Goal: Task Accomplishment & Management: Manage account settings

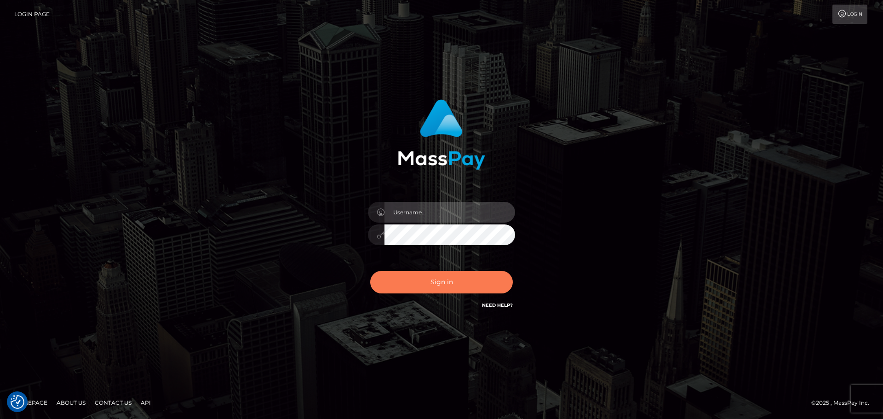
type input "constantin.mp"
click at [430, 284] on button "Sign in" at bounding box center [441, 282] width 143 height 23
type input "[DOMAIN_NAME]"
click at [453, 289] on button "Sign in" at bounding box center [441, 282] width 143 height 23
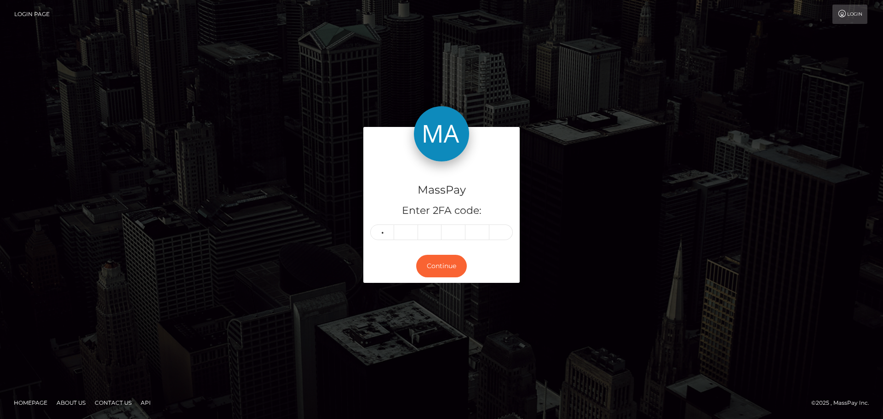
type input "7"
type input "2"
type input "8"
type input "6"
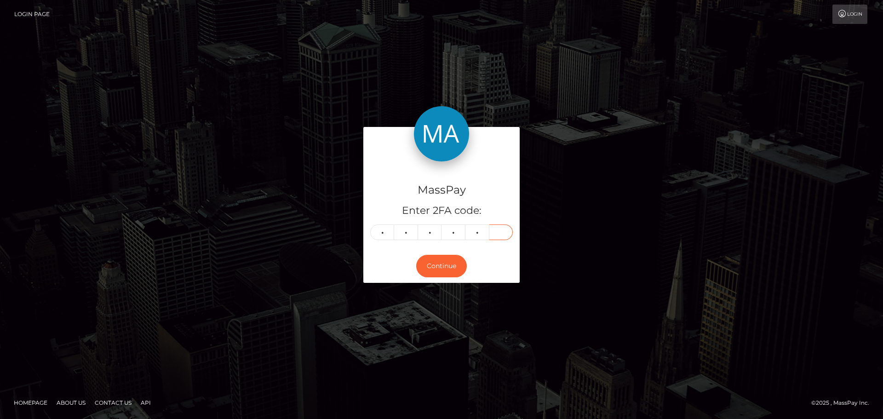
type input "0"
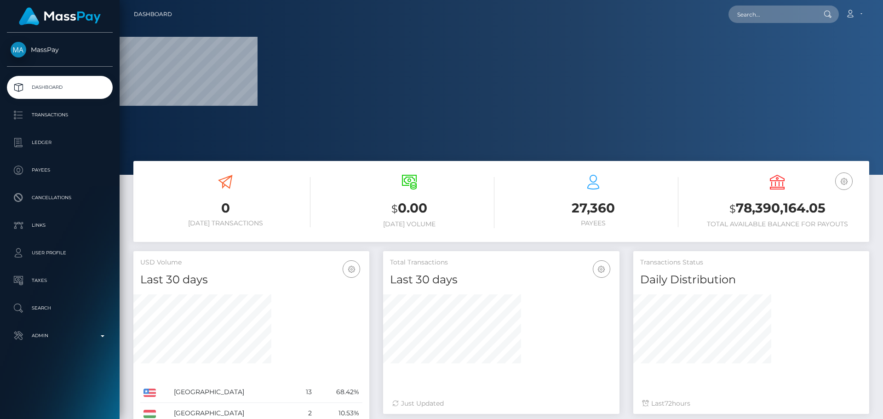
scroll to position [274, 236]
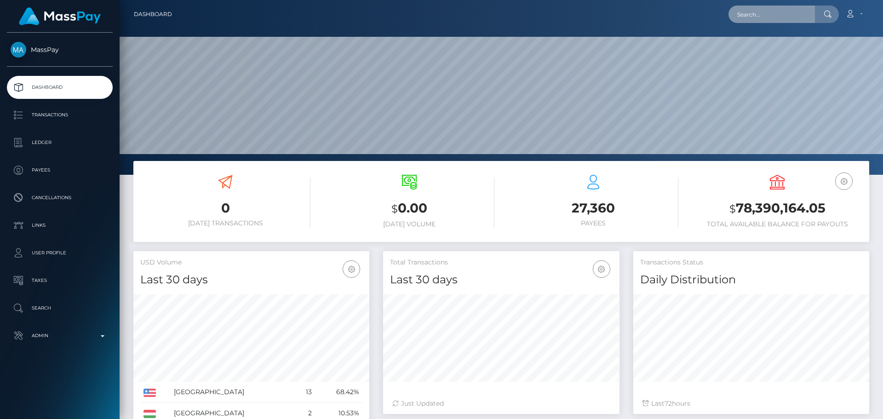
click at [770, 16] on input "text" at bounding box center [772, 14] width 86 height 17
paste input "386241382844473344"
type input "386241382844473344"
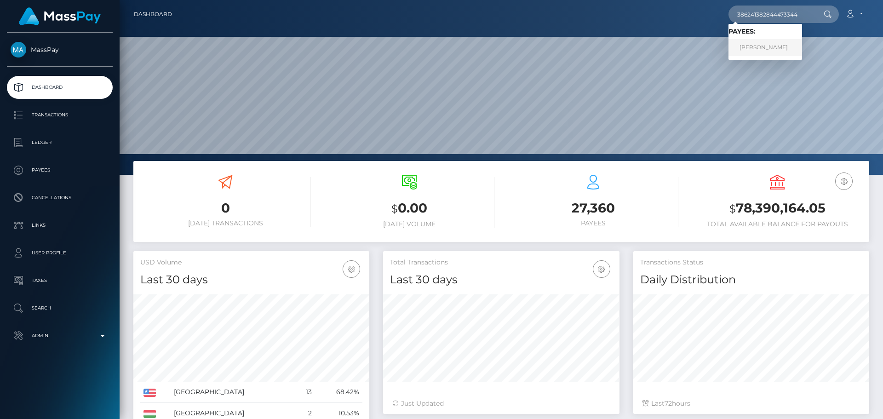
click at [761, 44] on link "NELLI NADZHARIAN" at bounding box center [766, 47] width 74 height 17
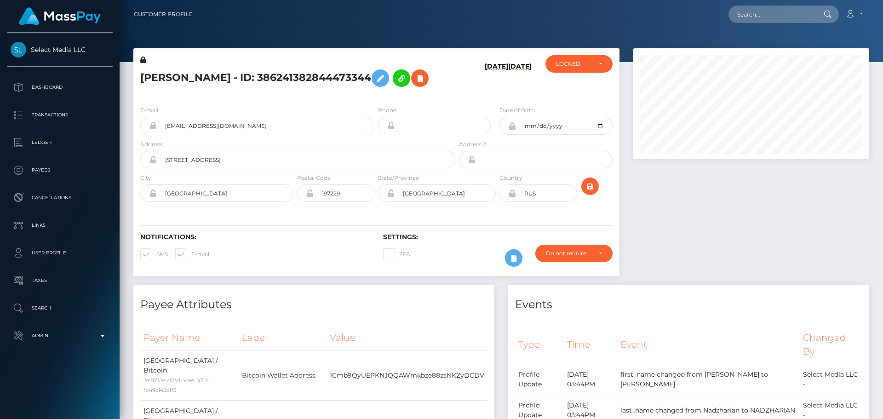
scroll to position [110, 236]
click at [464, 96] on div "[DATE] [DATE]" at bounding box center [497, 76] width 81 height 43
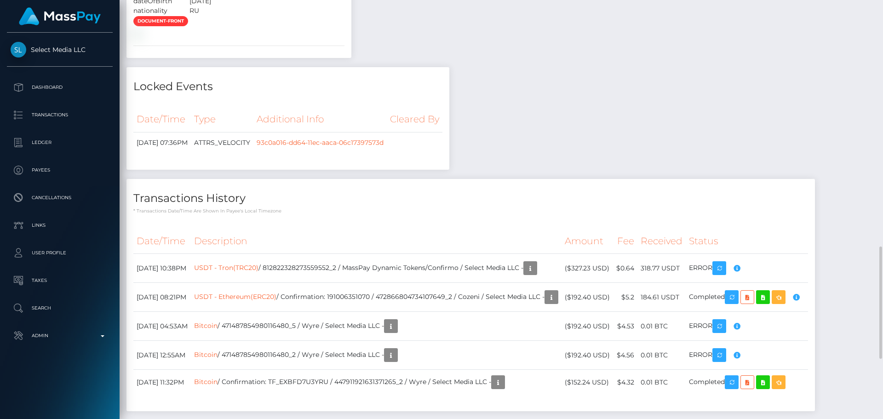
scroll to position [828, 0]
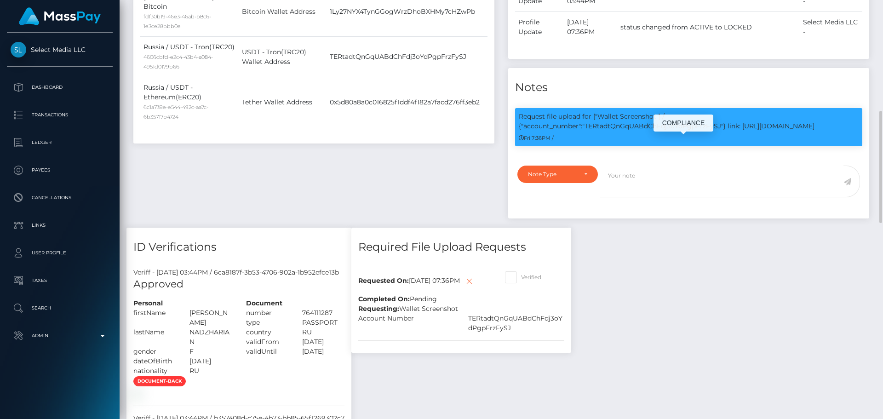
scroll to position [110, 236]
click at [749, 127] on p "Request file upload for ["Wallet Screenshot"] / {"account_number":"TERtadtQnGqU…" at bounding box center [689, 121] width 340 height 19
drag, startPoint x: 749, startPoint y: 127, endPoint x: 813, endPoint y: 126, distance: 63.5
click at [813, 126] on p "Request file upload for ["Wallet Screenshot"] / {"account_number":"TERtadtQnGqU…" at bounding box center [689, 121] width 340 height 19
copy p "https://l.maspay.io/JgLtX"
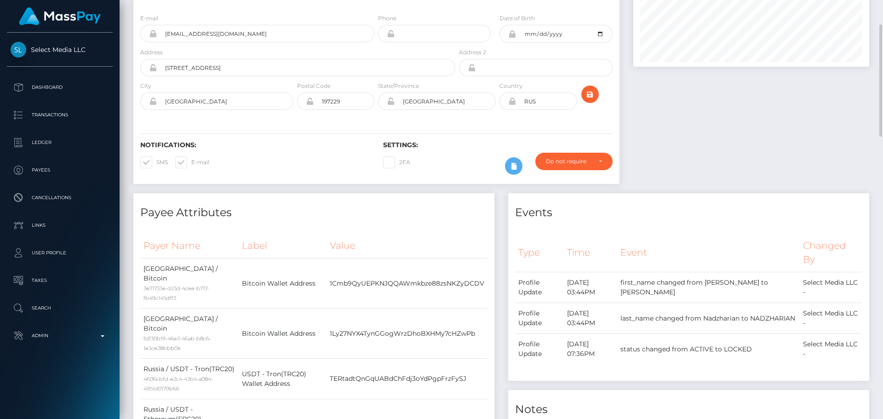
scroll to position [0, 0]
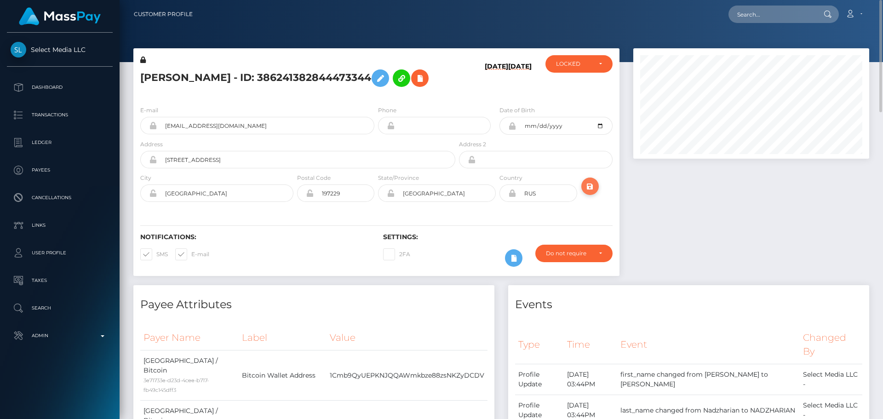
click at [593, 189] on icon "submit" at bounding box center [590, 187] width 11 height 12
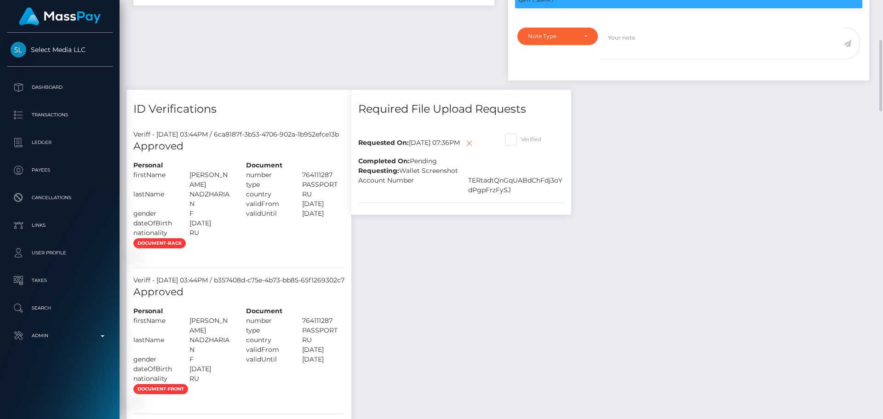
scroll to position [506, 0]
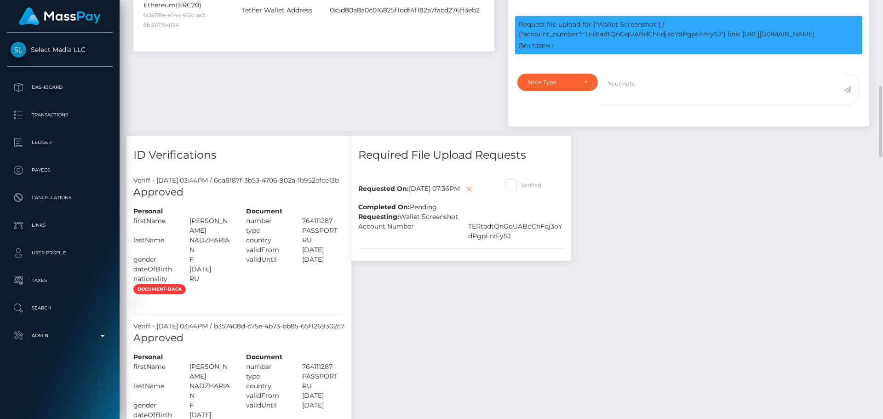
click at [521, 184] on span at bounding box center [521, 185] width 0 height 7
click at [527, 184] on input "Verified" at bounding box center [524, 182] width 6 height 6
checkbox input "true"
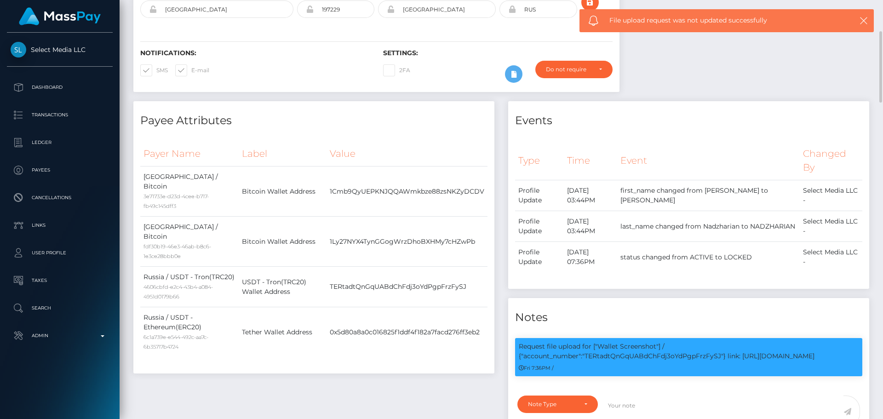
scroll to position [0, 0]
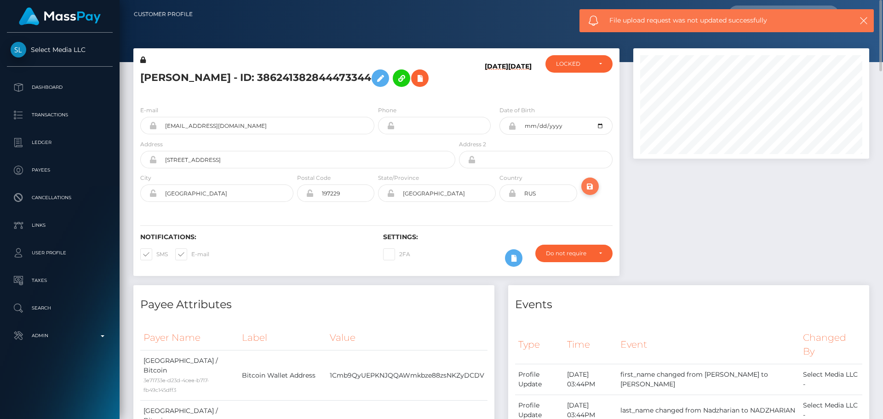
click at [590, 184] on icon "submit" at bounding box center [590, 187] width 11 height 12
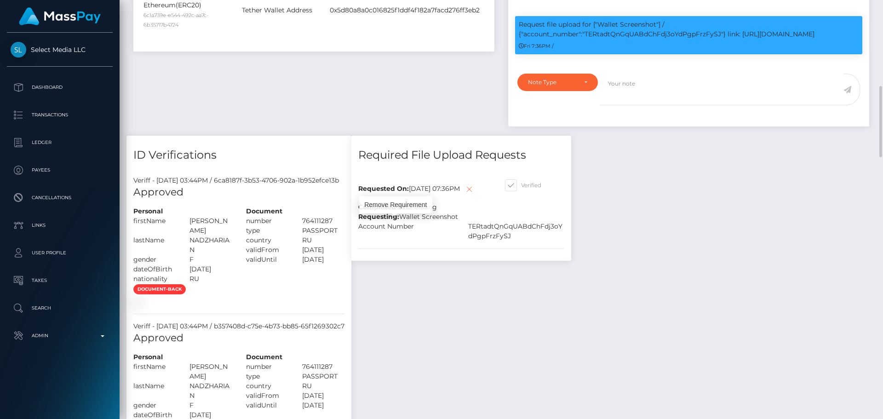
scroll to position [110, 236]
click at [461, 193] on button at bounding box center [469, 188] width 17 height 17
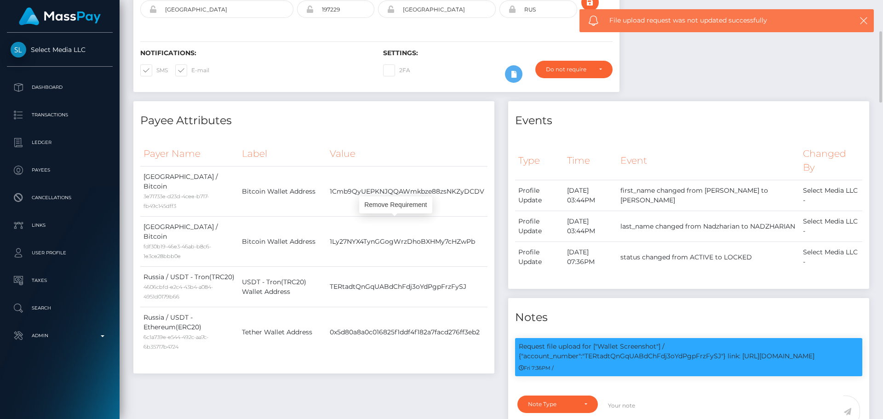
scroll to position [0, 0]
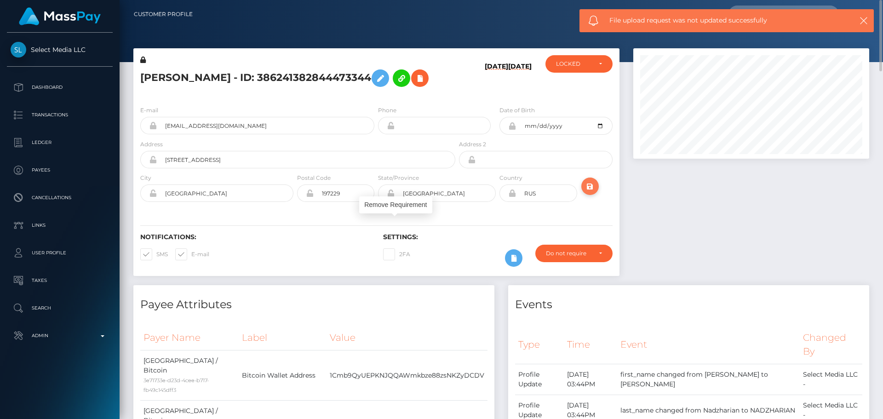
click at [590, 183] on icon "submit" at bounding box center [590, 187] width 11 height 12
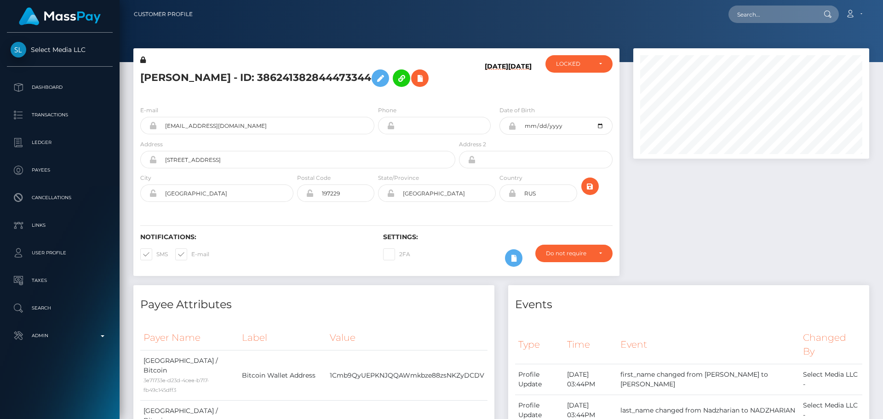
click at [473, 213] on div "Notifications: SMS E-mail Settings: 2FA" at bounding box center [376, 243] width 486 height 65
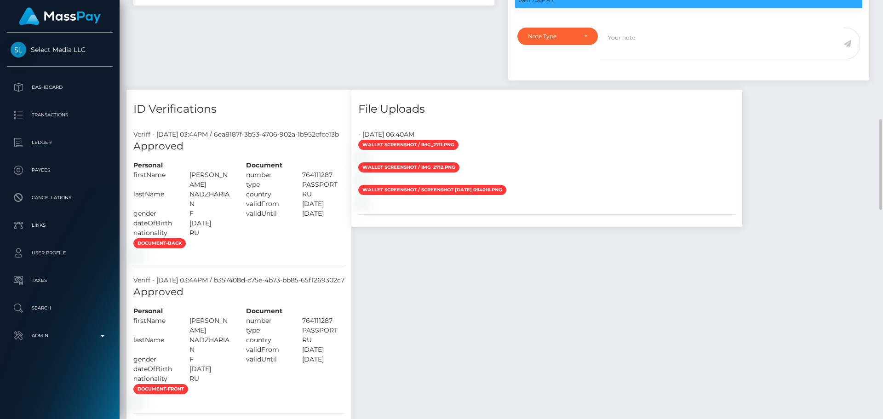
scroll to position [368, 0]
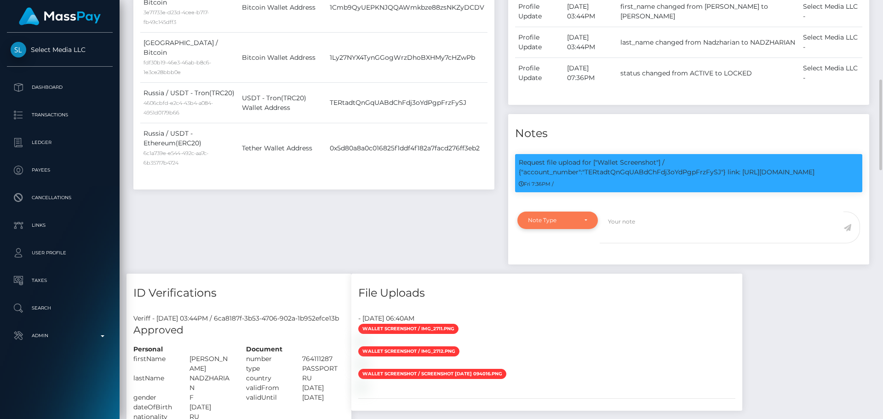
click at [583, 220] on div "Note Type" at bounding box center [557, 220] width 59 height 7
click at [557, 263] on span "Compliance" at bounding box center [546, 264] width 34 height 8
select select "COMPLIANCE"
click at [628, 225] on textarea at bounding box center [722, 228] width 244 height 32
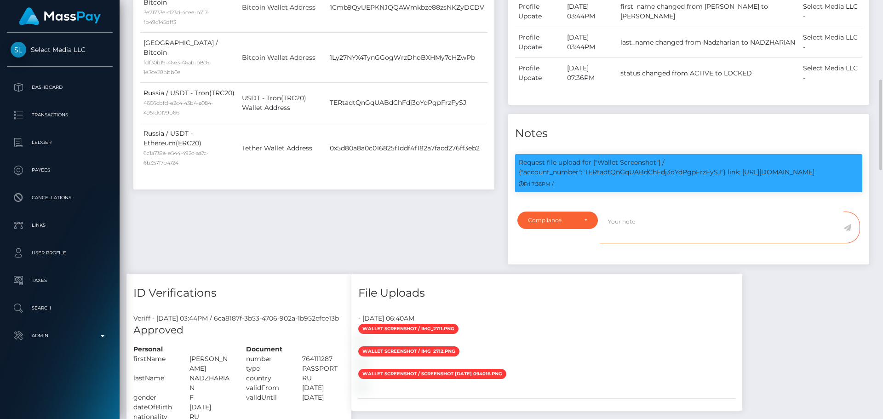
paste textarea "Crypto wallet screenshot for TJ1JVLhSiu5ToSyV63dhPCo6unjJescfAB provided. The p…"
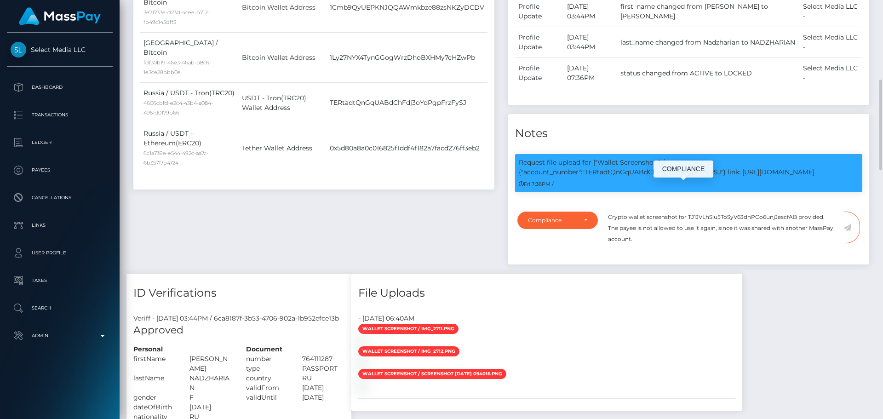
click at [619, 171] on p "Request file upload for ["Wallet Screenshot"] / {"account_number":"TERtadtQnGqU…" at bounding box center [689, 167] width 340 height 19
copy p "TERtadtQnGqUABdChFdj3oYdPgpFrzFySJ"
click at [700, 218] on textarea "Crypto wallet screenshot for TJ1JVLhSiu5ToSyV63dhPCo6unjJescfAB provided. The p…" at bounding box center [722, 228] width 244 height 32
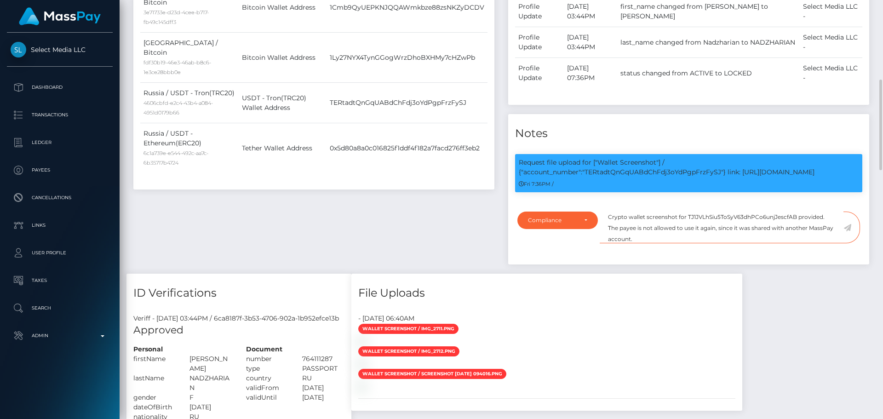
paste textarea "ERtadtQnGqUABdChFdj3oYdPgpFrzFySJ"
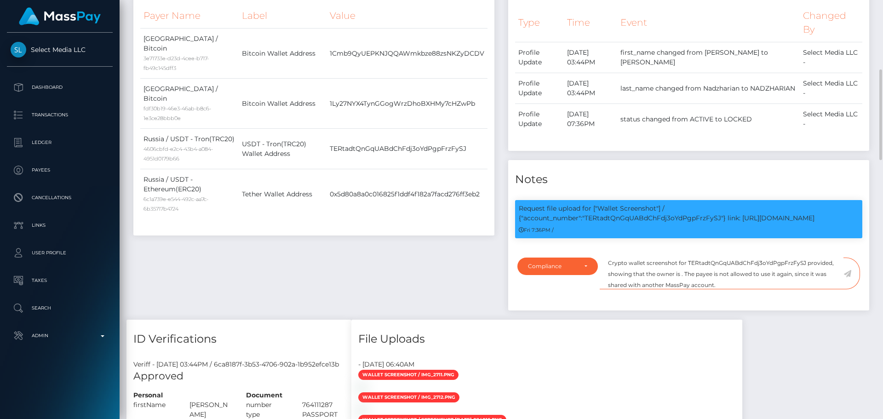
click at [708, 274] on textarea "Crypto wallet screenshot for TERtadtQnGqUABdChFdj3oYdPgpFrzFySJ provided, showi…" at bounding box center [722, 274] width 244 height 32
type textarea "Crypto wallet screenshot for TERtadtQnGqUABdChFdj3oYdPgpFrzFySJ provided, showi…"
click at [850, 275] on icon at bounding box center [848, 273] width 8 height 7
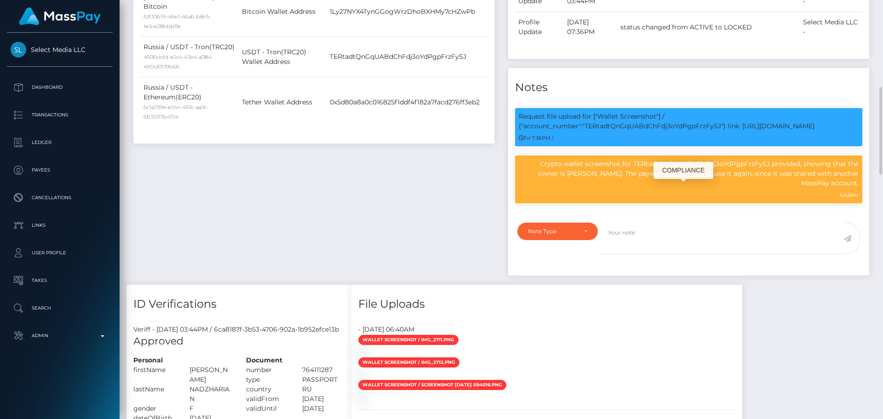
scroll to position [460, 0]
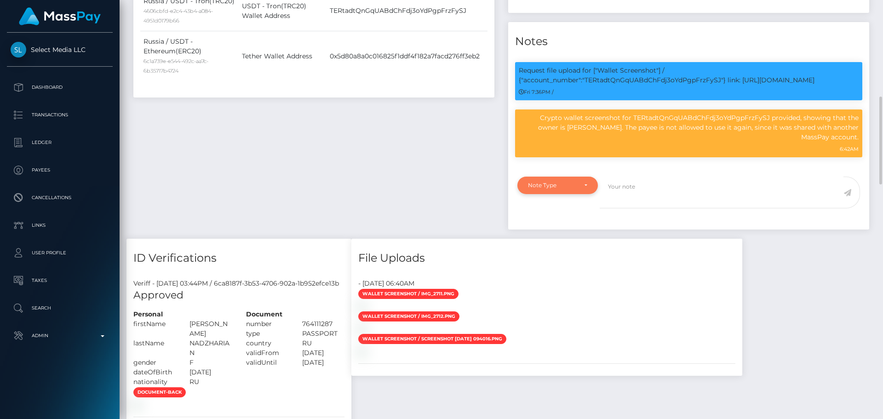
click at [569, 186] on div "Note Type" at bounding box center [552, 185] width 49 height 7
click at [561, 225] on link "Compliance" at bounding box center [558, 229] width 81 height 17
select select "COMPLIANCE"
click at [637, 204] on textarea at bounding box center [722, 193] width 244 height 32
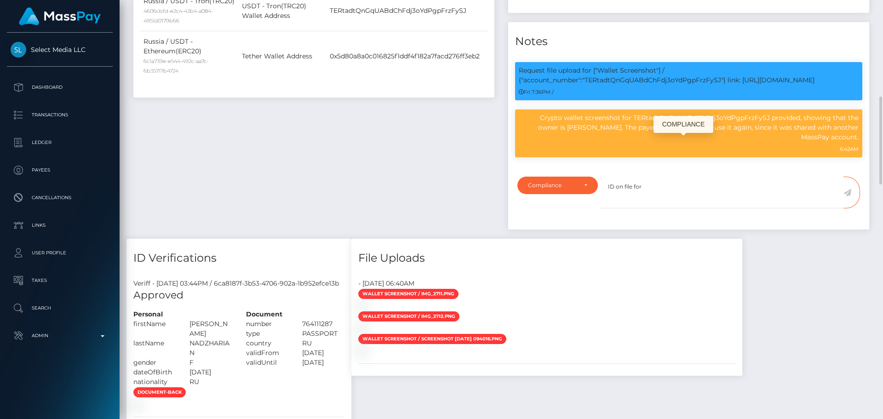
click at [547, 129] on p "Crypto wallet screenshot for TERtadtQnGqUABdChFdj3oYdPgpFrzFySJ provided, showi…" at bounding box center [689, 127] width 340 height 29
drag, startPoint x: 547, startPoint y: 129, endPoint x: 574, endPoint y: 131, distance: 27.7
click at [574, 131] on p "Crypto wallet screenshot for TERtadtQnGqUABdChFdj3oYdPgpFrzFySJ provided, showi…" at bounding box center [689, 127] width 340 height 29
copy p "Semen Savchukov"
click at [674, 192] on textarea "ID on file for" at bounding box center [722, 193] width 244 height 32
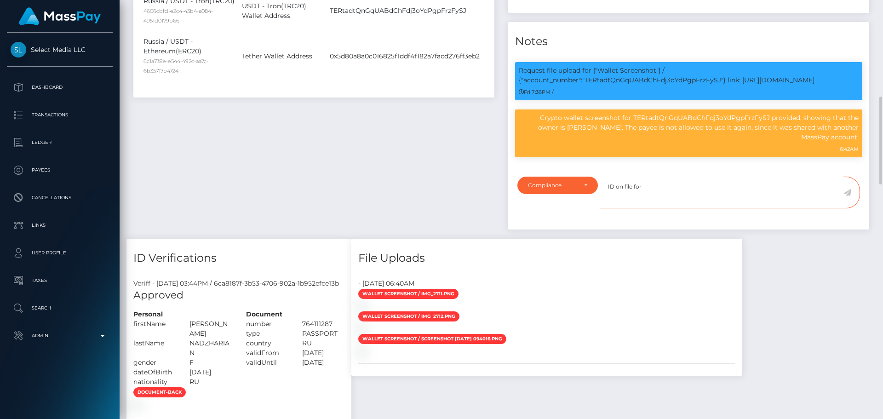
paste textarea "Semen Savchukov"
click at [776, 191] on textarea "ID on file for Semen Savchukov ( exp 04/2033 iss RUS )." at bounding box center [722, 193] width 244 height 32
type textarea "ID on file for Semen Savchukov ( exp 04/2033 iss RUS )."
click at [848, 193] on icon at bounding box center [848, 192] width 8 height 7
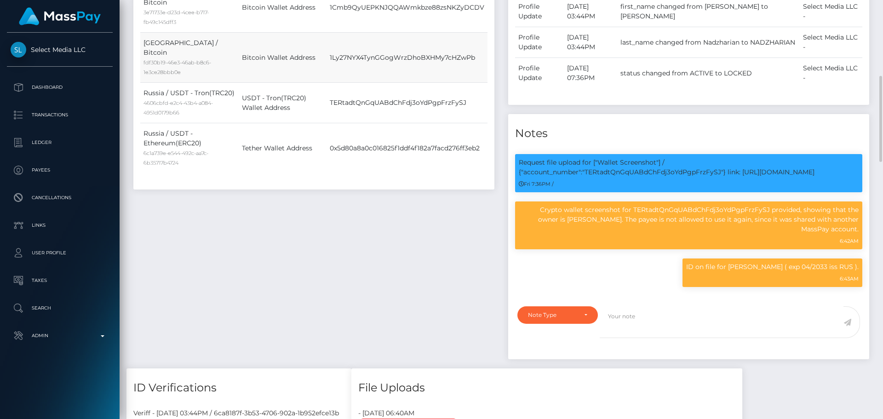
scroll to position [414, 0]
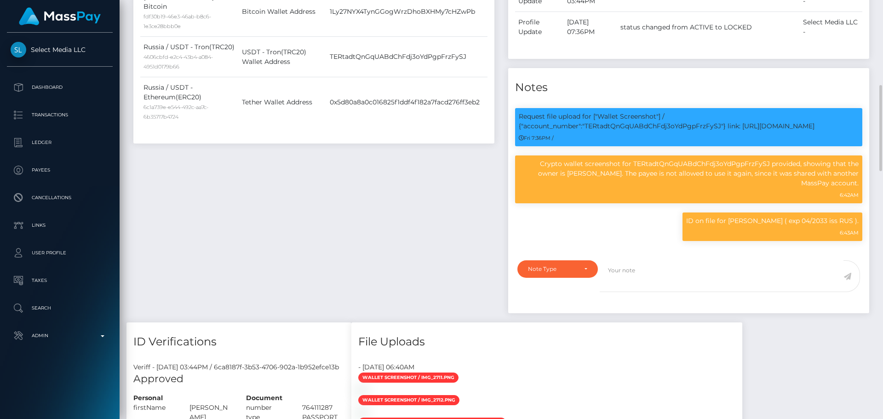
click at [417, 229] on div "Payee Attributes Payer Name Label Value Russia / Bitcoin 3e71733e-d23d-4cee-b71…" at bounding box center [314, 96] width 375 height 451
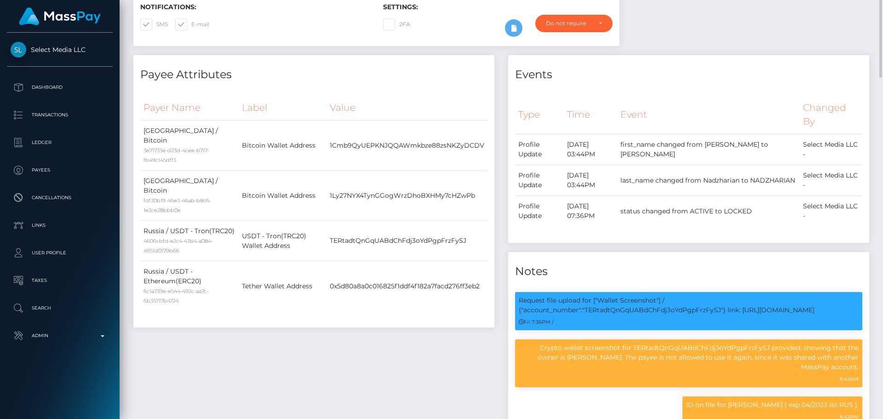
scroll to position [0, 0]
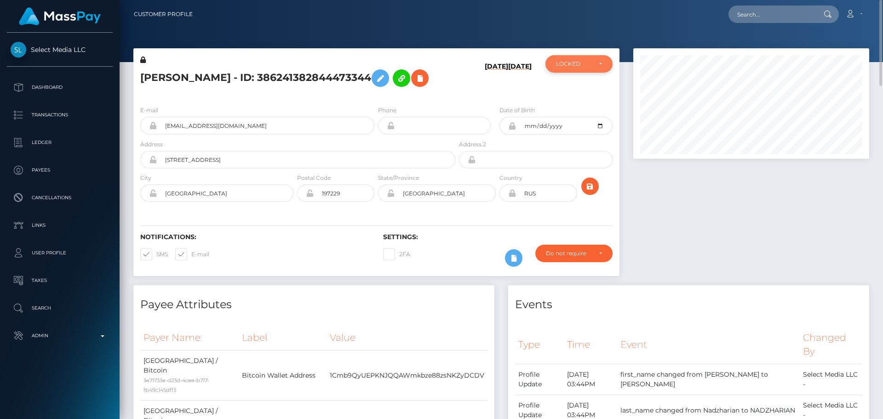
click at [575, 69] on div "LOCKED" at bounding box center [579, 63] width 67 height 17
click at [574, 85] on span "ACTIVE" at bounding box center [567, 89] width 21 height 8
select select "ACTIVE"
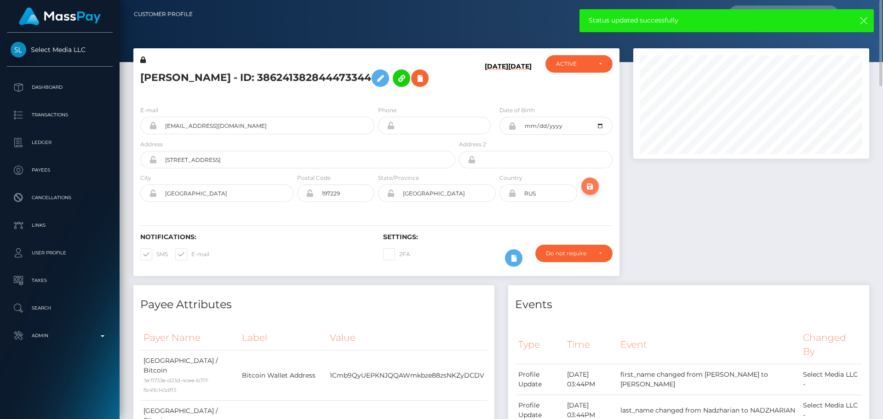
click at [592, 184] on icon "submit" at bounding box center [590, 187] width 11 height 12
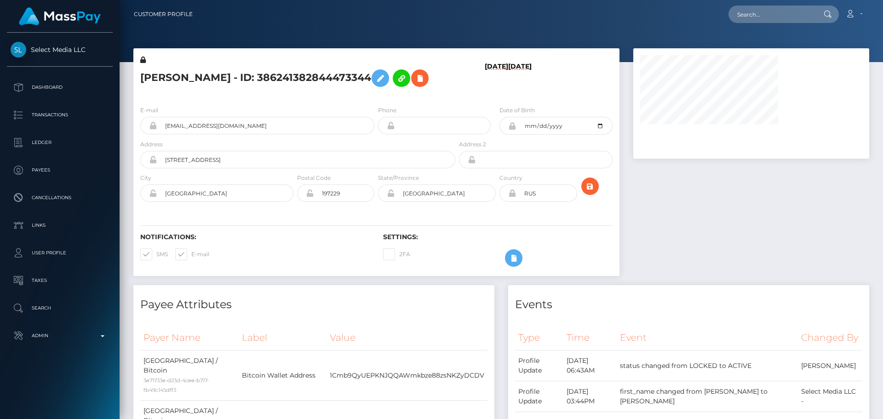
click at [213, 78] on h5 "[PERSON_NAME] - ID: 386241382844473344" at bounding box center [295, 78] width 310 height 27
copy h5 "[PERSON_NAME] - ID: 386241382844473344"
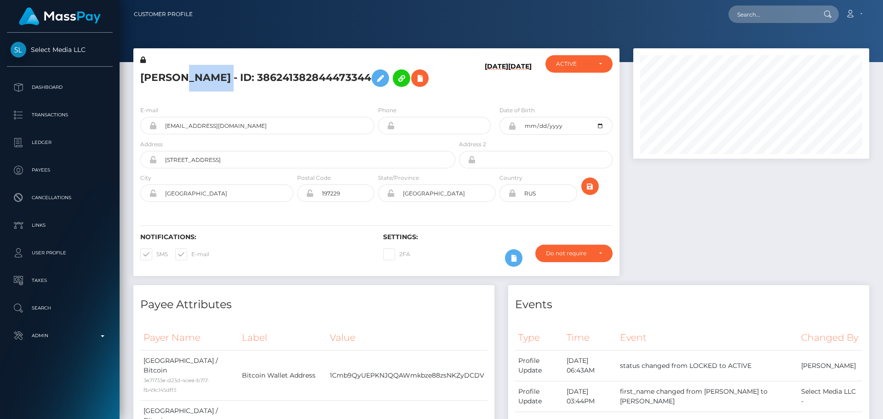
scroll to position [110, 236]
copy h5 "[PERSON_NAME] - ID: 386241382844473344"
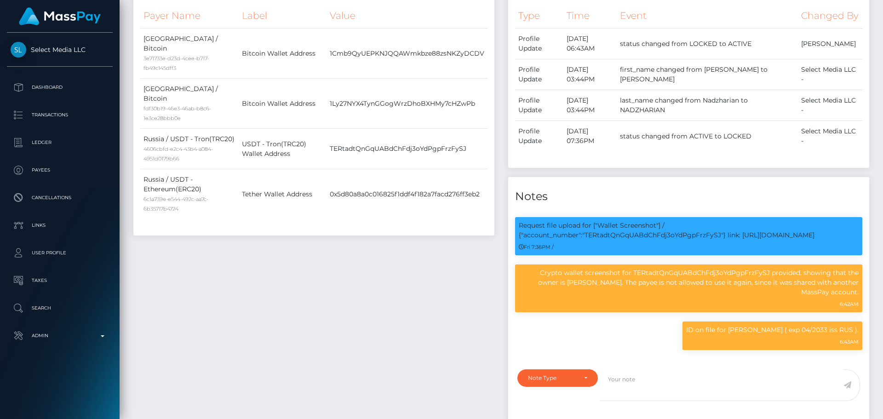
click at [685, 246] on div "COMPLIANCE" at bounding box center [684, 245] width 60 height 17
click at [666, 250] on div "COMPLIANCE" at bounding box center [684, 245] width 60 height 17
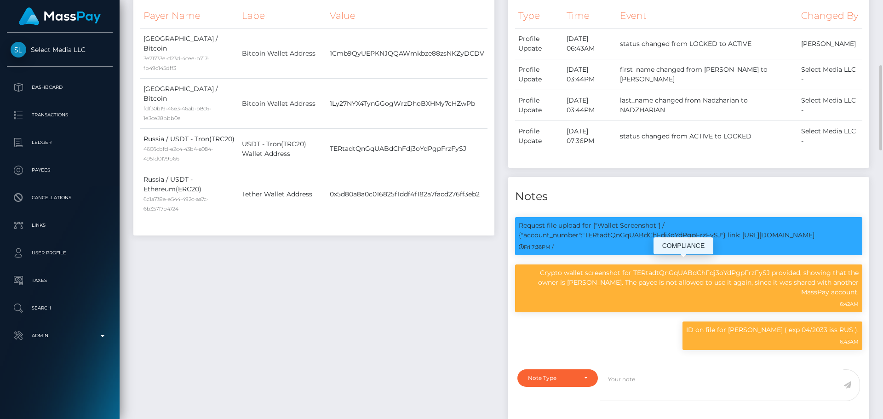
click at [626, 240] on p "Request file upload for ["Wallet Screenshot"] / {"account_number":"TERtadtQnGqU…" at bounding box center [689, 230] width 340 height 19
copy p "TERtadtQnGqUABdChFdj3oYdPgpFrzFySJ"
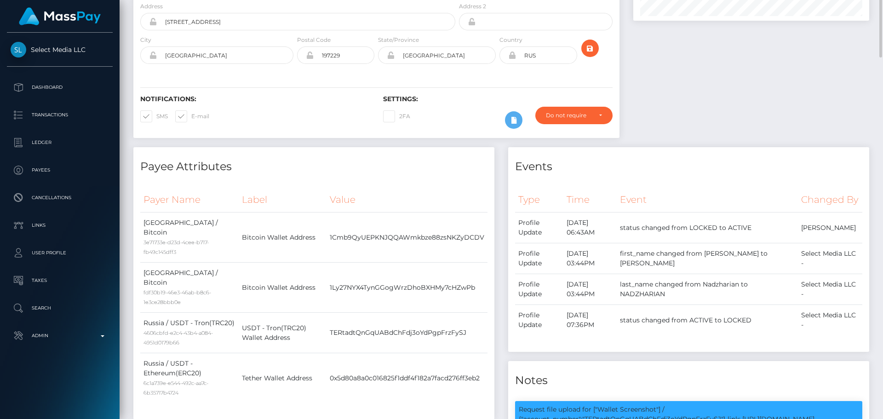
scroll to position [0, 0]
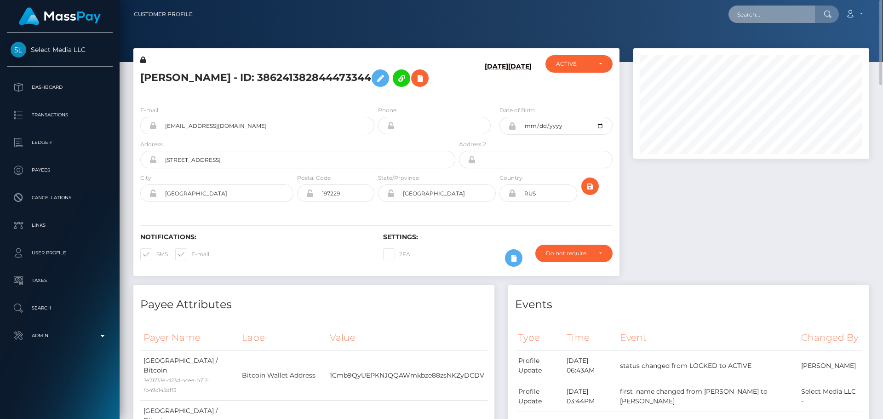
click at [761, 17] on input "text" at bounding box center [772, 14] width 86 height 17
paste input "801157736271204352"
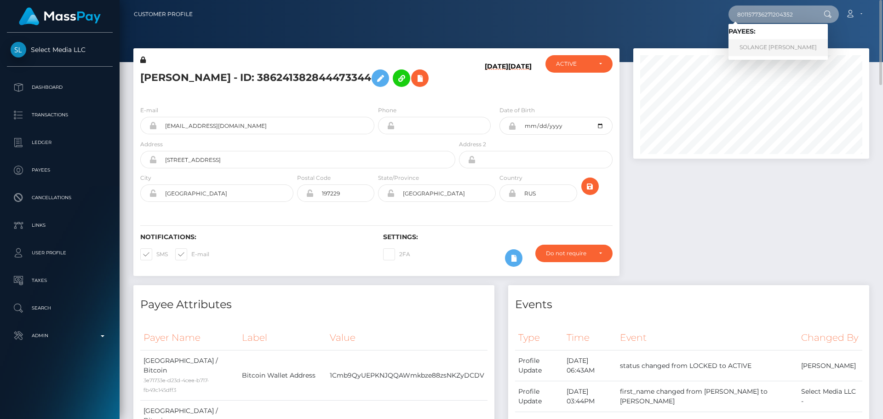
type input "801157736271204352"
drag, startPoint x: 760, startPoint y: 46, endPoint x: 772, endPoint y: 50, distance: 12.1
click at [760, 46] on link "SOLANGE ESTEFANIA CAMARGO" at bounding box center [778, 47] width 99 height 17
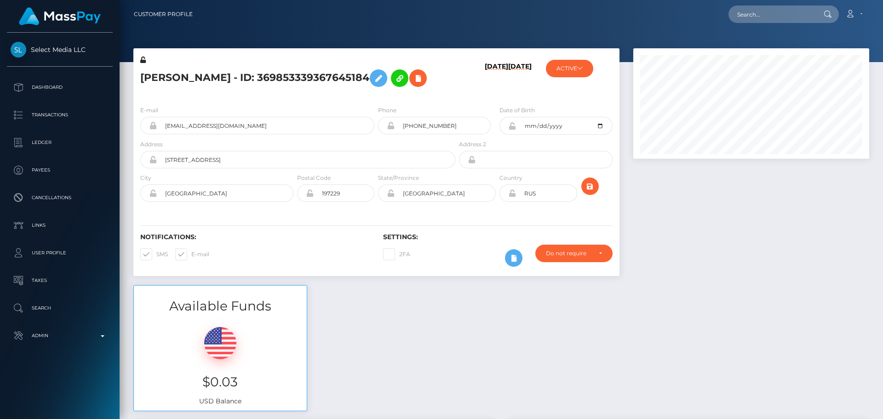
scroll to position [110, 236]
drag, startPoint x: 407, startPoint y: 89, endPoint x: 396, endPoint y: 88, distance: 11.1
click at [396, 88] on h5 "[PERSON_NAME] - ID: 369853339367645184" at bounding box center [295, 78] width 310 height 27
click at [399, 88] on h5 "[PERSON_NAME] - ID: 369853339367645184" at bounding box center [295, 78] width 310 height 27
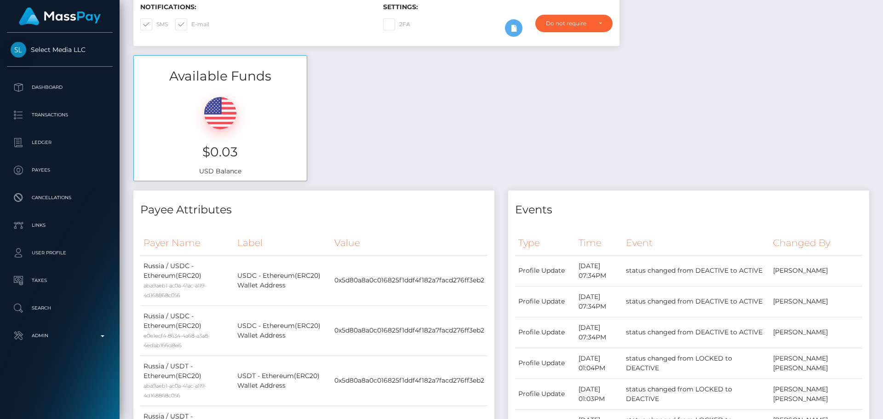
scroll to position [0, 0]
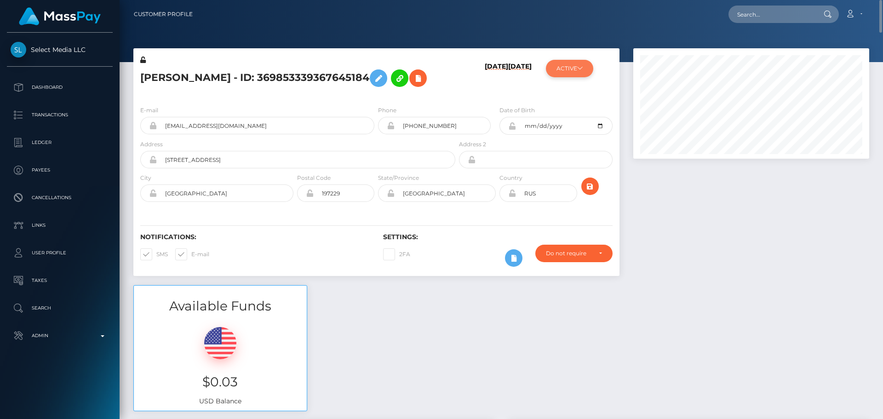
click at [582, 74] on button "ACTIVE" at bounding box center [569, 68] width 47 height 17
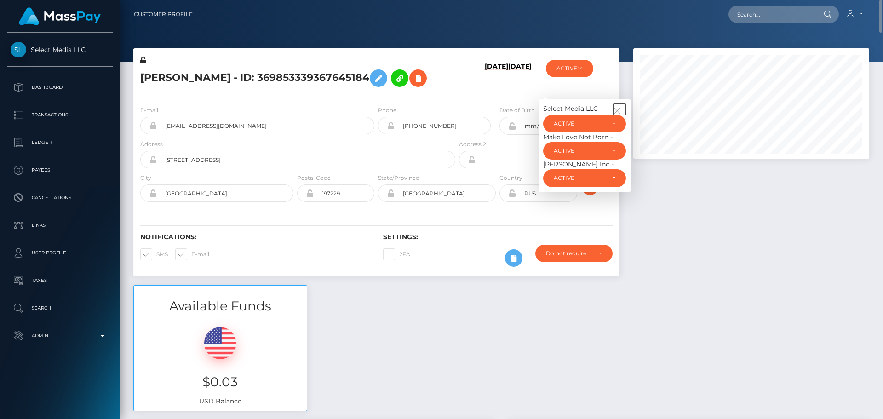
click at [618, 115] on icon "button" at bounding box center [617, 111] width 8 height 8
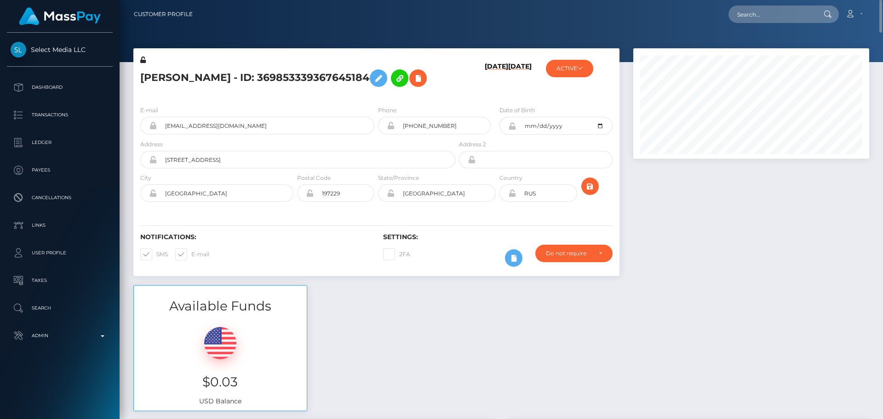
click at [446, 87] on h5 "Semen Konstantinovich Savchukov - ID: 369853339367645184" at bounding box center [295, 78] width 310 height 27
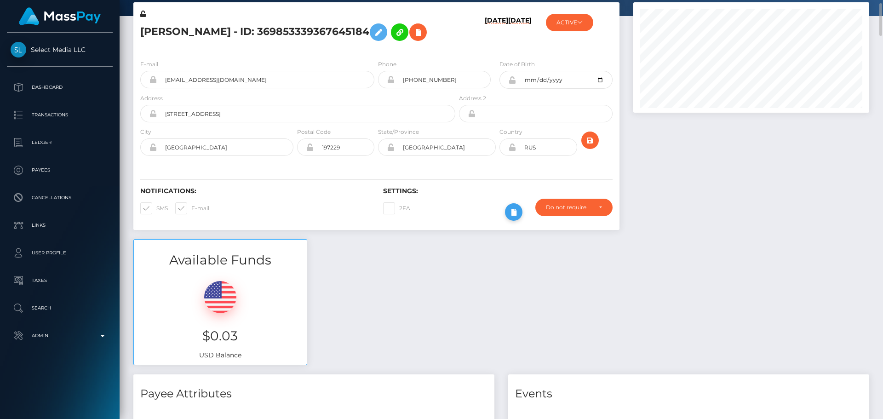
click at [515, 221] on button at bounding box center [513, 211] width 17 height 17
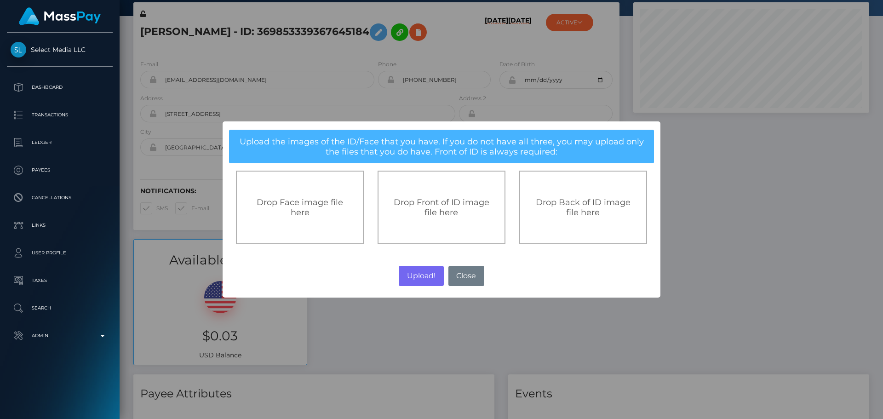
click at [453, 208] on span "Drop Front of ID image file here" at bounding box center [442, 207] width 96 height 20
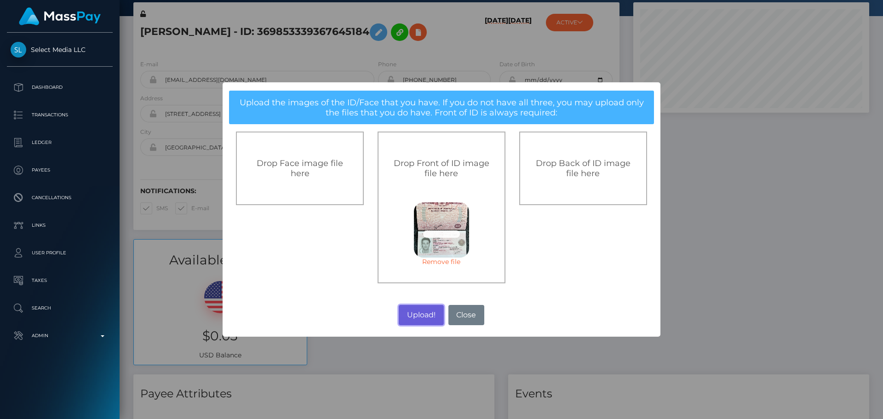
click at [429, 314] on button "Upload!" at bounding box center [421, 315] width 45 height 20
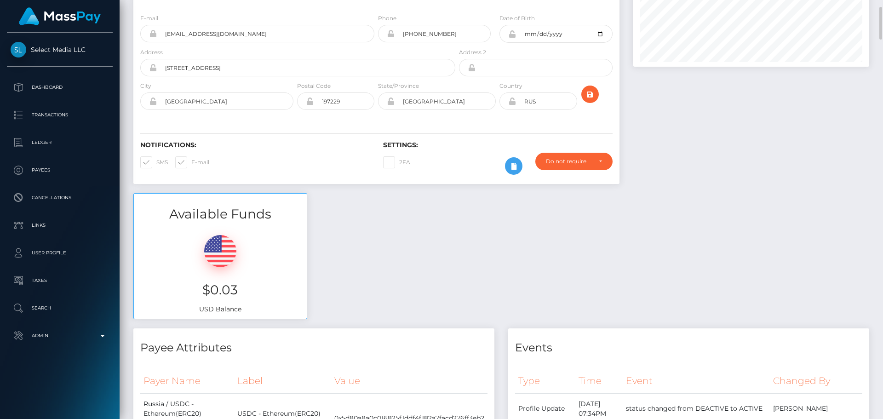
scroll to position [0, 0]
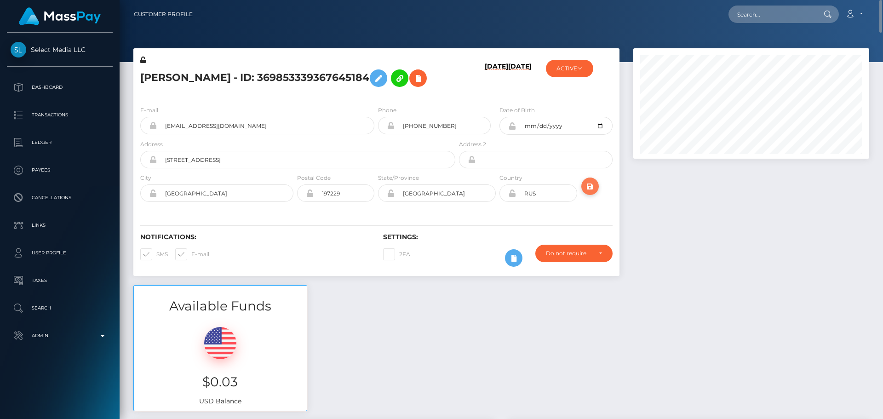
click at [593, 192] on icon "submit" at bounding box center [590, 187] width 11 height 12
click at [334, 102] on div "E-mail sema56472payoneer@yandex.ru Phone Address" at bounding box center [376, 154] width 486 height 113
click at [320, 93] on div "SEMEN SAVCHUKOV - ID: 369853339367645184" at bounding box center [295, 76] width 324 height 43
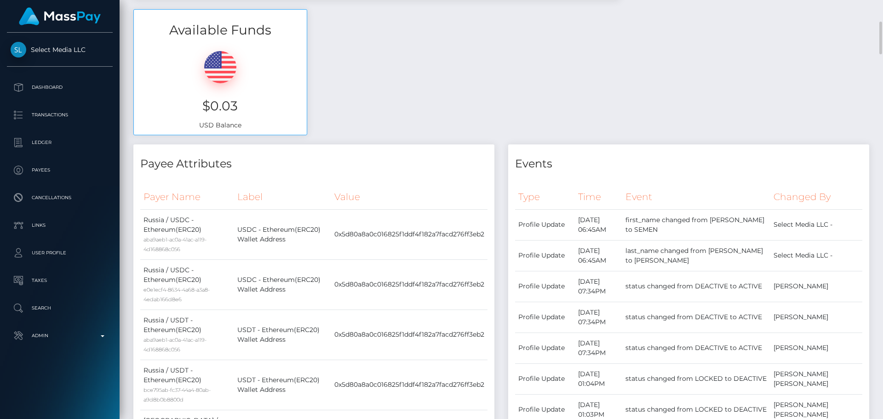
scroll to position [0, 0]
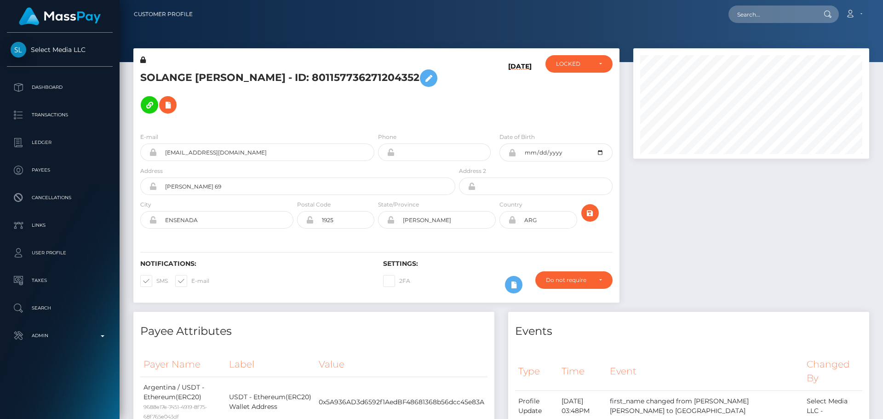
scroll to position [110, 236]
click at [293, 101] on h5 "SOLANGE [PERSON_NAME] - ID: 801157736271204352" at bounding box center [295, 91] width 310 height 53
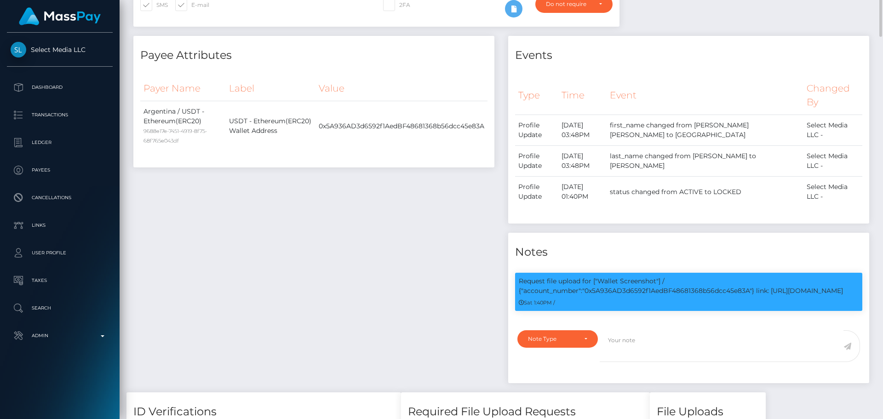
scroll to position [0, 0]
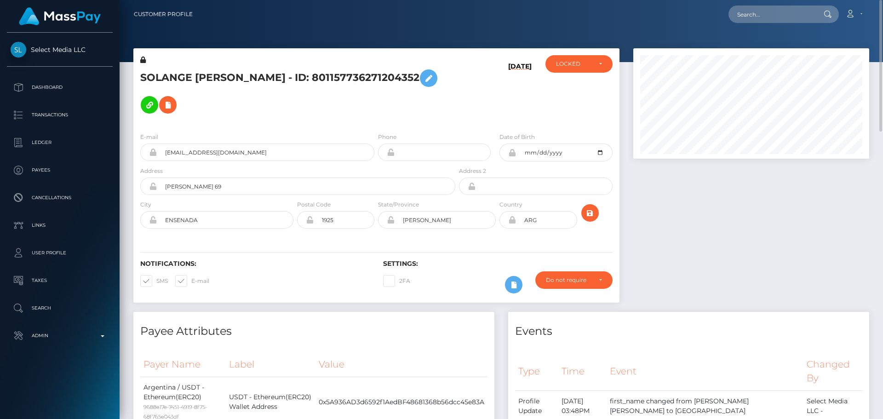
click at [462, 84] on div "[DATE]" at bounding box center [497, 90] width 81 height 70
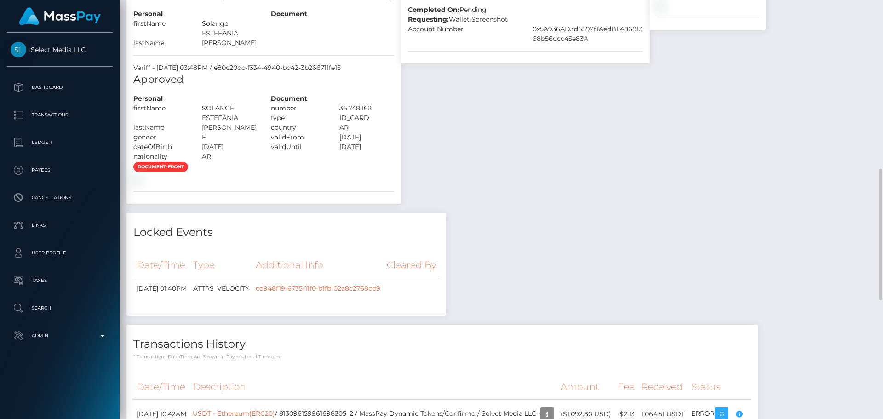
scroll to position [684, 0]
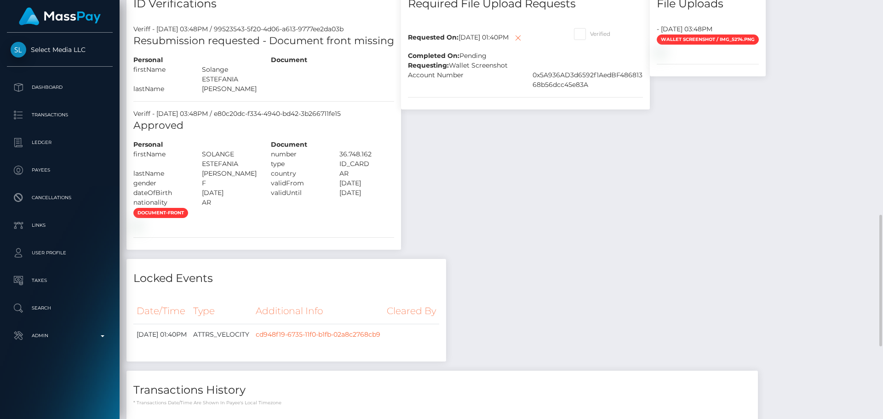
click at [488, 190] on div "Required File Upload Requests Requested On: [DATE] 01:40PM Completed On: Pendin…" at bounding box center [525, 121] width 263 height 274
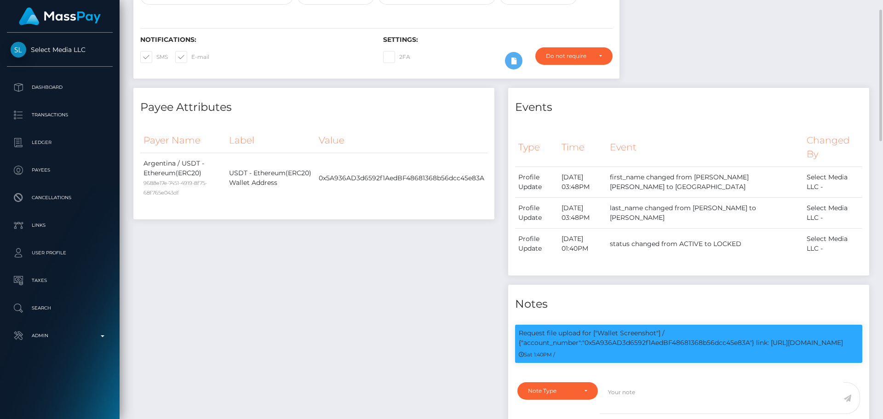
scroll to position [0, 0]
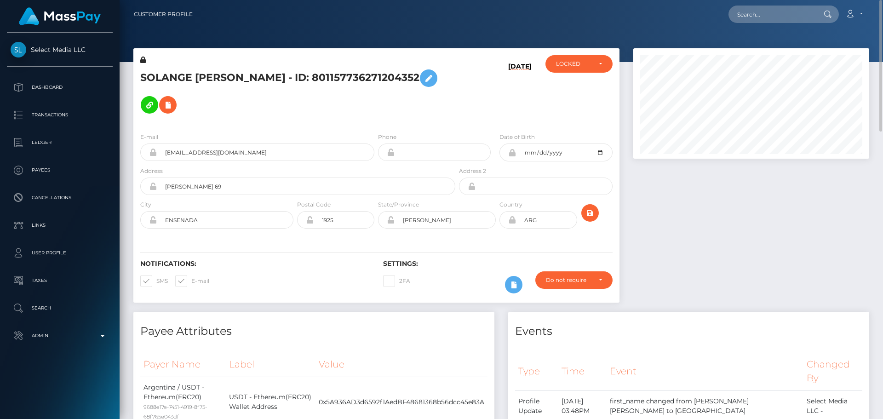
click at [403, 98] on h5 "SOLANGE [PERSON_NAME] - ID: 801157736271204352" at bounding box center [295, 91] width 310 height 53
click at [406, 100] on h5 "SOLANGE [PERSON_NAME] - ID: 801157736271204352" at bounding box center [295, 91] width 310 height 53
click at [406, 100] on h5 "SOLANGE ESTEFANIA CAMARGO - ID: 801157736271204352" at bounding box center [295, 91] width 310 height 53
click at [423, 101] on h5 "SOLANGE ESTEFANIA CAMARGO - ID: 801157736271204352" at bounding box center [295, 91] width 310 height 53
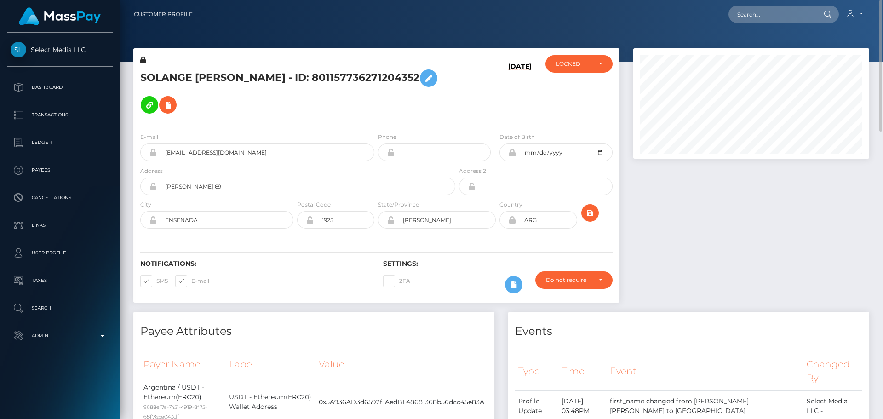
click at [388, 97] on h5 "SOLANGE ESTEFANIA CAMARGO - ID: 801157736271204352" at bounding box center [295, 91] width 310 height 53
click at [392, 98] on h5 "SOLANGE ESTEFANIA CAMARGO - ID: 801157736271204352" at bounding box center [295, 91] width 310 height 53
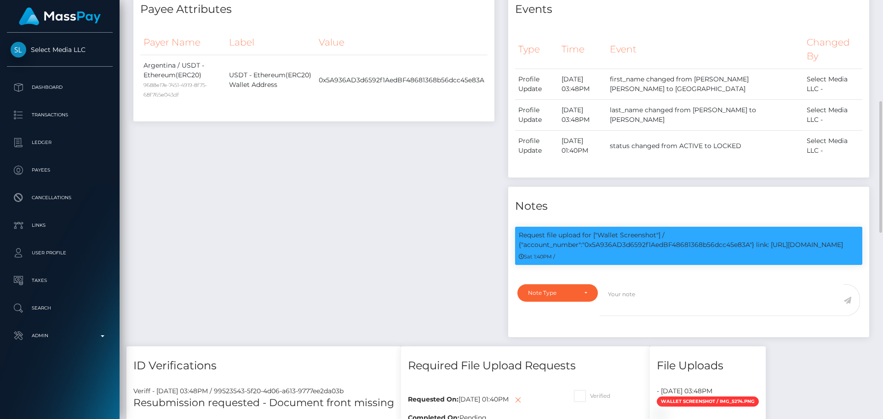
scroll to position [414, 0]
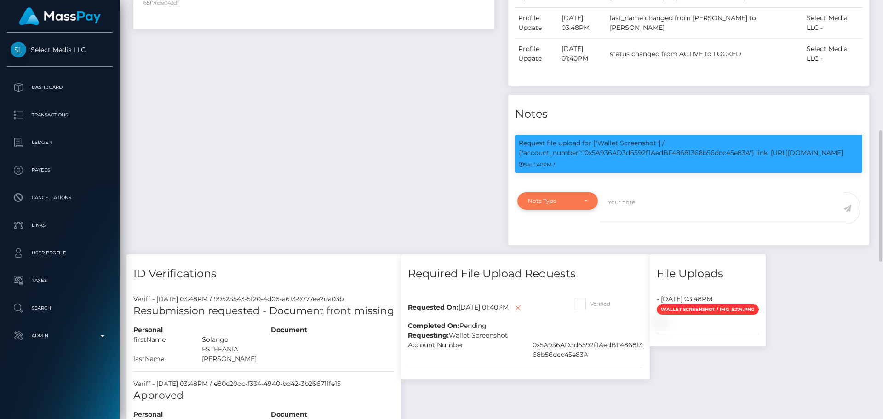
click at [585, 197] on div "Note Type" at bounding box center [557, 200] width 59 height 7
click at [565, 237] on link "Compliance" at bounding box center [558, 245] width 81 height 17
select select "COMPLIANCE"
click at [635, 192] on textarea at bounding box center [722, 208] width 244 height 32
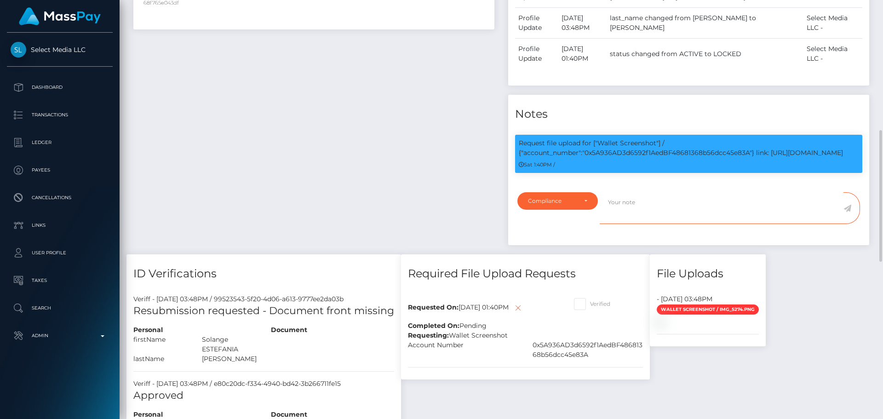
paste textarea "Crypto wallet screenshot for TJ1JVLhSiu5ToSyV63dhPCo6unjJescfAB provided. The p…"
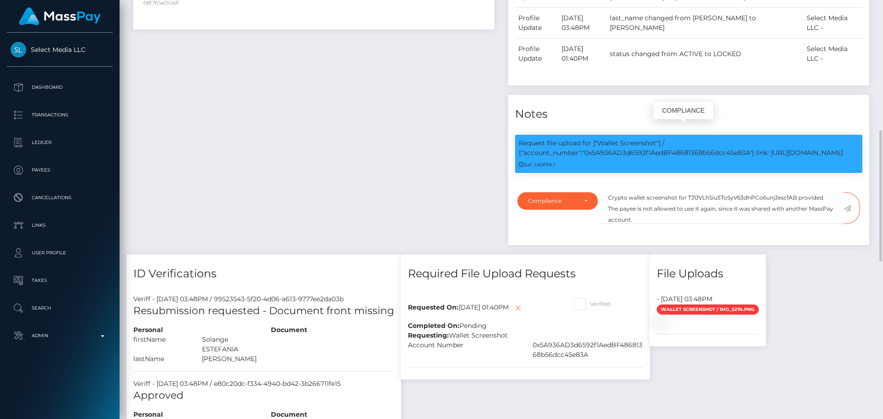
click at [644, 138] on p "Request file upload for ["Wallet Screenshot"] / {"account_number":"0x5A936AD3d6…" at bounding box center [689, 147] width 340 height 19
copy p "0x5A936AD3d6592f1AedBF48681368b56dcc45e83A"
click at [709, 192] on textarea "Crypto wallet screenshot for TJ1JVLhSiu5ToSyV63dhPCo6unjJescfAB provided. The p…" at bounding box center [722, 208] width 244 height 32
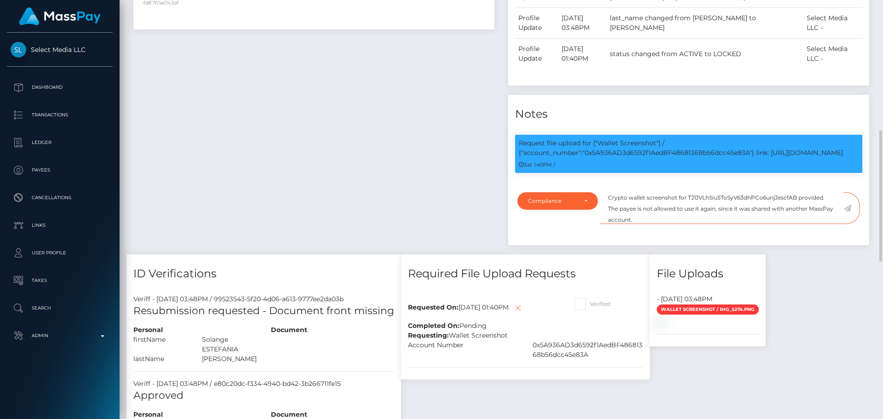
paste textarea "0x5A936AD3d6592f1AedBF48681368b56dcc45e83A"
click at [704, 205] on textarea "Crypto wallet screenshot for 0x5A936AD3d6592f1AedBF48681368b56dcc45e83A provide…" at bounding box center [722, 208] width 244 height 32
type textarea "Crypto wallet screenshot for 0x5A936AD3d6592f1AedBF48681368b56dcc45e83A provide…"
click at [849, 205] on icon at bounding box center [848, 208] width 8 height 7
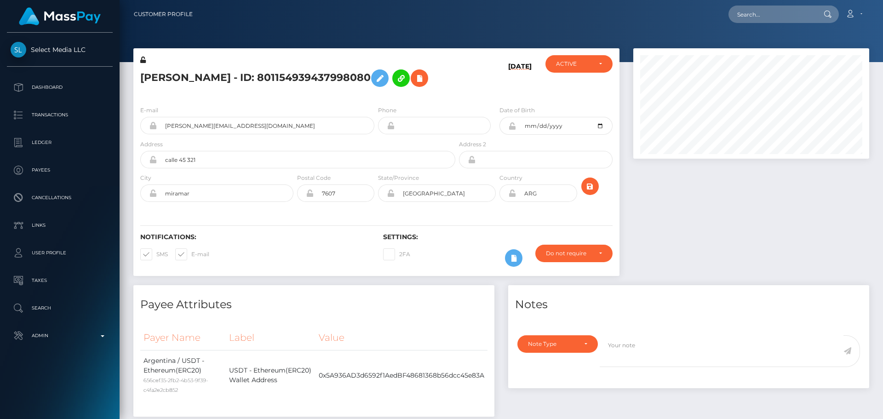
scroll to position [110, 236]
click at [464, 83] on div "08/12/25" at bounding box center [497, 76] width 81 height 43
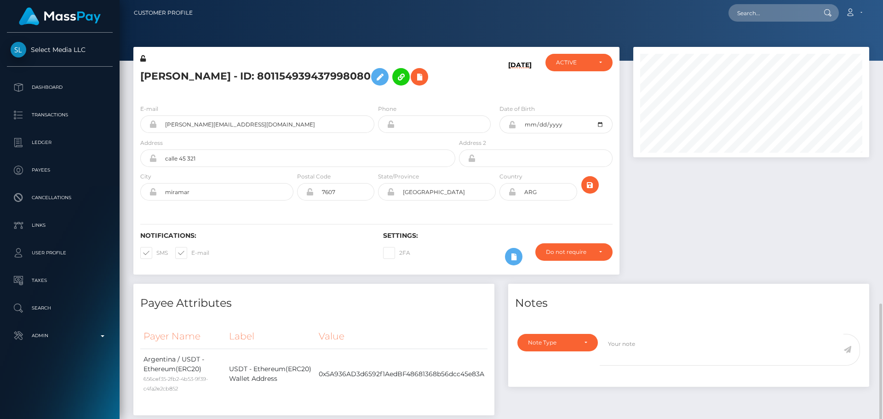
scroll to position [0, 0]
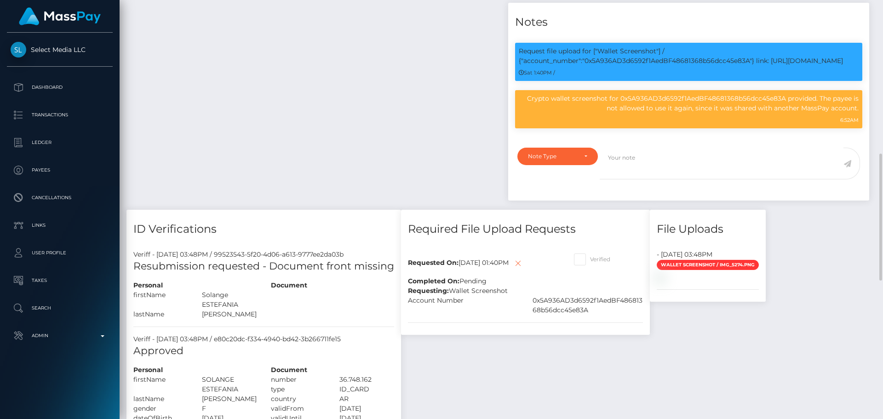
scroll to position [598, 0]
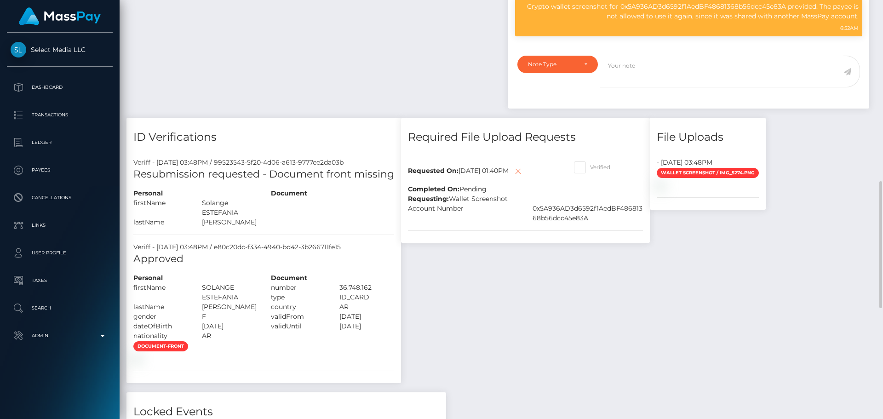
click at [590, 164] on span at bounding box center [590, 167] width 0 height 7
click at [590, 161] on input "Verified" at bounding box center [593, 164] width 6 height 6
checkbox input "true"
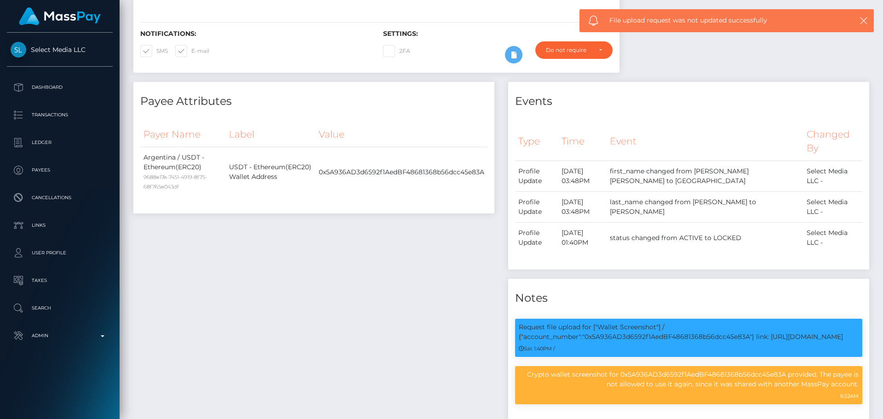
scroll to position [0, 0]
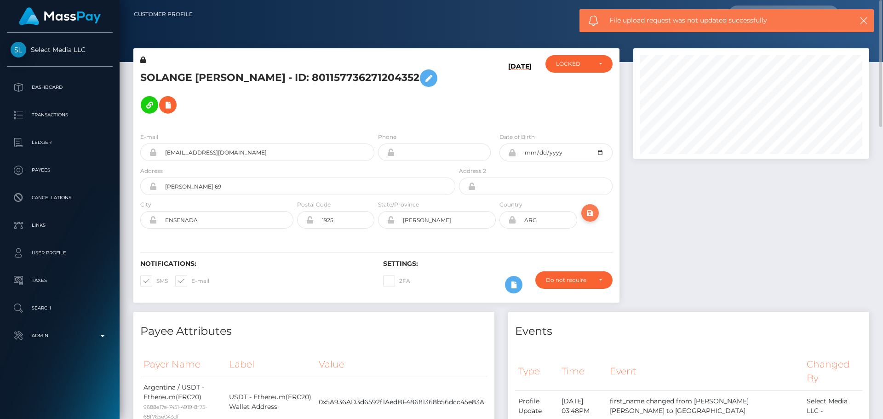
click at [587, 208] on icon "submit" at bounding box center [590, 214] width 11 height 12
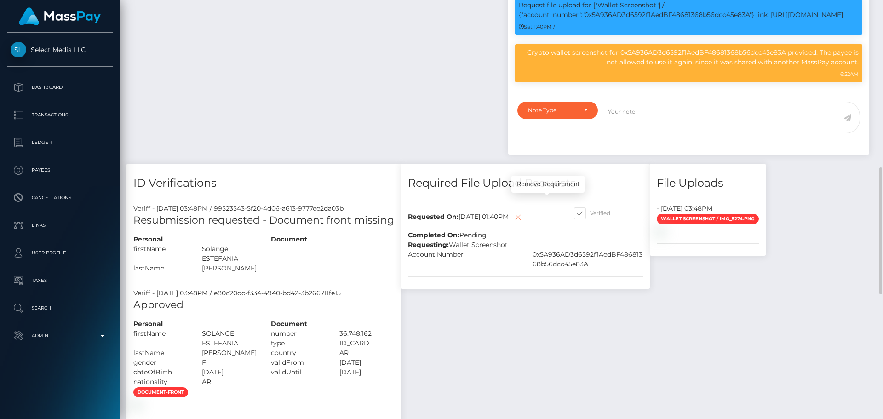
scroll to position [110, 236]
click at [524, 212] on icon at bounding box center [518, 218] width 11 height 12
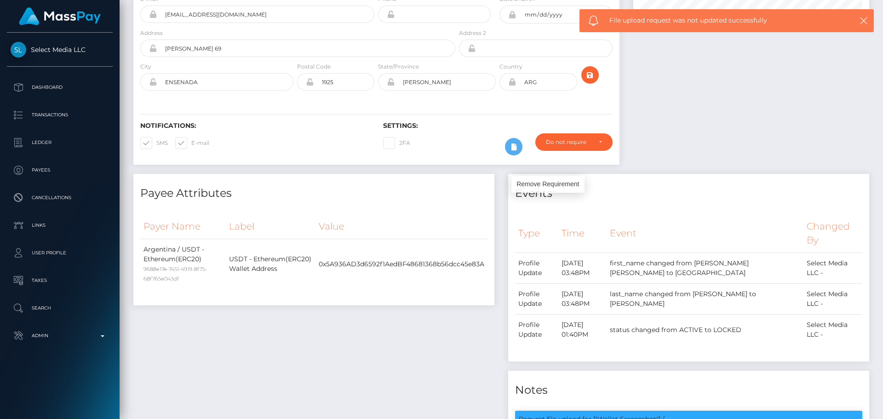
scroll to position [0, 0]
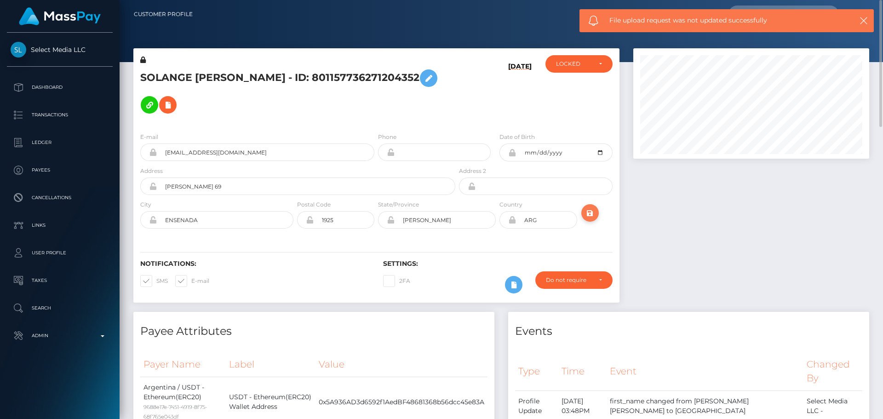
click at [590, 208] on icon "submit" at bounding box center [590, 214] width 11 height 12
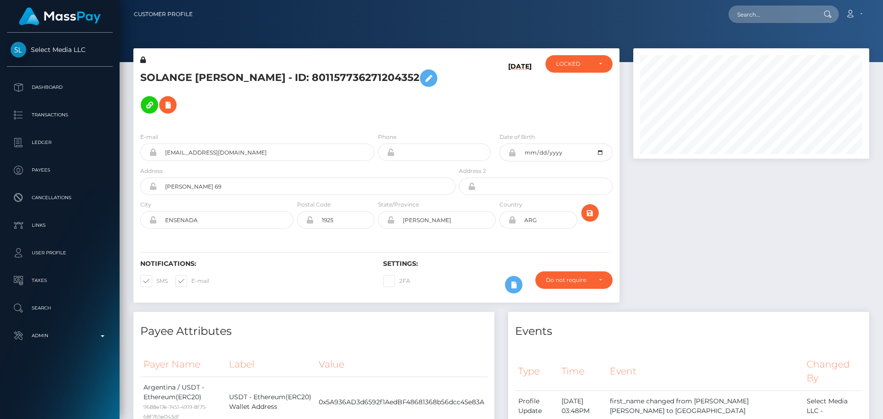
scroll to position [110, 236]
drag, startPoint x: 0, startPoint y: 0, endPoint x: 590, endPoint y: 200, distance: 623.3
click at [590, 208] on icon "submit" at bounding box center [590, 214] width 11 height 12
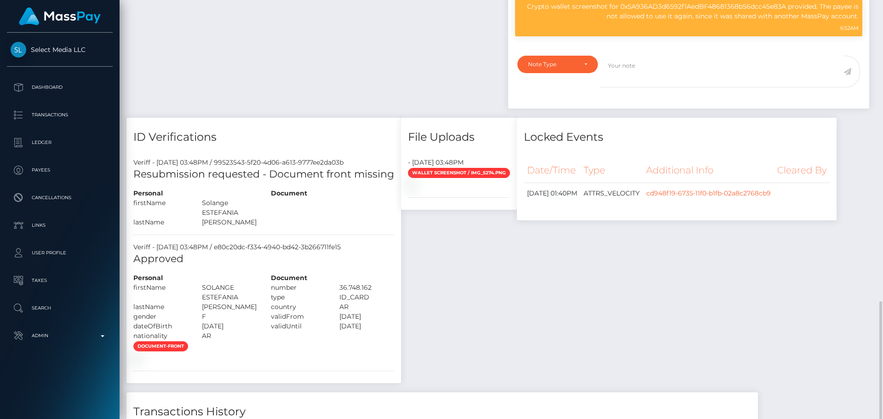
scroll to position [828, 0]
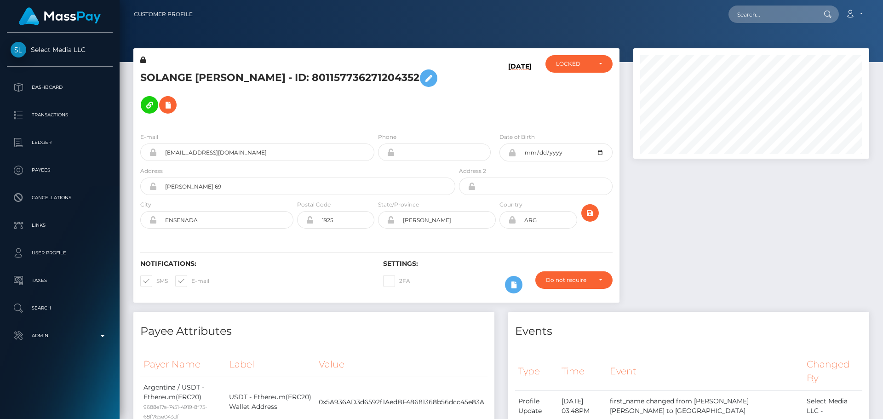
scroll to position [110, 236]
click at [562, 67] on div "LOCKED" at bounding box center [573, 63] width 35 height 7
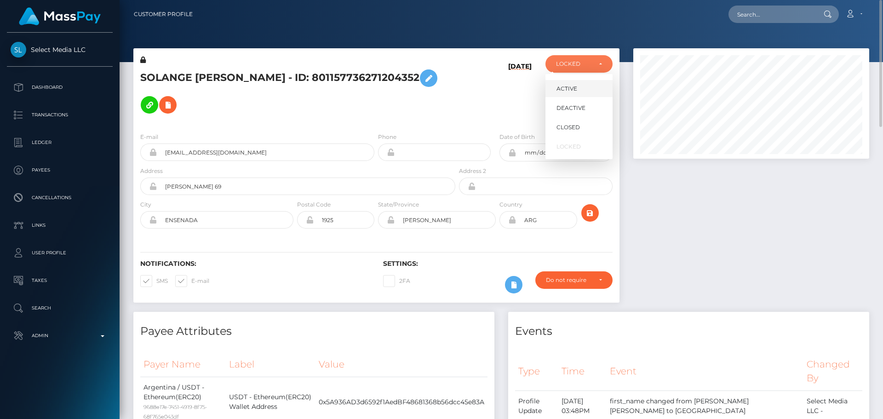
click at [567, 80] on link "ACTIVE" at bounding box center [579, 88] width 67 height 17
select select "ACTIVE"
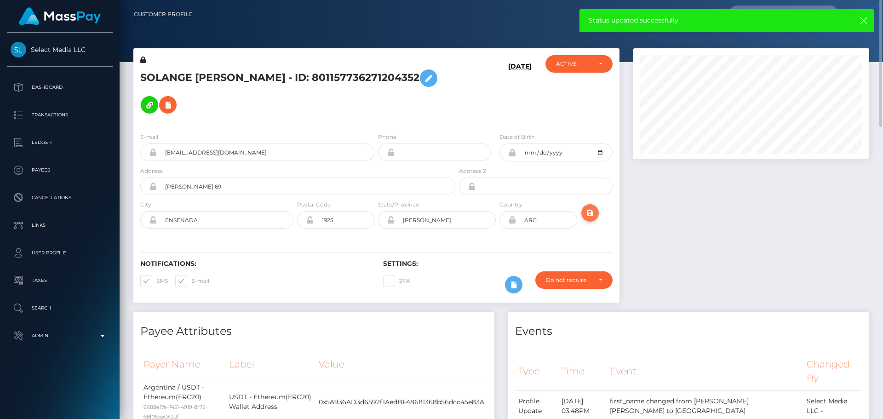
click at [592, 208] on icon "submit" at bounding box center [590, 214] width 11 height 12
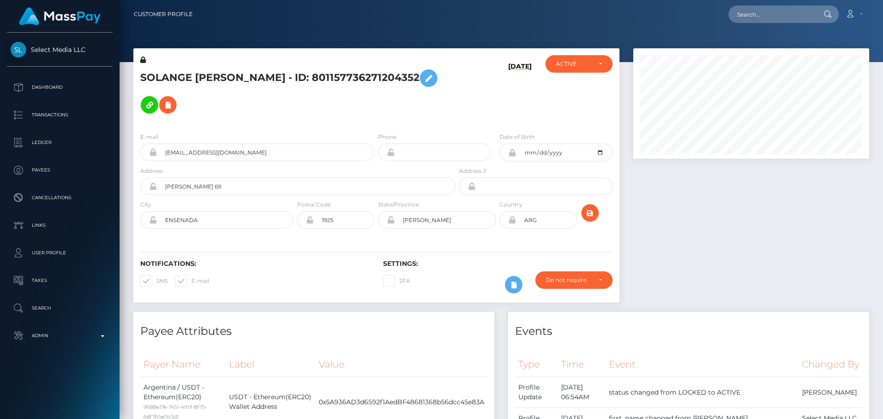
scroll to position [110, 236]
click at [586, 208] on icon "submit" at bounding box center [590, 214] width 11 height 12
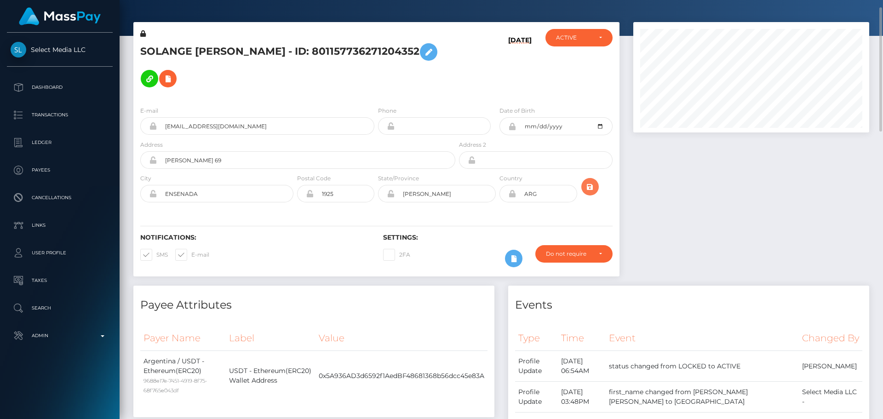
scroll to position [0, 0]
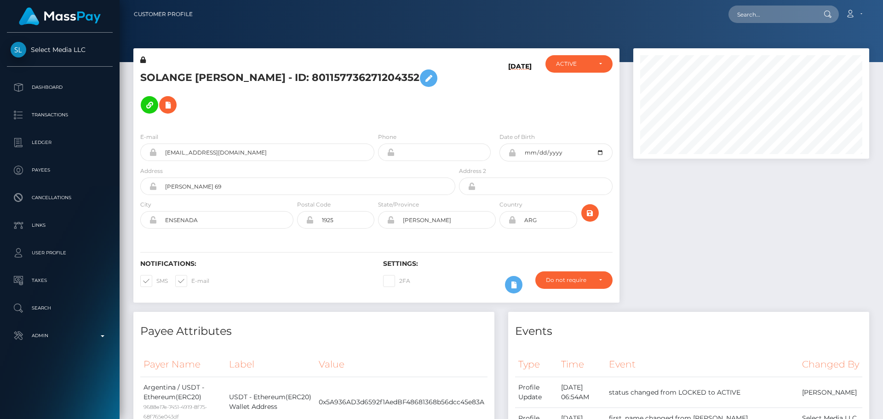
scroll to position [110, 236]
click at [248, 72] on h5 "SOLANGE [PERSON_NAME] - ID: 801157736271204352" at bounding box center [295, 91] width 310 height 53
copy h5 "SOLANGE [PERSON_NAME] - ID: 801157736271204352"
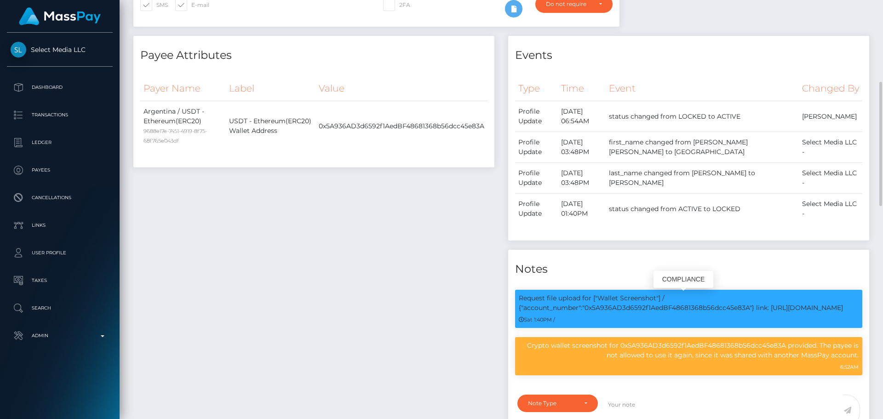
click at [691, 306] on p "Request file upload for ["Wallet Screenshot"] / {"account_number":"0x5A936AD3d6…" at bounding box center [689, 303] width 340 height 19
copy p "0x5A936AD3d6592f1AedBF48681368b56dcc45e83A"
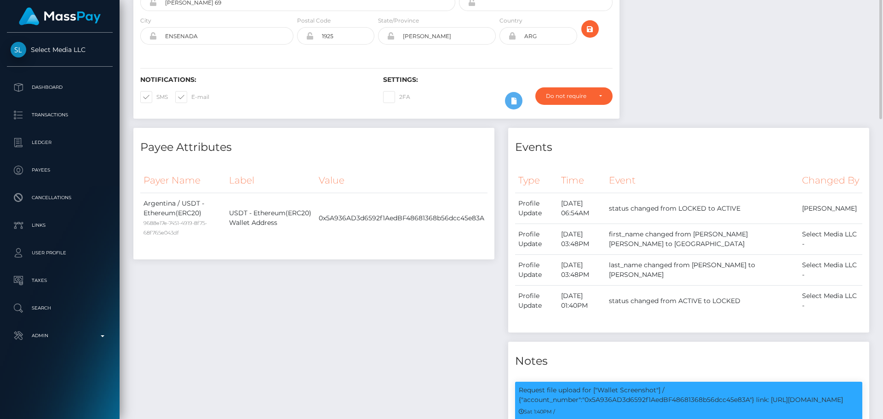
scroll to position [0, 0]
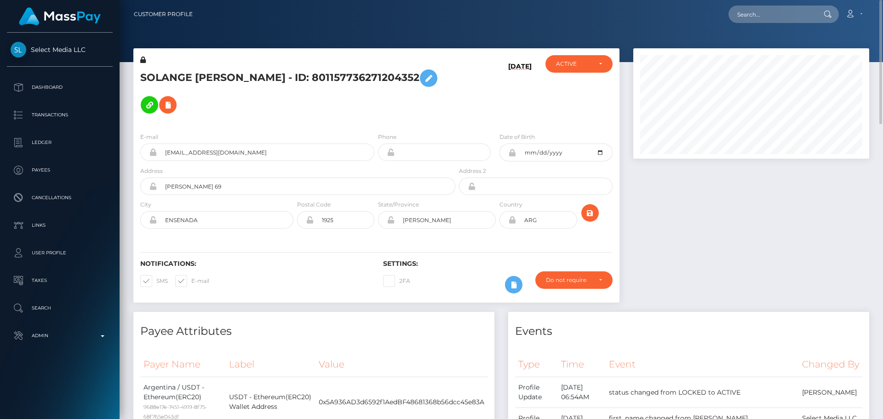
click at [405, 99] on h5 "SOLANGE ESTEFANIA CAMARGO - ID: 801157736271204352" at bounding box center [295, 91] width 310 height 53
click at [590, 208] on icon "submit" at bounding box center [590, 214] width 11 height 12
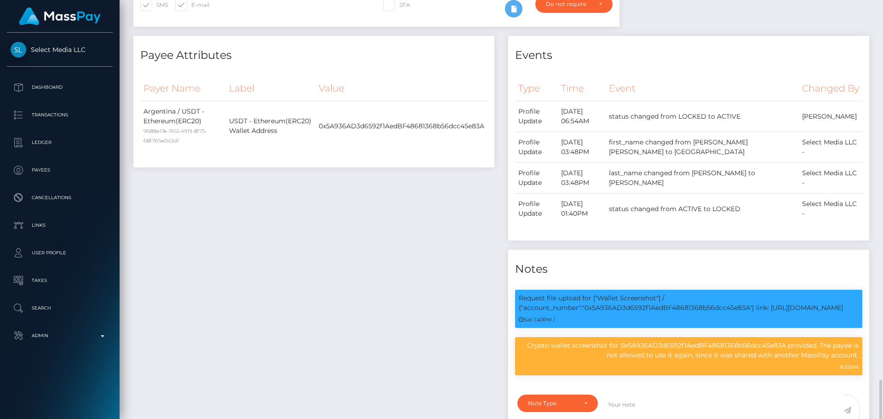
scroll to position [506, 0]
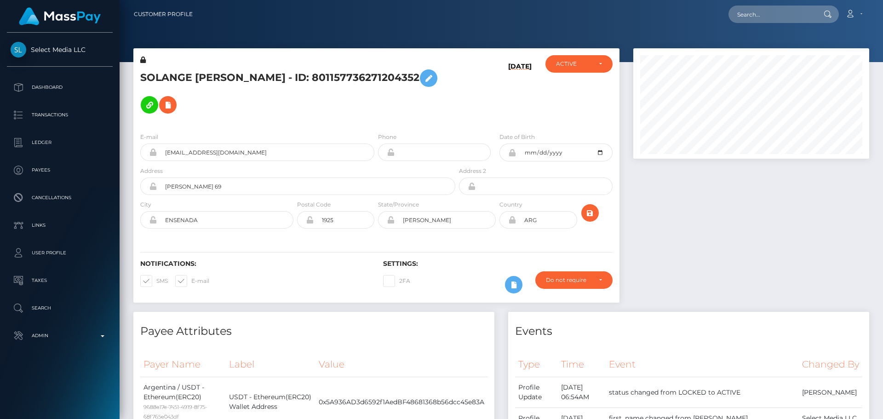
scroll to position [110, 236]
click at [762, 18] on input "text" at bounding box center [772, 14] width 86 height 17
paste input "783516443965665280"
type input "783516443965665280"
click at [766, 18] on input "783516443965665280" at bounding box center [772, 14] width 86 height 17
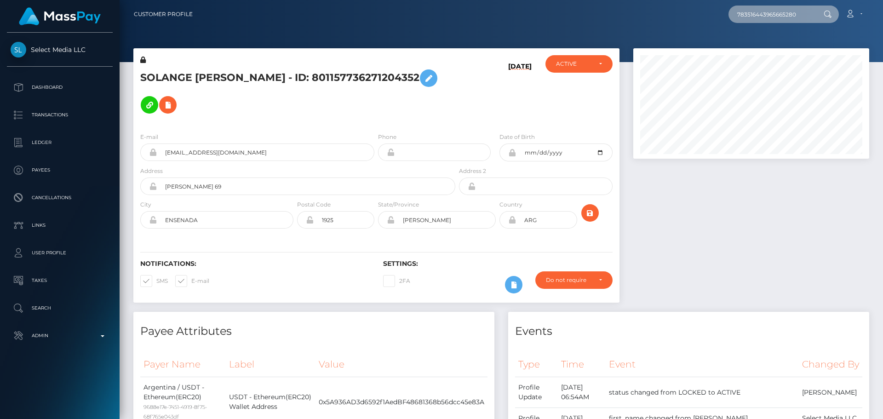
click at [766, 18] on input "783516443965665280" at bounding box center [772, 14] width 86 height 17
paste input "526410801540505600"
type input "526410801540505600"
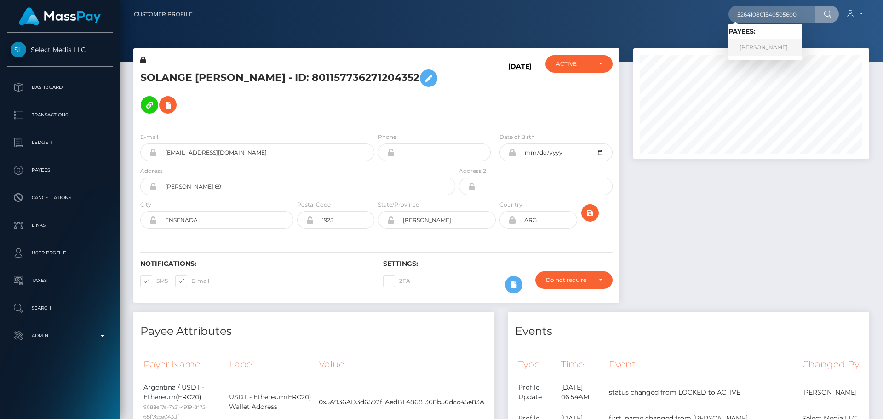
click at [769, 39] on link "Zaira Ibrahim" at bounding box center [766, 47] width 74 height 17
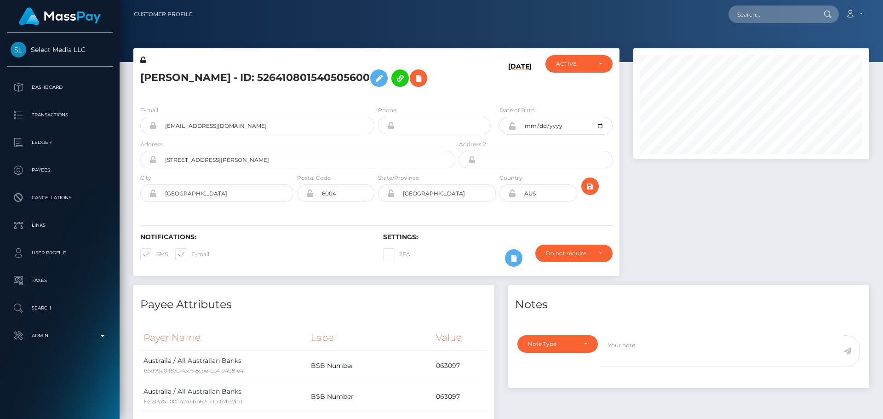
scroll to position [110, 236]
click at [446, 68] on h5 "Zaira Ibrahim - ID: 526410801540505600" at bounding box center [295, 78] width 310 height 27
click at [590, 191] on icon "submit" at bounding box center [590, 187] width 11 height 12
click at [437, 90] on h5 "[PERSON_NAME] - ID: 526410801540505600" at bounding box center [295, 78] width 310 height 27
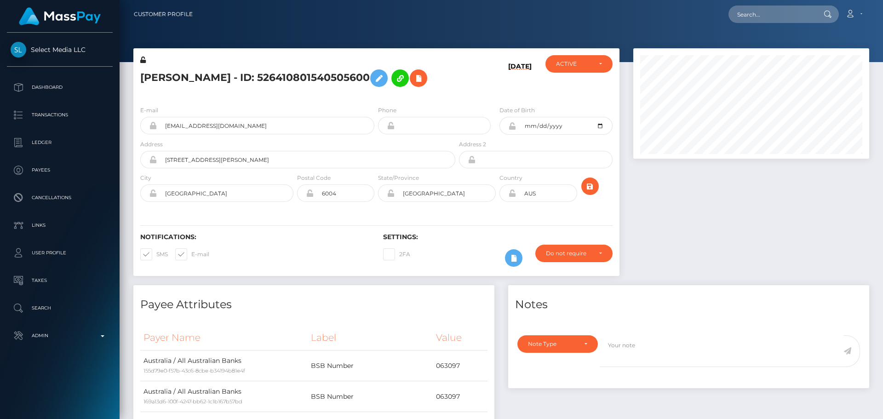
click at [463, 83] on div "[DATE]" at bounding box center [497, 76] width 81 height 43
click at [592, 187] on icon "submit" at bounding box center [590, 187] width 11 height 12
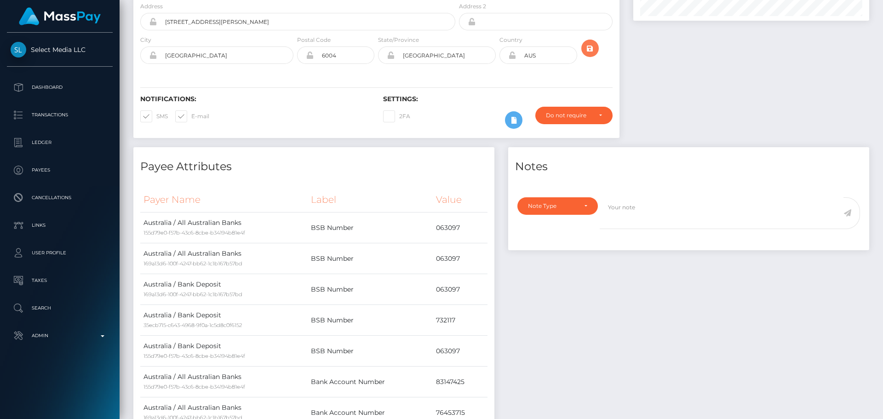
scroll to position [0, 0]
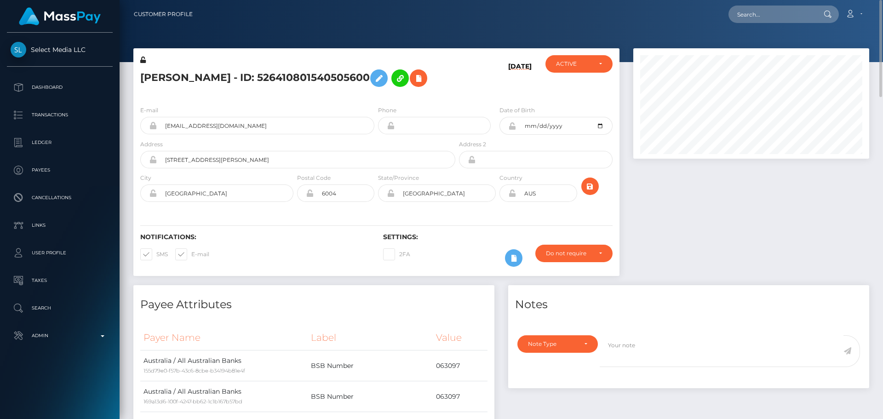
scroll to position [110, 236]
click at [511, 258] on icon at bounding box center [513, 259] width 11 height 12
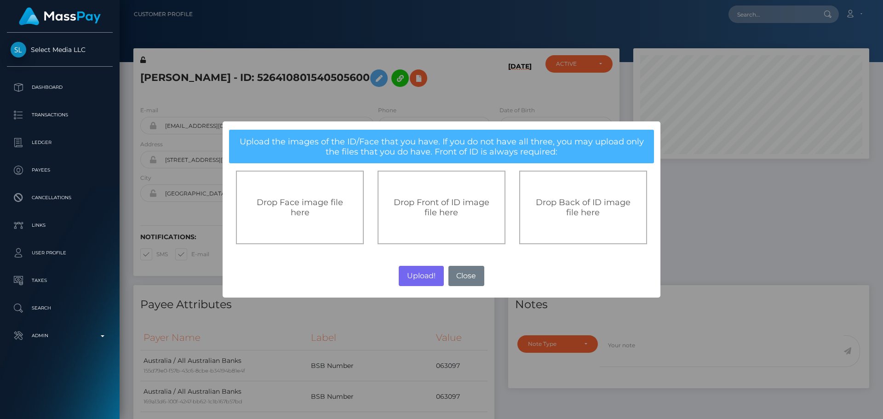
click at [464, 211] on div "Drop Front of ID image file here" at bounding box center [442, 207] width 108 height 20
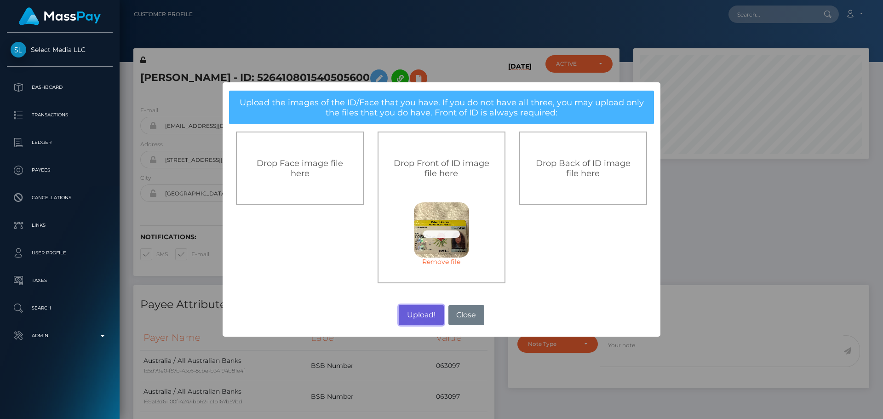
click at [424, 316] on button "Upload!" at bounding box center [421, 315] width 45 height 20
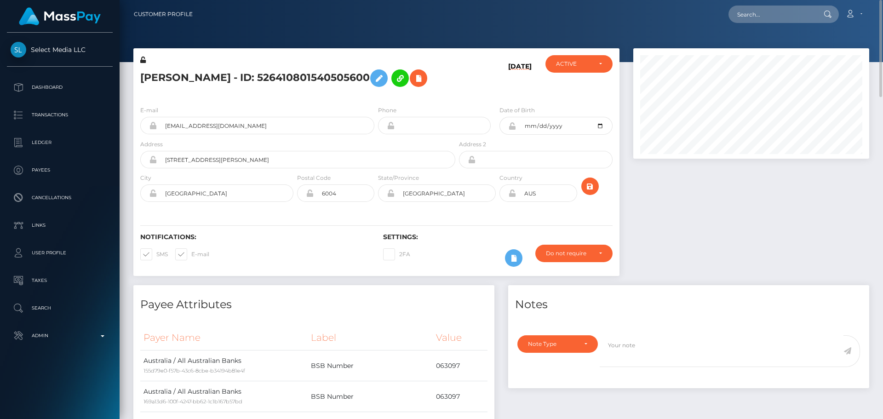
click at [467, 80] on div "07/04/25" at bounding box center [497, 76] width 81 height 43
click at [589, 188] on icon "submit" at bounding box center [590, 187] width 11 height 12
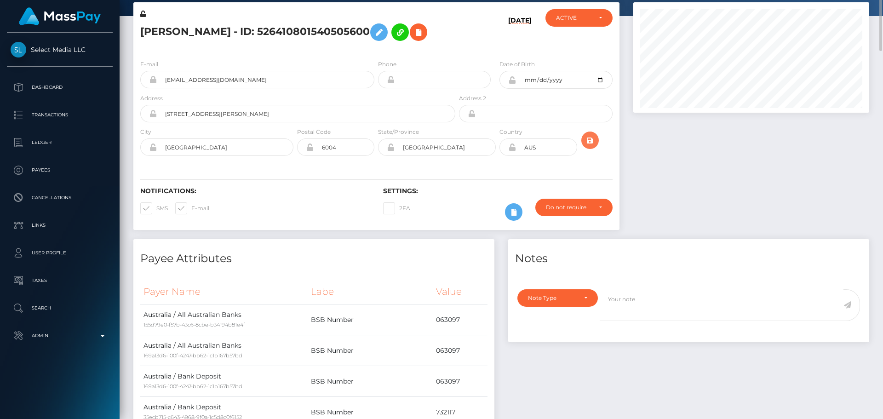
scroll to position [0, 0]
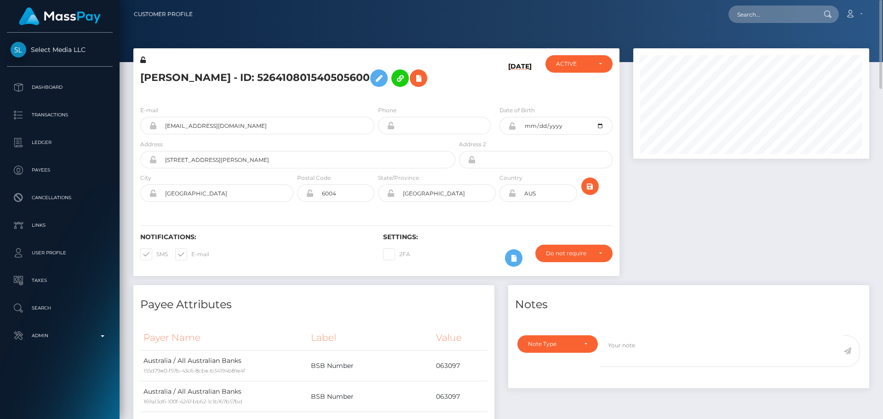
click at [482, 78] on div "[DATE]" at bounding box center [497, 76] width 81 height 43
click at [453, 95] on div "[PERSON_NAME] - ID: 526410801540505600" at bounding box center [295, 76] width 324 height 43
click at [246, 156] on input "78 Bennett Street" at bounding box center [306, 159] width 299 height 17
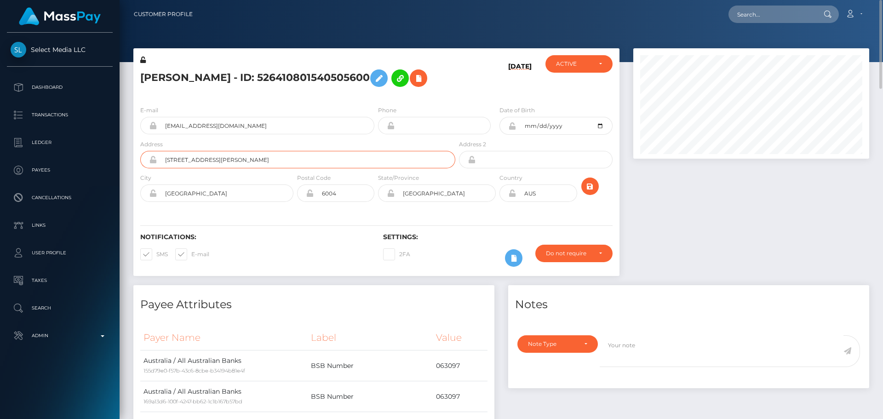
click at [246, 156] on input "78 Bennett Street" at bounding box center [306, 159] width 299 height 17
paste input "[STREET_ADDRESS][PERSON_NAME]"
type input "[STREET_ADDRESS][PERSON_NAME]"
click at [351, 196] on input "6004" at bounding box center [344, 192] width 61 height 17
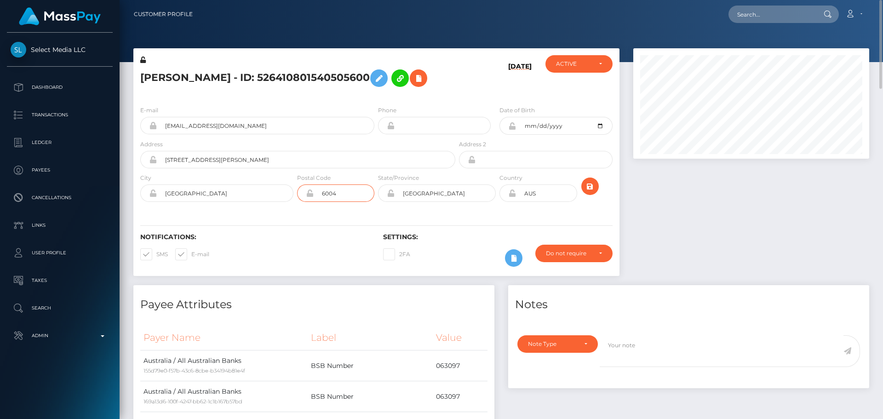
click at [351, 196] on input "6004" at bounding box center [344, 192] width 61 height 17
paste input "3003"
type input "30034"
click at [245, 191] on input "East Perth" at bounding box center [225, 192] width 137 height 17
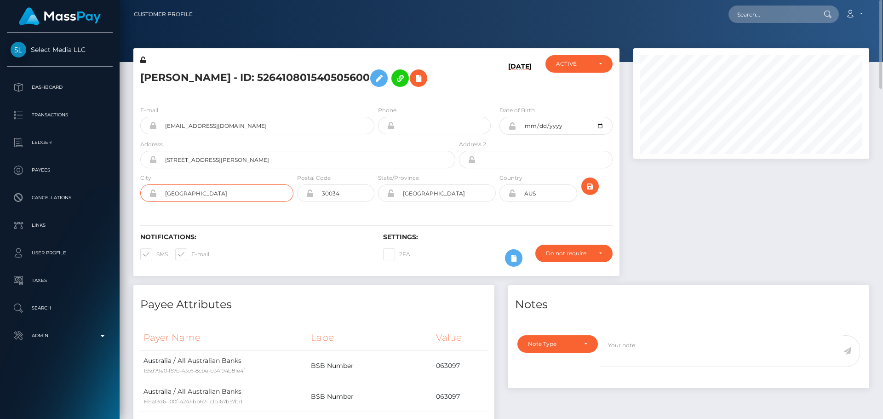
click at [245, 191] on input "East Perth" at bounding box center [225, 192] width 137 height 17
paste input "Mira"
type input "Mira"
click at [470, 196] on input "Western Australia" at bounding box center [445, 192] width 101 height 17
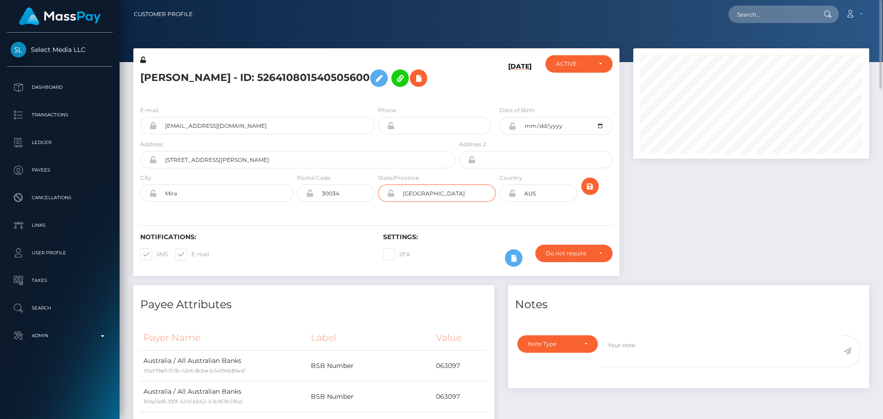
click at [470, 196] on input "Western Australia" at bounding box center [445, 192] width 101 height 17
paste input "Venez"
type input "Venezia"
click at [552, 194] on input "AUS" at bounding box center [546, 192] width 61 height 17
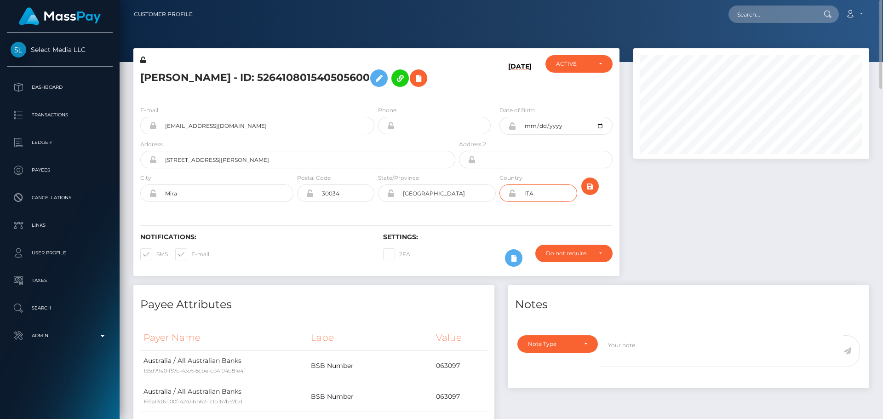
type input "ITA"
click at [580, 214] on div "Notifications: SMS E-mail Settings: 2FA" at bounding box center [376, 243] width 486 height 65
click at [592, 184] on icon "submit" at bounding box center [590, 187] width 11 height 12
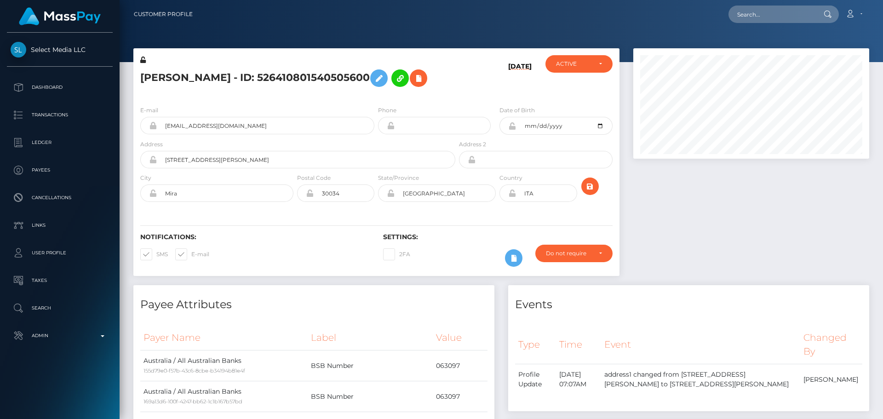
scroll to position [110, 236]
click at [589, 189] on icon "submit" at bounding box center [590, 187] width 11 height 12
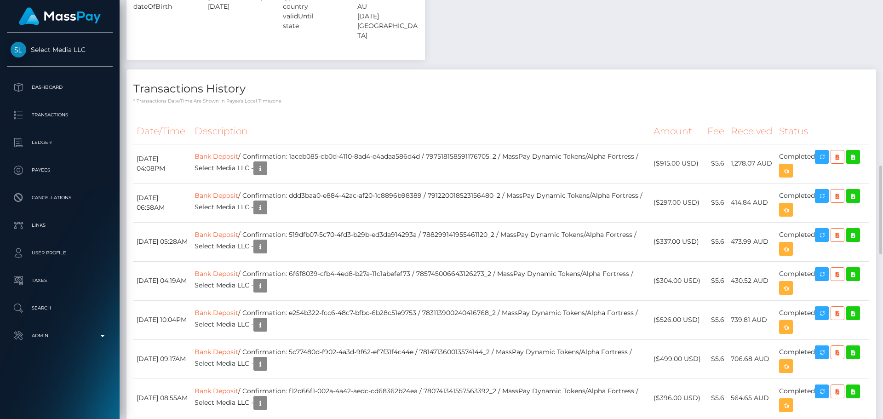
scroll to position [598, 0]
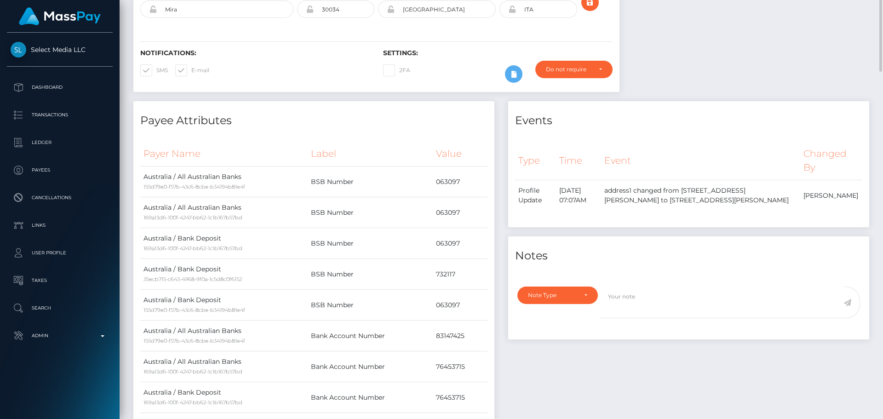
scroll to position [92, 0]
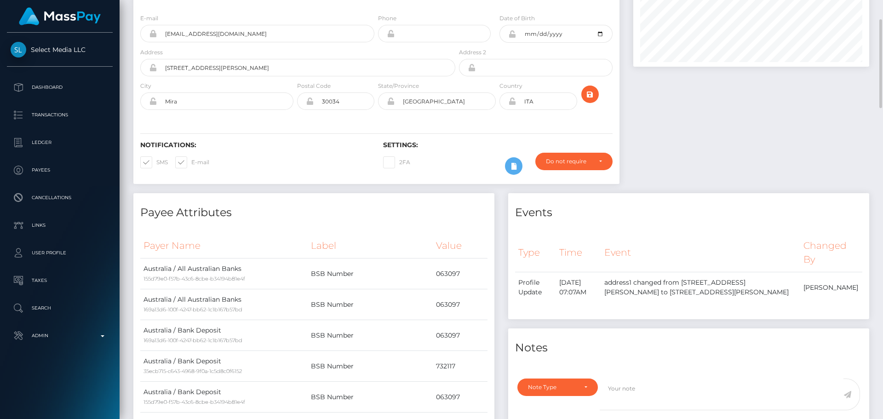
click at [512, 103] on icon at bounding box center [512, 101] width 8 height 7
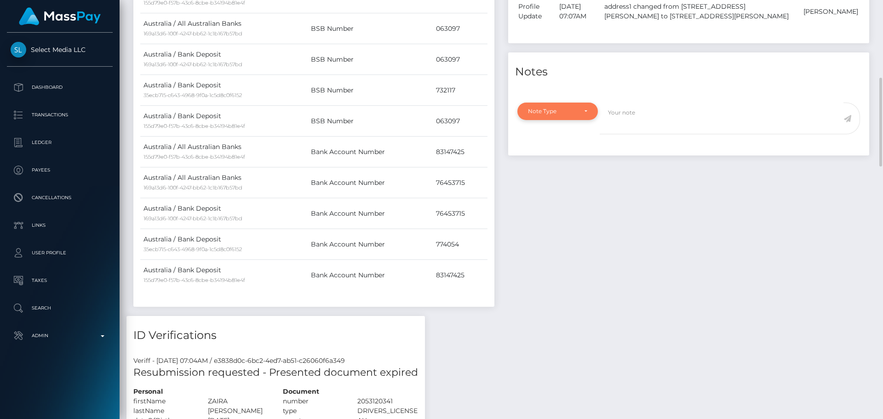
click at [579, 117] on div "Note Type" at bounding box center [558, 111] width 81 height 17
click at [559, 153] on span "Compliance" at bounding box center [546, 155] width 34 height 8
select select "COMPLIANCE"
click at [637, 119] on textarea at bounding box center [722, 119] width 244 height 32
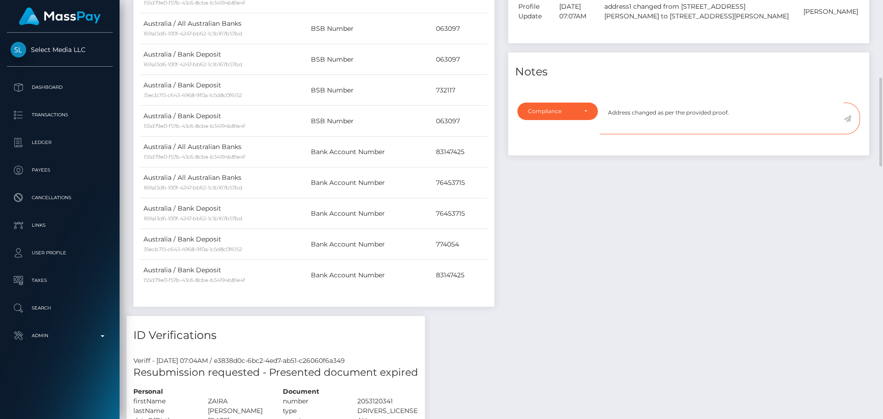
type textarea "Address changed as per the provided proof."
click at [847, 122] on icon at bounding box center [848, 118] width 8 height 7
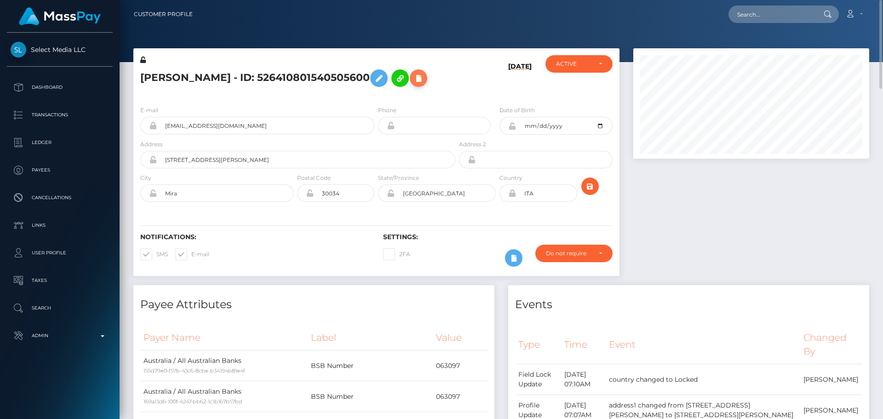
click at [413, 79] on icon at bounding box center [418, 79] width 11 height 12
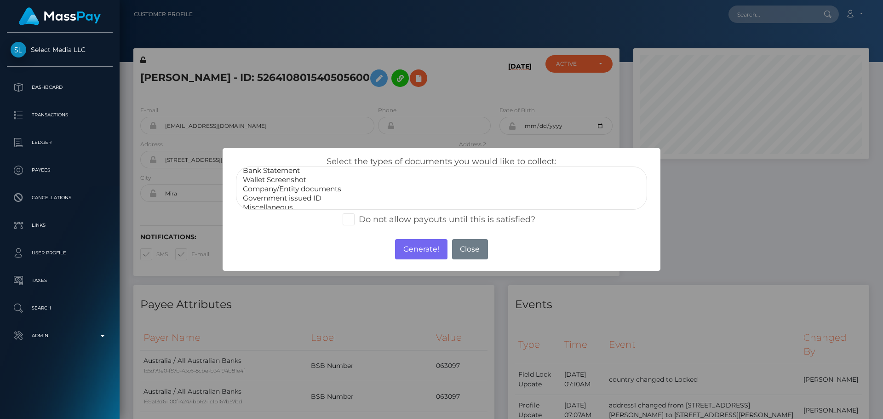
scroll to position [18, 0]
select select "Miscellaneous"
click at [275, 198] on option "Miscellaneous" at bounding box center [441, 201] width 399 height 9
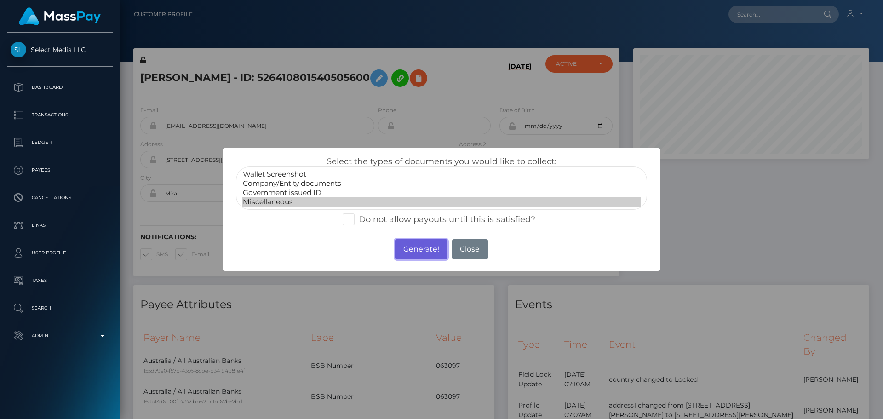
click at [409, 248] on button "Generate!" at bounding box center [421, 249] width 52 height 20
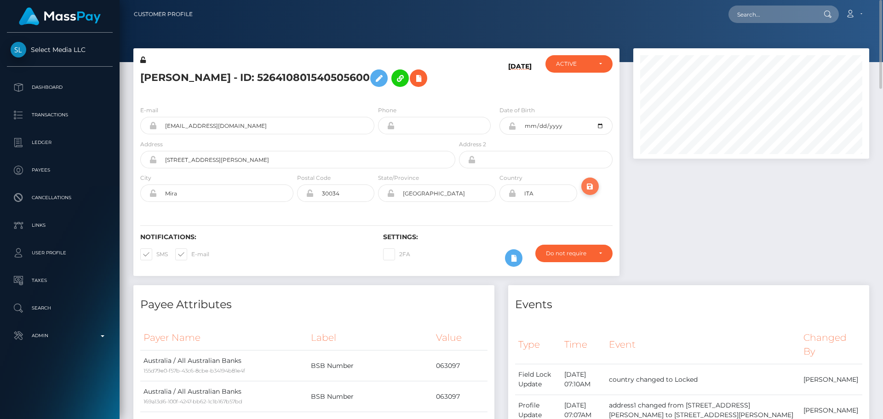
click at [589, 192] on button "submit" at bounding box center [590, 186] width 17 height 17
click at [588, 189] on icon "submit" at bounding box center [590, 187] width 11 height 12
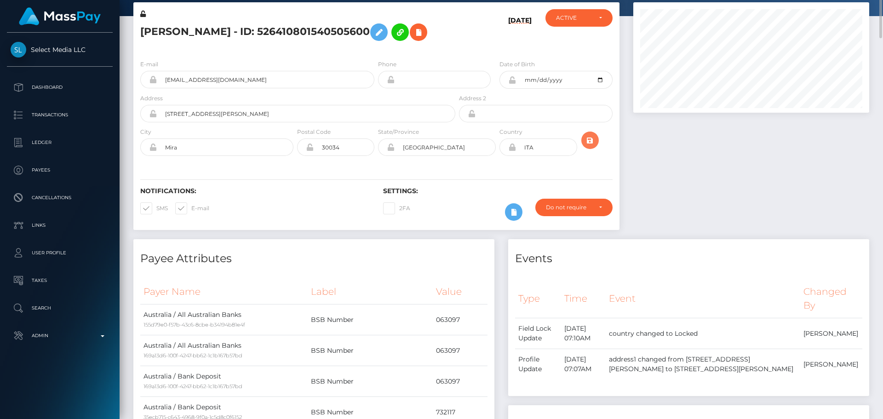
scroll to position [0, 0]
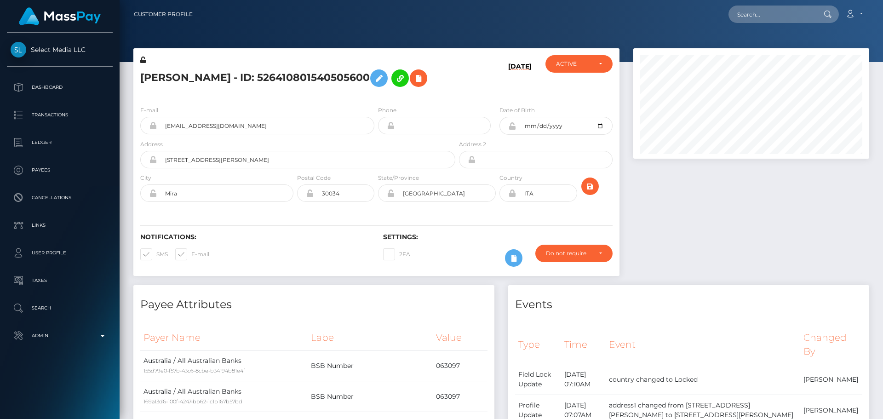
scroll to position [110, 236]
click at [784, 19] on input "text" at bounding box center [772, 14] width 86 height 17
paste input "628770530446553088"
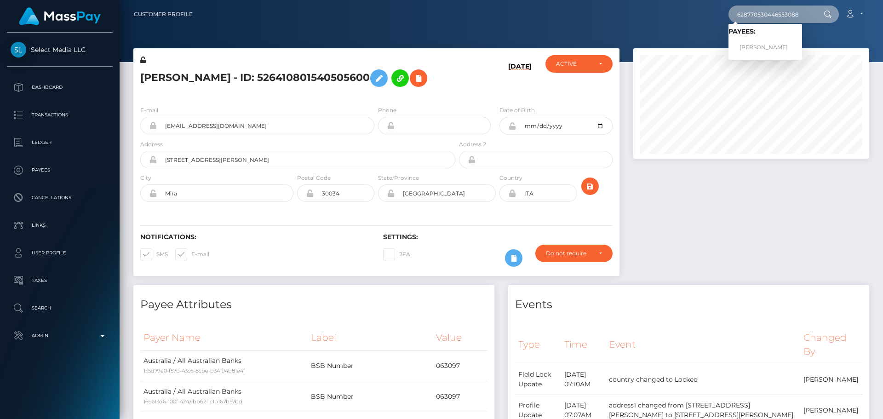
type input "628770530446553088"
click at [761, 48] on link "Chelsea Renee Dilbeck" at bounding box center [766, 47] width 74 height 17
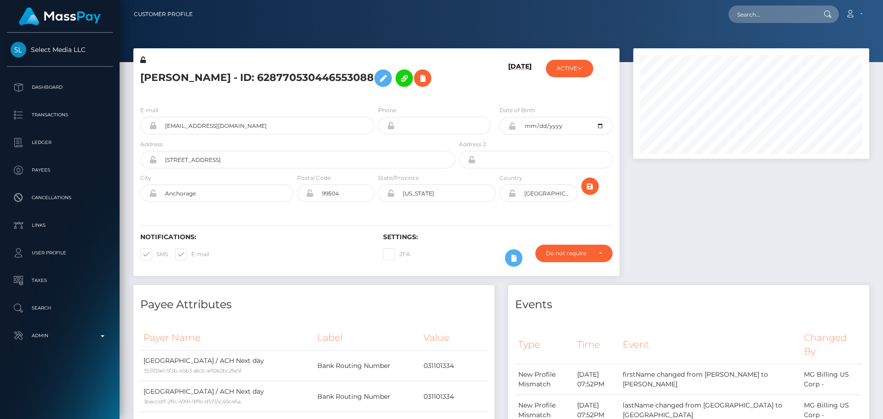
scroll to position [110, 236]
click at [397, 98] on div "[PERSON_NAME] - ID: 628770530446553088" at bounding box center [295, 76] width 324 height 43
click at [598, 195] on button "submit" at bounding box center [590, 186] width 17 height 17
drag, startPoint x: 486, startPoint y: 116, endPoint x: 492, endPoint y: 119, distance: 6.0
click at [488, 98] on div "[DATE]" at bounding box center [497, 76] width 81 height 43
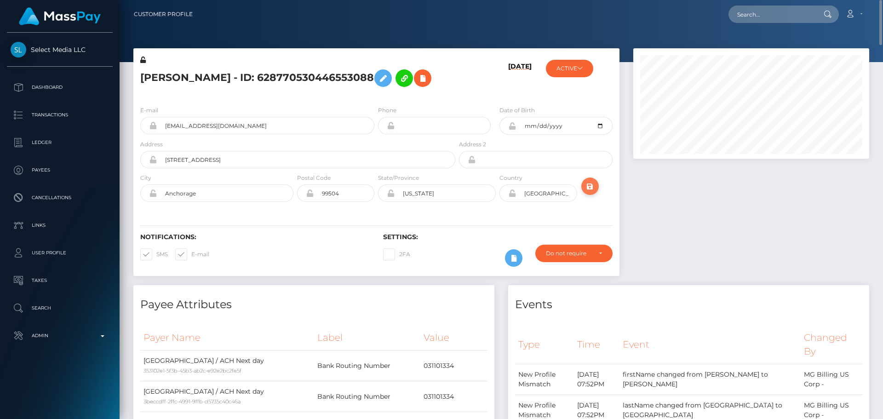
click at [591, 192] on icon "submit" at bounding box center [590, 187] width 11 height 12
click at [590, 192] on icon "submit" at bounding box center [590, 187] width 11 height 12
click at [519, 264] on icon at bounding box center [513, 259] width 11 height 12
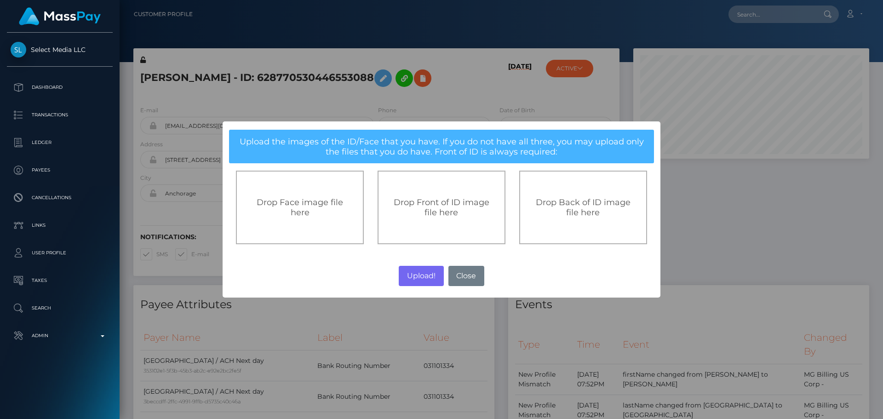
click at [430, 208] on span "Drop Front of ID image file here" at bounding box center [442, 207] width 96 height 20
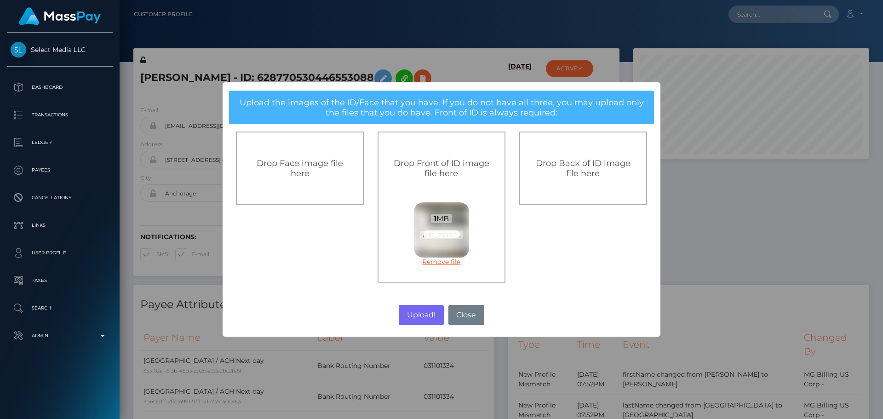
click at [447, 261] on link "Remove file" at bounding box center [441, 262] width 55 height 8
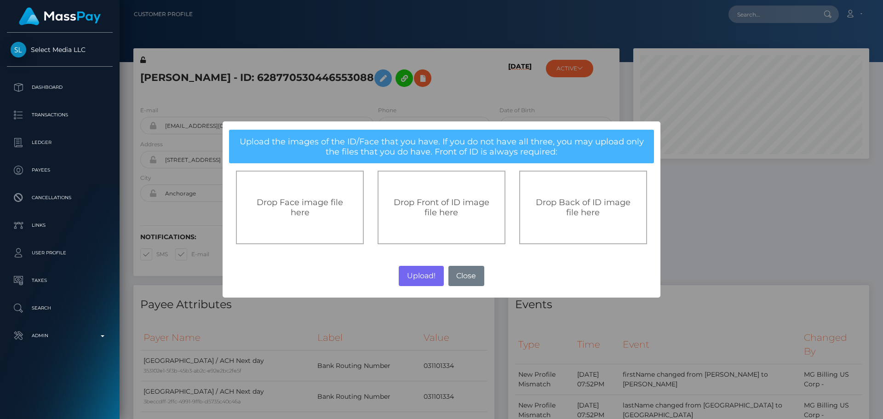
click at [448, 205] on span "Drop Front of ID image file here" at bounding box center [442, 207] width 96 height 20
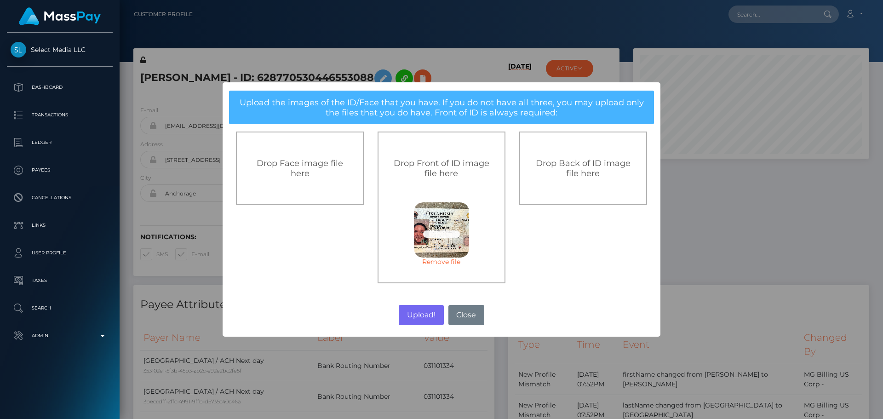
click at [579, 173] on span "Drop Back of ID image file here" at bounding box center [583, 168] width 95 height 20
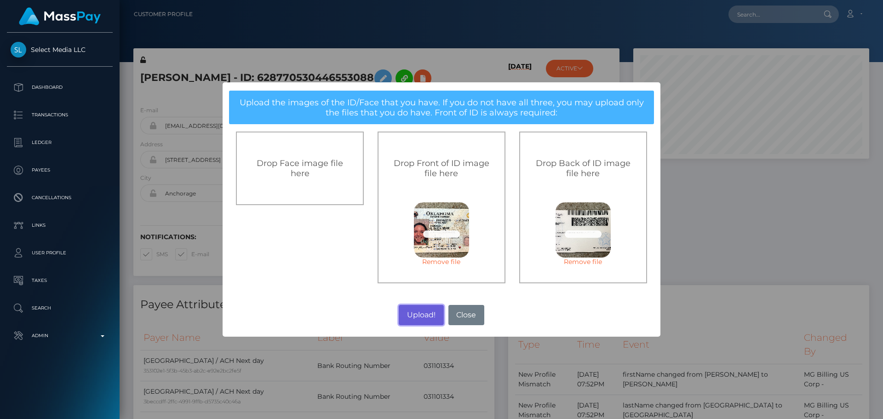
click at [422, 316] on button "Upload!" at bounding box center [421, 315] width 45 height 20
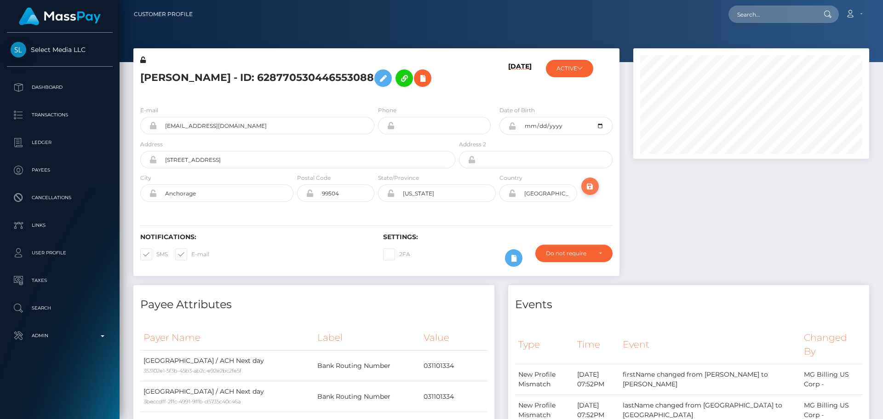
click at [588, 192] on icon "submit" at bounding box center [590, 187] width 11 height 12
click at [417, 84] on icon at bounding box center [422, 79] width 11 height 12
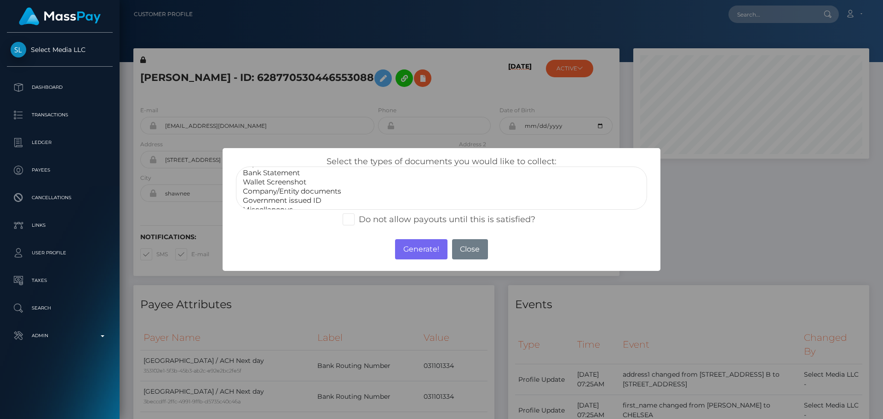
scroll to position [18, 0]
select select "Miscellaneous"
click at [273, 199] on option "Miscellaneous" at bounding box center [441, 201] width 399 height 9
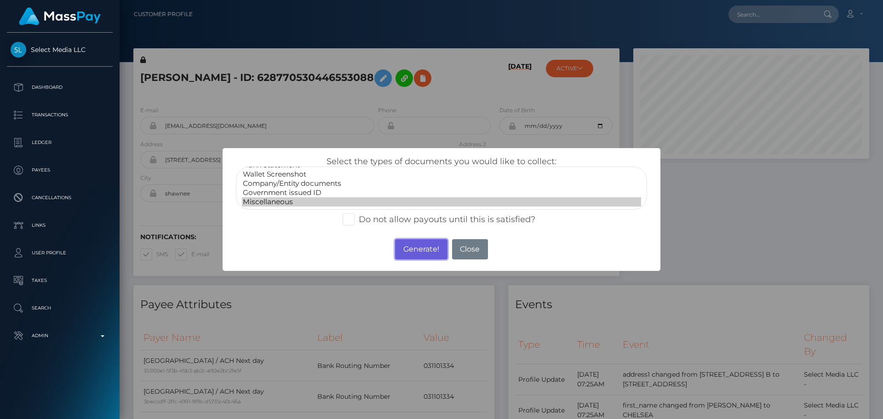
click at [407, 242] on button "Generate!" at bounding box center [421, 249] width 52 height 20
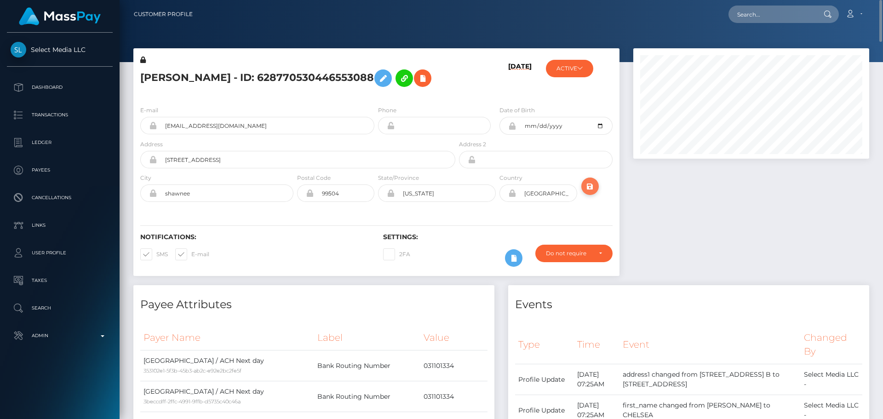
click at [593, 192] on icon "submit" at bounding box center [590, 187] width 11 height 12
click at [458, 98] on div "08/14/25" at bounding box center [497, 76] width 81 height 43
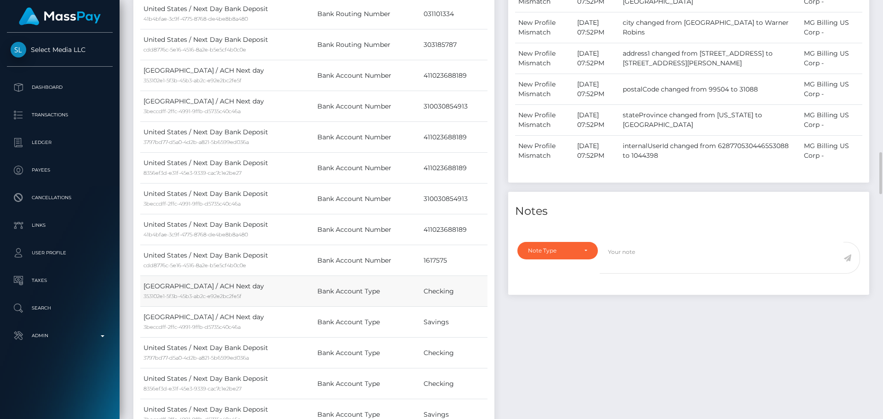
scroll to position [644, 0]
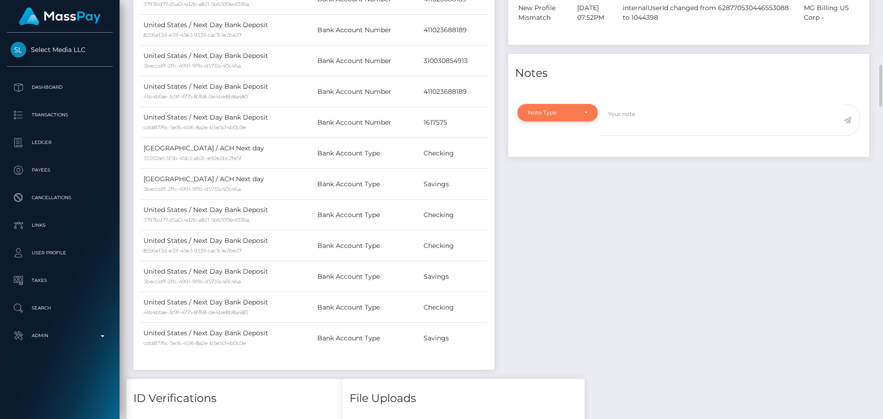
click at [584, 116] on div "Note Type" at bounding box center [557, 112] width 59 height 7
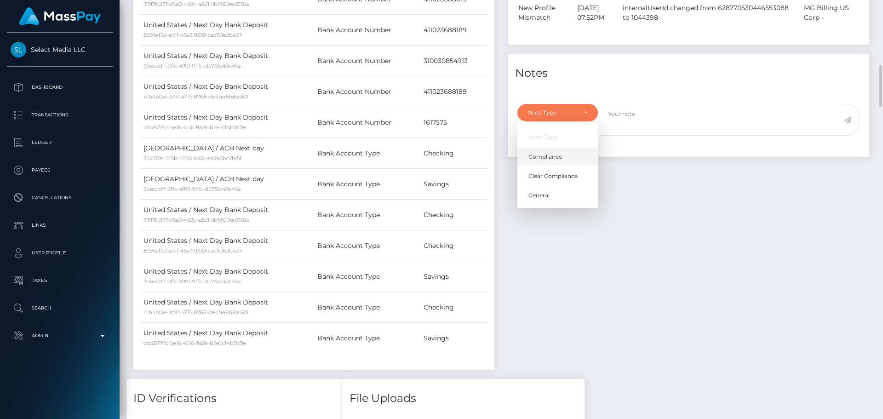
click at [546, 166] on link "Compliance" at bounding box center [558, 157] width 81 height 17
select select "COMPLIANCE"
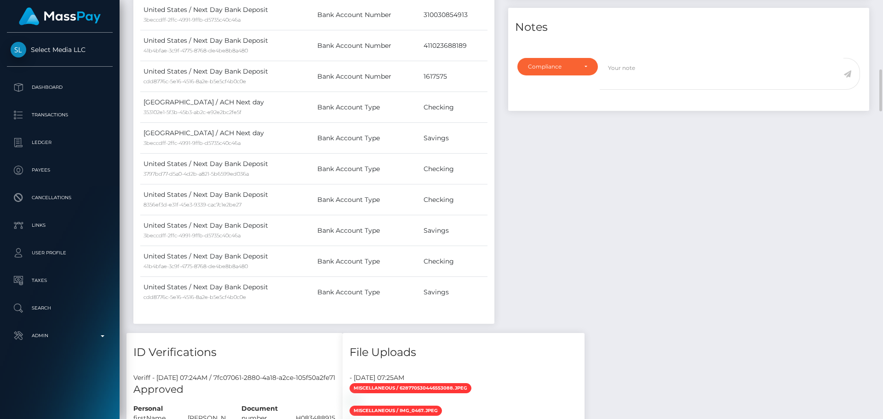
scroll to position [644, 0]
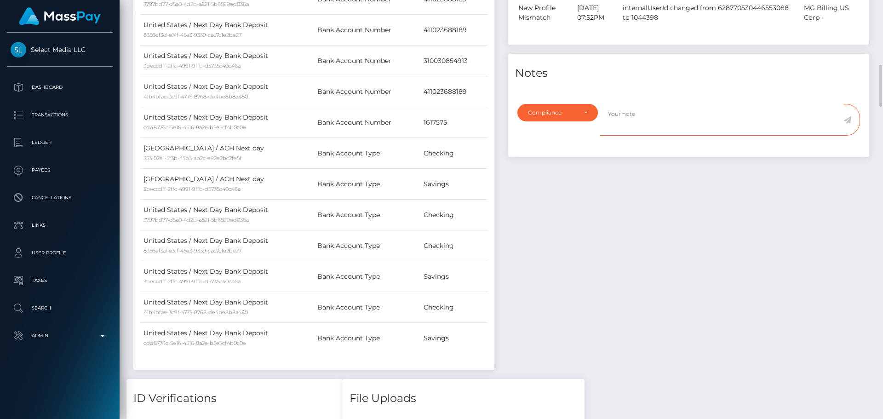
click at [650, 136] on textarea at bounding box center [722, 120] width 244 height 32
type textarea "Proof of name change provided."
drag, startPoint x: 846, startPoint y: 136, endPoint x: 882, endPoint y: 125, distance: 38.0
click at [846, 124] on icon at bounding box center [848, 119] width 8 height 7
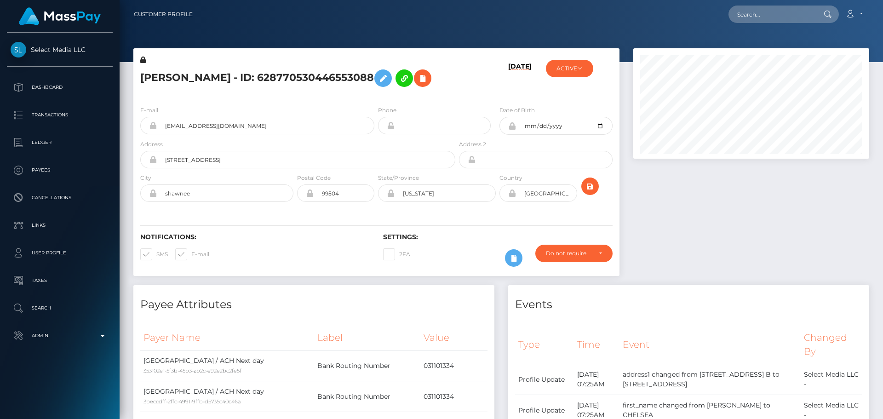
scroll to position [110, 236]
click at [408, 92] on h5 "CHELSEA RENEE MENDOZA - ID: 628770530446553088" at bounding box center [295, 78] width 310 height 27
click at [588, 192] on icon "submit" at bounding box center [590, 187] width 11 height 12
click at [404, 119] on div "Phone" at bounding box center [434, 119] width 113 height 29
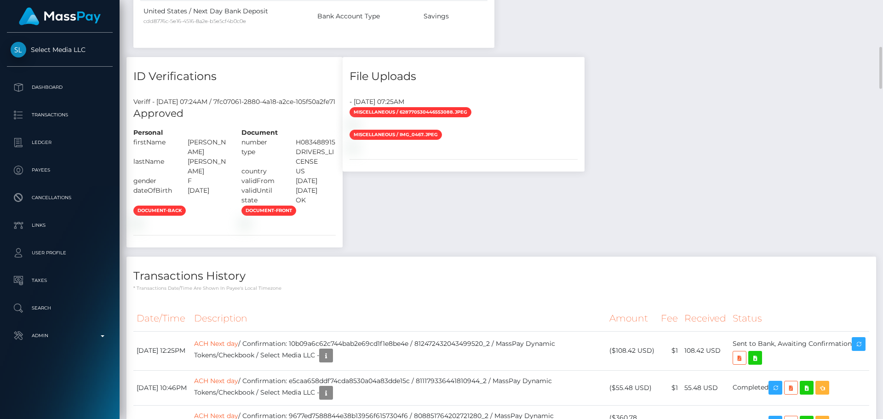
scroll to position [736, 0]
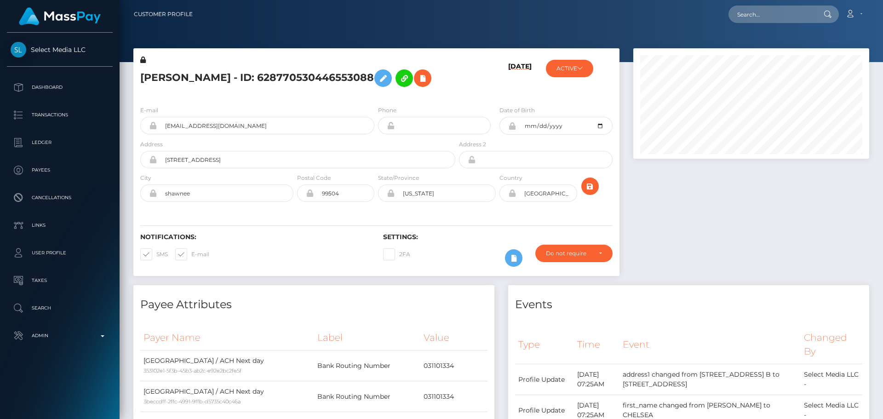
scroll to position [110, 236]
click at [246, 72] on h5 "CHELSEA RENEE MENDOZA - ID: 628770530446553088" at bounding box center [295, 78] width 310 height 27
copy h5 "CHELSEA RENEE MENDOZA - ID: 628770530446553088"
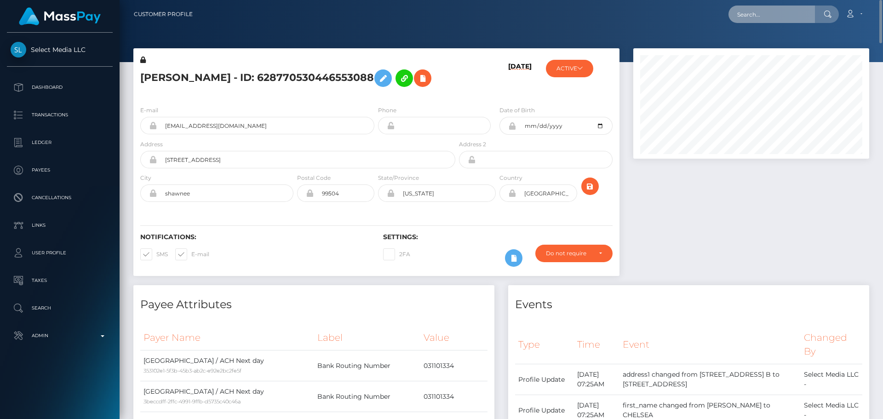
click at [785, 13] on input "text" at bounding box center [772, 14] width 86 height 17
paste input "324422478547922944"
type input "324422478547922944"
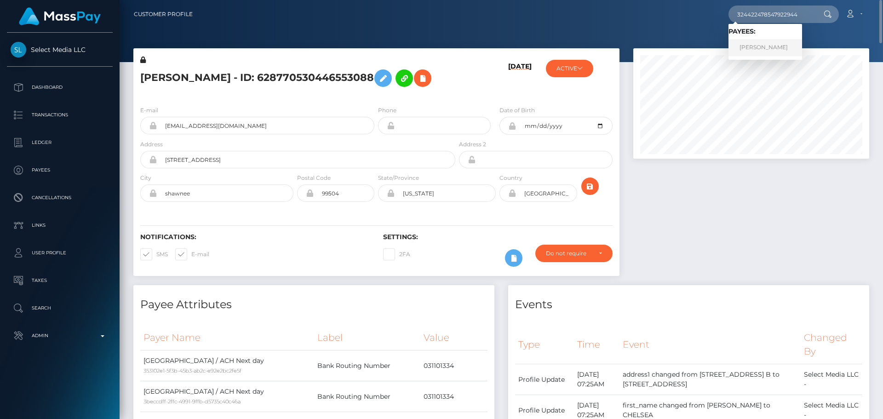
click at [776, 43] on link "SHINICHI OIKAWA" at bounding box center [766, 47] width 74 height 17
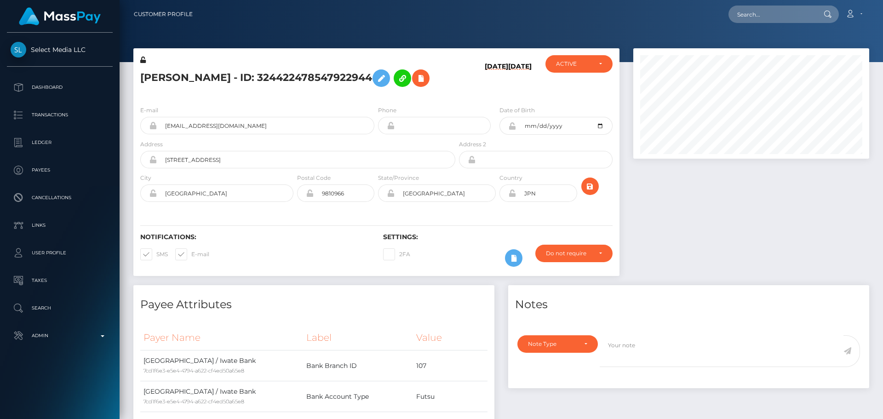
scroll to position [110, 236]
click at [488, 98] on div "[DATE] [DATE]" at bounding box center [497, 76] width 81 height 43
click at [593, 188] on icon "submit" at bounding box center [590, 187] width 11 height 12
click at [477, 99] on div "E-mail [EMAIL_ADDRESS][DOMAIN_NAME] Phone Date of Birth" at bounding box center [376, 154] width 486 height 113
click at [517, 252] on button at bounding box center [513, 257] width 17 height 17
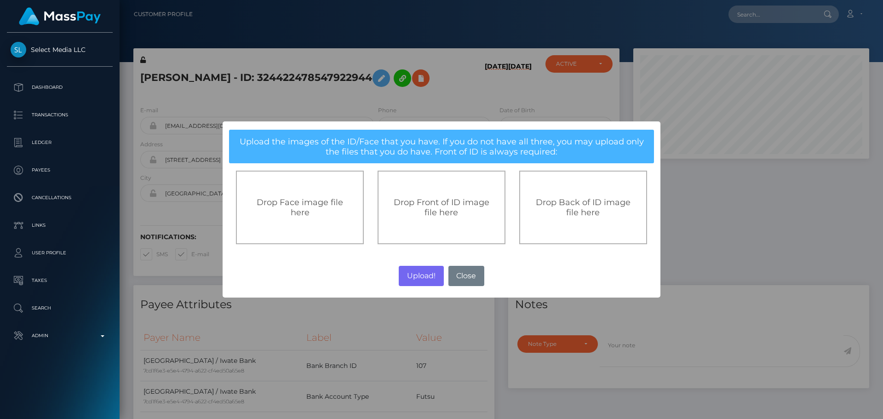
click at [447, 201] on span "Drop Front of ID image file here" at bounding box center [442, 207] width 96 height 20
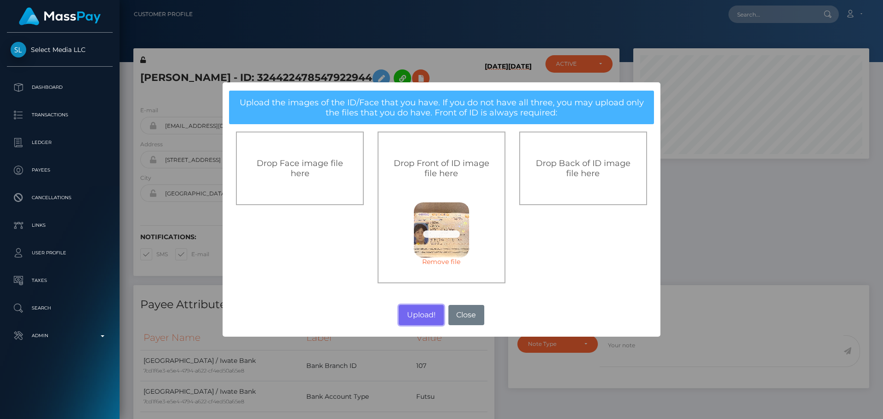
drag, startPoint x: 418, startPoint y: 309, endPoint x: 882, endPoint y: 251, distance: 466.9
click at [418, 309] on button "Upload!" at bounding box center [421, 315] width 45 height 20
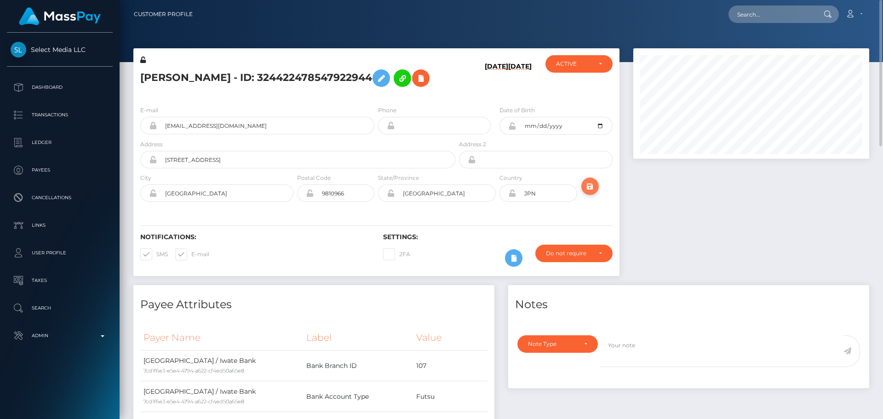
click at [591, 187] on icon "submit" at bounding box center [590, 187] width 11 height 12
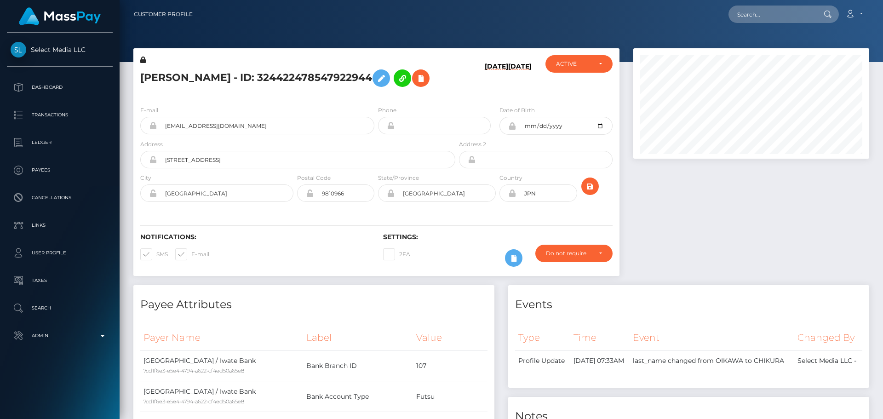
scroll to position [110, 236]
click at [490, 86] on h6 "[DATE]" at bounding box center [496, 79] width 23 height 32
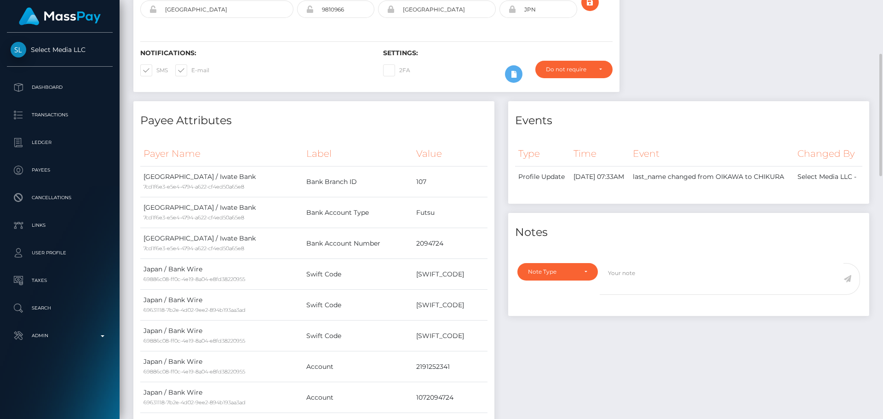
scroll to position [0, 0]
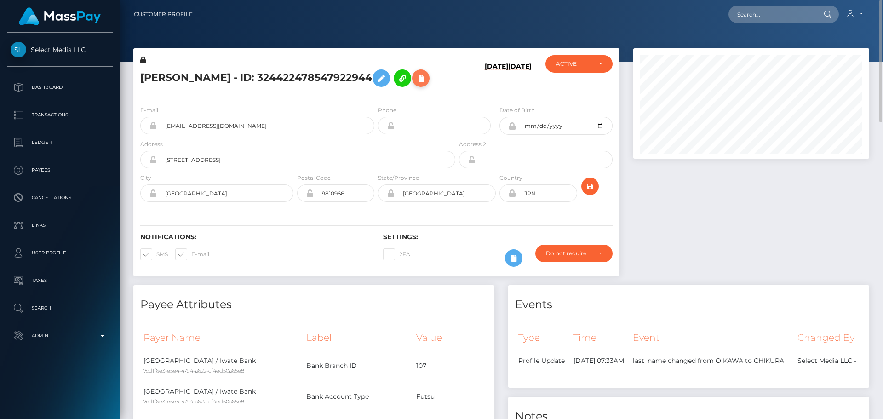
click at [430, 77] on button at bounding box center [420, 77] width 17 height 17
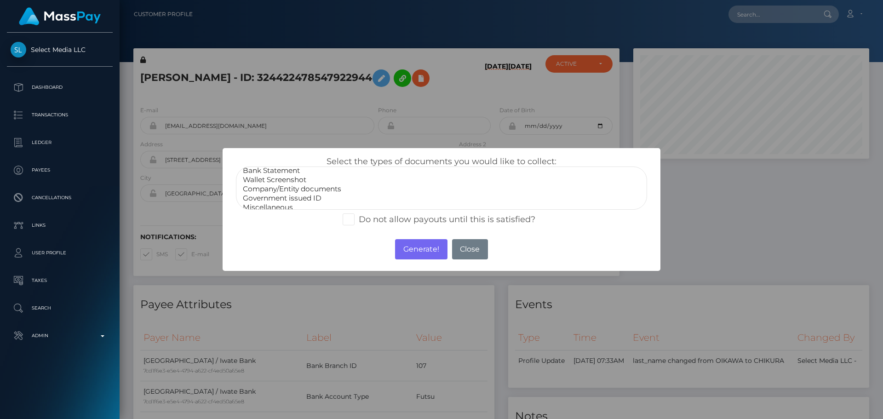
scroll to position [18, 0]
select select "Miscellaneous"
click at [264, 201] on option "Miscellaneous" at bounding box center [441, 201] width 399 height 9
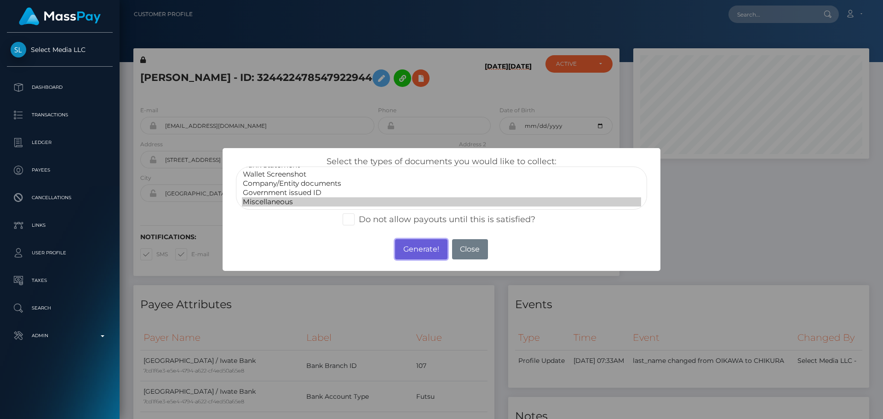
click at [415, 246] on button "Generate!" at bounding box center [421, 249] width 52 height 20
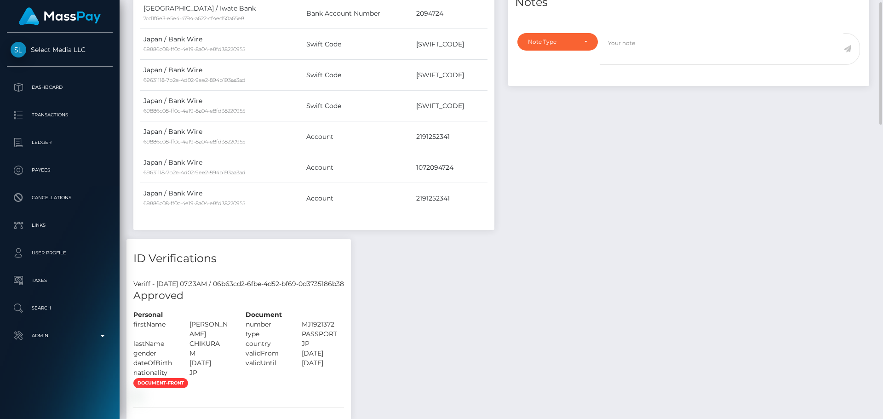
scroll to position [322, 0]
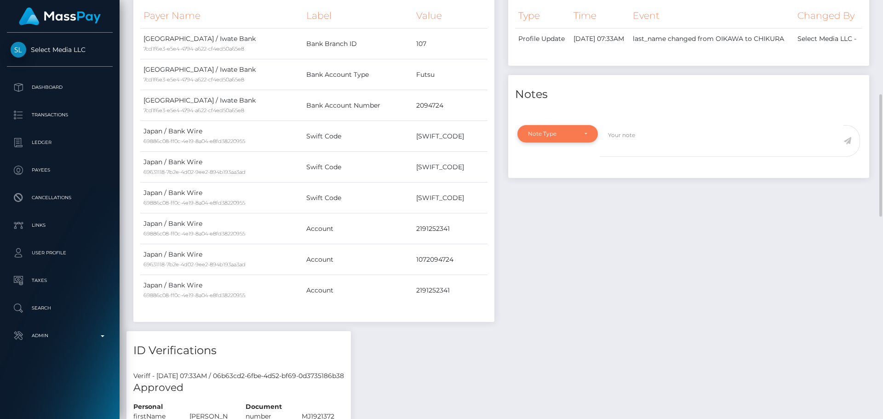
click at [574, 138] on div "Note Type" at bounding box center [558, 133] width 81 height 17
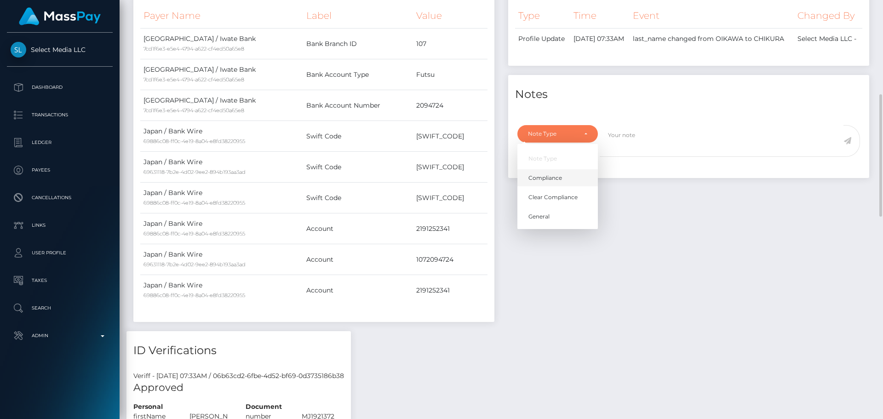
scroll to position [110, 236]
click at [569, 184] on link "Compliance" at bounding box center [558, 177] width 81 height 17
select select "COMPLIANCE"
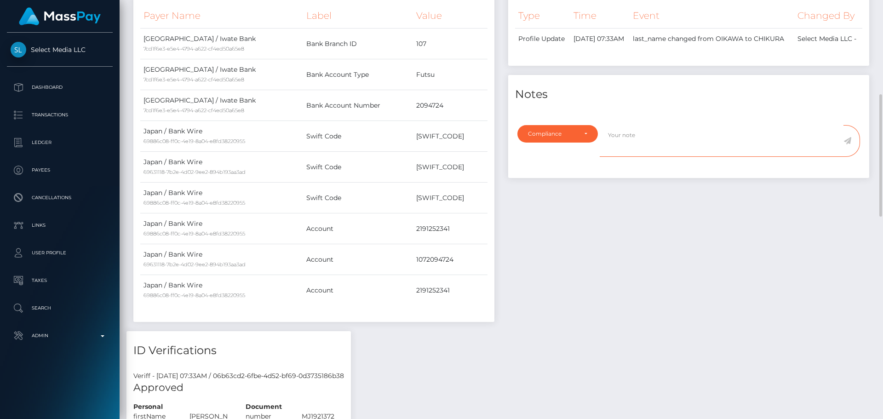
click at [644, 156] on textarea at bounding box center [722, 141] width 244 height 32
type textarea "Proof of name change provided."
click at [845, 144] on icon at bounding box center [848, 140] width 8 height 7
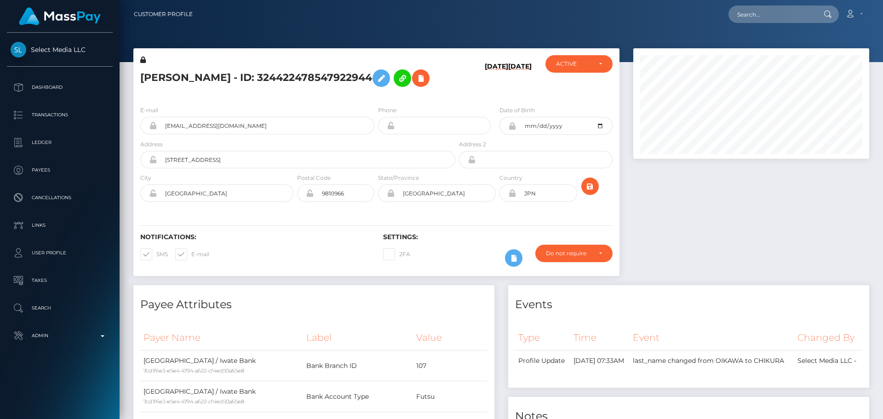
scroll to position [110, 236]
click at [490, 95] on div "[DATE] [DATE]" at bounding box center [497, 76] width 81 height 43
click at [595, 186] on icon "submit" at bounding box center [590, 187] width 11 height 12
click at [481, 95] on div "[DATE] [DATE]" at bounding box center [497, 76] width 81 height 43
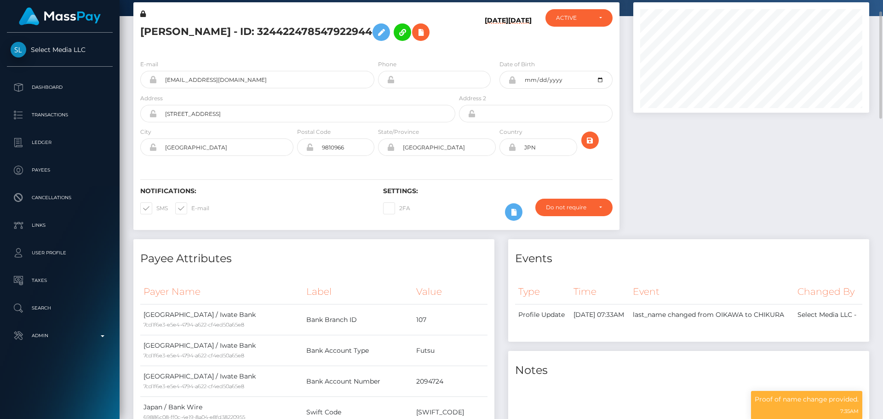
scroll to position [0, 0]
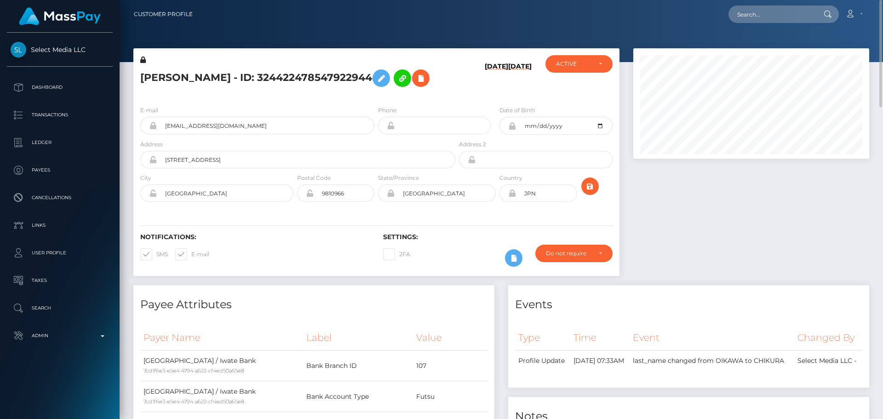
click at [202, 73] on h5 "[PERSON_NAME] - ID: 324422478547922944" at bounding box center [295, 78] width 310 height 27
copy h5 "[PERSON_NAME] - ID: 324422478547922944"
click at [790, 14] on input "text" at bounding box center [772, 14] width 86 height 17
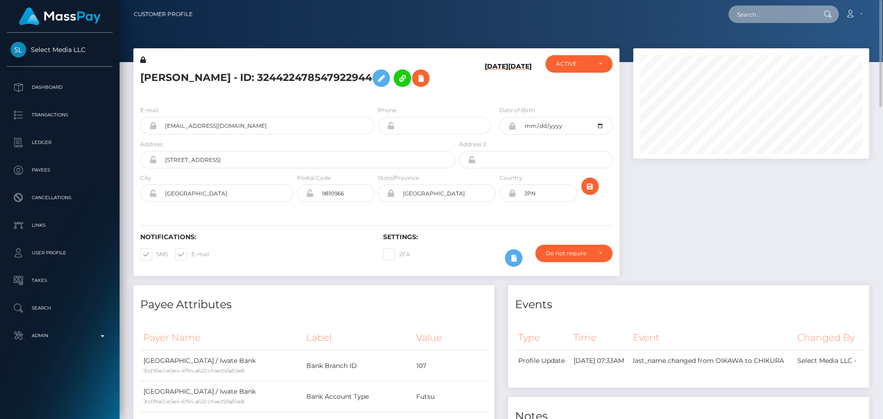
paste input "285900060380639232"
type input "285900060380639232"
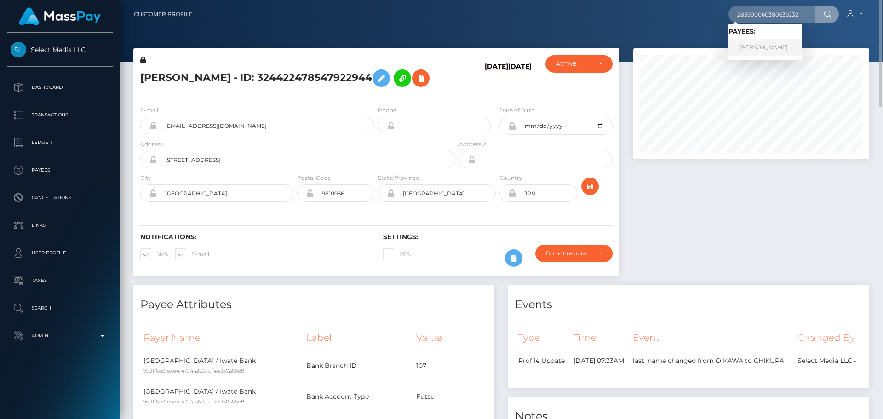
click at [766, 46] on link "[PERSON_NAME]" at bounding box center [766, 47] width 74 height 17
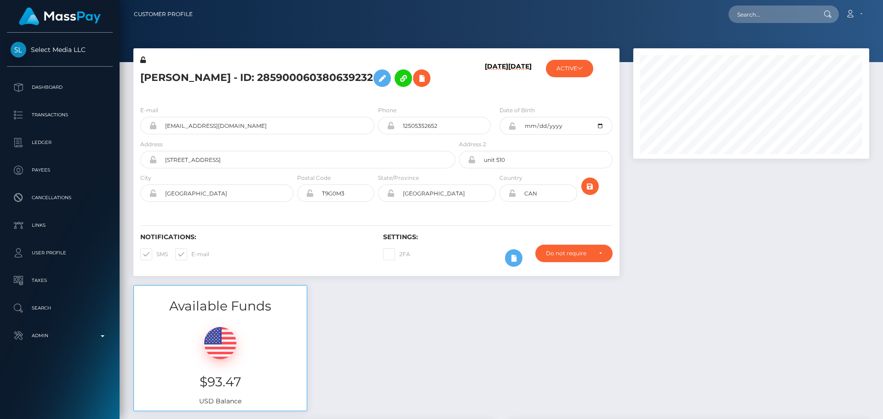
scroll to position [110, 236]
click at [462, 79] on div "[DATE] [DATE]" at bounding box center [497, 76] width 81 height 43
click at [591, 184] on icon "submit" at bounding box center [590, 187] width 11 height 12
click at [465, 92] on div "[DATE] [DATE]" at bounding box center [497, 76] width 81 height 43
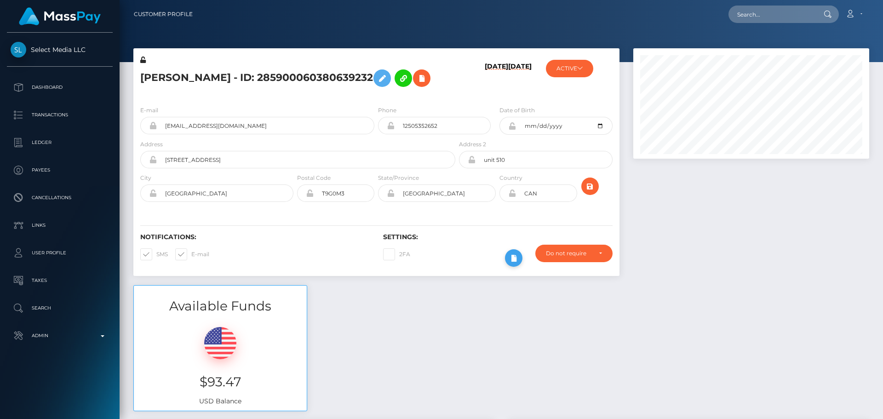
click at [519, 259] on icon at bounding box center [513, 259] width 11 height 12
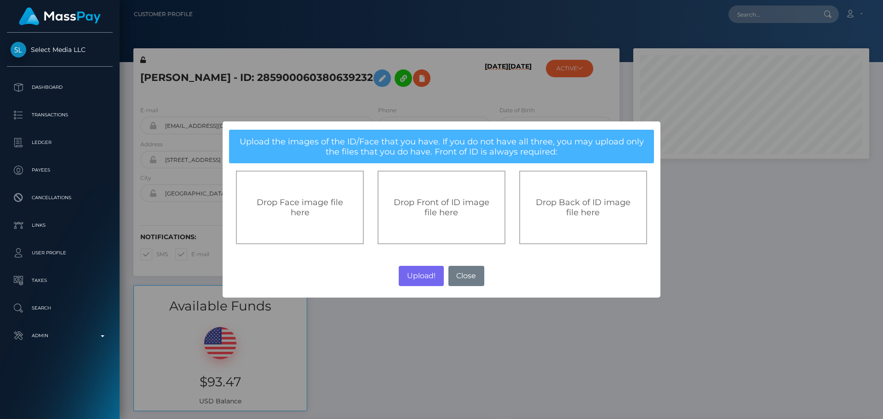
click at [434, 198] on span "Drop Front of ID image file here" at bounding box center [442, 207] width 96 height 20
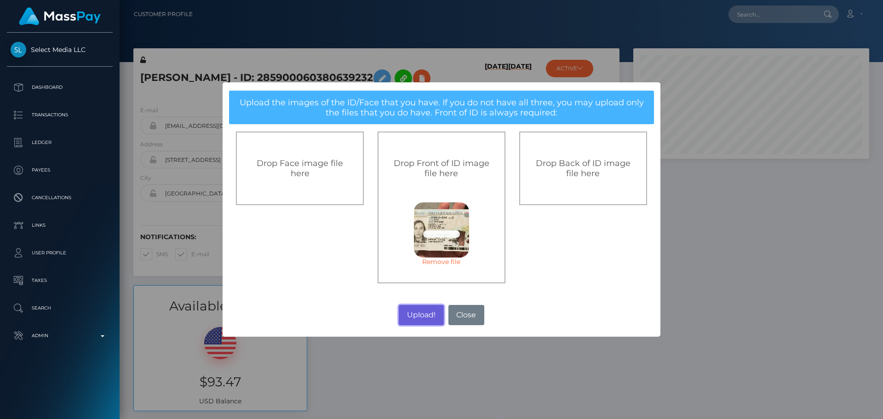
click at [421, 317] on button "Upload!" at bounding box center [421, 315] width 45 height 20
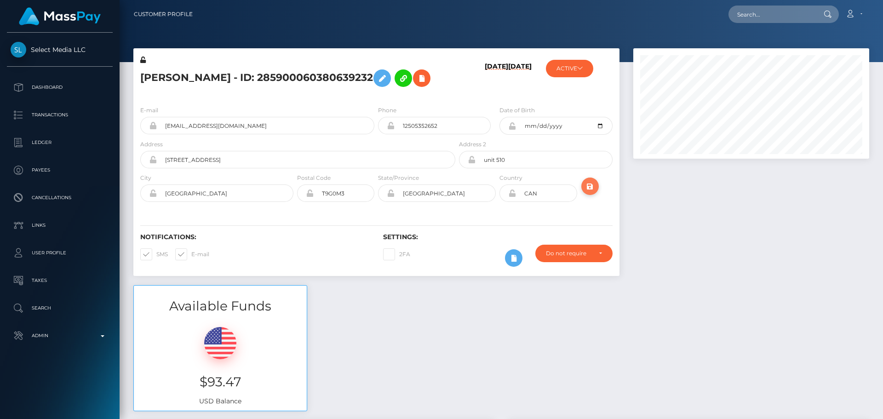
click at [590, 187] on icon "submit" at bounding box center [590, 187] width 11 height 12
click at [143, 60] on icon at bounding box center [143, 60] width 6 height 6
click at [388, 82] on icon at bounding box center [382, 79] width 11 height 12
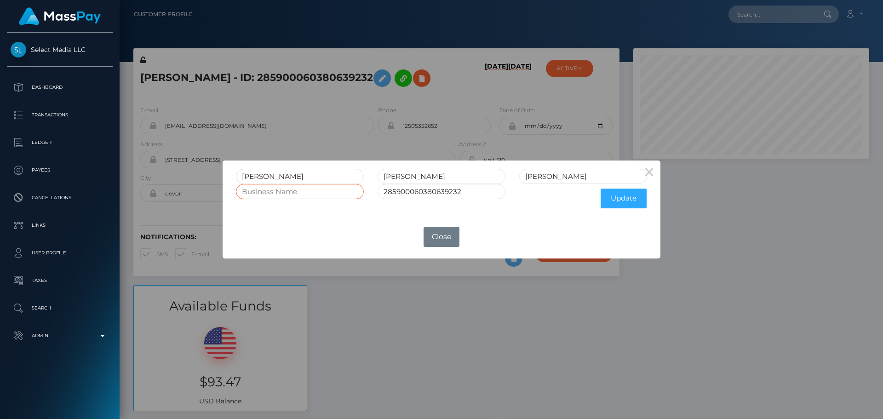
click at [298, 196] on input "text" at bounding box center [300, 191] width 128 height 15
paste input "2724974 ALBERTA LTD"
type input "2724974 ALBERTA LTD"
click at [615, 199] on button "Update" at bounding box center [624, 199] width 46 height 20
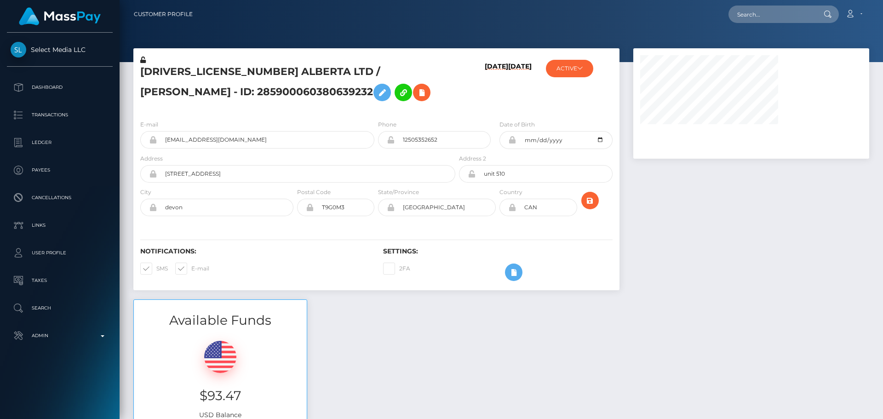
click at [144, 61] on icon at bounding box center [143, 60] width 6 height 6
click at [144, 60] on icon at bounding box center [143, 60] width 6 height 6
click at [377, 87] on h5 "[DRIVERS_LICENSE_NUMBER] ALBERTA LTD / [PERSON_NAME] - ID: 285900060380639232" at bounding box center [295, 85] width 310 height 41
click at [371, 97] on h5 "[DRIVERS_LICENSE_NUMBER] ALBERTA LTD / [PERSON_NAME] - ID: 285900060380639232" at bounding box center [295, 85] width 310 height 41
click at [394, 87] on h5 "[DRIVERS_LICENSE_NUMBER] ALBERTA LTD / [PERSON_NAME] - ID: 285900060380639232" at bounding box center [295, 85] width 310 height 41
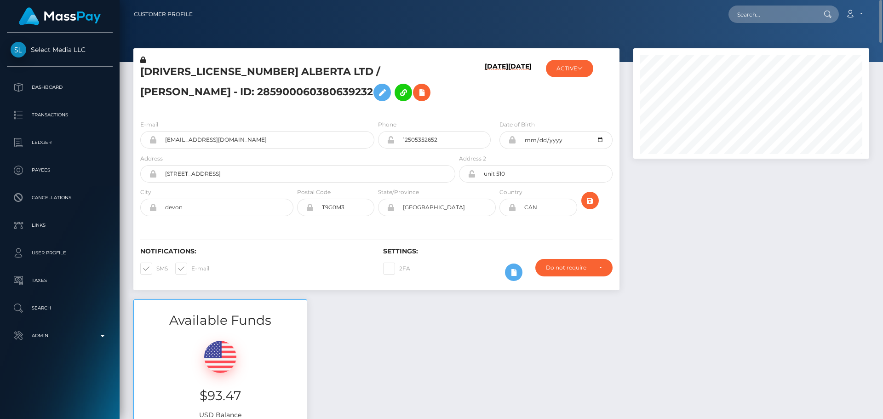
click at [385, 91] on h5 "[DRIVERS_LICENSE_NUMBER] ALBERTA LTD / [PERSON_NAME] - ID: 285900060380639232" at bounding box center [295, 85] width 310 height 41
click at [316, 96] on h5 "[DRIVERS_LICENSE_NUMBER] ALBERTA LTD / [PERSON_NAME] - ID: 285900060380639232" at bounding box center [295, 85] width 310 height 41
click at [416, 94] on icon at bounding box center [421, 93] width 11 height 12
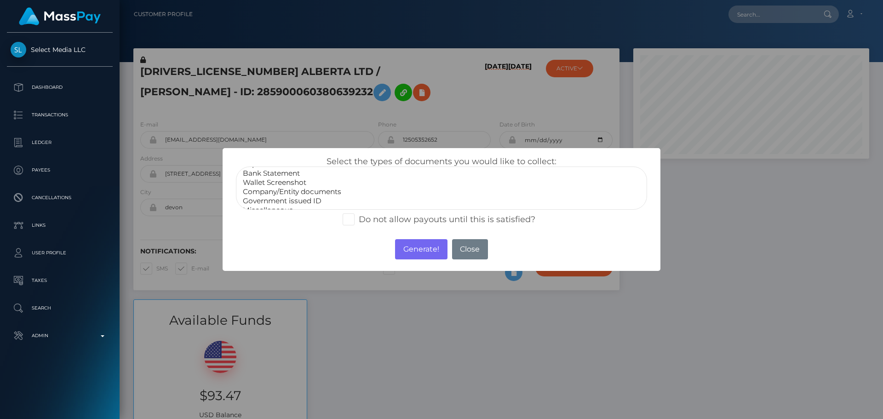
scroll to position [18, 0]
select select "Miscellaneous"
click at [285, 199] on option "Miscellaneous" at bounding box center [441, 201] width 399 height 9
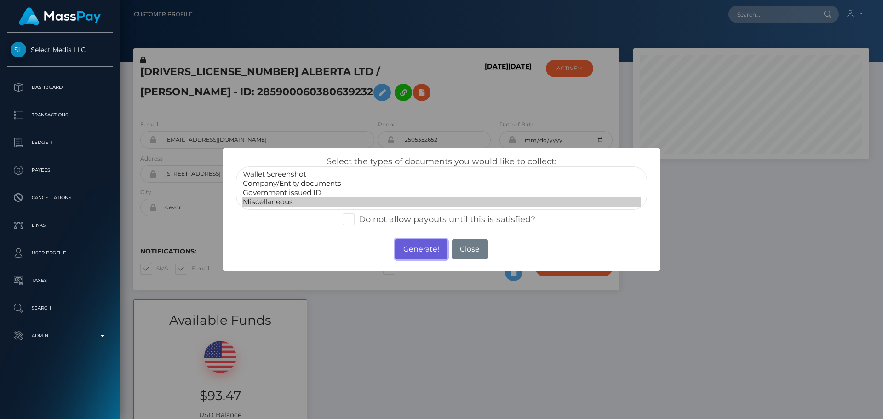
click at [412, 247] on button "Generate!" at bounding box center [421, 249] width 52 height 20
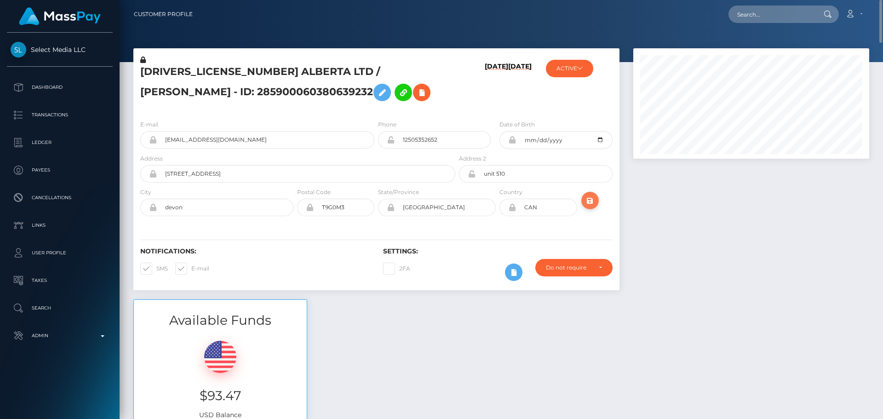
click at [590, 196] on icon "submit" at bounding box center [590, 201] width 11 height 12
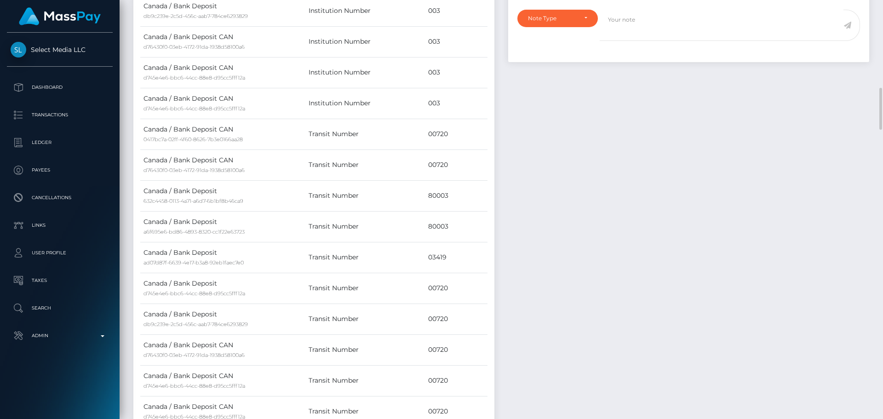
scroll to position [690, 0]
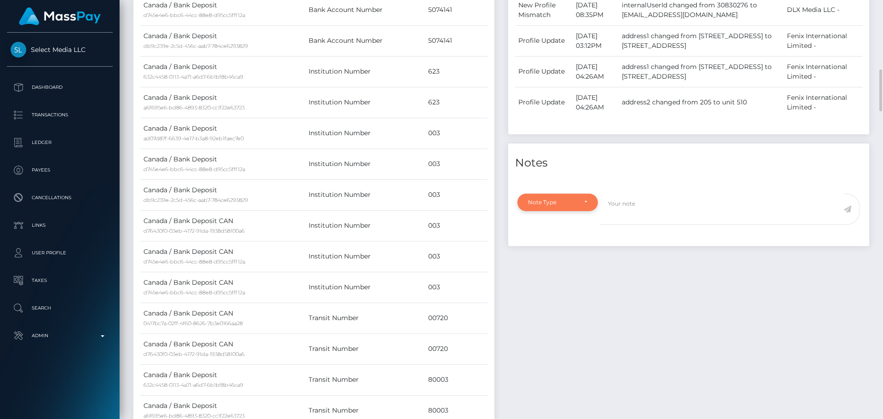
click at [576, 202] on div "Note Type" at bounding box center [552, 202] width 49 height 7
click at [552, 246] on span "Compliance" at bounding box center [546, 246] width 34 height 8
select select "COMPLIANCE"
click at [661, 204] on textarea at bounding box center [722, 210] width 244 height 32
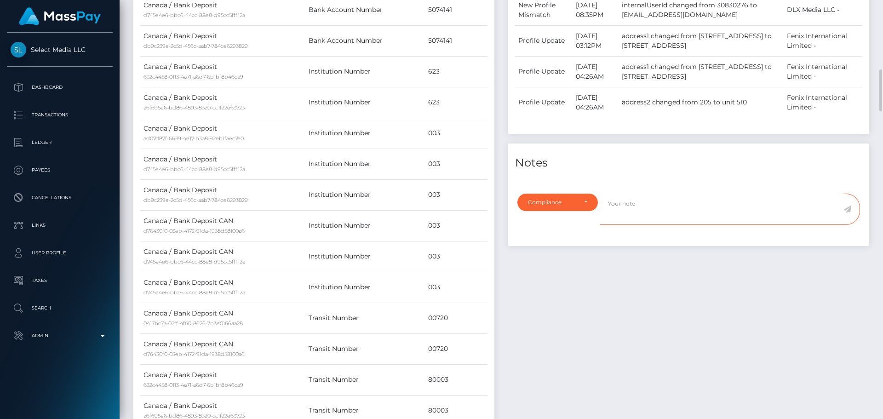
paste textarea "Documents on file for Mount Equinox Inc confirm that Kevin Jeffrey Bennett is a…"
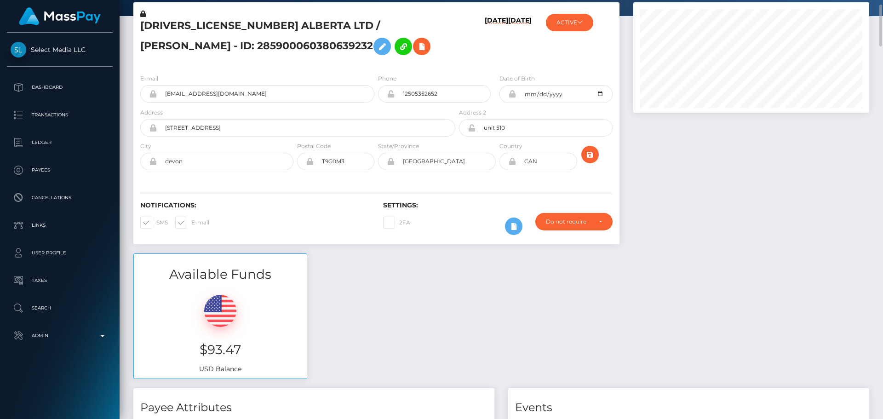
scroll to position [0, 0]
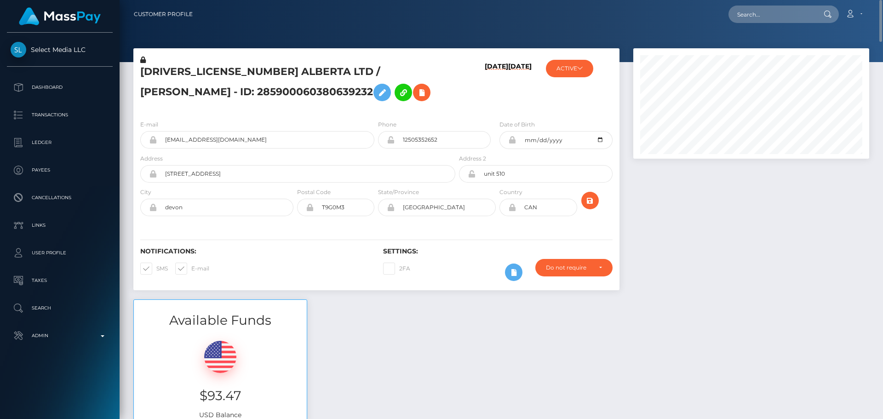
click at [156, 71] on h5 "2724974 ALBERTA LTD / JACLYN PAIGE BROOKS - ID: 285900060380639232" at bounding box center [295, 85] width 310 height 41
drag, startPoint x: 156, startPoint y: 71, endPoint x: 246, endPoint y: 75, distance: 89.8
click at [246, 75] on h5 "2724974 ALBERTA LTD / JACLYN PAIGE BROOKS - ID: 285900060380639232" at bounding box center [295, 85] width 310 height 41
copy h5 "2724974 ALBERTA LTD"
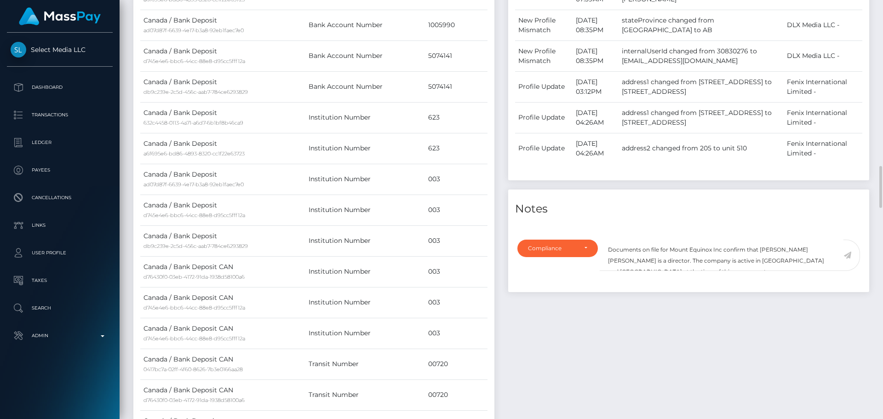
scroll to position [736, 0]
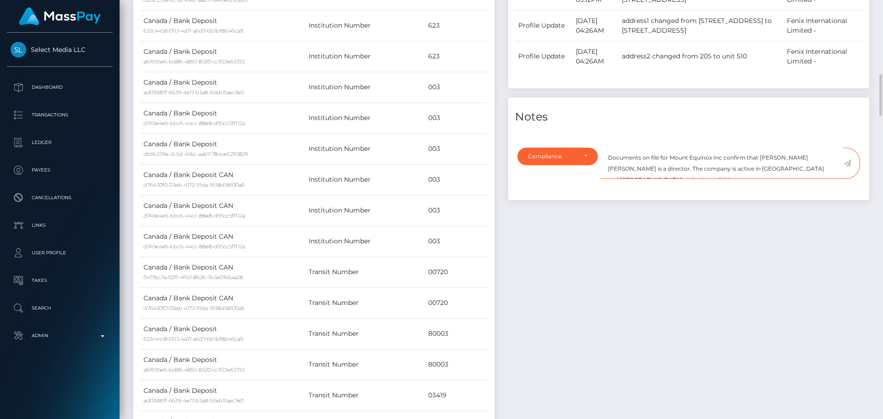
click at [674, 156] on textarea "Documents on file for Mount Equinox Inc confirm that Kevin Jeffrey Bennett is a…" at bounding box center [722, 164] width 244 height 32
drag, startPoint x: 674, startPoint y: 156, endPoint x: 714, endPoint y: 157, distance: 40.1
click at [714, 157] on textarea "Documents on file for Mount Equinox Inc confirm that Kevin Jeffrey Bennett is a…" at bounding box center [722, 164] width 244 height 32
paste textarea "2724974 ALBERTA LTD"
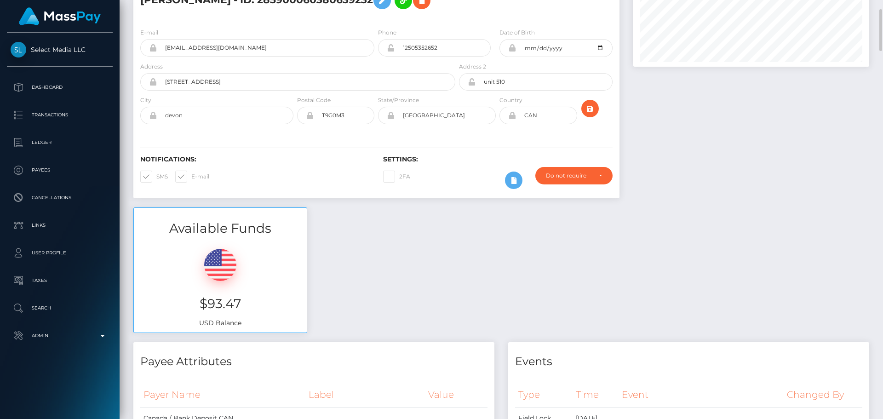
scroll to position [0, 0]
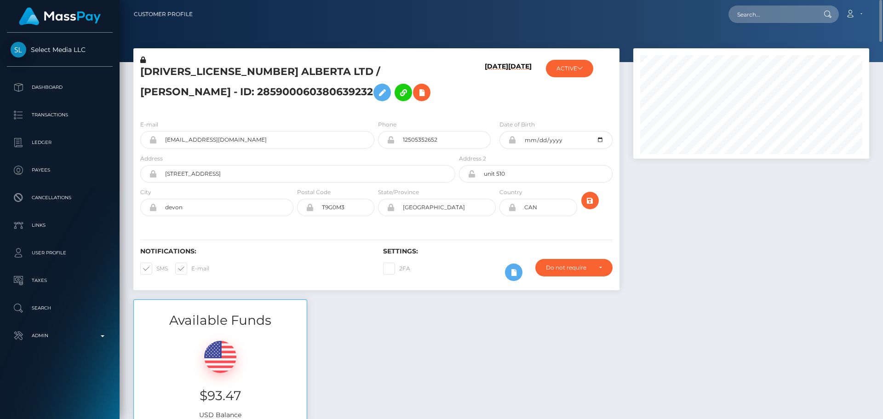
click at [281, 71] on h5 "2724974 ALBERTA LTD / JACLYN PAIGE BROOKS - ID: 285900060380639232" at bounding box center [295, 85] width 310 height 41
drag, startPoint x: 281, startPoint y: 71, endPoint x: 356, endPoint y: 69, distance: 75.0
click at [356, 69] on h5 "2724974 ALBERTA LTD / JACLYN PAIGE BROOKS - ID: 285900060380639232" at bounding box center [295, 85] width 310 height 41
copy h5 "JACLYN PAIGE BROOKS"
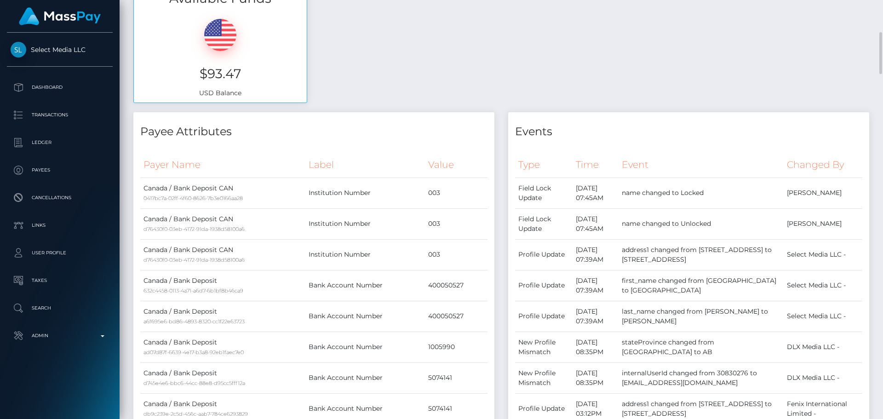
scroll to position [644, 0]
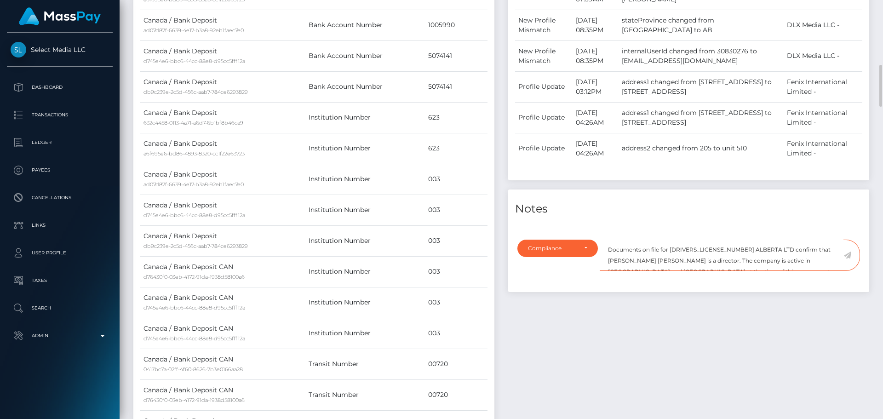
click at [774, 248] on textarea "Documents on file for 2724974 ALBERTA LTD confirm that Kevin Jeffrey Bennett is…" at bounding box center [722, 256] width 244 height 32
drag, startPoint x: 774, startPoint y: 248, endPoint x: 812, endPoint y: 247, distance: 37.8
click at [812, 247] on textarea "Documents on file for 2724974 ALBERTA LTD confirm that Kevin Jeffrey Bennett is…" at bounding box center [722, 256] width 244 height 32
paste textarea "JACLYN PAIGE BROOKS"
drag, startPoint x: 739, startPoint y: 260, endPoint x: 714, endPoint y: 264, distance: 26.0
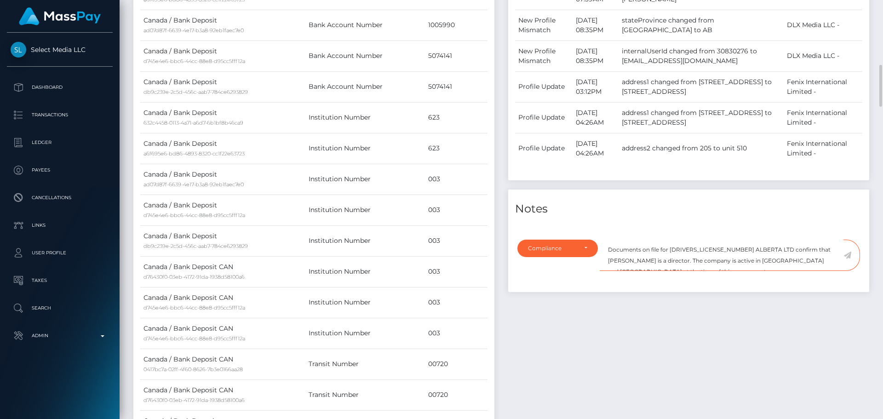
click at [714, 264] on textarea "Documents on file for 2724974 ALBERTA LTD confirm that JACLYN PAIGE BROOKS is a…" at bounding box center [722, 256] width 244 height 32
type textarea "Documents on file for 2724974 ALBERTA LTD confirm that JACLYN PAIGE BROOKS is a…"
click at [824, 256] on textarea "Documents on file for 2724974 ALBERTA LTD confirm that JACLYN PAIGE BROOKS is a…" at bounding box center [722, 256] width 244 height 32
click at [847, 254] on icon at bounding box center [848, 255] width 8 height 7
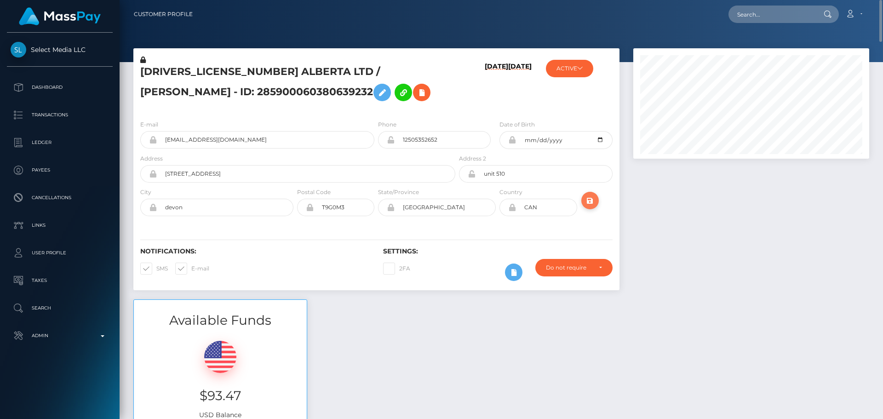
click at [593, 203] on icon "submit" at bounding box center [590, 201] width 11 height 12
click at [243, 73] on h5 "2724974 ALBERTA LTD / JACLYN PAIGE BROOKS - ID: 285900060380639232" at bounding box center [295, 85] width 310 height 41
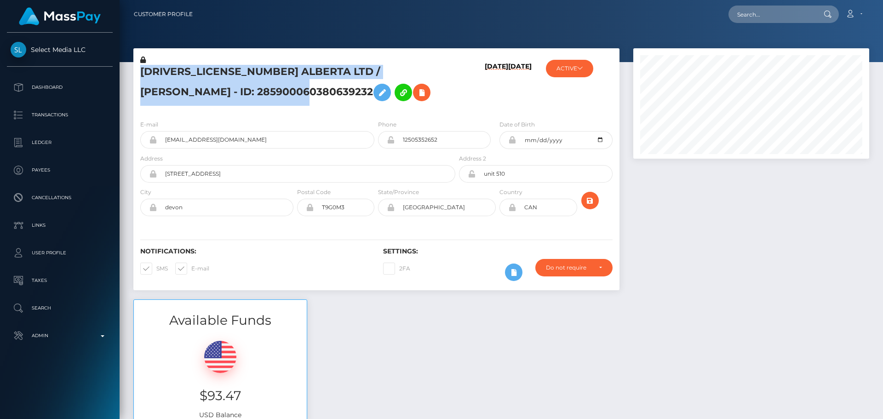
click at [243, 73] on h5 "2724974 ALBERTA LTD / JACLYN PAIGE BROOKS - ID: 285900060380639232" at bounding box center [295, 85] width 310 height 41
copy h5 "2724974 ALBERTA LTD / JACLYN PAIGE BROOKS - ID: 285900060380639232"
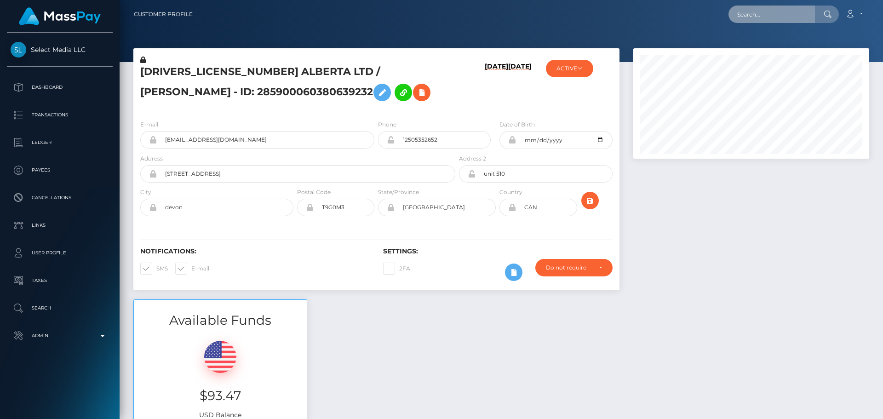
click at [776, 17] on input "text" at bounding box center [772, 14] width 86 height 17
paste input "737438023985147904"
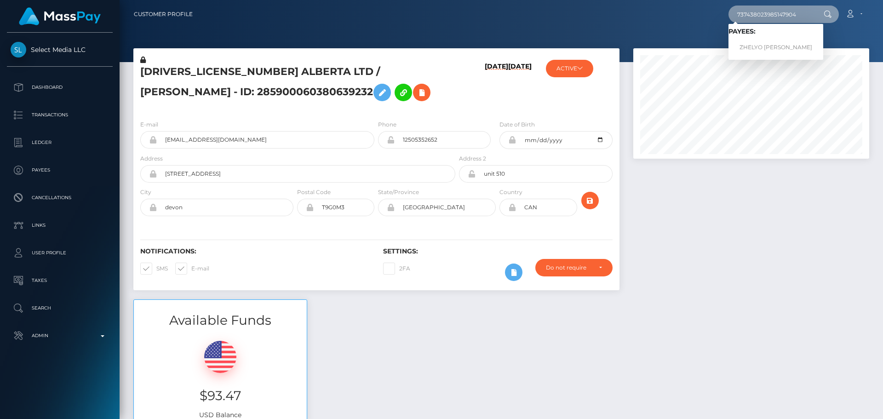
type input "737438023985147904"
click at [768, 45] on link "ZHELYO NIKOLAEV kolev" at bounding box center [776, 47] width 95 height 17
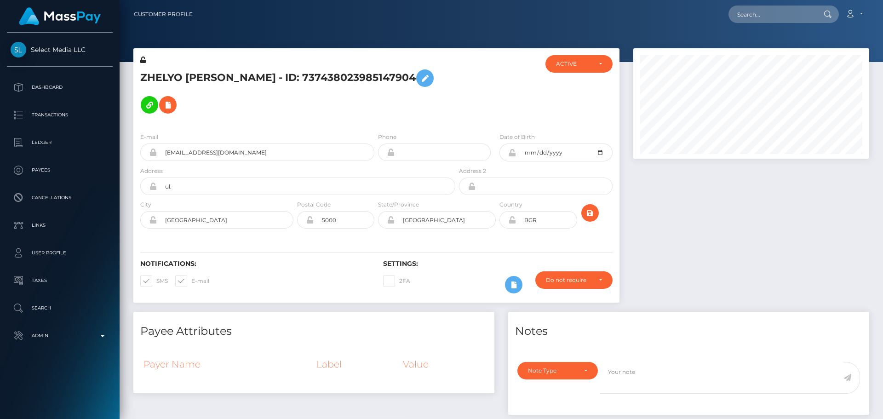
scroll to position [110, 236]
click at [494, 116] on div at bounding box center [497, 90] width 81 height 70
click at [461, 115] on div at bounding box center [497, 90] width 81 height 70
click at [593, 214] on icon "submit" at bounding box center [590, 214] width 11 height 12
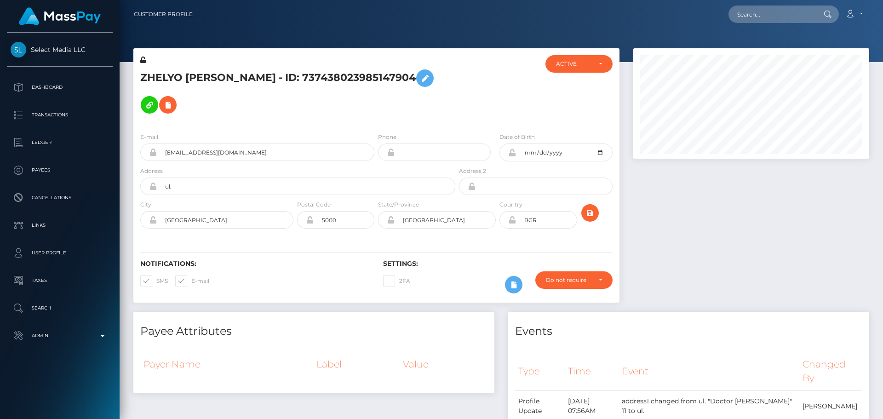
scroll to position [110, 236]
click at [468, 84] on div at bounding box center [497, 90] width 81 height 70
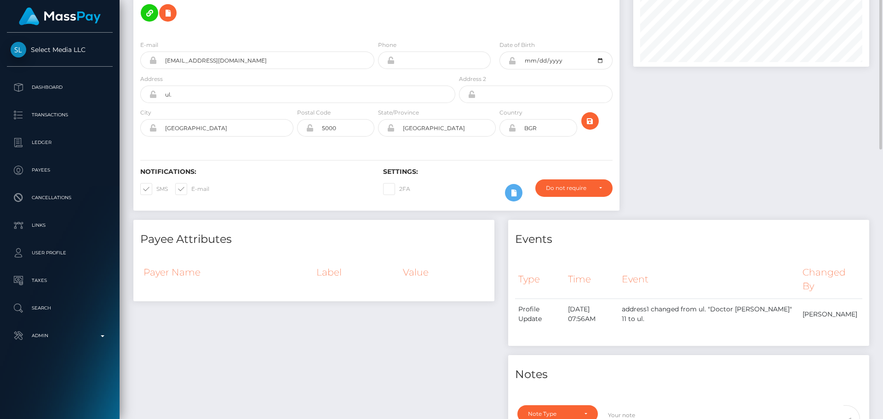
scroll to position [184, 0]
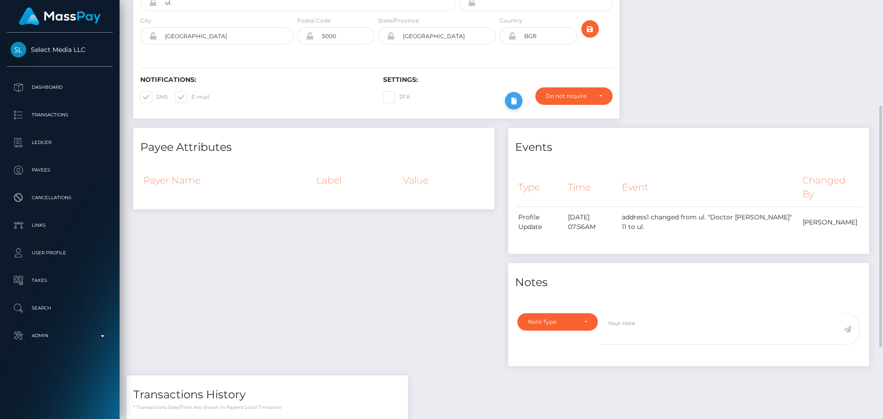
click at [508, 100] on button at bounding box center [513, 100] width 17 height 17
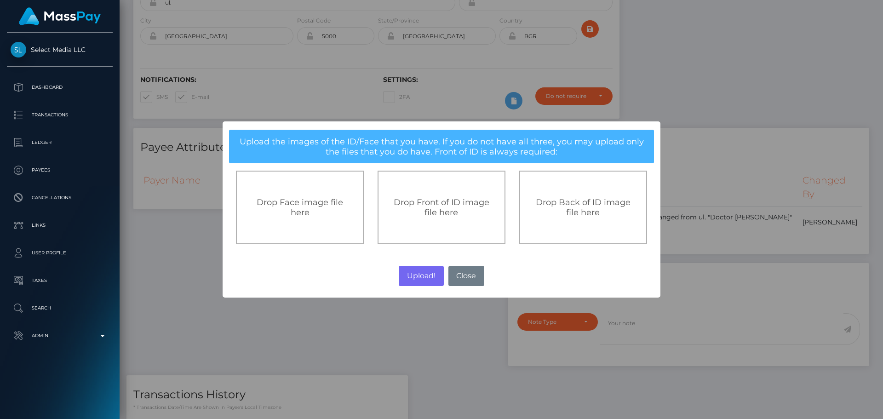
click at [414, 219] on div "Drop Front of ID image file here" at bounding box center [442, 208] width 128 height 74
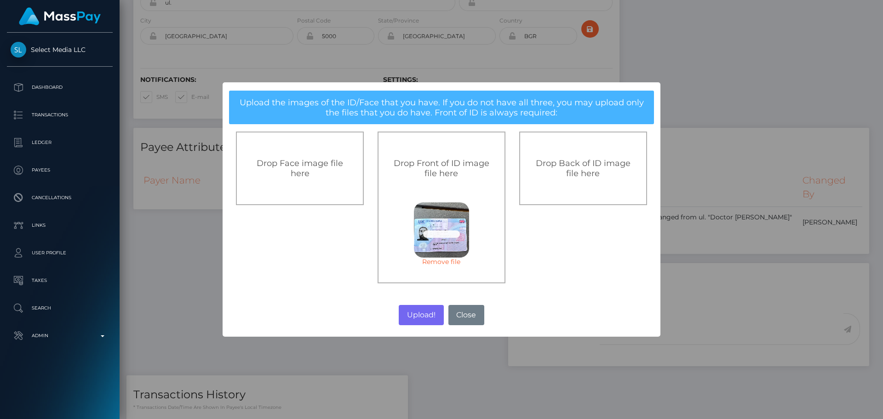
click at [563, 158] on div "Drop Back of ID image file here" at bounding box center [583, 169] width 128 height 74
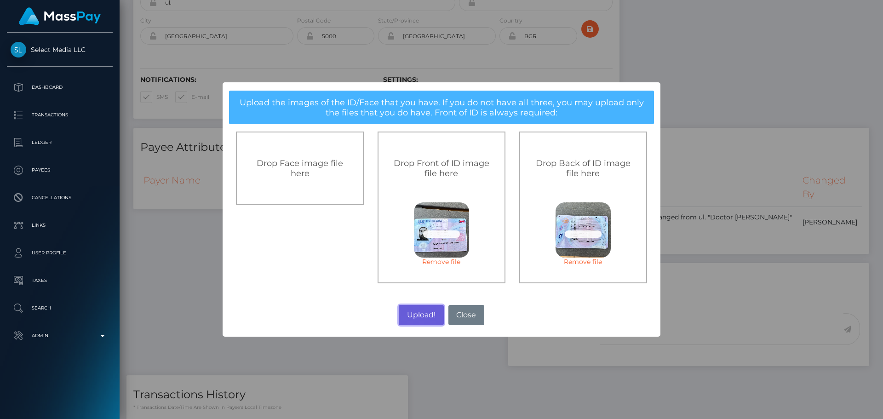
click at [419, 312] on button "Upload!" at bounding box center [421, 315] width 45 height 20
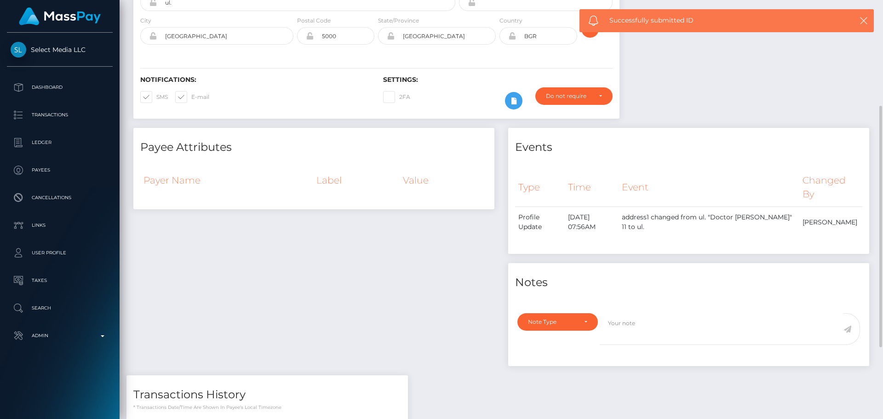
scroll to position [0, 0]
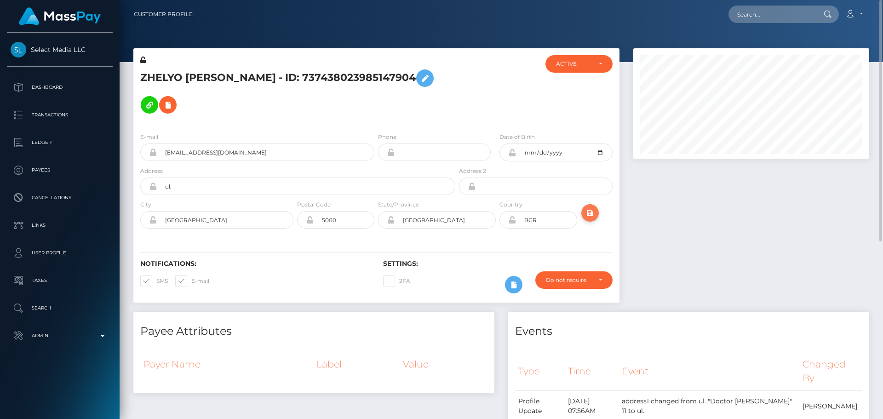
click at [590, 212] on icon "submit" at bounding box center [590, 214] width 11 height 12
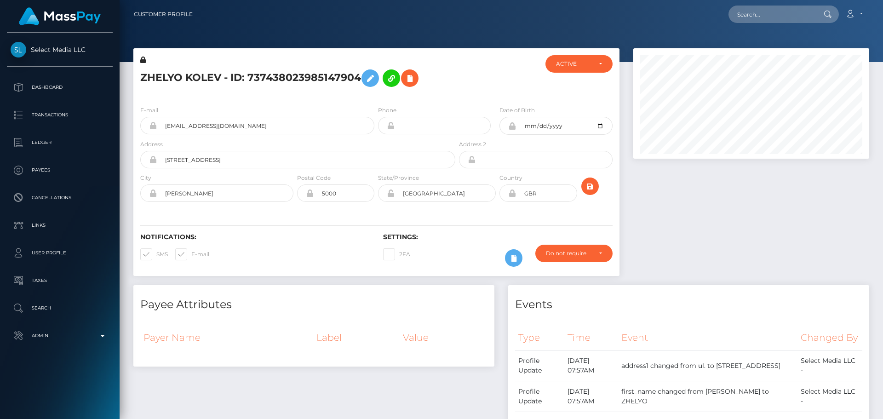
scroll to position [110, 236]
click at [369, 217] on div "Notifications: SMS E-mail Settings: 2FA" at bounding box center [376, 243] width 486 height 65
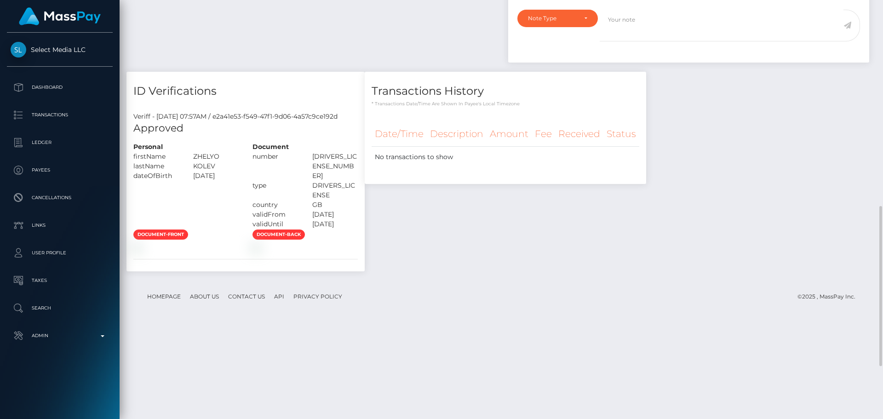
scroll to position [448, 0]
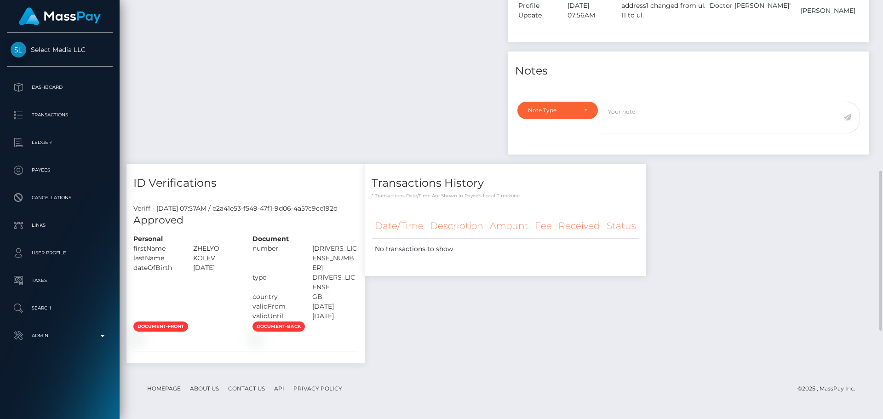
drag, startPoint x: 260, startPoint y: 239, endPoint x: 268, endPoint y: 241, distance: 8.6
click at [260, 228] on h5 "Approved" at bounding box center [245, 220] width 225 height 14
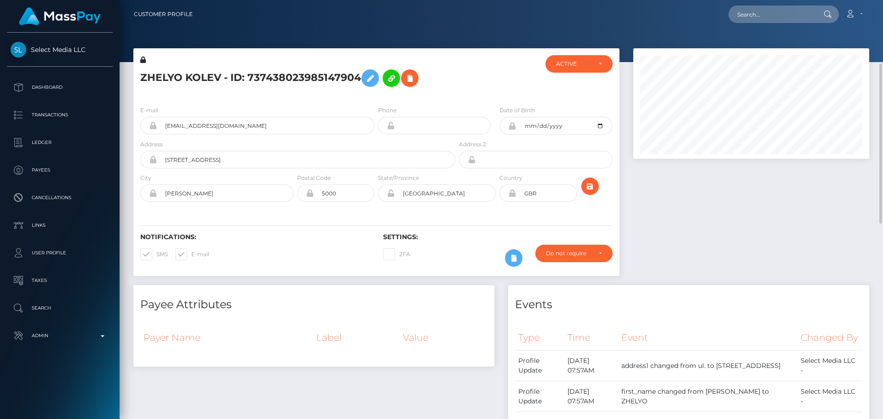
scroll to position [184, 0]
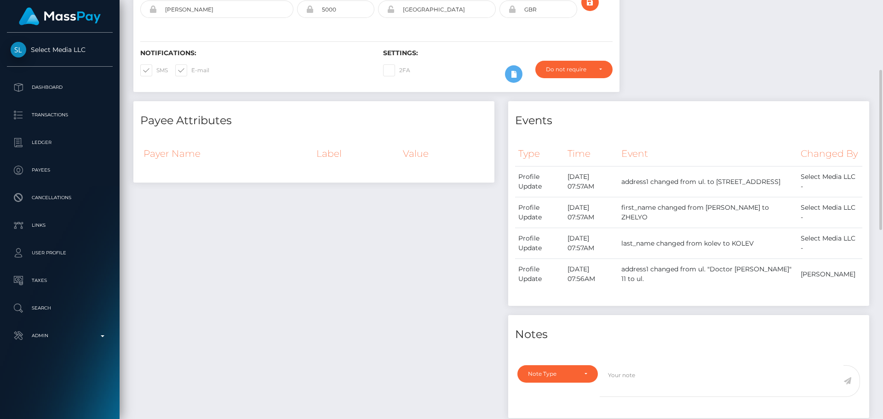
click at [394, 236] on div "Payee Attributes Payer Name Label Value" at bounding box center [314, 264] width 375 height 326
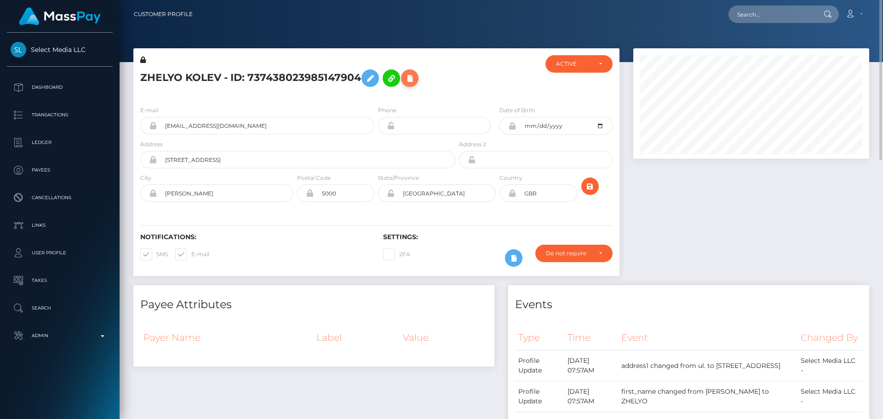
click at [415, 77] on icon at bounding box center [409, 79] width 11 height 12
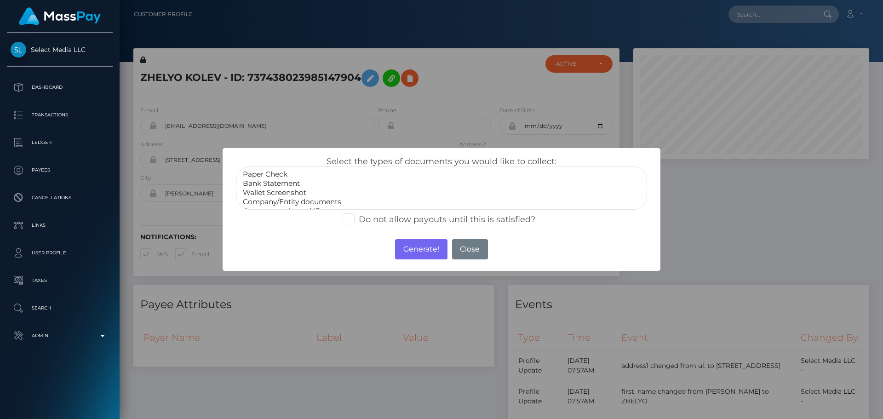
scroll to position [18, 0]
drag, startPoint x: 272, startPoint y: 202, endPoint x: 296, endPoint y: 209, distance: 25.5
select select "Miscellaneous"
click at [272, 202] on option "Miscellaneous" at bounding box center [441, 201] width 399 height 9
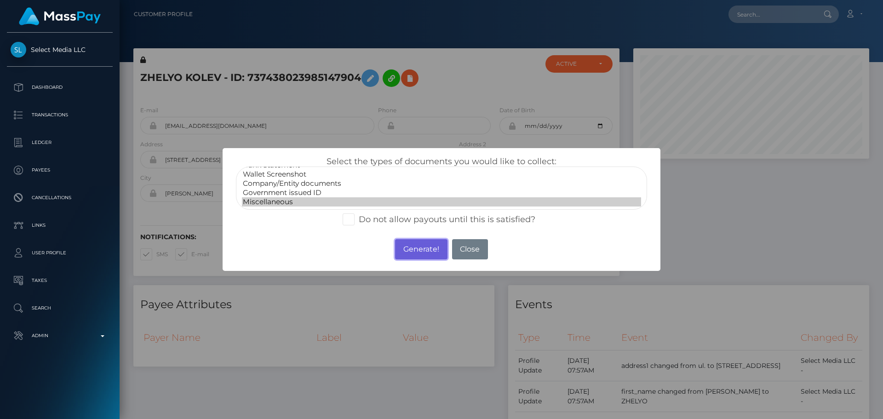
click at [412, 246] on button "Generate!" at bounding box center [421, 249] width 52 height 20
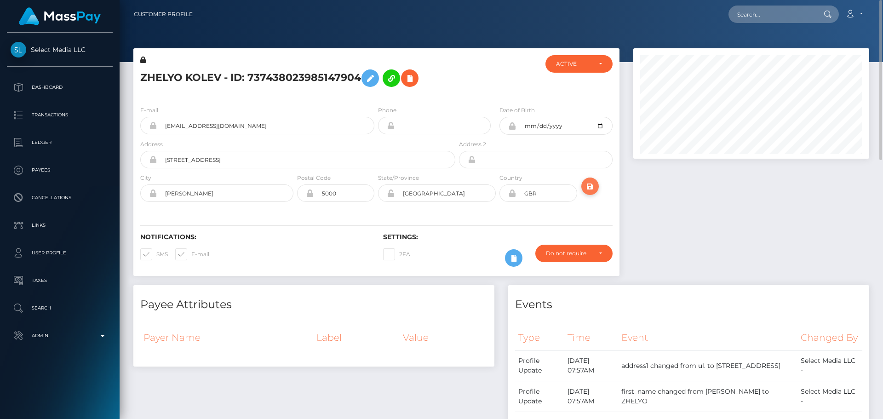
click at [590, 182] on icon "submit" at bounding box center [590, 187] width 11 height 12
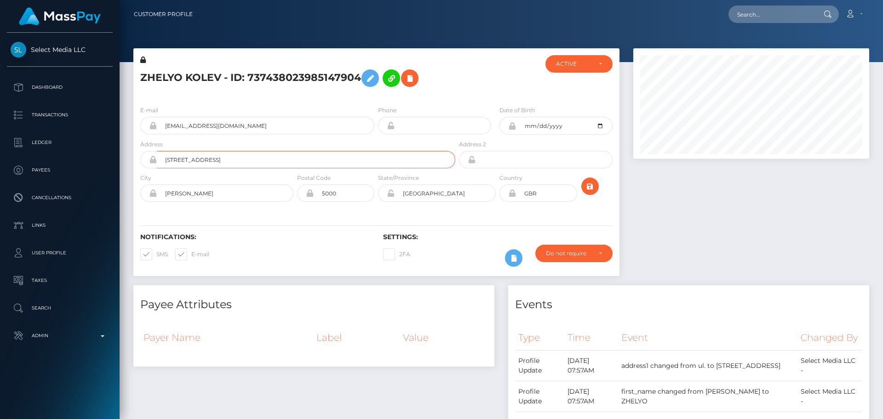
click at [251, 166] on input "25 north ninth street" at bounding box center [306, 159] width 299 height 17
paste input "NORTH NINTH STREET"
type input "[STREET_ADDRESS]"
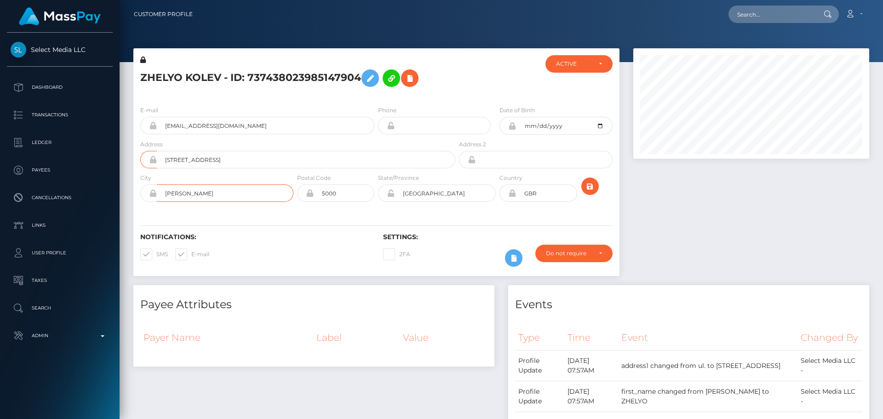
click at [242, 196] on input "milton keynes" at bounding box center [225, 192] width 137 height 17
paste input "Milton K"
type input "Milton Keynes"
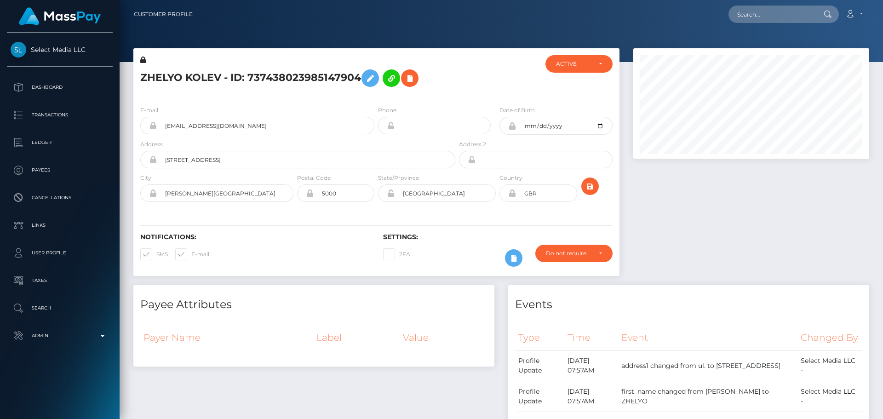
click at [153, 195] on icon at bounding box center [153, 193] width 8 height 7
click at [154, 161] on icon at bounding box center [153, 159] width 8 height 7
click at [311, 194] on icon at bounding box center [310, 193] width 8 height 7
click at [513, 195] on icon at bounding box center [512, 193] width 8 height 7
click at [449, 195] on input "Veliko Tarnovo" at bounding box center [445, 192] width 101 height 17
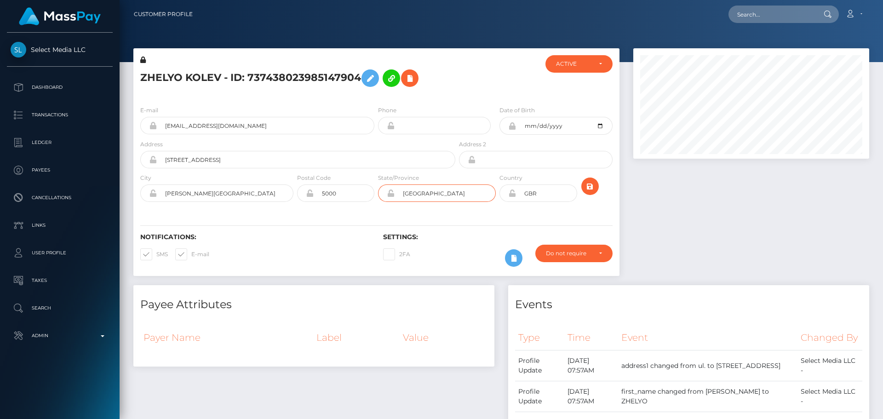
click at [449, 195] on input "Veliko Tarnovo" at bounding box center [445, 192] width 101 height 17
paste input "Buckinghamshire"
type input "Buckinghamshire"
click at [348, 199] on input "5000" at bounding box center [344, 192] width 61 height 17
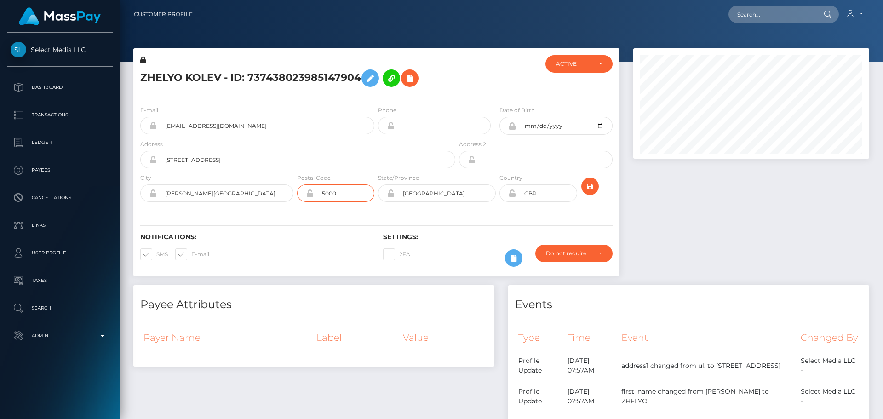
click at [348, 199] on input "5000" at bounding box center [344, 192] width 61 height 17
paste input "MK9 3AN"
type input "MK9 3AN"
click at [505, 223] on div "Notifications: SMS E-mail Settings: 2FA" at bounding box center [376, 243] width 486 height 65
click at [594, 182] on icon "submit" at bounding box center [590, 187] width 11 height 12
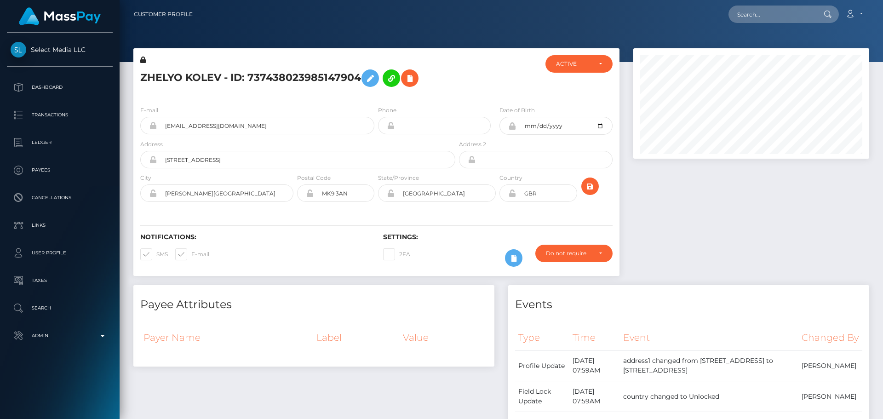
scroll to position [110, 236]
click at [594, 185] on icon "submit" at bounding box center [590, 187] width 11 height 12
click at [513, 194] on icon at bounding box center [512, 193] width 8 height 7
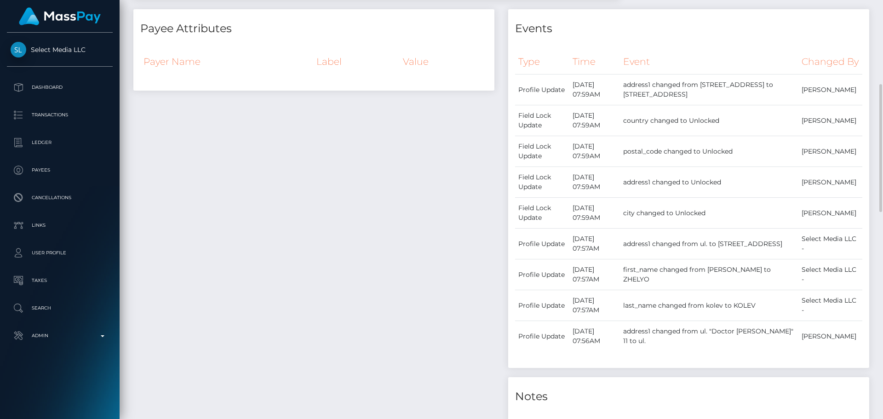
scroll to position [506, 0]
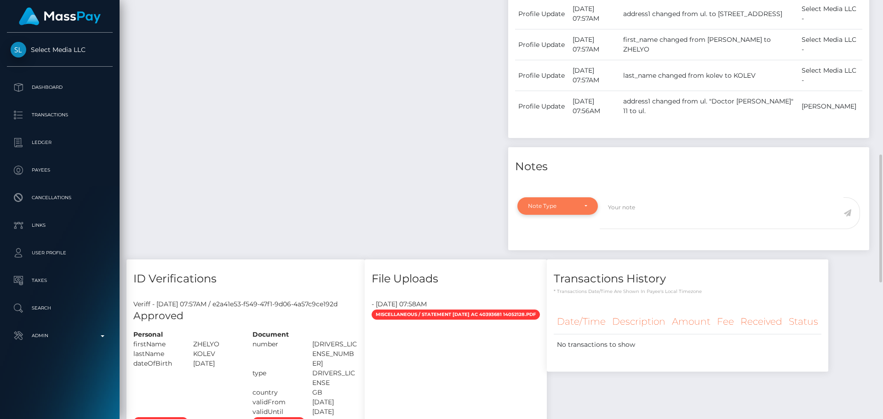
click at [571, 212] on div "Note Type" at bounding box center [558, 205] width 81 height 17
click at [565, 259] on link "Compliance" at bounding box center [558, 250] width 81 height 17
select select "COMPLIANCE"
click at [643, 229] on textarea at bounding box center [722, 213] width 244 height 32
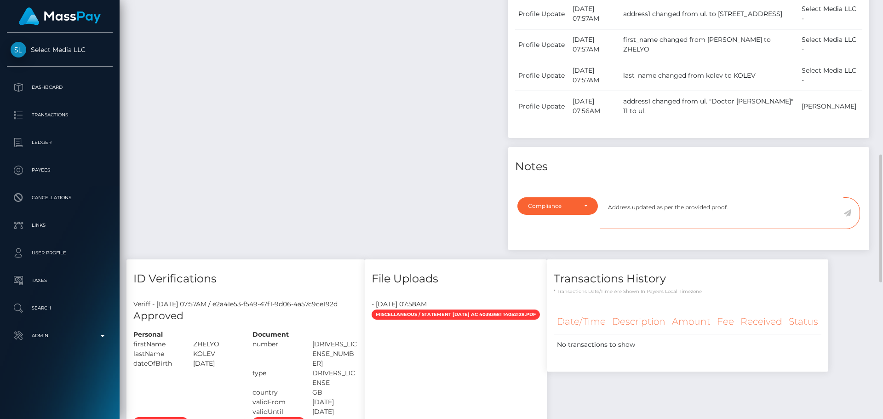
type textarea "Address updated as per the provided proof."
click at [845, 217] on icon at bounding box center [848, 212] width 8 height 7
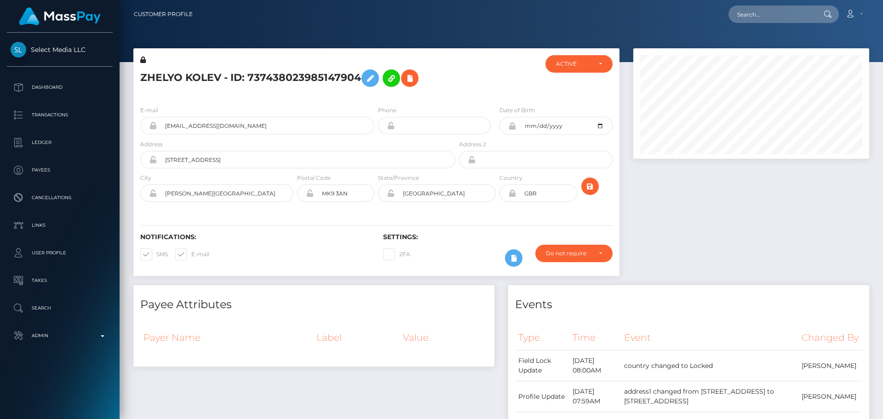
scroll to position [110, 236]
click at [446, 100] on div "E-mail jeliomir@abv.bg Phone Date of Birth City" at bounding box center [376, 154] width 486 height 113
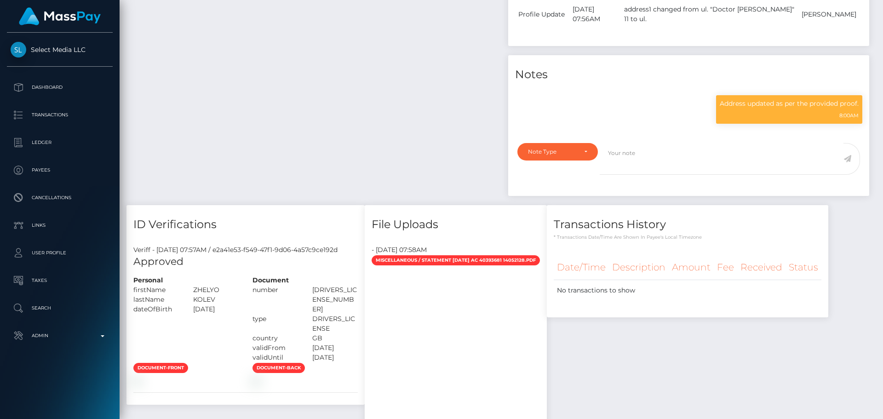
scroll to position [859, 0]
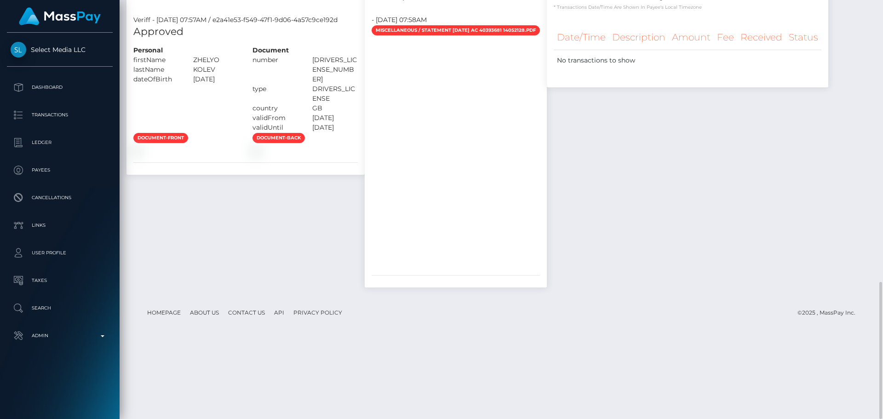
click at [250, 155] on div "document-front document-back" at bounding box center [246, 144] width 238 height 23
click at [317, 155] on div "document-back" at bounding box center [305, 144] width 119 height 23
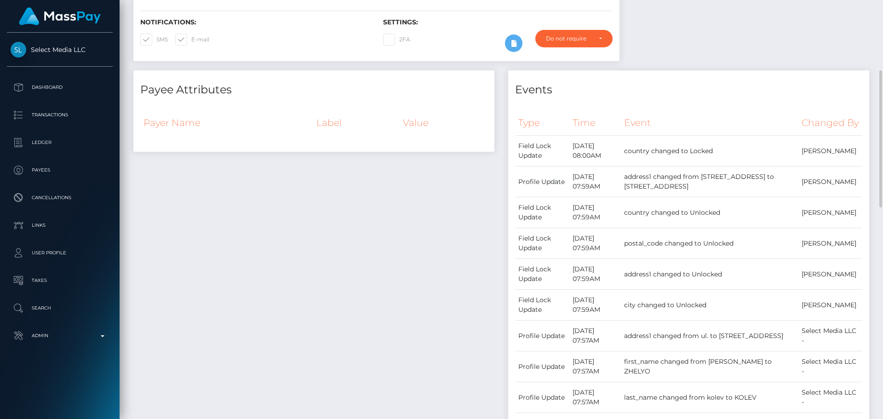
scroll to position [0, 0]
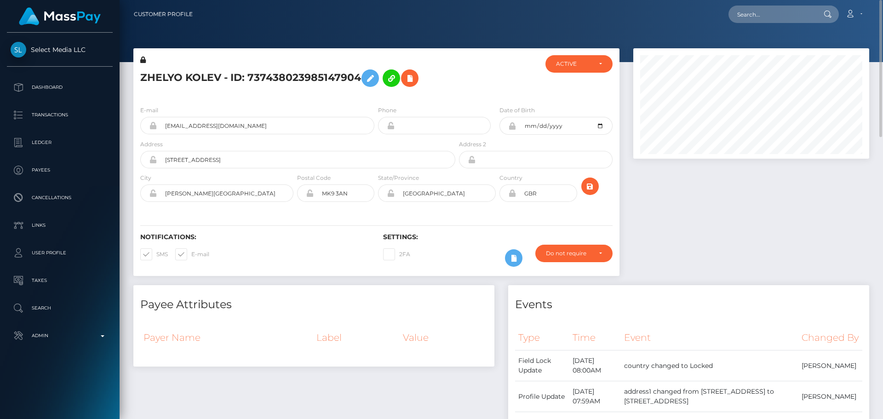
click at [242, 77] on h5 "ZHELYO KOLEV - ID: 737438023985147904" at bounding box center [295, 78] width 310 height 27
copy h5 "ZHELYO KOLEV - ID: 737438023985147904"
click at [777, 15] on input "text" at bounding box center [772, 14] width 86 height 17
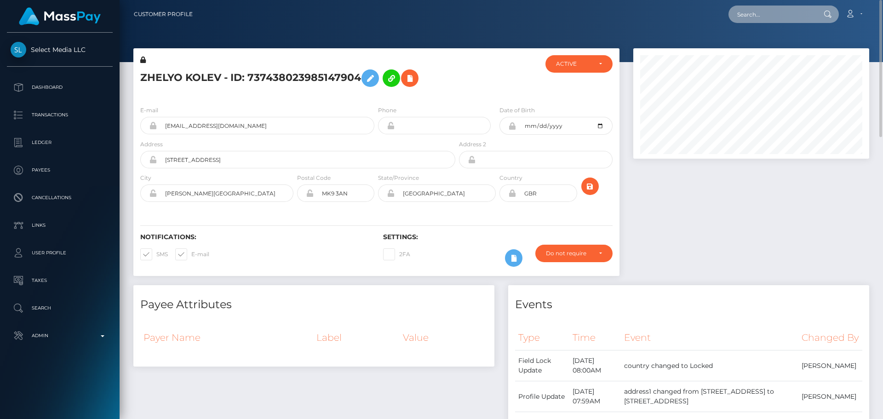
paste input "cebaiswho@gmail.com"
type input "cebaiswho@gmail.com"
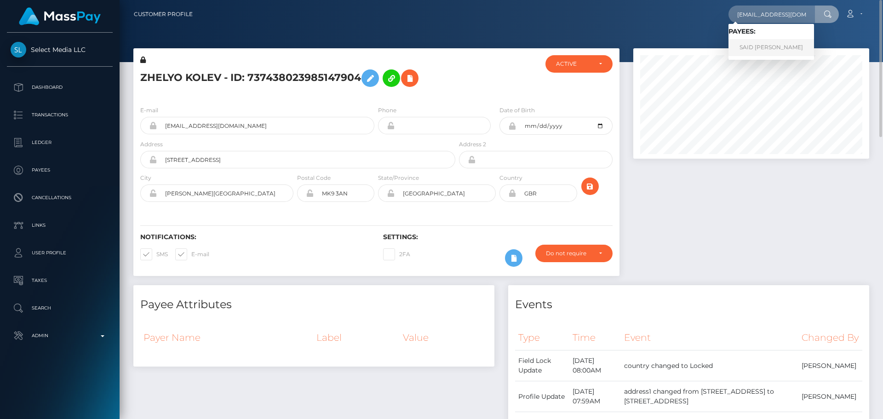
click at [768, 43] on link "SAID ISLAMOVIĆ" at bounding box center [772, 47] width 86 height 17
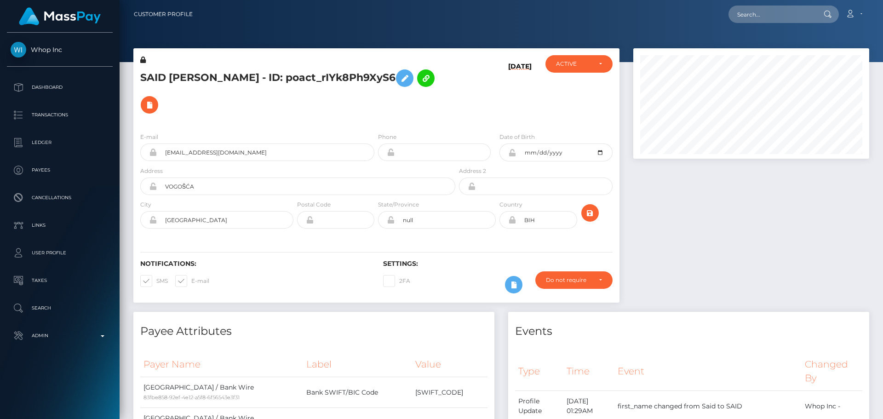
scroll to position [110, 236]
click at [442, 95] on div "SAID [PERSON_NAME] - ID: poact_rIYk8Ph9XyS6" at bounding box center [295, 90] width 324 height 70
click at [443, 94] on div "SAID [PERSON_NAME] - ID: poact_rIYk8Ph9XyS6" at bounding box center [295, 90] width 324 height 70
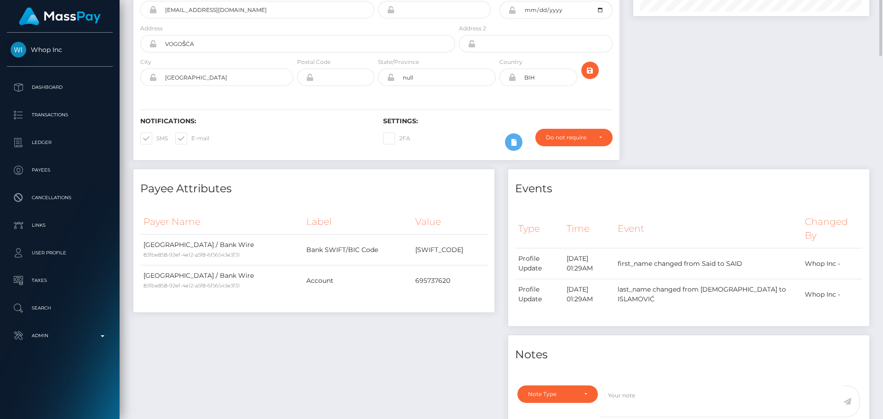
scroll to position [0, 0]
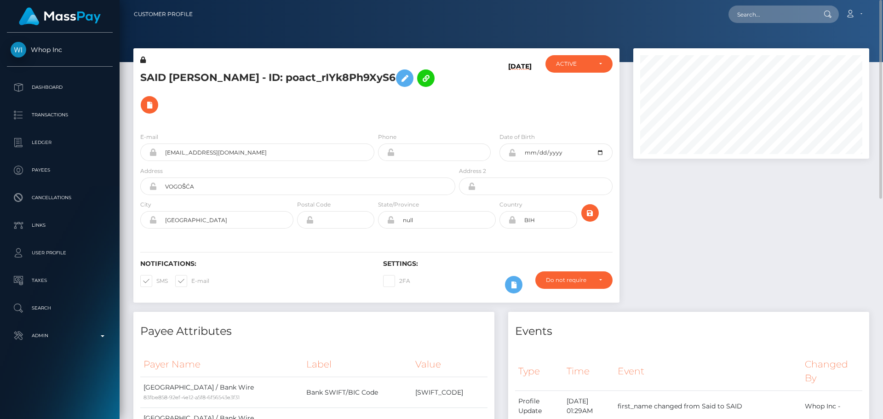
click at [143, 60] on icon at bounding box center [143, 60] width 6 height 6
click at [399, 81] on icon at bounding box center [404, 79] width 11 height 12
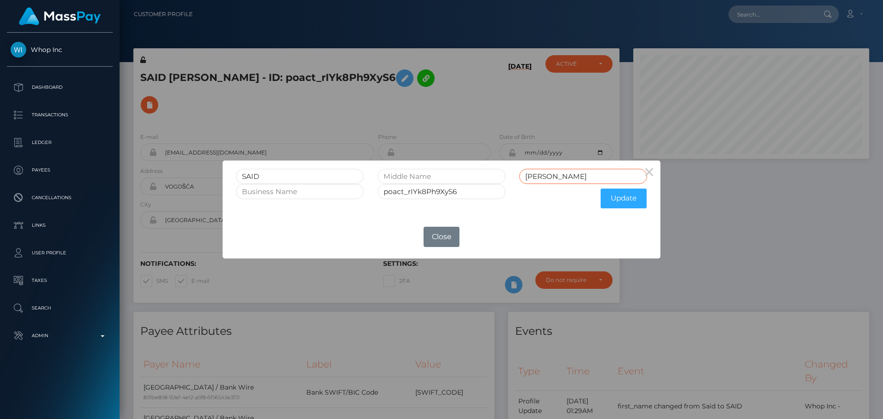
click at [575, 177] on input "[PERSON_NAME]" at bounding box center [583, 176] width 128 height 15
type input "[DEMOGRAPHIC_DATA]"
click at [618, 201] on button "Update" at bounding box center [624, 199] width 46 height 20
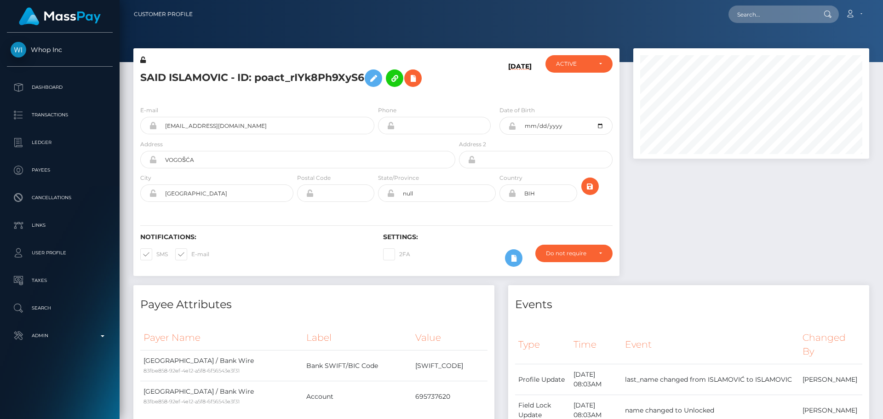
scroll to position [110, 236]
click at [144, 60] on icon at bounding box center [143, 60] width 6 height 6
click at [289, 95] on div "SAID ISLAMOVIC - ID: poact_rIYk8Ph9XyS6" at bounding box center [295, 76] width 324 height 43
click at [416, 78] on icon at bounding box center [413, 79] width 11 height 12
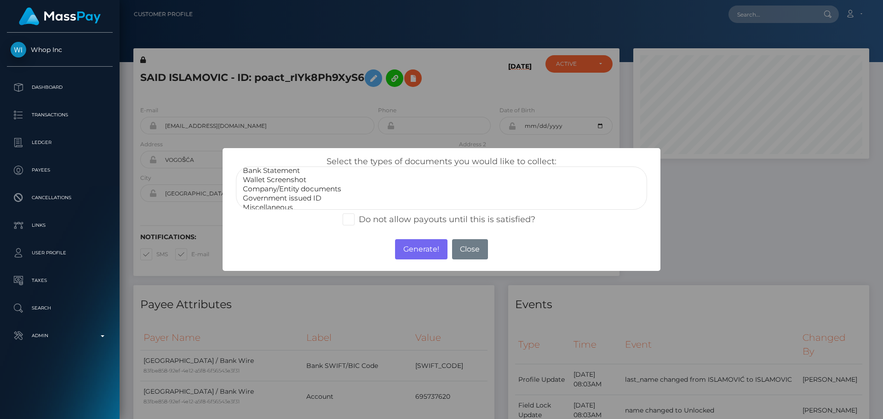
scroll to position [18, 0]
select select "Miscellaneous"
click at [283, 205] on option "Miscellaneous" at bounding box center [441, 201] width 399 height 9
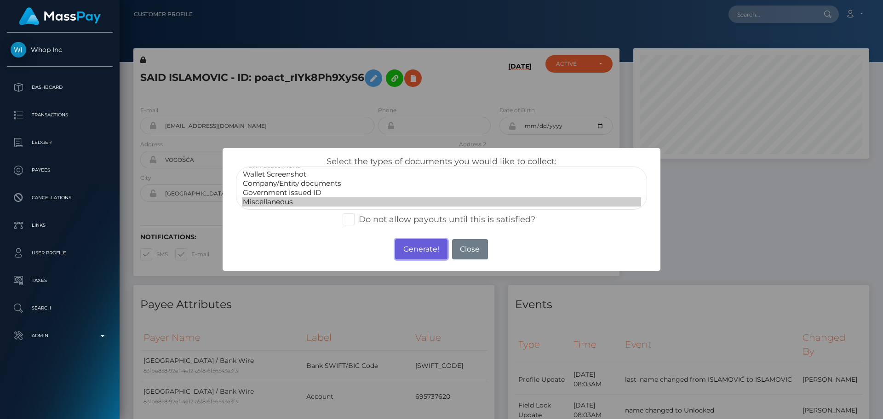
click at [426, 254] on button "Generate!" at bounding box center [421, 249] width 52 height 20
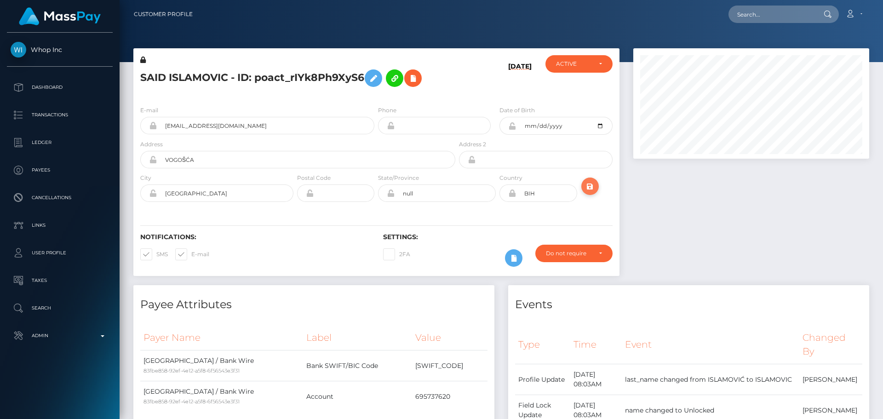
click at [593, 184] on icon "submit" at bounding box center [590, 187] width 11 height 12
click at [453, 94] on div "SAID ISLAMOVIC - ID: poact_rIYk8Ph9XyS6" at bounding box center [295, 76] width 324 height 43
click at [458, 95] on div "[DATE]" at bounding box center [497, 76] width 81 height 43
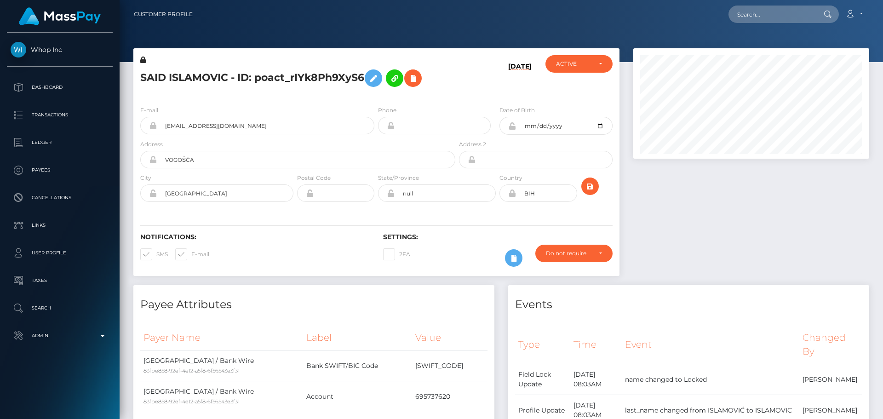
click at [458, 95] on div "08/13/25" at bounding box center [497, 76] width 81 height 43
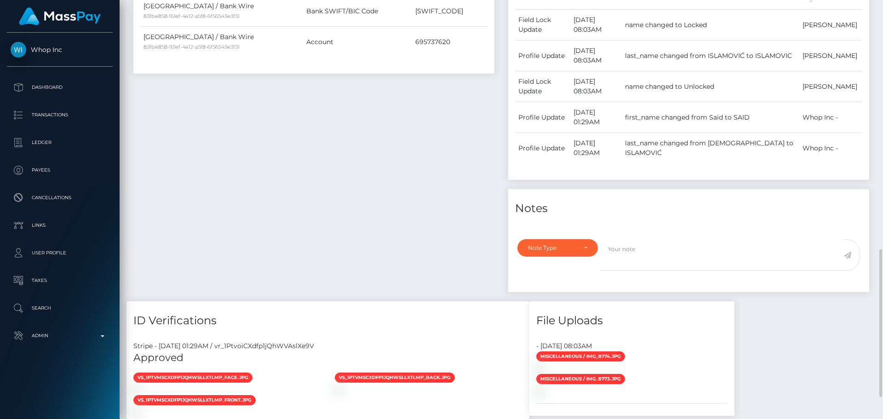
scroll to position [309, 0]
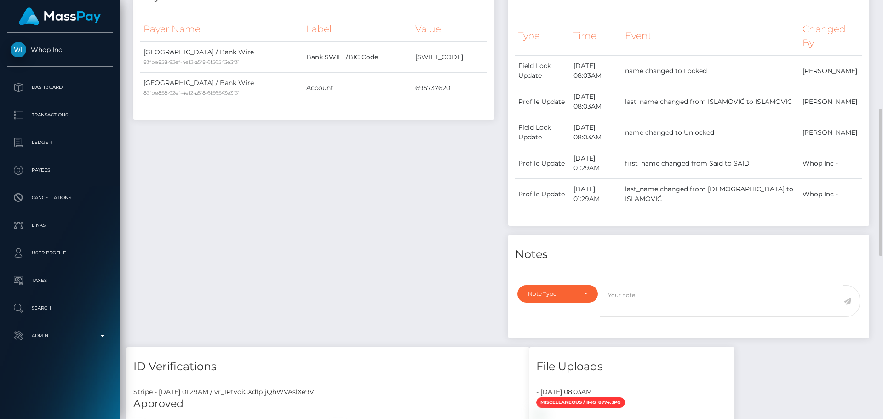
click at [418, 215] on div "Payee Attributes Payer Name Label Value Bosnia and Herzegovina / Bank Wire 83fb…" at bounding box center [314, 162] width 375 height 371
click at [417, 213] on div "Payee Attributes Payer Name Label Value Bosnia and Herzegovina / Bank Wire 83fb…" at bounding box center [314, 162] width 375 height 371
click at [398, 196] on div "Payee Attributes Payer Name Label Value Bosnia and Herzegovina / Bank Wire 83fb…" at bounding box center [314, 162] width 375 height 371
click at [432, 186] on div "Payee Attributes Payer Name Label Value Bosnia and Herzegovina / Bank Wire 83fb…" at bounding box center [314, 162] width 375 height 371
click at [440, 185] on div "Payee Attributes Payer Name Label Value Bosnia and Herzegovina / Bank Wire 83fb…" at bounding box center [314, 162] width 375 height 371
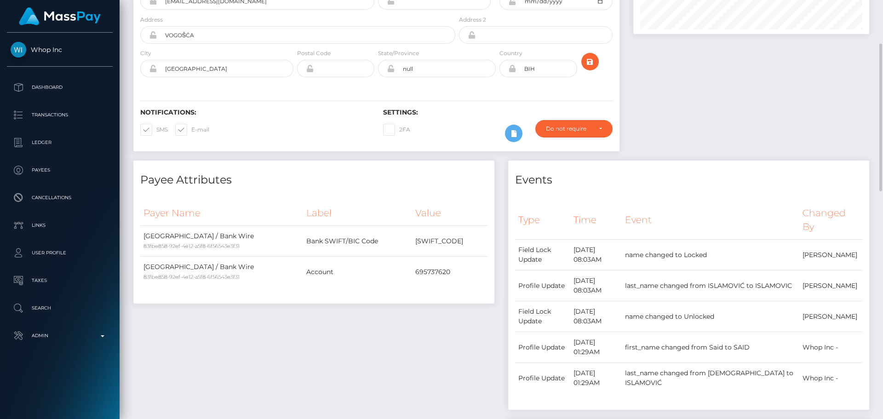
scroll to position [0, 0]
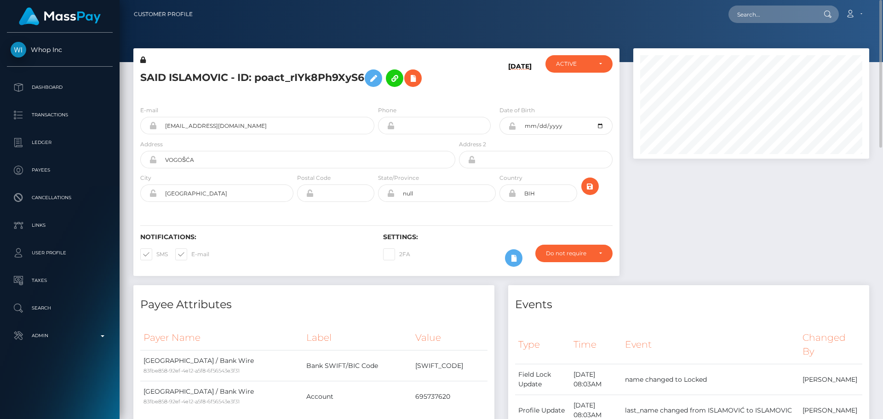
click at [466, 91] on div "08/13/25" at bounding box center [497, 76] width 81 height 43
click at [461, 85] on div "08/13/25" at bounding box center [497, 76] width 81 height 43
click at [453, 86] on div "SAID ISLAMOVIC - ID: poact_rIYk8Ph9XyS6" at bounding box center [295, 76] width 324 height 43
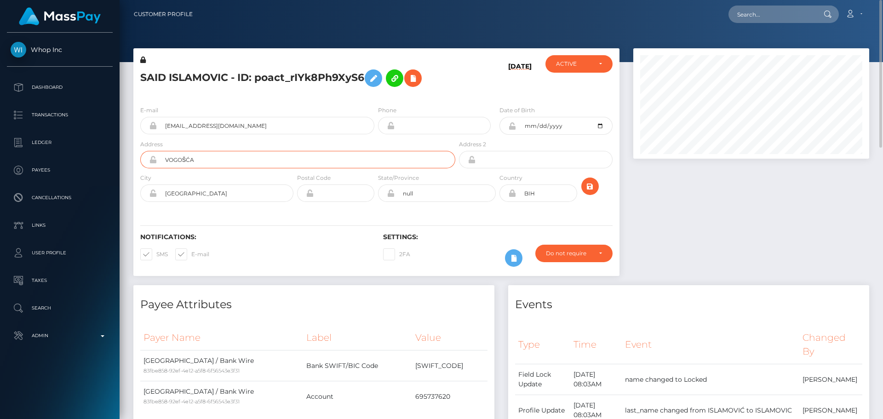
click at [223, 158] on input "VOGOŠĆA" at bounding box center [306, 159] width 299 height 17
click at [196, 190] on input "las vegas" at bounding box center [225, 192] width 137 height 17
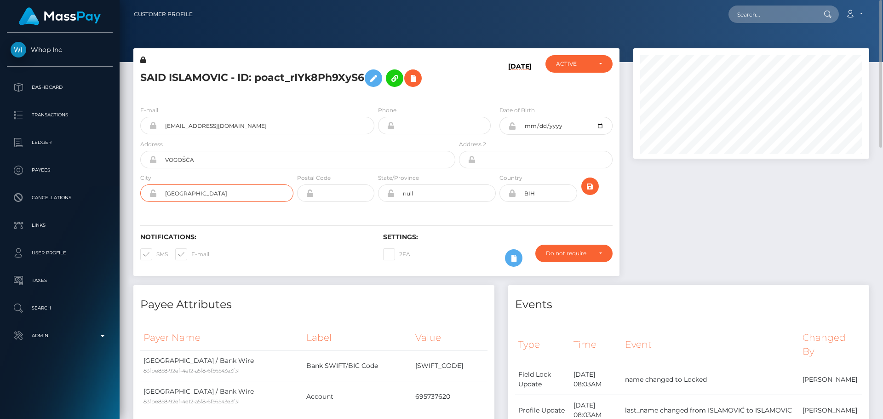
paste input "VOGOŠĆA"
click at [185, 193] on input "VOGOŠĆA" at bounding box center [225, 192] width 137 height 17
type input "VOGOSCA"
click at [229, 155] on input "VOGOŠĆA" at bounding box center [306, 159] width 299 height 17
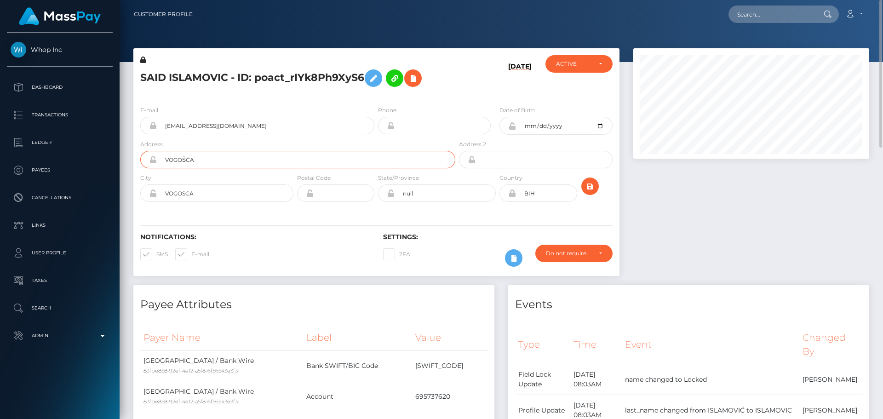
click at [229, 155] on input "VOGOŠĆA" at bounding box center [306, 159] width 299 height 17
type input "Kenana Brkanica 105"
click at [348, 189] on input "text" at bounding box center [344, 192] width 61 height 17
type input "71320"
drag, startPoint x: 238, startPoint y: 160, endPoint x: 157, endPoint y: 162, distance: 80.5
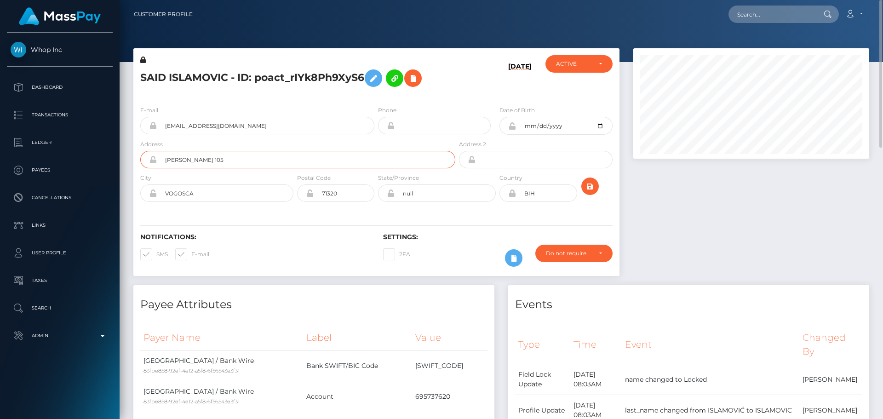
click at [157, 162] on input "Kenana Brkanica 105" at bounding box center [306, 159] width 299 height 17
click at [441, 192] on input "null" at bounding box center [445, 192] width 101 height 17
drag, startPoint x: 205, startPoint y: 192, endPoint x: 150, endPoint y: 198, distance: 55.0
click at [150, 198] on div "VOGOSCA" at bounding box center [216, 192] width 153 height 17
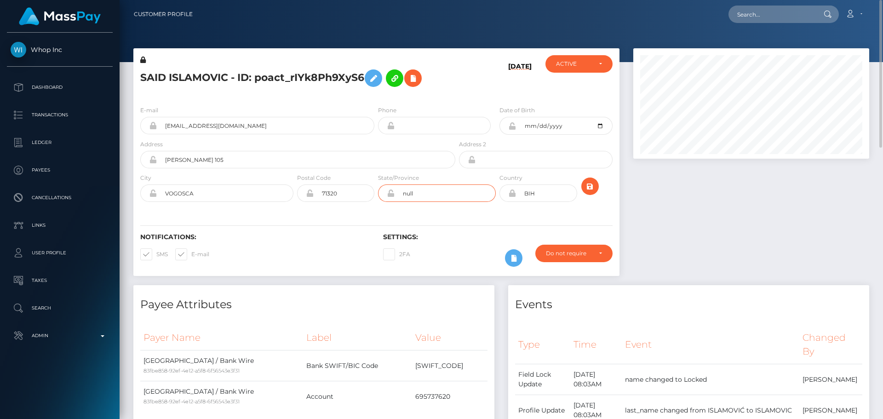
click at [429, 194] on input "null" at bounding box center [445, 192] width 101 height 17
paste input "VOGOSCA"
type input "VOGOSCA"
click at [334, 216] on div "Notifications: SMS E-mail Settings: 2FA" at bounding box center [376, 243] width 486 height 65
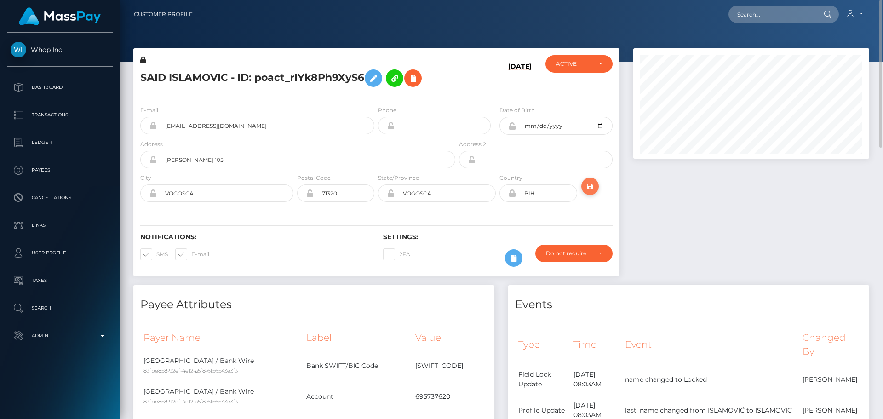
click at [592, 187] on icon "submit" at bounding box center [590, 187] width 11 height 12
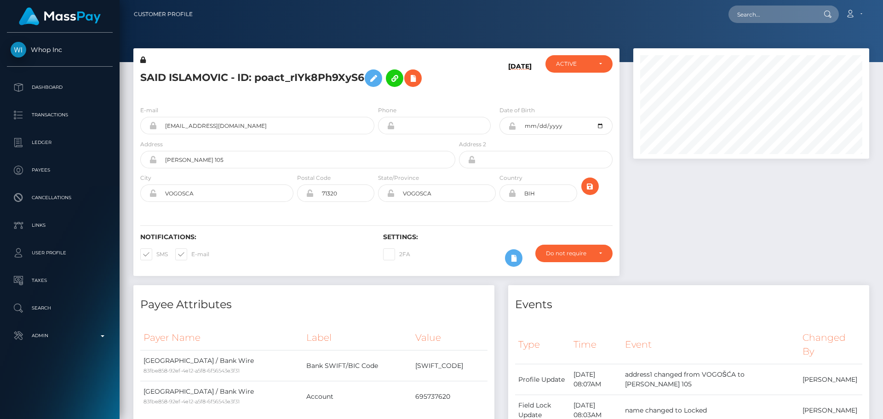
scroll to position [110, 236]
click at [498, 66] on div "[DATE]" at bounding box center [497, 76] width 81 height 43
click at [591, 183] on icon "submit" at bounding box center [590, 187] width 11 height 12
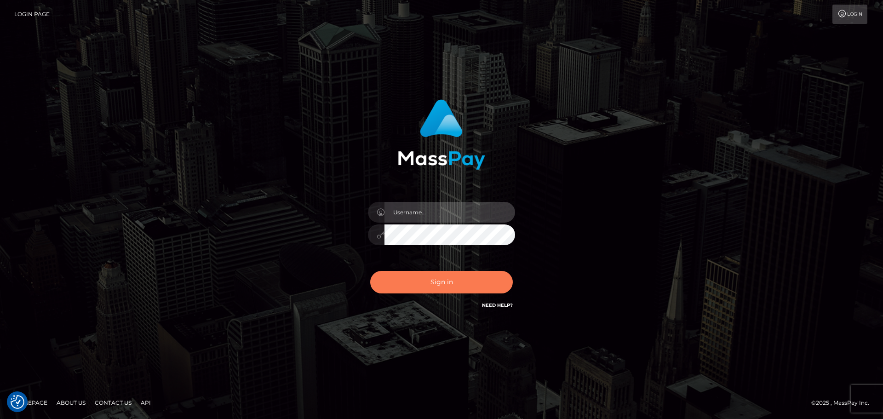
type input "[DOMAIN_NAME]"
click at [429, 288] on button "Sign in" at bounding box center [441, 282] width 143 height 23
type input "[DOMAIN_NAME]"
click at [442, 284] on button "Sign in" at bounding box center [441, 282] width 143 height 23
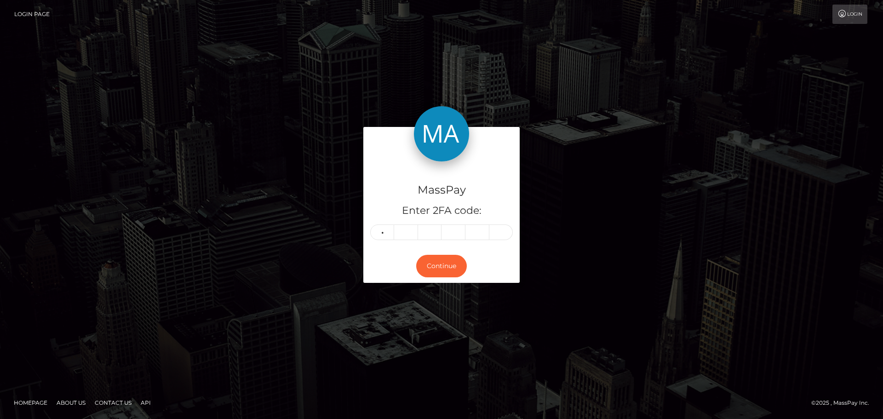
type input "7"
type input "0"
type input "9"
type input "5"
type input "6"
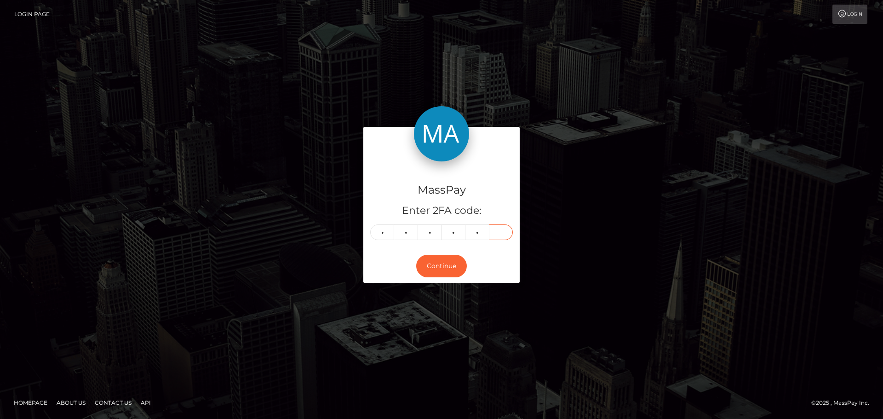
type input "3"
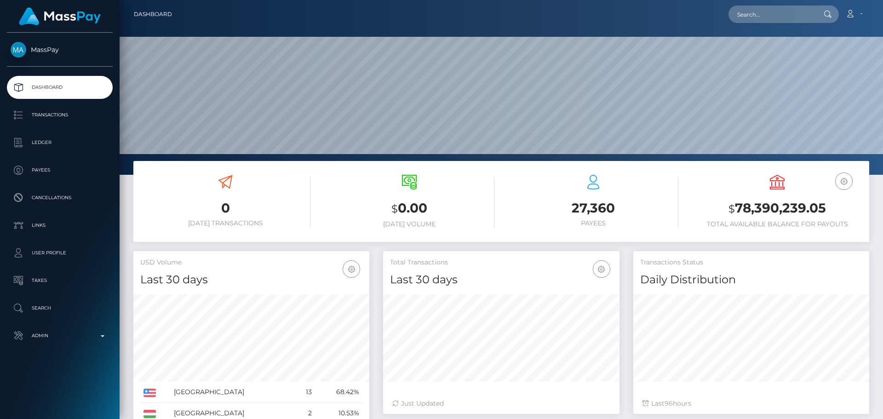
scroll to position [163, 236]
click at [772, 15] on input "text" at bounding box center [772, 14] width 86 height 17
paste input "poact_5kxEzZb2RIuR"
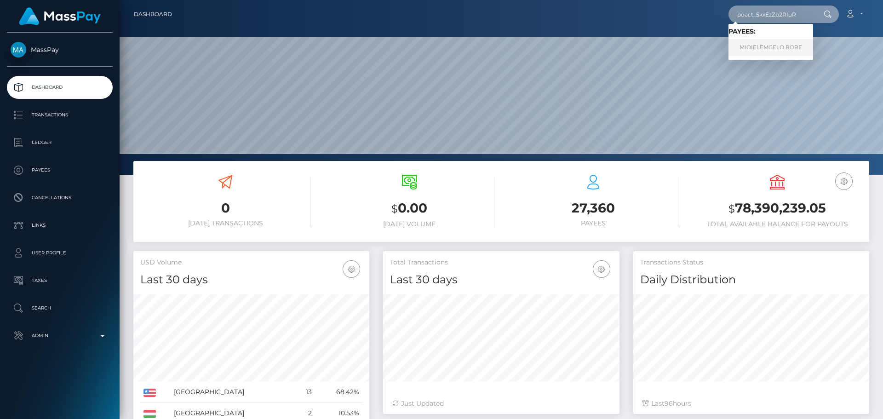
type input "poact_5kxEzZb2RIuR"
click at [767, 51] on link "MIOIELEMGELO RORE" at bounding box center [771, 47] width 85 height 17
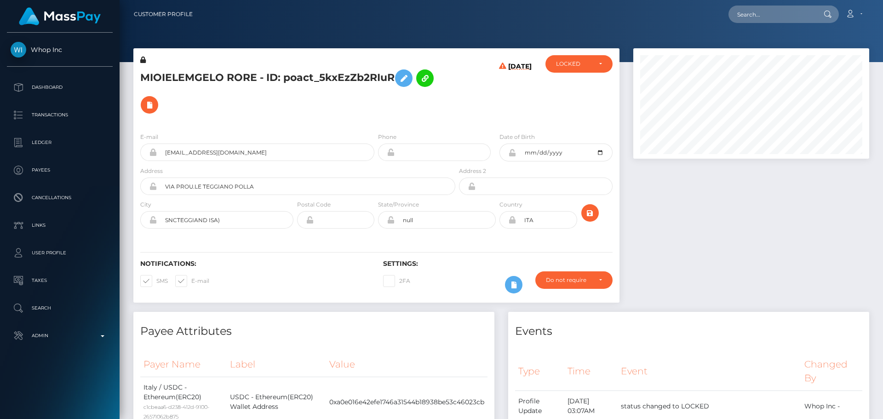
scroll to position [110, 236]
type input "biz_CCWMSTuV1LBxTx"
click at [499, 14] on div "biz_CCWMSTuV1LBxTx Loading... Loading... Account Edit Profile Logout" at bounding box center [534, 14] width 669 height 19
click at [464, 87] on div "[DATE]" at bounding box center [497, 90] width 81 height 70
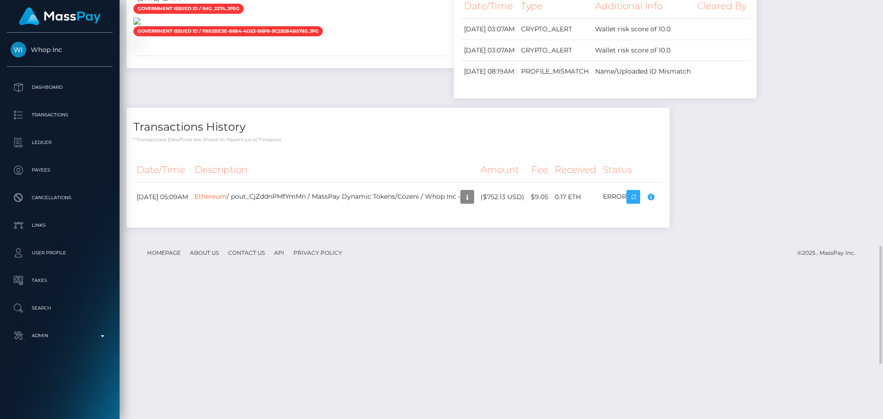
scroll to position [782, 0]
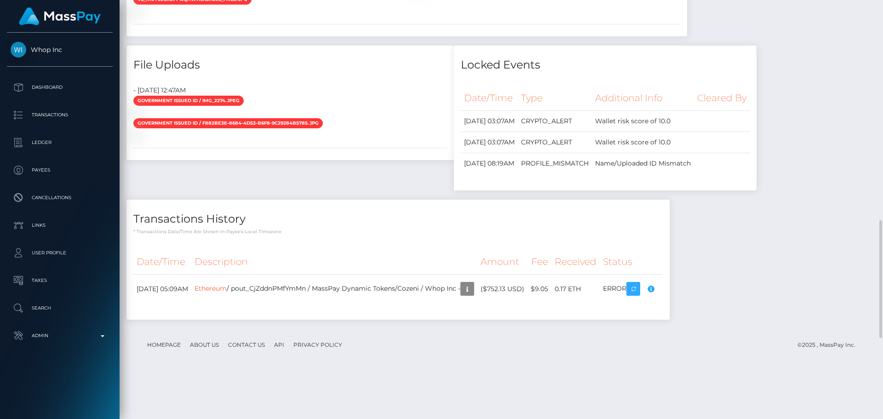
click at [367, 86] on div "- [DATE] 12:47AM" at bounding box center [291, 91] width 328 height 10
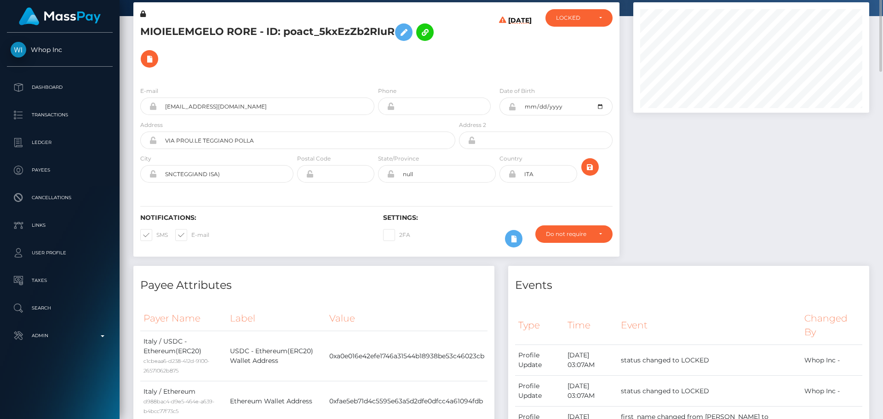
scroll to position [0, 0]
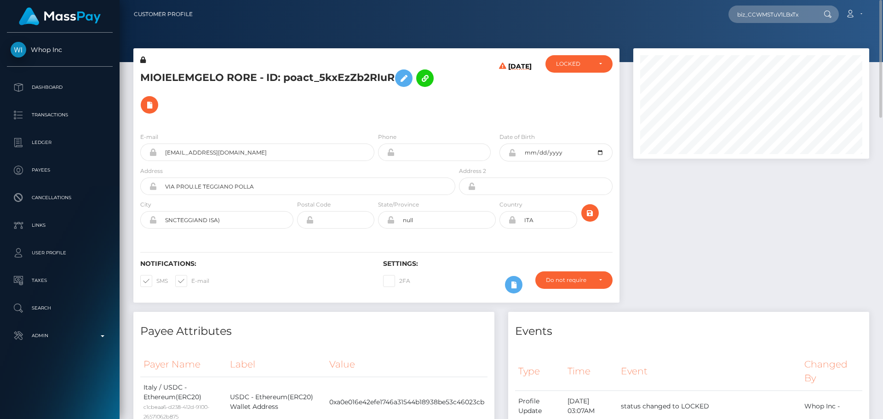
click at [325, 108] on h5 "MIOIELEMGELO RORE - ID: poact_5kxEzZb2RIuR" at bounding box center [295, 91] width 310 height 53
click at [340, 110] on h5 "MIOIELEMGELO RORE - ID: poact_5kxEzZb2RIuR" at bounding box center [295, 91] width 310 height 53
click at [389, 109] on h5 "MIOIELEMGELO RORE - ID: poact_5kxEzZb2RIuR" at bounding box center [295, 91] width 310 height 53
click at [174, 78] on h5 "MIOIELEMGELO RORE - ID: poact_5kxEzZb2RIuR" at bounding box center [295, 91] width 310 height 53
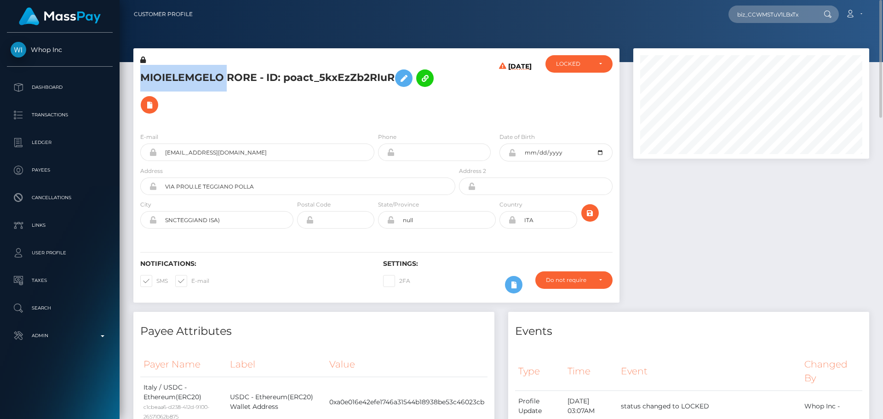
copy h5 "MIOIELEMGELO"
click at [490, 109] on div "[DATE]" at bounding box center [497, 90] width 81 height 70
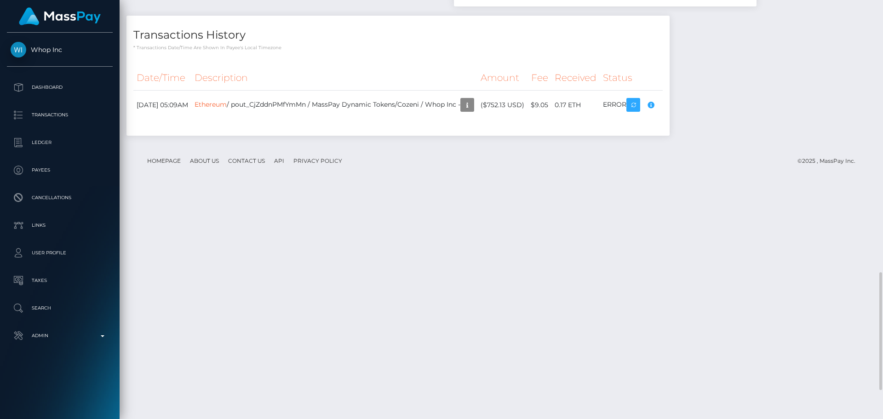
scroll to position [782, 0]
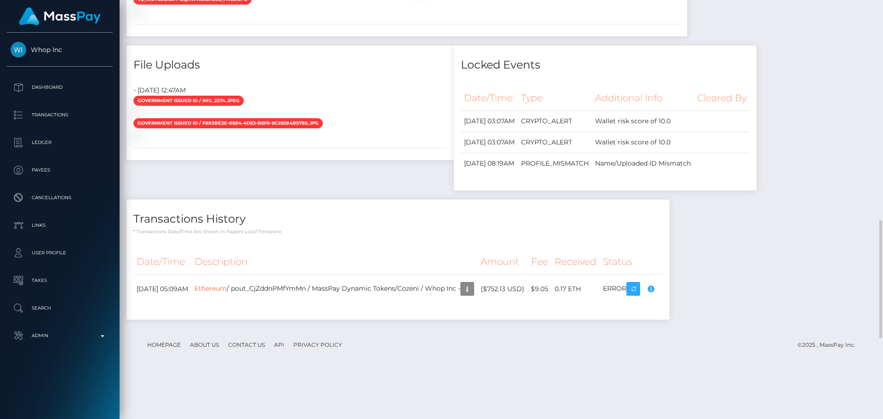
click at [419, 118] on div at bounding box center [291, 113] width 328 height 10
click at [400, 118] on div at bounding box center [291, 113] width 328 height 10
click at [394, 118] on div at bounding box center [291, 113] width 328 height 10
click at [389, 118] on div at bounding box center [291, 113] width 328 height 10
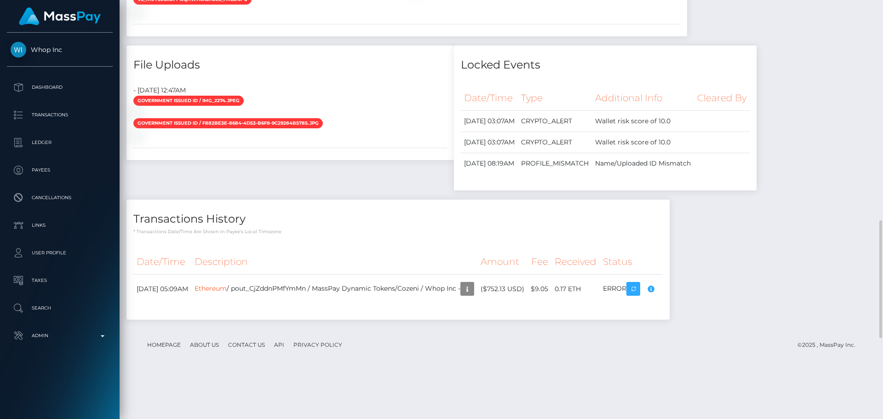
click at [376, 118] on div at bounding box center [291, 113] width 328 height 10
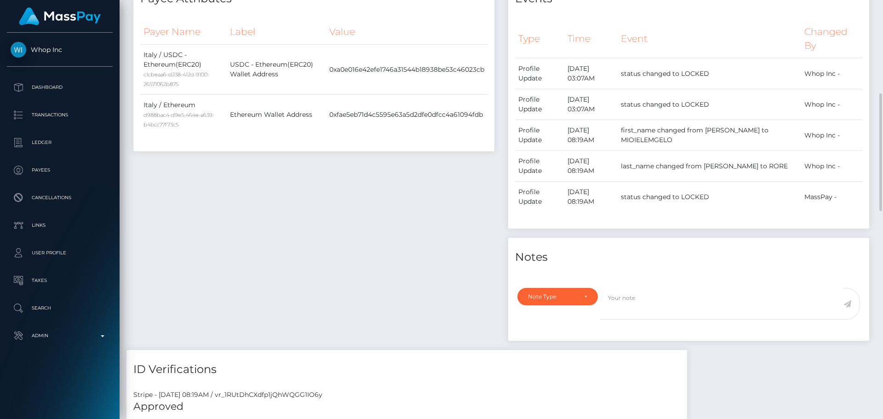
scroll to position [287, 0]
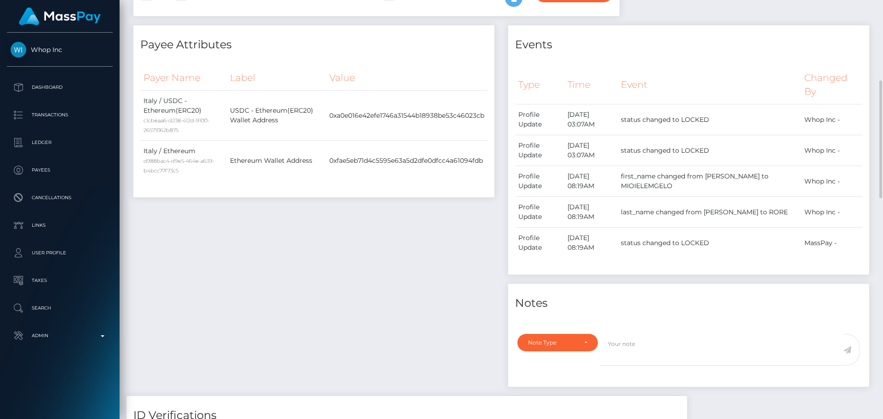
click at [368, 208] on div "Payee Attributes Payer Name Label Value Italy / USDC - Ethereum(ERC20) c1cbeaa6…" at bounding box center [314, 210] width 375 height 371
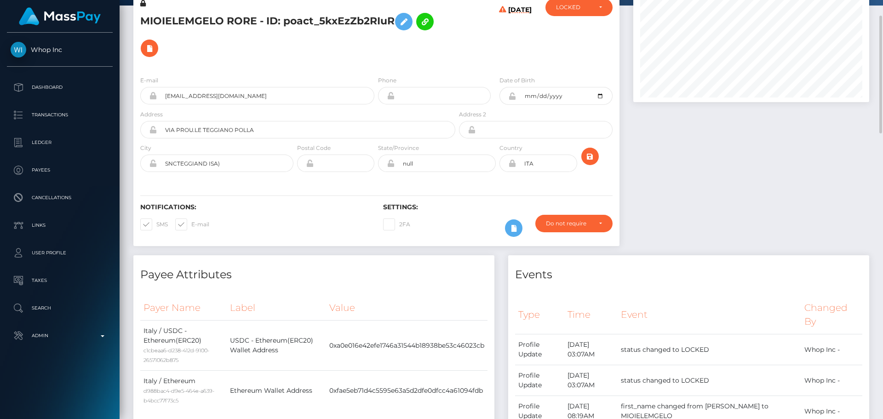
scroll to position [0, 0]
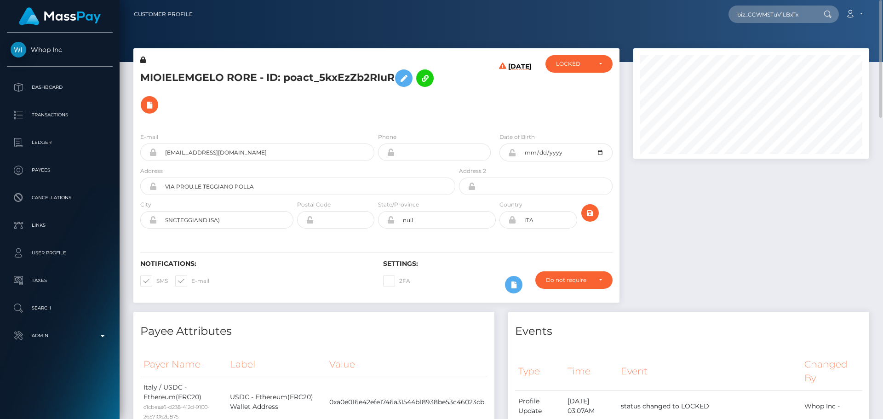
click at [485, 110] on div "[DATE]" at bounding box center [497, 90] width 81 height 70
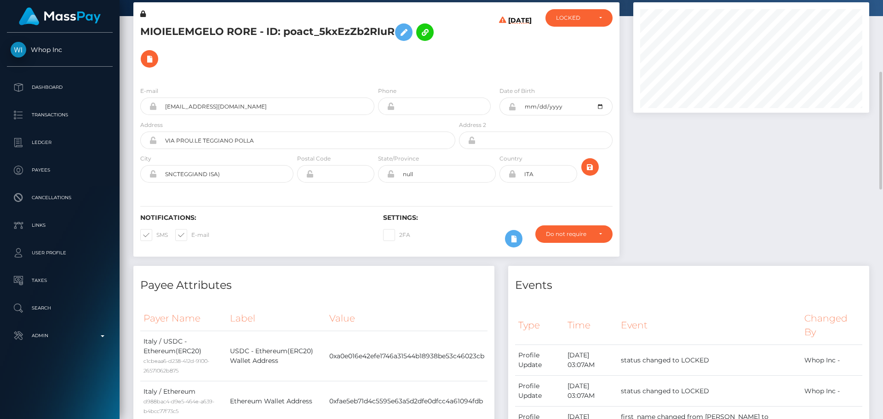
scroll to position [92, 0]
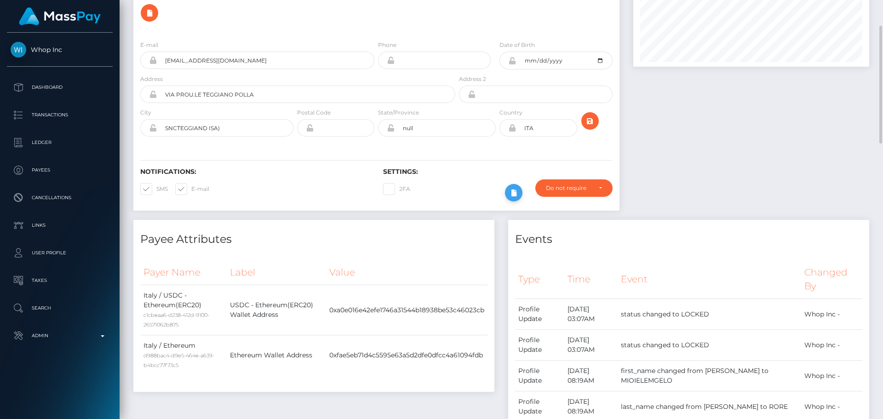
click at [508, 191] on icon at bounding box center [513, 193] width 11 height 12
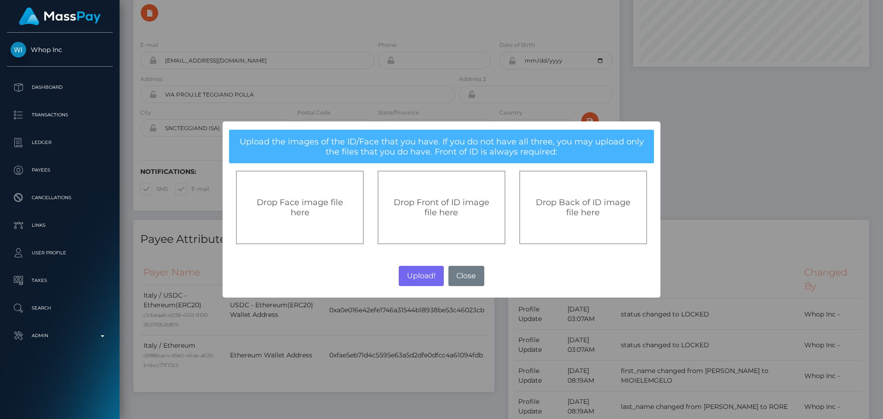
click at [441, 209] on span "Drop Front of ID image file here" at bounding box center [442, 207] width 96 height 20
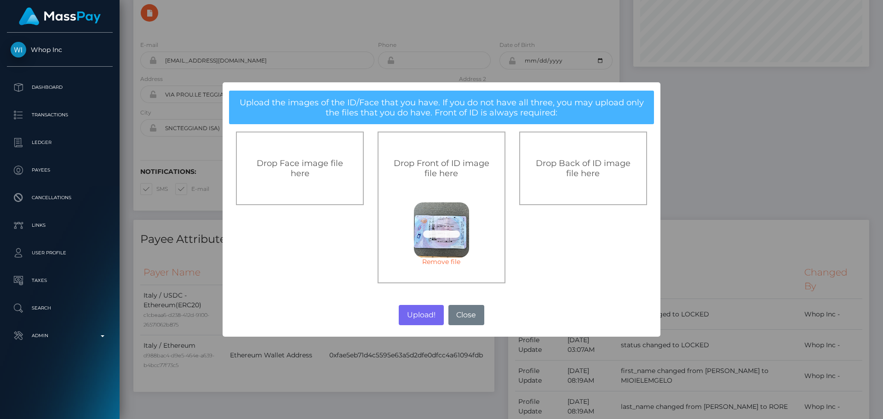
click at [443, 259] on link "Remove file" at bounding box center [441, 262] width 55 height 8
click at [420, 314] on button "Upload!" at bounding box center [421, 315] width 45 height 20
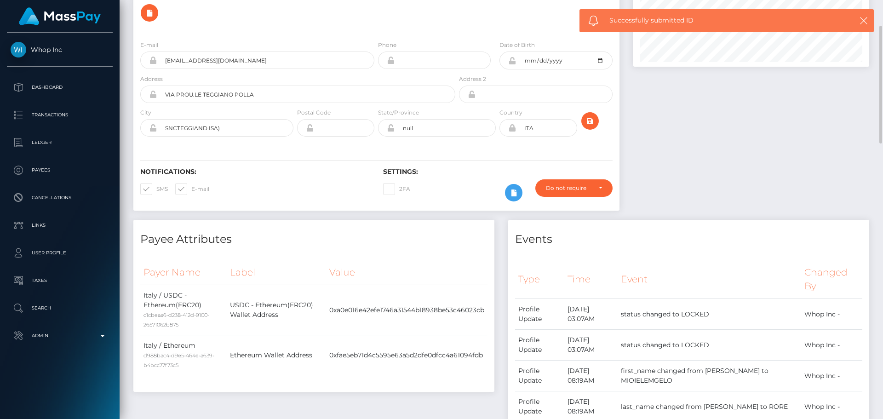
scroll to position [0, 0]
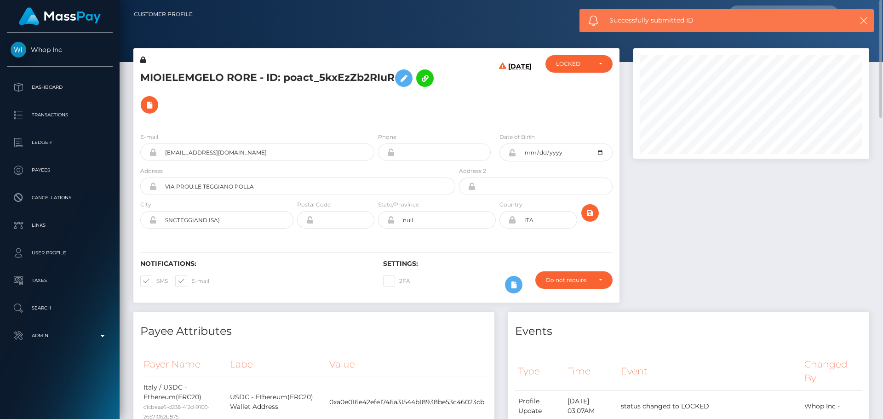
click at [452, 107] on div "MIOIELEMGELO RORE - ID: poact_5kxEzZb2RIuR" at bounding box center [295, 90] width 324 height 70
click at [453, 106] on div "MIOIELEMGELO RORE - ID: poact_5kxEzZb2RIuR" at bounding box center [295, 90] width 324 height 70
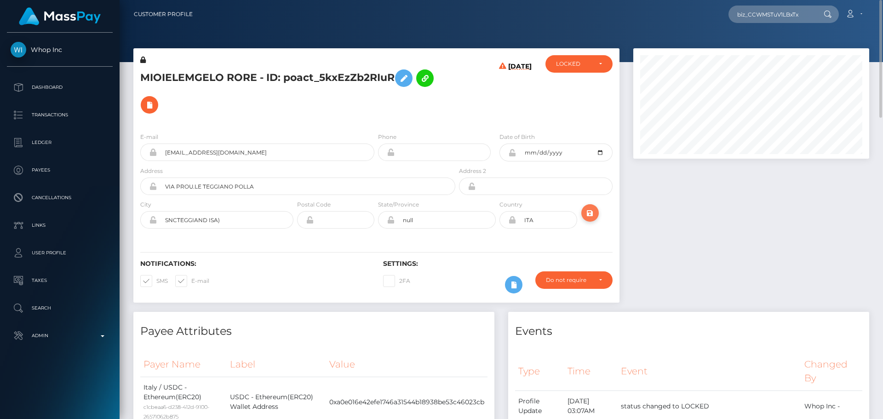
click at [591, 209] on icon "submit" at bounding box center [590, 214] width 11 height 12
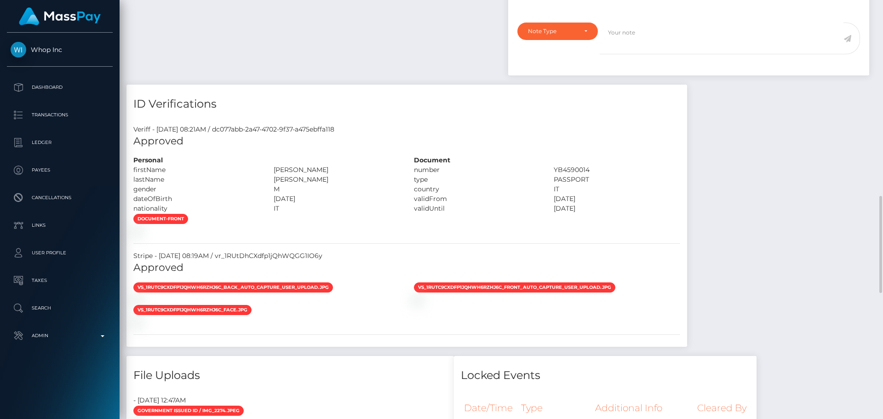
scroll to position [644, 0]
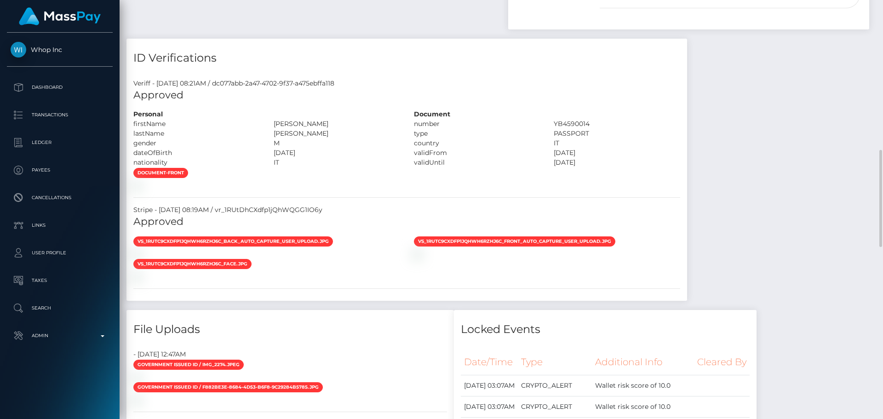
click at [279, 122] on div "[PERSON_NAME]" at bounding box center [337, 124] width 140 height 10
drag, startPoint x: 279, startPoint y: 122, endPoint x: 290, endPoint y: 132, distance: 14.7
click at [290, 132] on div "Personal firstName [PERSON_NAME]" at bounding box center [267, 139] width 281 height 58
copy div "MICHELANGELO lastName RAGONE"
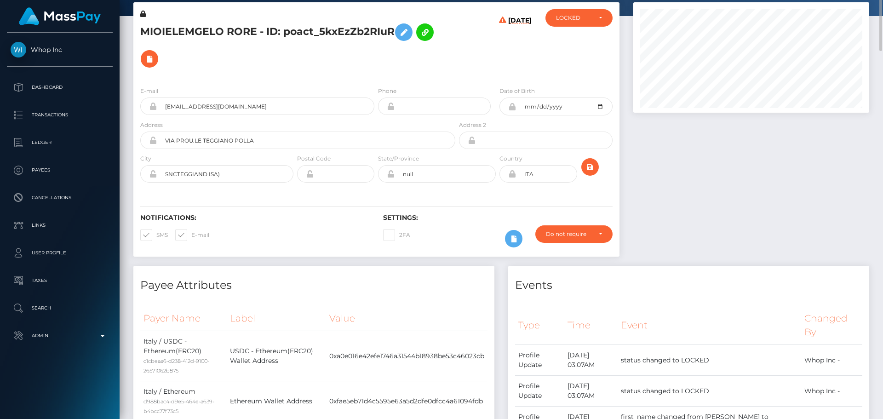
scroll to position [0, 0]
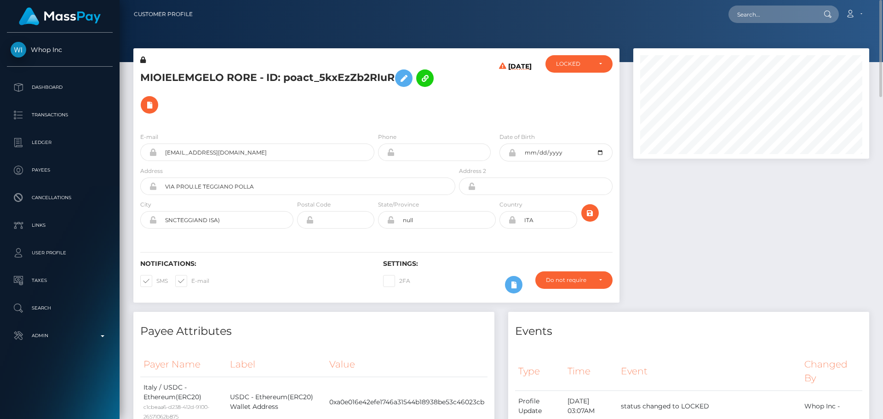
click at [144, 60] on icon at bounding box center [143, 60] width 6 height 6
click at [405, 75] on icon at bounding box center [403, 79] width 11 height 12
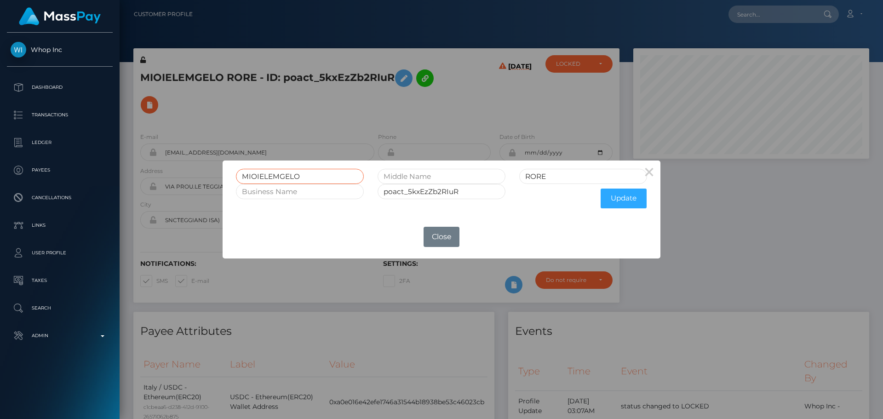
click at [320, 181] on input "MIOIELEMGELO" at bounding box center [300, 176] width 128 height 15
paste input "CHELANGELO lastName RAGONE"
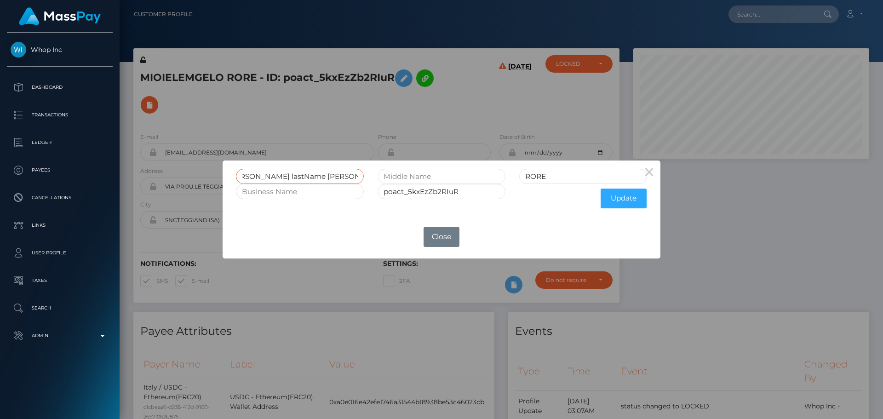
click at [337, 177] on input "MICHELANGELO lastName RAGONE" at bounding box center [300, 176] width 128 height 15
type input "MICHELANGELO lastName RAGONE"
click at [553, 178] on input "RORE" at bounding box center [583, 176] width 128 height 15
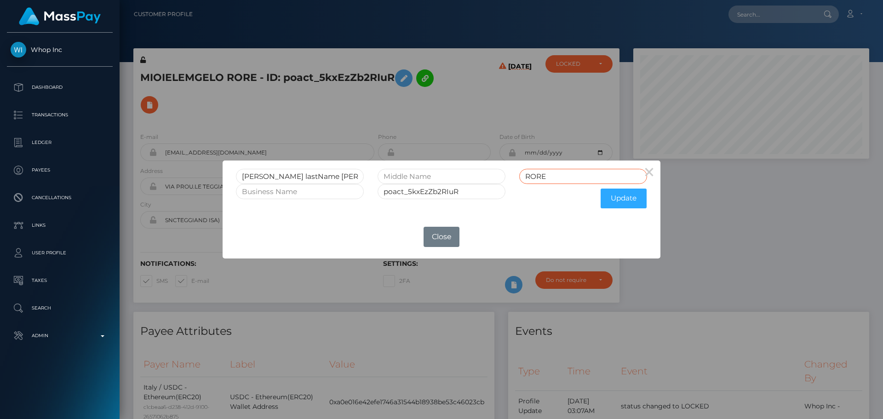
click at [553, 178] on input "RORE" at bounding box center [583, 176] width 128 height 15
paste input "AGON"
type input "RAGONE"
click at [314, 173] on input "MICHELANGELO lastName RAGONE" at bounding box center [300, 176] width 128 height 15
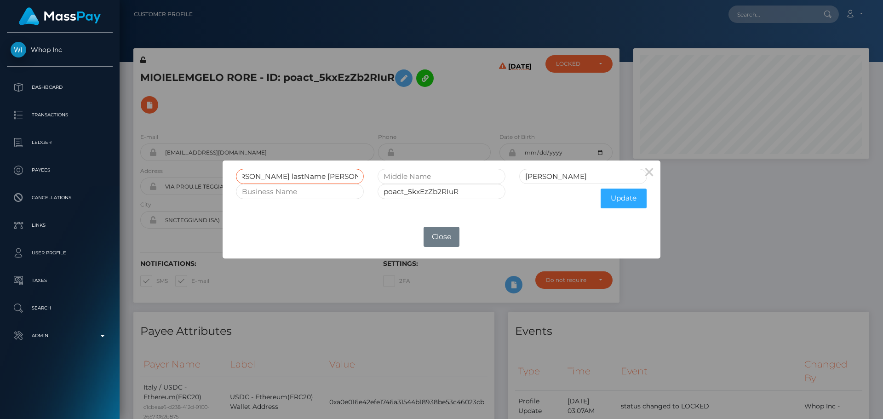
drag, startPoint x: 314, startPoint y: 173, endPoint x: 401, endPoint y: 177, distance: 86.6
click at [401, 177] on div "MICHELANGELO lastName RAGONE RAGONE" at bounding box center [441, 176] width 425 height 15
type input "MICHELANGELO"
click at [622, 201] on button "Update" at bounding box center [624, 199] width 46 height 20
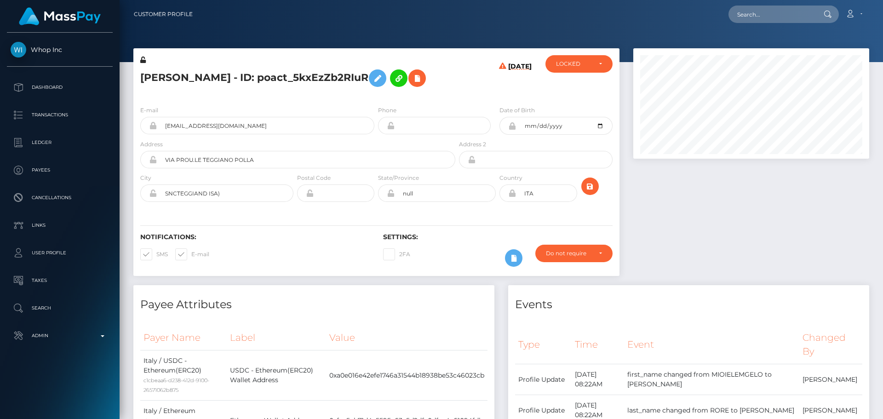
scroll to position [110, 236]
click at [143, 61] on icon at bounding box center [143, 60] width 6 height 6
click at [440, 92] on h5 "[PERSON_NAME] - ID: poact_5kxEzZb2RIuR" at bounding box center [295, 78] width 310 height 27
click at [429, 98] on div "[PERSON_NAME] - ID: poact_5kxEzZb2RIuR" at bounding box center [295, 76] width 324 height 43
click at [589, 192] on icon "submit" at bounding box center [590, 187] width 11 height 12
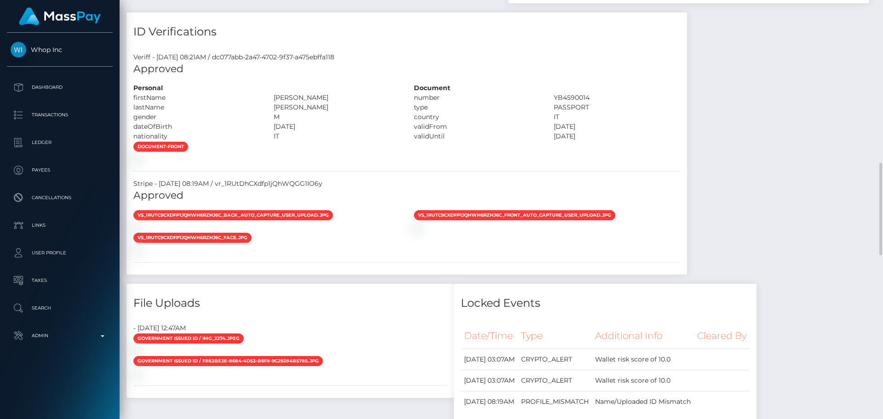
scroll to position [828, 0]
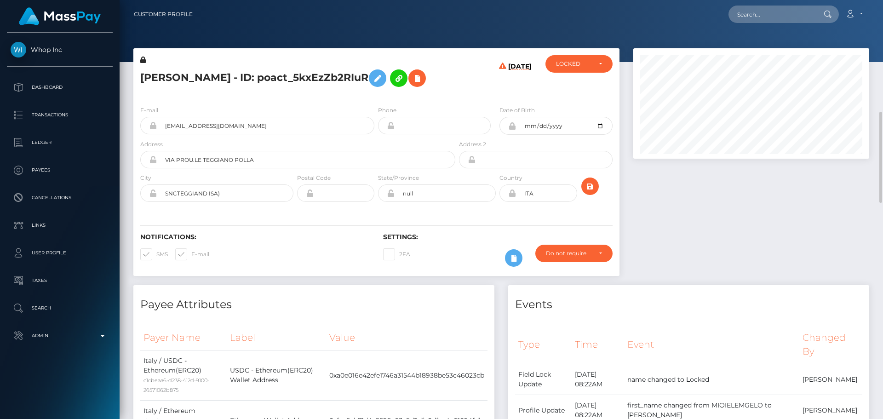
scroll to position [110, 236]
click at [579, 65] on div "LOCKED" at bounding box center [573, 63] width 35 height 7
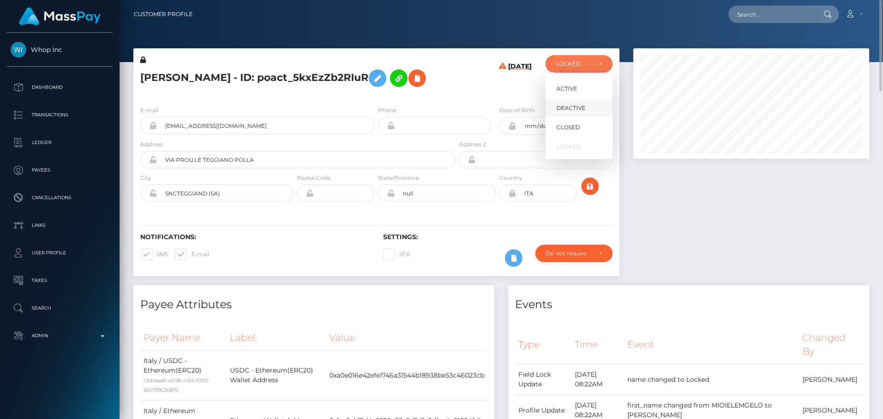
click at [568, 102] on link "DEACTIVE" at bounding box center [579, 107] width 67 height 17
select select "DEACTIVE"
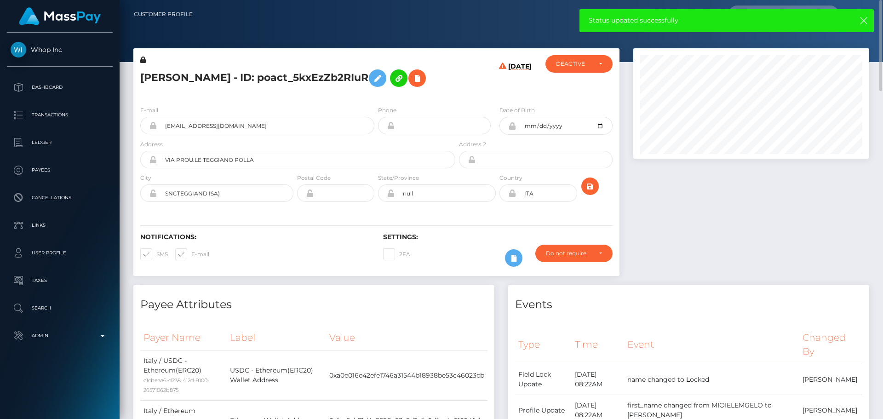
click at [150, 76] on h5 "[PERSON_NAME] - ID: poact_5kxEzZb2RIuR" at bounding box center [295, 78] width 310 height 27
drag, startPoint x: 150, startPoint y: 76, endPoint x: 364, endPoint y: 80, distance: 214.4
click at [364, 80] on h5 "[PERSON_NAME] - ID: poact_5kxEzZb2RIuR" at bounding box center [295, 78] width 310 height 27
copy h5 "[PERSON_NAME] - ID: poact_5kxEzZb2RIuR"
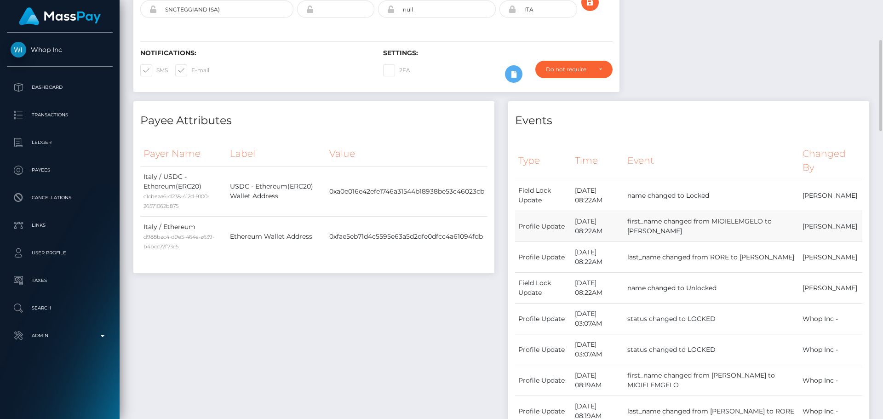
scroll to position [230, 0]
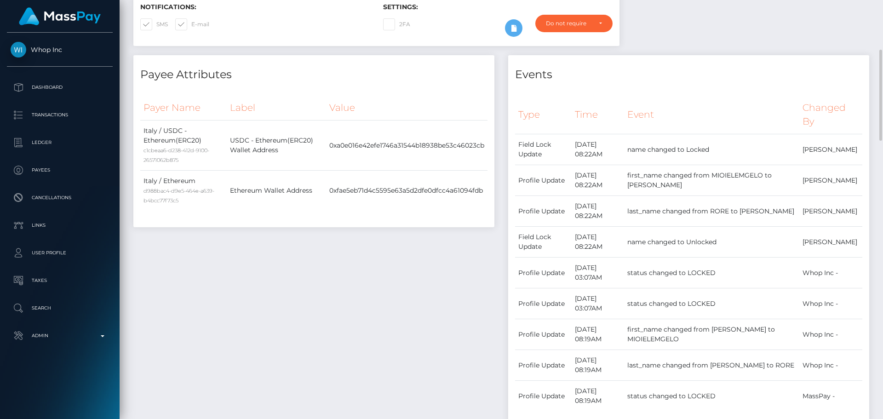
click at [416, 275] on div "Payee Attributes Payer Name Label Value Italy / USDC - Ethereum(ERC20) c1cbeaa6…" at bounding box center [314, 302] width 375 height 494
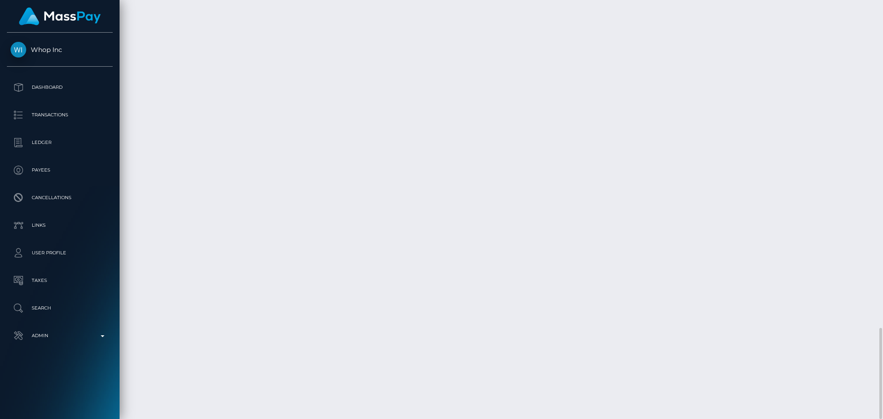
scroll to position [110, 236]
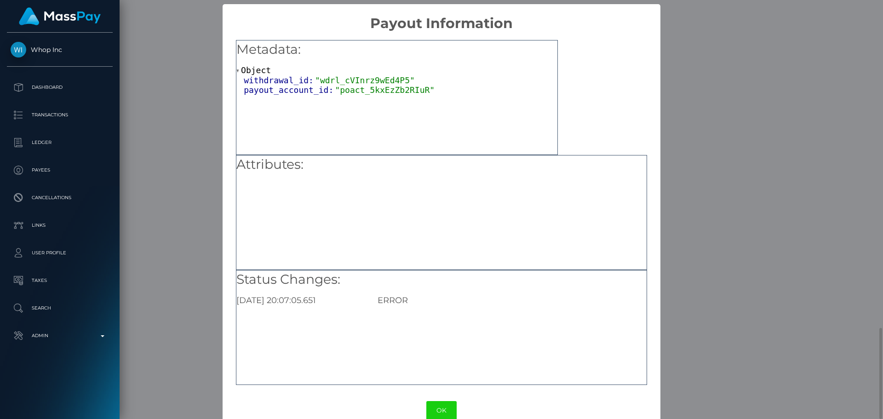
scroll to position [0, 0]
click at [441, 407] on button "OK" at bounding box center [442, 410] width 30 height 19
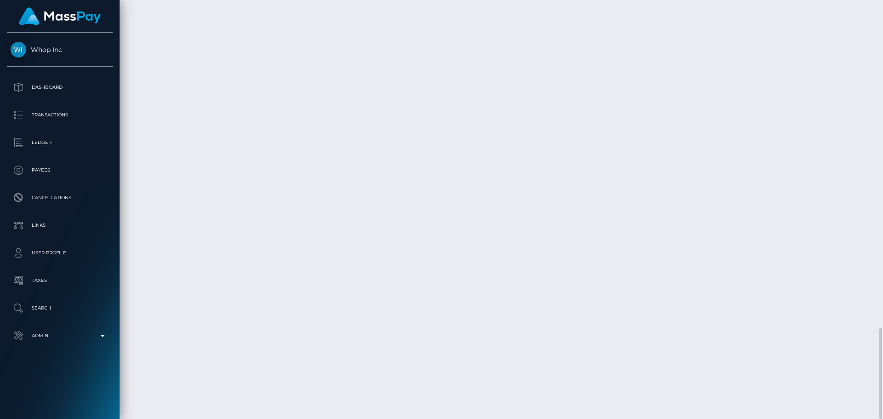
scroll to position [110, 236]
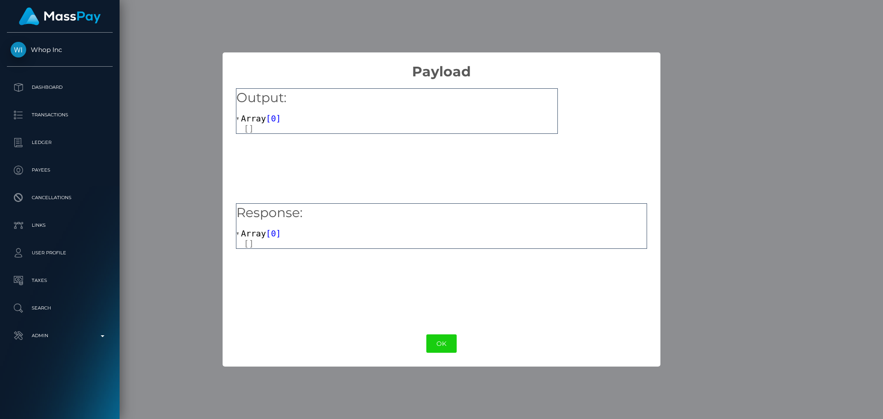
drag, startPoint x: 446, startPoint y: 347, endPoint x: 439, endPoint y: 340, distance: 9.8
click at [444, 348] on button "OK" at bounding box center [442, 343] width 30 height 19
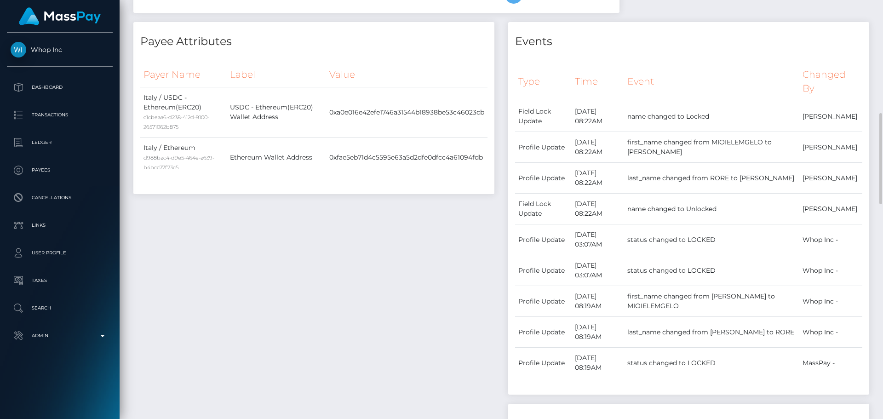
scroll to position [355, 0]
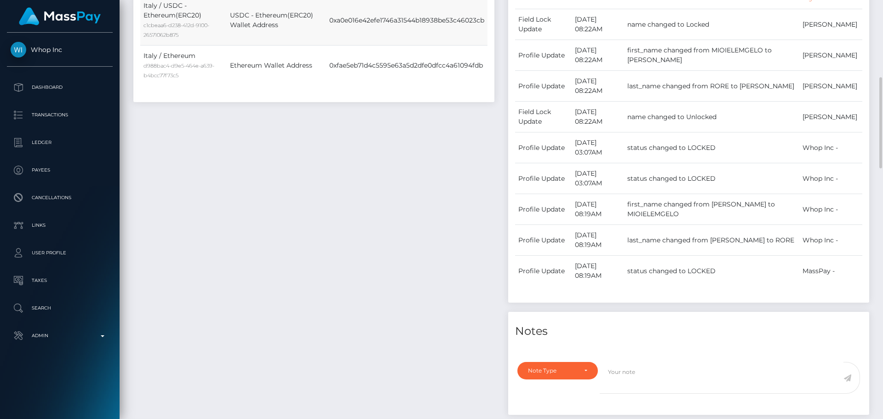
click at [379, 46] on td "0xa0e016e42efe1746a31544b18938be53c46023cb" at bounding box center [406, 20] width 161 height 50
copy td "0xa0e016e42efe1746a31544b18938be53c46023cb"
click at [440, 86] on td "0xfae5eb71d4c5595e63a5d2dfe0dfcc4a61094fdb" at bounding box center [406, 66] width 161 height 40
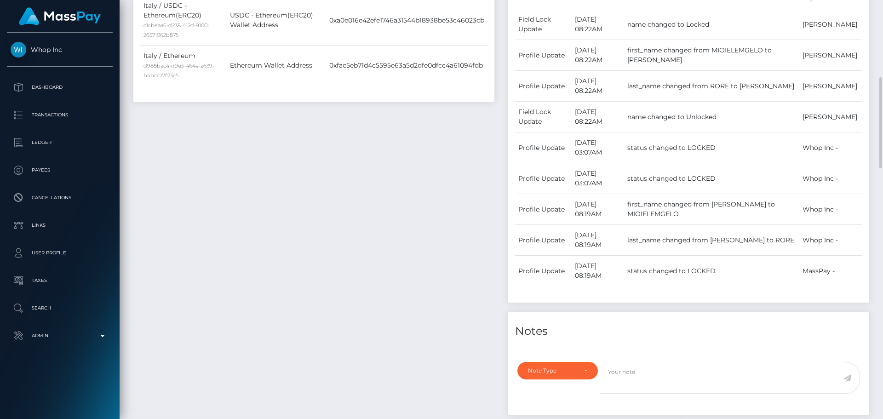
copy td "0xfae5eb71d4c5595e63a5d2dfe0dfcc4a61094fdb"
click at [385, 233] on div "Payee Attributes Payer Name Label Value Italy / USDC - Ethereum(ERC20) c1cbeaa6…" at bounding box center [314, 177] width 375 height 494
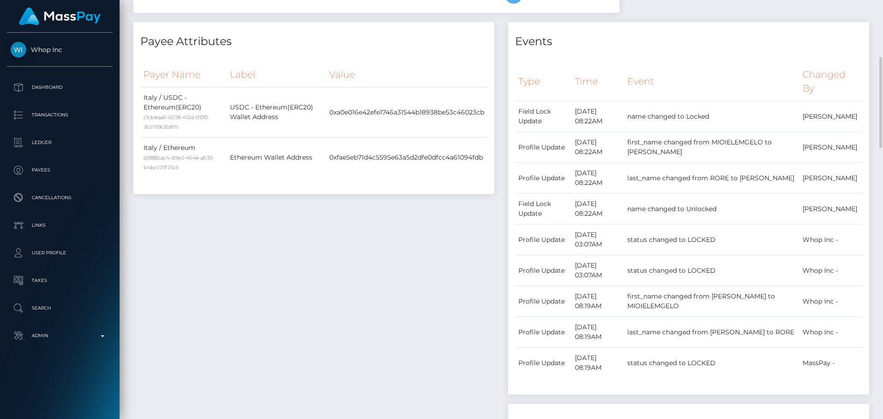
scroll to position [217, 0]
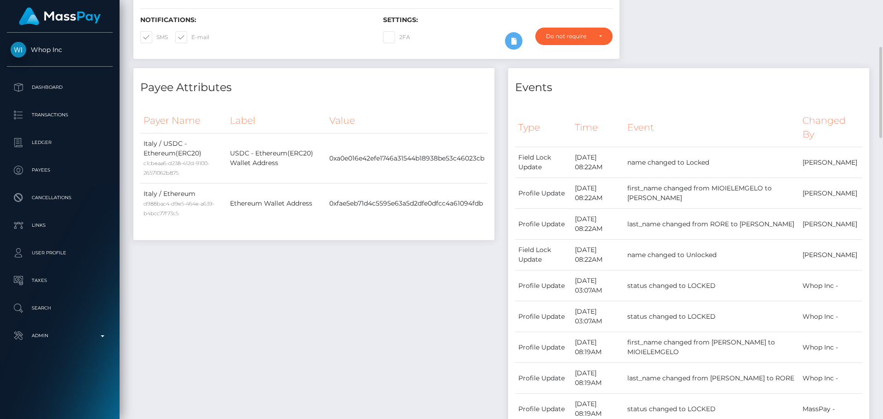
click at [369, 280] on div "Payee Attributes Payer Name Label Value Italy / USDC - Ethereum(ERC20) c1cbeaa6…" at bounding box center [314, 315] width 375 height 494
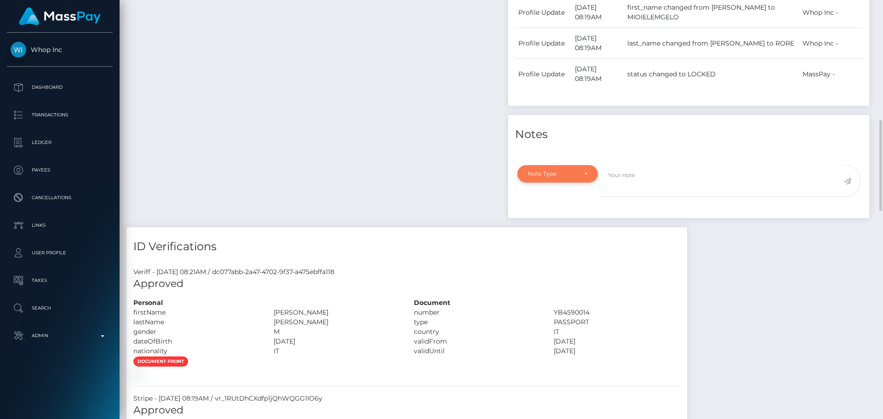
scroll to position [506, 0]
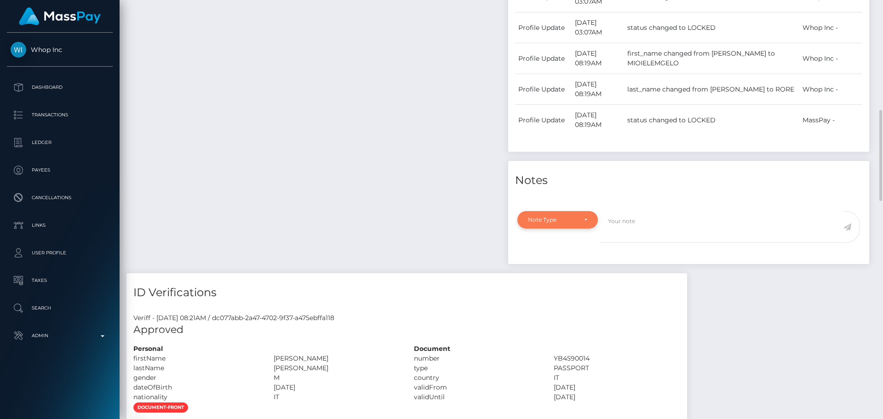
click at [589, 229] on div "Note Type" at bounding box center [558, 219] width 81 height 17
click at [553, 268] on span "Compliance" at bounding box center [546, 264] width 34 height 8
select select "COMPLIANCE"
click at [657, 243] on textarea at bounding box center [722, 227] width 244 height 32
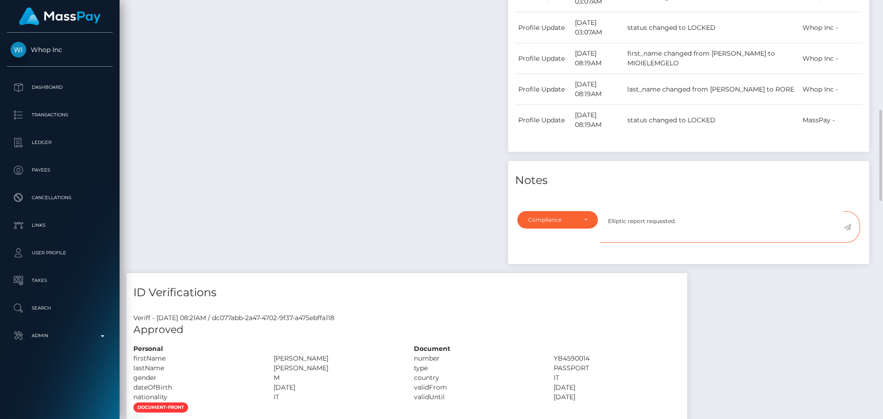
type textarea "Elliptic report requested."
click at [848, 231] on icon at bounding box center [848, 227] width 8 height 7
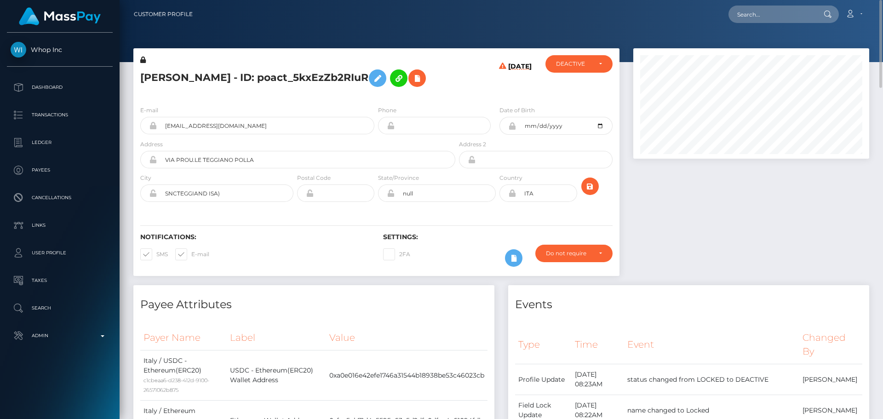
click at [500, 98] on icon at bounding box center [502, 81] width 7 height 36
click at [773, 16] on input "text" at bounding box center [772, 14] width 86 height 17
paste input "biz_YetB5Uv0uoYHbp"
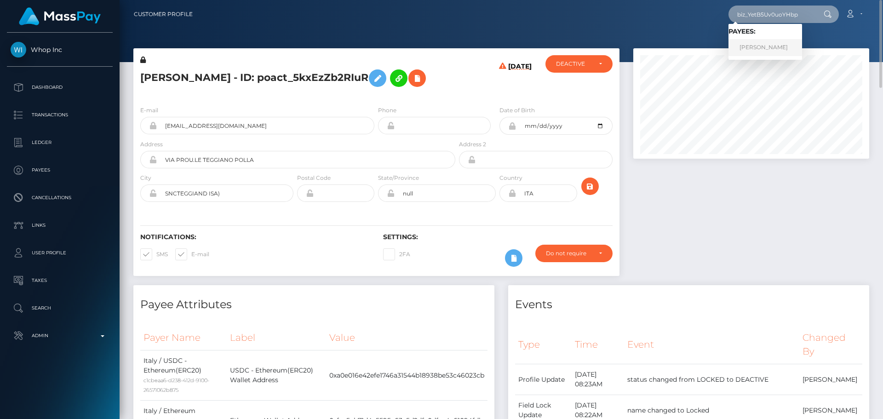
type input "biz_YetB5Uv0uoYHbp"
click at [749, 45] on link "[PERSON_NAME]" at bounding box center [766, 47] width 74 height 17
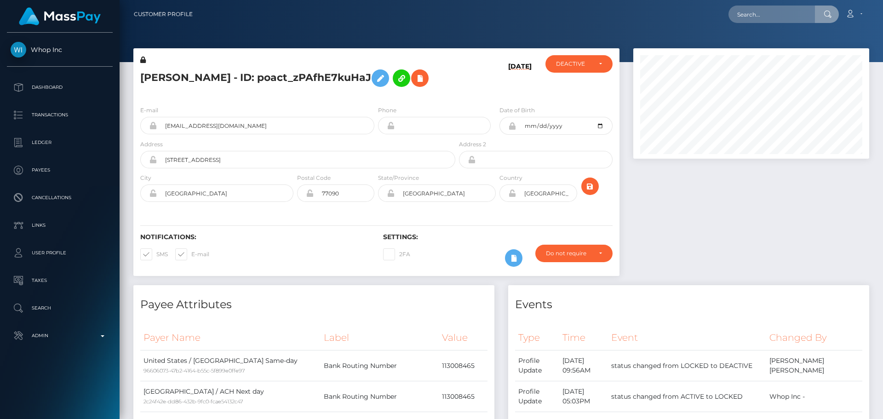
click at [771, 19] on input "text" at bounding box center [772, 14] width 86 height 17
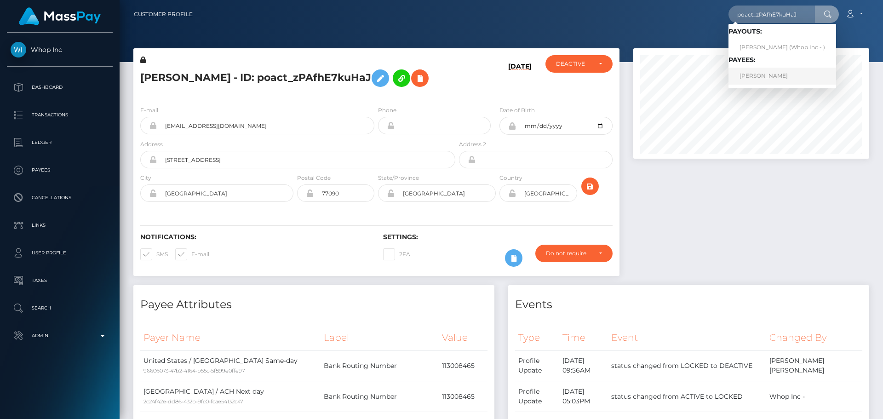
type input "poact_zPAfhE7kuHaJ"
click at [760, 78] on link "[PERSON_NAME]" at bounding box center [783, 76] width 108 height 17
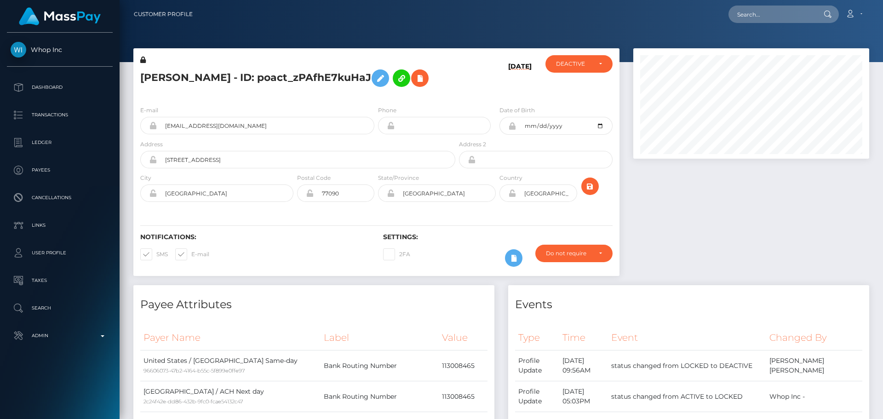
scroll to position [110, 236]
click at [464, 94] on div "[DATE]" at bounding box center [497, 76] width 81 height 43
click at [423, 87] on h5 "[PERSON_NAME] - ID: poact_zPAfhE7kuHaJ" at bounding box center [295, 78] width 310 height 27
click at [414, 88] on h5 "[PERSON_NAME] - ID: poact_zPAfhE7kuHaJ" at bounding box center [295, 78] width 310 height 27
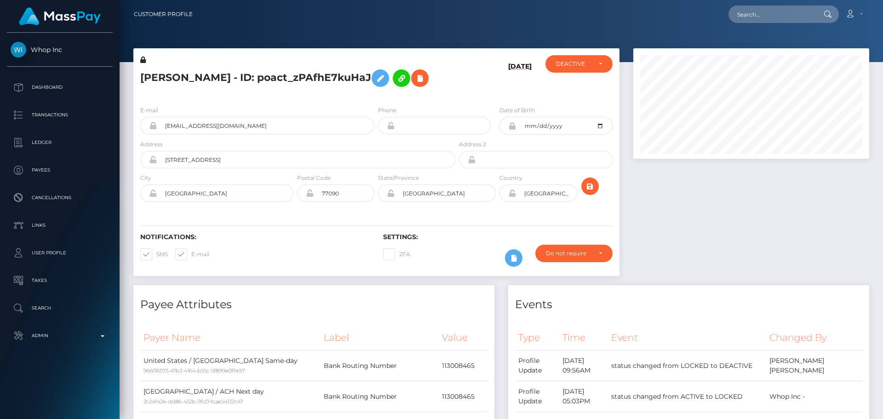
click at [416, 86] on h5 "[PERSON_NAME] - ID: poact_zPAfhE7kuHaJ" at bounding box center [295, 78] width 310 height 27
click at [411, 91] on h5 "[PERSON_NAME] - ID: poact_zPAfhE7kuHaJ" at bounding box center [295, 78] width 310 height 27
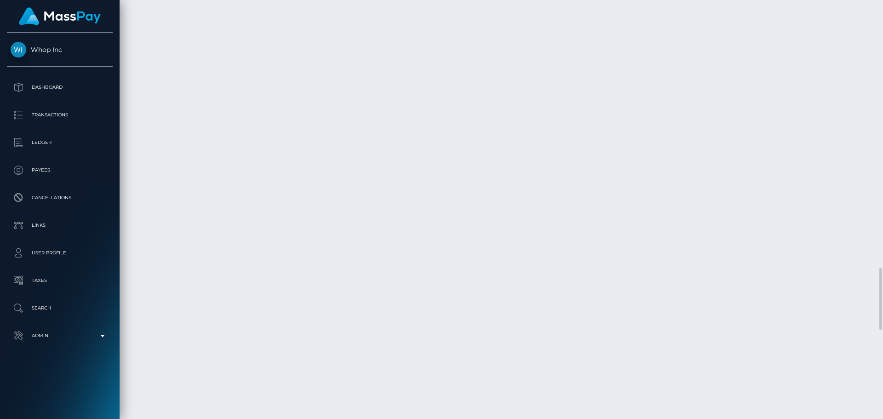
scroll to position [1748, 0]
drag, startPoint x: 715, startPoint y: 379, endPoint x: 709, endPoint y: 363, distance: 17.6
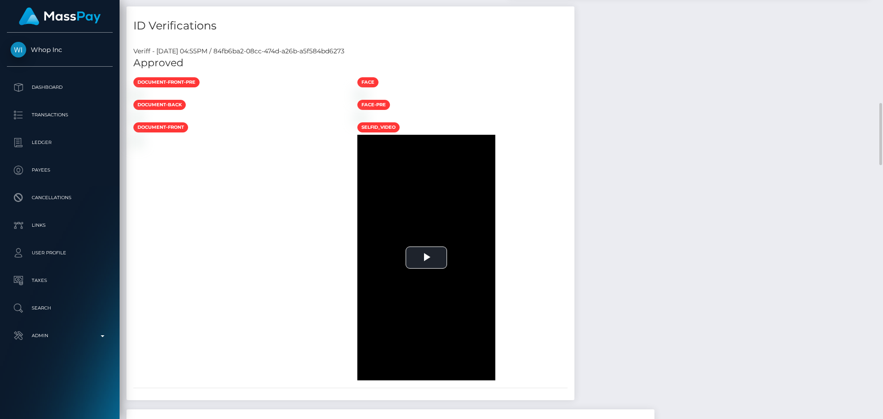
scroll to position [414, 0]
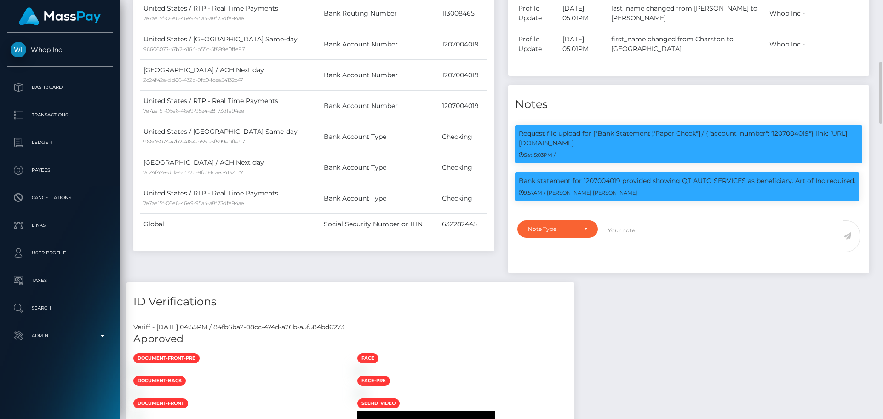
click at [463, 279] on div "Payee Attributes Payer Name Label Value [GEOGRAPHIC_DATA] / ACH Same-day 966060…" at bounding box center [314, 76] width 375 height 411
click at [464, 277] on div "Payee Attributes Payer Name Label Value [GEOGRAPHIC_DATA] / ACH Same-day 966060…" at bounding box center [314, 76] width 375 height 411
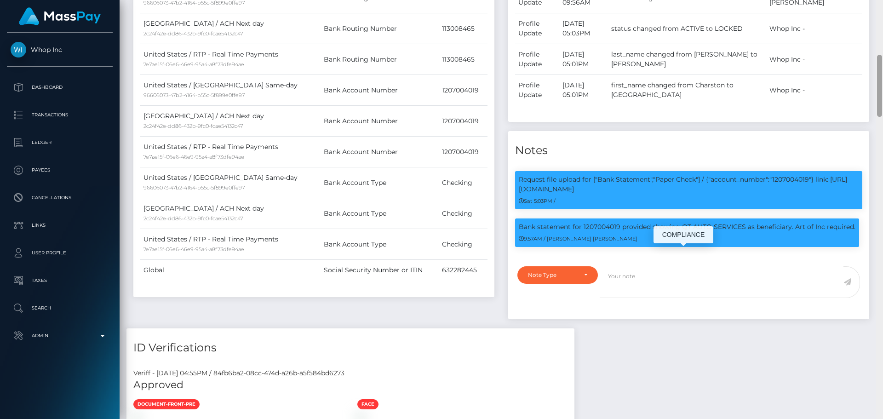
scroll to position [110, 236]
click at [607, 159] on div "Notes" at bounding box center [688, 145] width 361 height 28
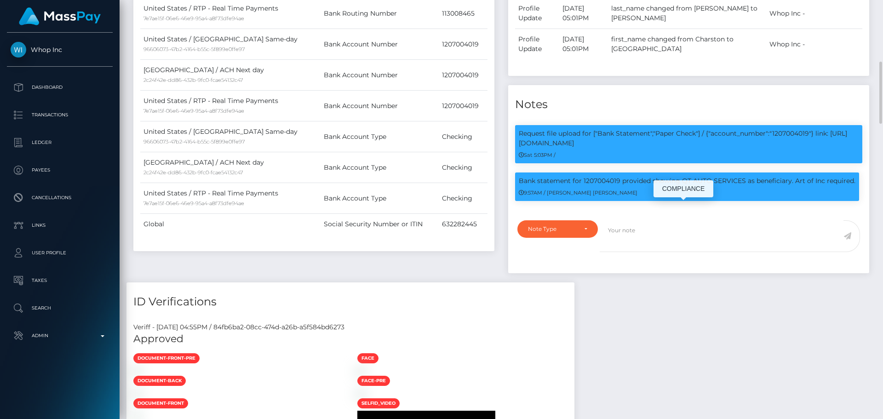
drag, startPoint x: 683, startPoint y: 209, endPoint x: 744, endPoint y: 209, distance: 60.7
click at [744, 186] on p "Bank statement for 1207004019 provided showing QT AUTO SERVICES as beneficiary.…" at bounding box center [687, 181] width 337 height 10
copy p "QT AUTO SERVICES"
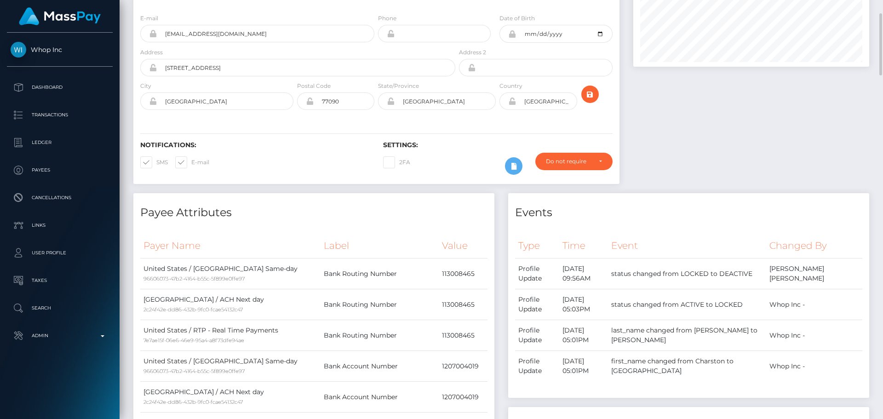
scroll to position [0, 0]
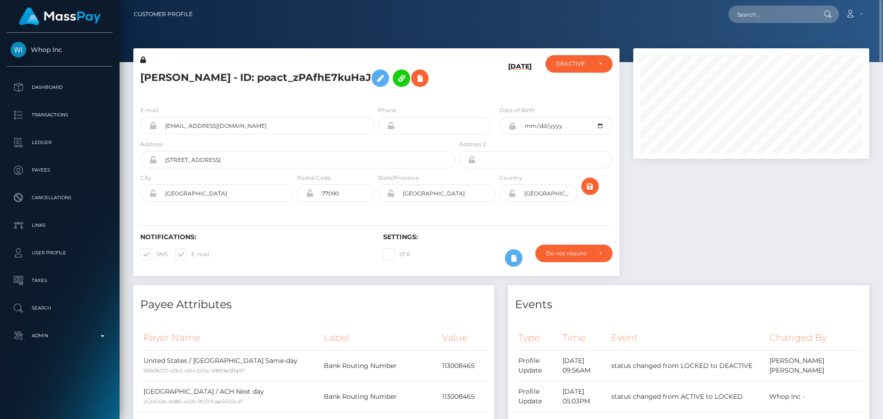
click at [144, 61] on icon at bounding box center [143, 60] width 6 height 6
click at [375, 84] on icon at bounding box center [380, 79] width 11 height 12
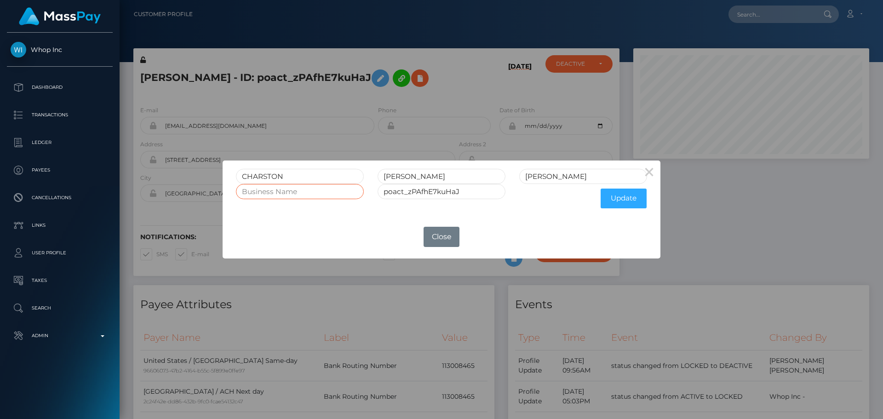
click at [288, 194] on input "text" at bounding box center [300, 191] width 128 height 15
paste input "QT AUTO SERVICES"
click at [313, 193] on input "QT AUTO SERVICES LLC" at bounding box center [300, 191] width 128 height 15
type input "QT AUTO SERVICES, LLC"
click at [625, 201] on button "Update" at bounding box center [624, 199] width 46 height 20
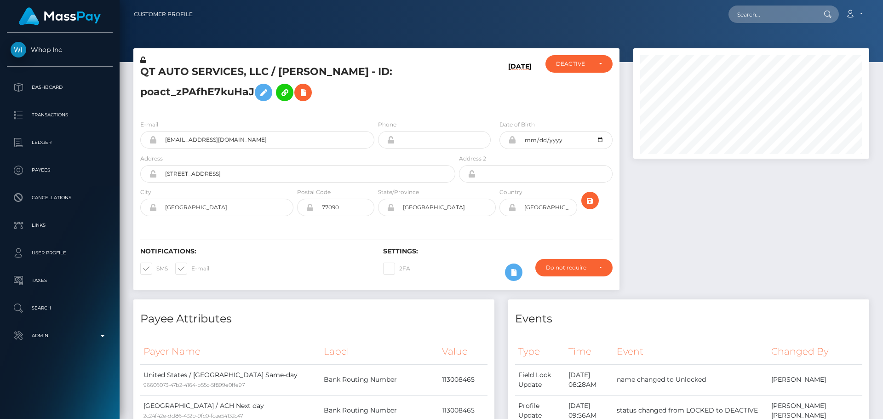
scroll to position [110, 236]
click at [441, 92] on h5 "QT AUTO SERVICES, LLC / [PERSON_NAME] - ID: poact_zPAfhE7kuHaJ" at bounding box center [295, 85] width 310 height 41
click at [588, 202] on icon "submit" at bounding box center [590, 201] width 11 height 12
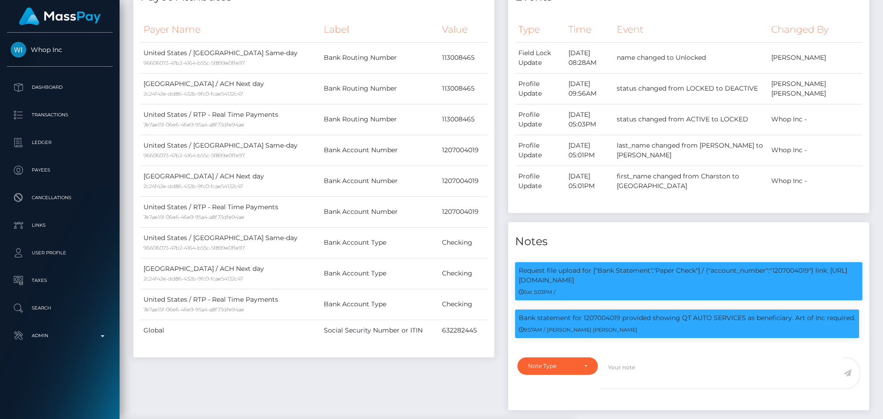
scroll to position [46, 0]
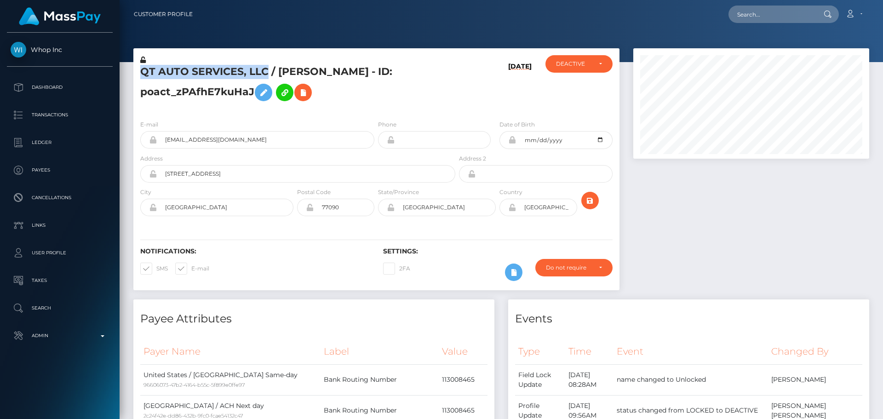
scroll to position [110, 236]
click at [265, 74] on h5 "QT AUTO SERVICES, LLC / [PERSON_NAME] - ID: poact_zPAfhE7kuHaJ" at bounding box center [295, 85] width 310 height 41
click at [380, 95] on h5 "QT AUTO SERVICES, LLC / [PERSON_NAME] - ID: poact_zPAfhE7kuHaJ" at bounding box center [295, 85] width 310 height 41
click at [144, 61] on icon at bounding box center [143, 60] width 6 height 6
click at [396, 98] on h5 "QT AUTO SERVICES, LLC / [PERSON_NAME] - ID: poact_zPAfhE7kuHaJ" at bounding box center [295, 85] width 310 height 41
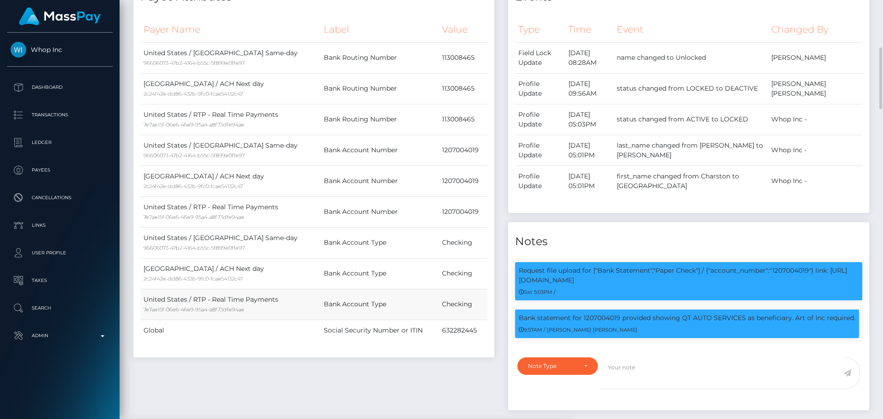
scroll to position [506, 0]
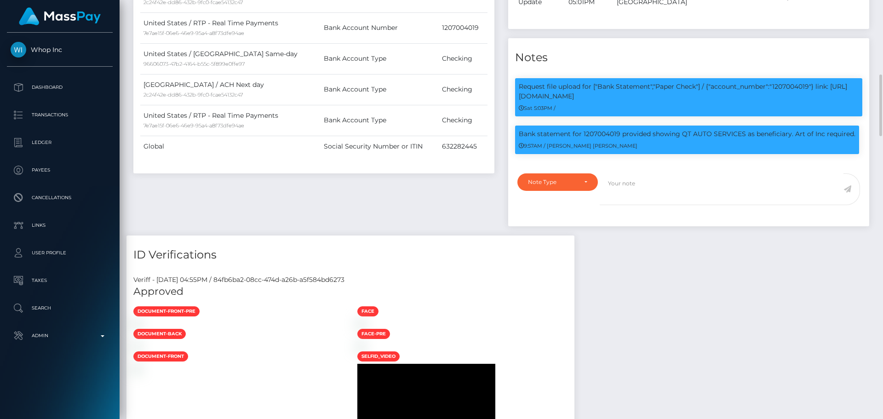
click at [435, 203] on div "Payee Attributes Payer Name Label Value [GEOGRAPHIC_DATA] / ACH Same-day 966060…" at bounding box center [314, 14] width 375 height 442
click at [580, 186] on div "Note Type" at bounding box center [557, 182] width 59 height 7
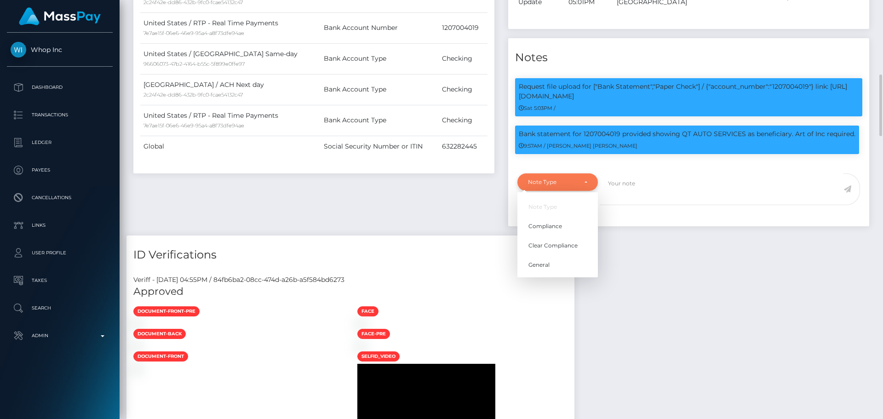
scroll to position [110, 236]
click at [557, 231] on span "Compliance" at bounding box center [546, 226] width 34 height 8
select select "COMPLIANCE"
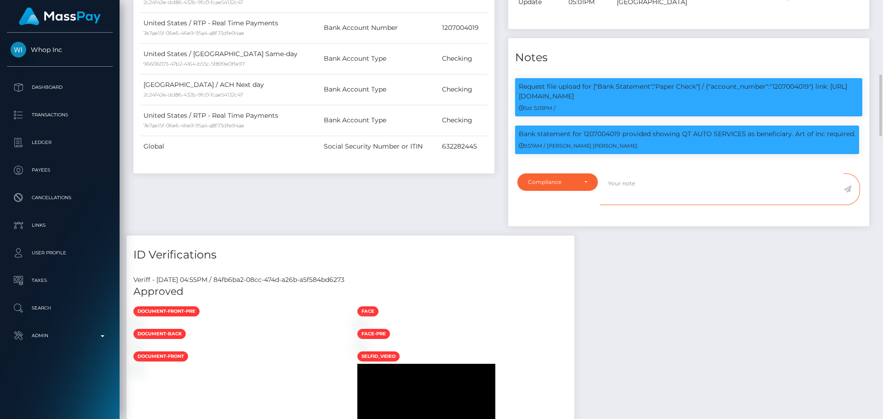
click at [639, 205] on textarea at bounding box center [722, 189] width 244 height 32
paste textarea "Documents on file for Mount Equinox Inc confirm that Kevin Jeffrey Bennett is a…"
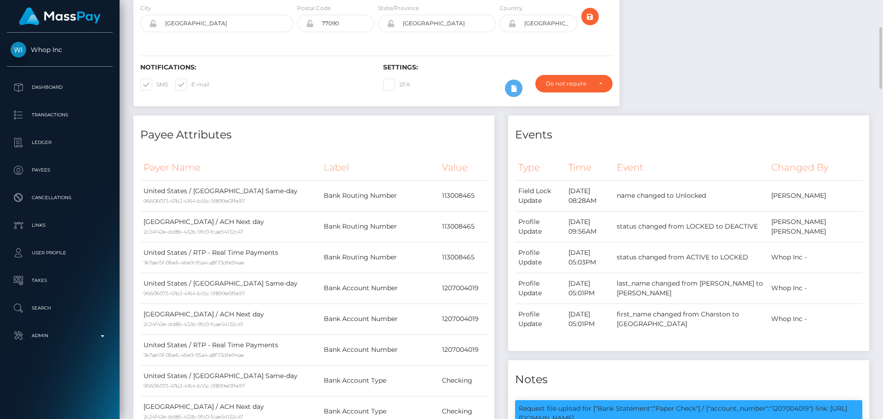
scroll to position [0, 0]
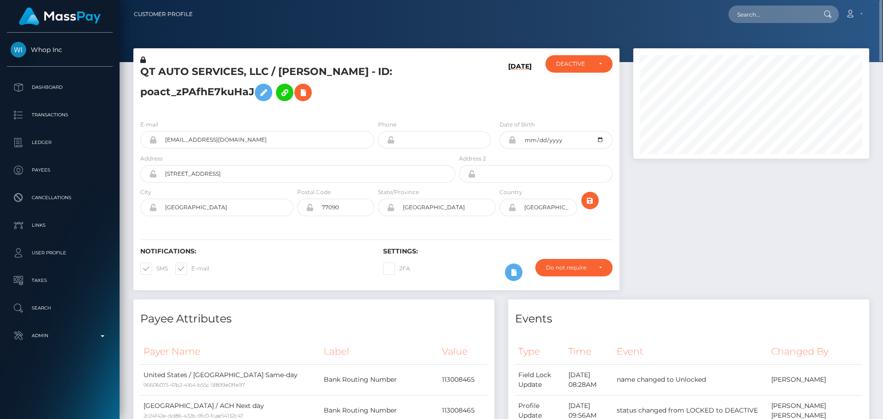
click at [143, 71] on h5 "QT AUTO SERVICES, LLC / [PERSON_NAME] - ID: poact_zPAfhE7kuHaJ" at bounding box center [295, 85] width 310 height 41
drag, startPoint x: 143, startPoint y: 71, endPoint x: 255, endPoint y: 75, distance: 112.3
click at [255, 75] on h5 "QT AUTO SERVICES, LLC / [PERSON_NAME] - ID: poact_zPAfhE7kuHaJ" at bounding box center [295, 85] width 310 height 41
copy h5 "QT AUTO SERVICES, LLC"
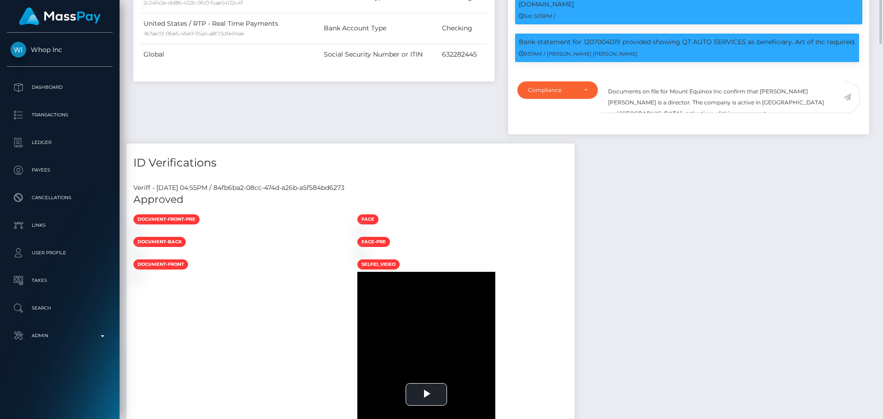
scroll to position [506, 0]
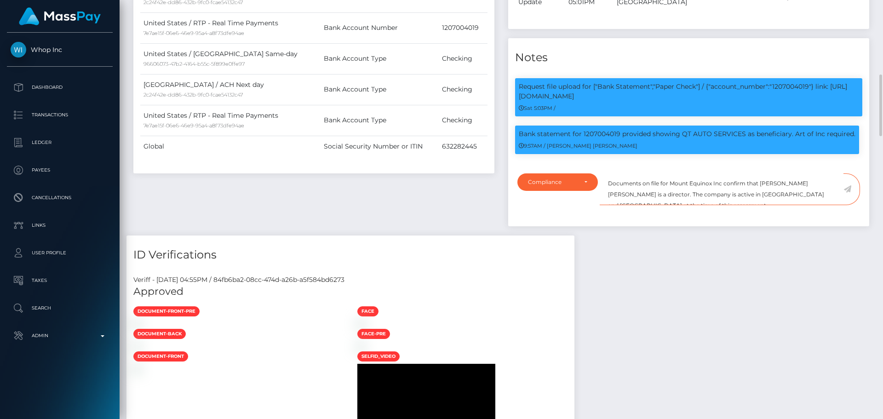
click at [678, 197] on textarea "Documents on file for Mount Equinox Inc confirm that Kevin Jeffrey Bennett is a…" at bounding box center [722, 189] width 244 height 32
drag, startPoint x: 678, startPoint y: 197, endPoint x: 714, endPoint y: 198, distance: 35.9
click at [714, 198] on textarea "Documents on file for Mount Equinox Inc confirm that Kevin Jeffrey Bennett is a…" at bounding box center [722, 189] width 244 height 32
paste textarea "QT AUTO SERVICES, LLC"
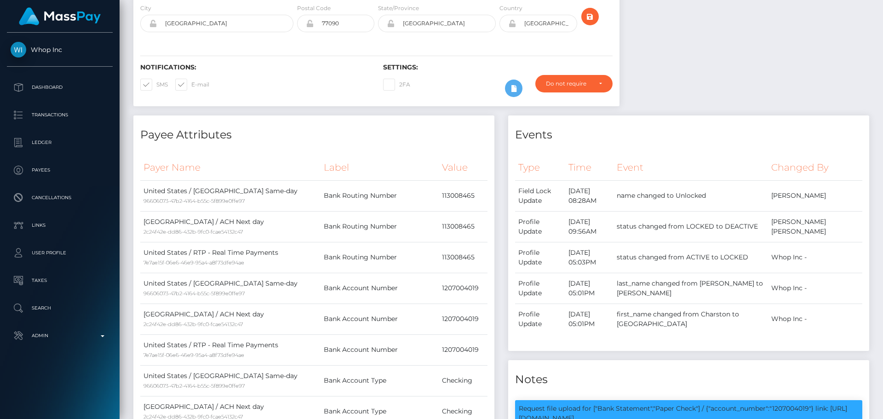
scroll to position [0, 0]
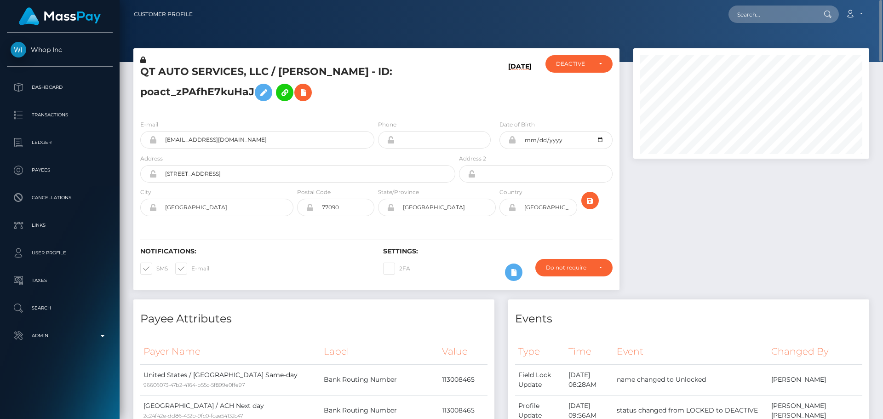
click at [295, 69] on h5 "QT AUTO SERVICES, LLC / [PERSON_NAME] - ID: poact_zPAfhE7kuHaJ" at bounding box center [295, 85] width 310 height 41
drag, startPoint x: 295, startPoint y: 69, endPoint x: 385, endPoint y: 72, distance: 89.8
click at [385, 72] on h5 "QT AUTO SERVICES, LLC / [PERSON_NAME] - ID: poact_zPAfhE7kuHaJ" at bounding box center [295, 85] width 310 height 41
copy h5 "CHARSTON ADAM MITCHELL"
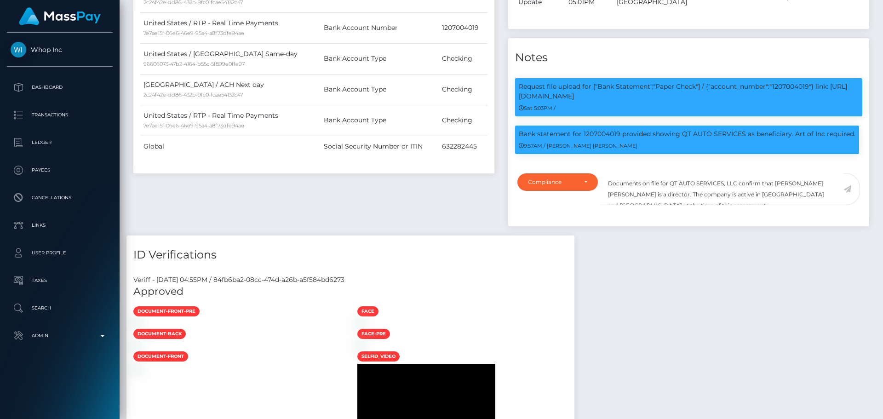
scroll to position [110, 236]
click at [781, 197] on textarea "Documents on file for QT AUTO SERVICES, LLC confirm that Kevin Jeffrey Bennett …" at bounding box center [722, 189] width 244 height 32
drag, startPoint x: 781, startPoint y: 197, endPoint x: 814, endPoint y: 197, distance: 33.1
click at [814, 197] on textarea "Documents on file for QT AUTO SERVICES, LLC confirm that Kevin Jeffrey Bennett …" at bounding box center [722, 189] width 244 height 32
paste textarea "CHARSTON ADAM MITCHELL"
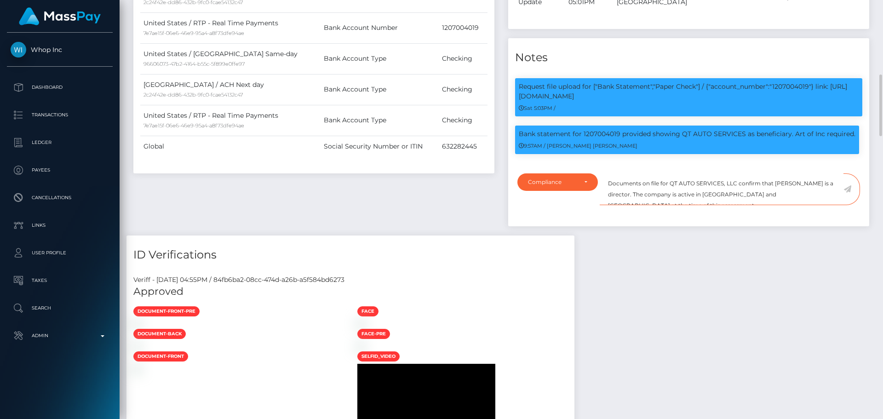
click at [657, 205] on textarea "Documents on file for QT AUTO SERVICES, LLC confirm that CHARSTON ADAM MITCHELL…" at bounding box center [722, 189] width 244 height 32
drag, startPoint x: 774, startPoint y: 208, endPoint x: 748, endPoint y: 210, distance: 26.7
click at [748, 205] on textarea "Documents on file for QT AUTO SERVICES, LLC confirm that CHARSTON ADAM MITCHELL…" at bounding box center [722, 189] width 244 height 32
type textarea "Documents on file for QT AUTO SERVICES, LLC confirm that [PERSON_NAME] is a man…"
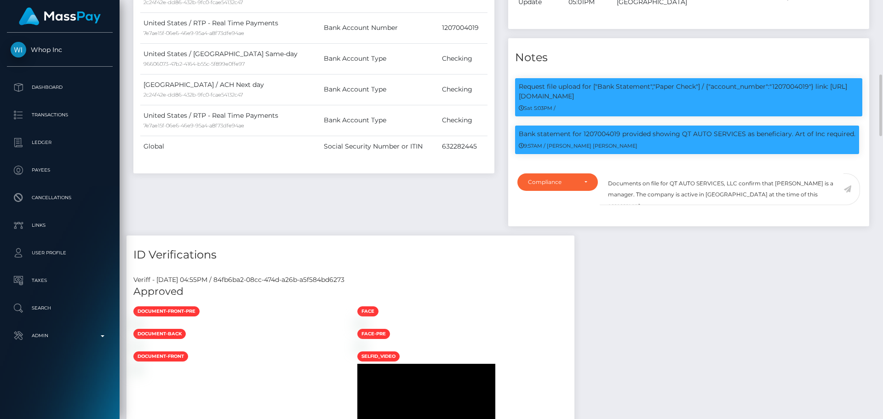
click at [432, 227] on div "Payee Attributes Payer Name Label Value United States / ACH Same-day 96606073-4…" at bounding box center [314, 14] width 375 height 442
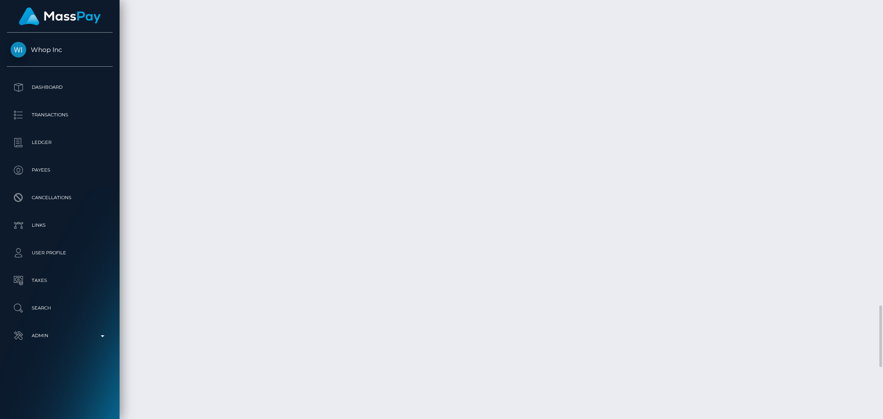
scroll to position [1932, 0]
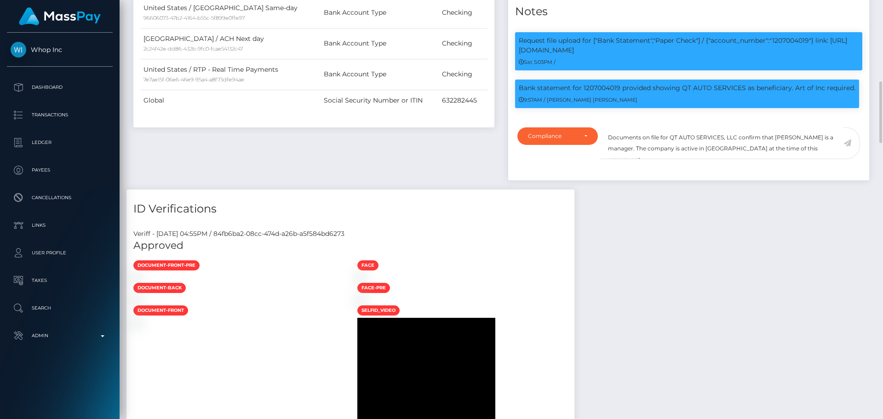
scroll to position [598, 0]
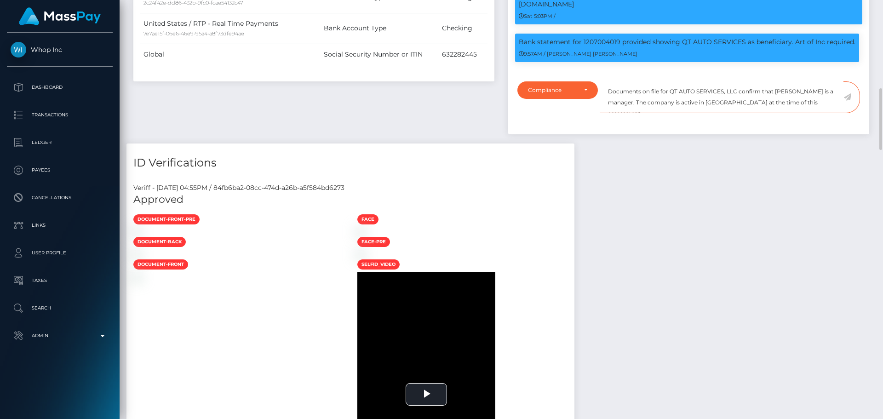
click at [813, 113] on textarea "Documents on file for QT AUTO SERVICES, LLC confirm that CHARSTON ADAM MITCHELL…" at bounding box center [722, 97] width 244 height 32
click at [848, 101] on icon at bounding box center [848, 96] width 8 height 7
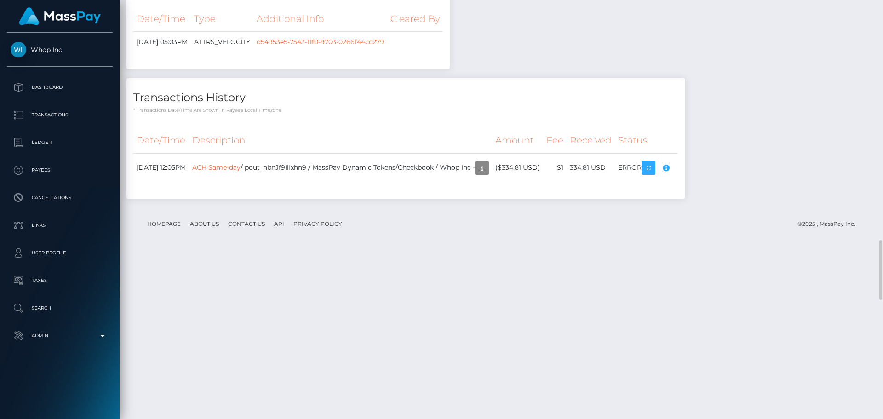
scroll to position [1670, 0]
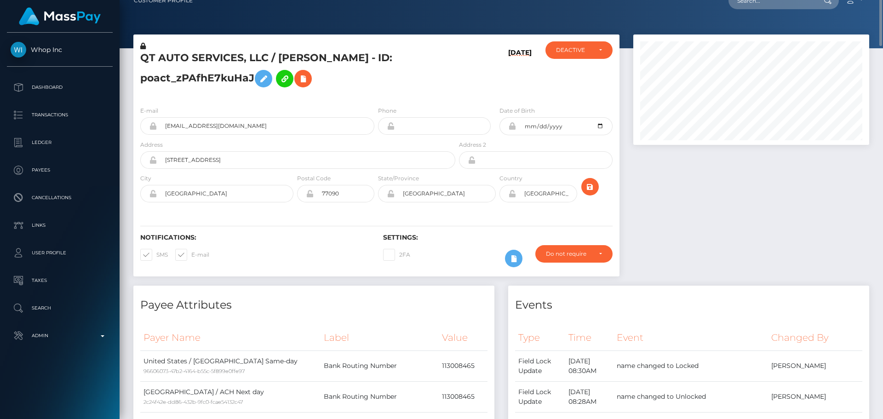
scroll to position [0, 0]
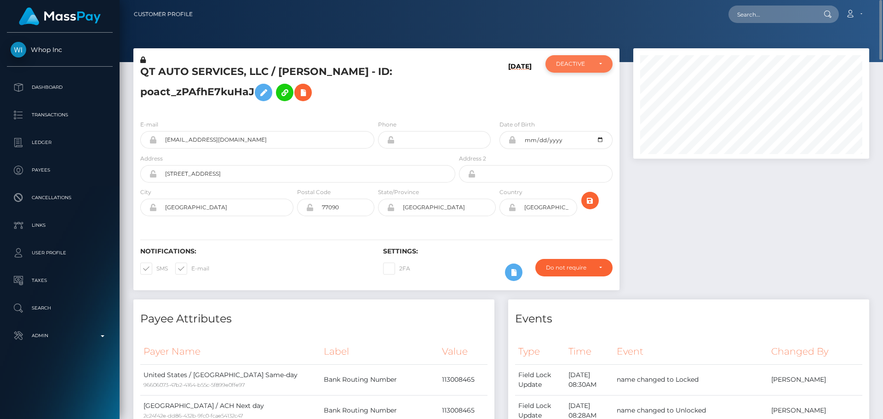
click at [583, 65] on div "DEACTIVE" at bounding box center [573, 63] width 35 height 7
click at [582, 85] on link "ACTIVE" at bounding box center [579, 88] width 67 height 17
select select "ACTIVE"
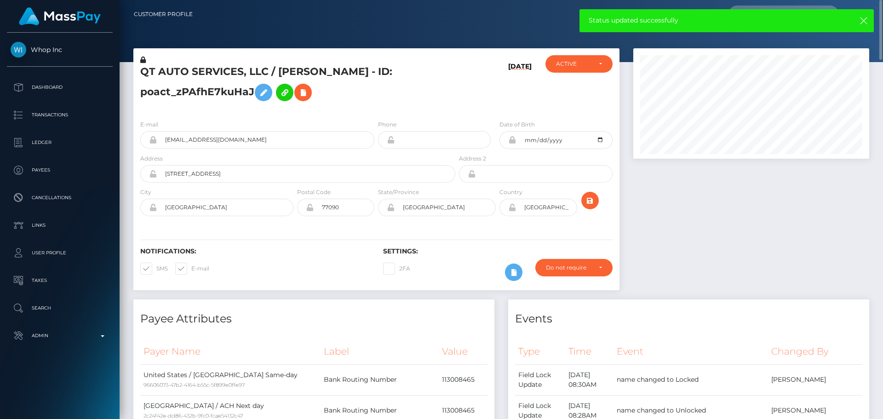
click at [512, 208] on icon at bounding box center [512, 207] width 8 height 7
click at [590, 201] on icon "submit" at bounding box center [590, 201] width 11 height 12
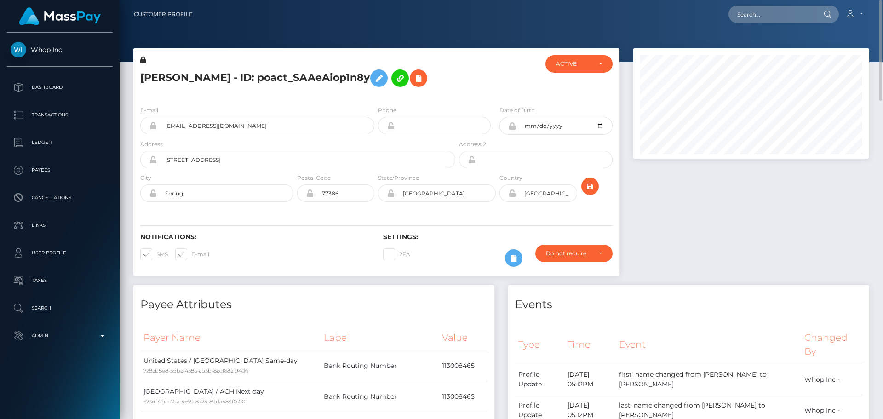
drag, startPoint x: 504, startPoint y: 85, endPoint x: 484, endPoint y: 81, distance: 20.6
click at [502, 85] on div at bounding box center [497, 76] width 81 height 43
click at [233, 78] on h5 "[PERSON_NAME] - ID: poact_SAAeAiop1n8y" at bounding box center [295, 78] width 310 height 27
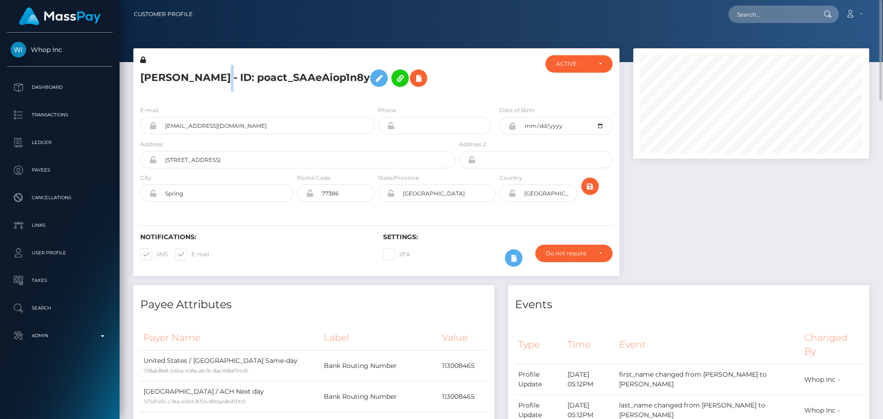
copy h5 "[PERSON_NAME] - ID: poact_SAAeAiop1n8y"
drag, startPoint x: 241, startPoint y: 157, endPoint x: 153, endPoint y: 152, distance: 88.5
click at [153, 134] on div "[EMAIL_ADDRESS][DOMAIN_NAME]" at bounding box center [257, 125] width 234 height 17
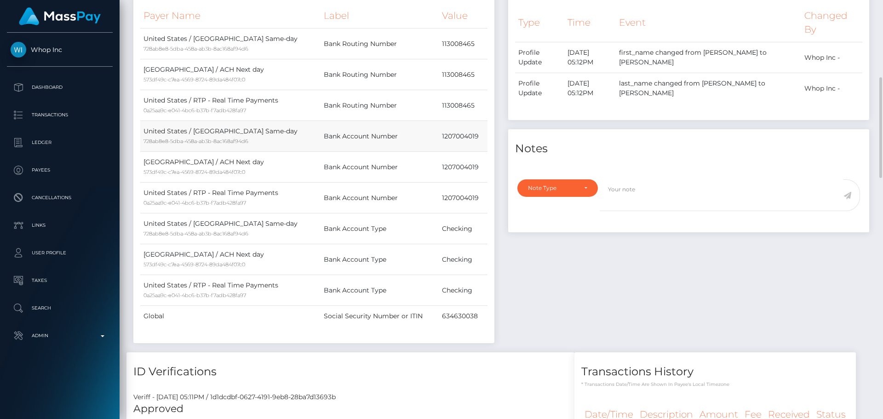
click at [455, 152] on td "1207004019" at bounding box center [463, 136] width 49 height 31
copy td "1207004019"
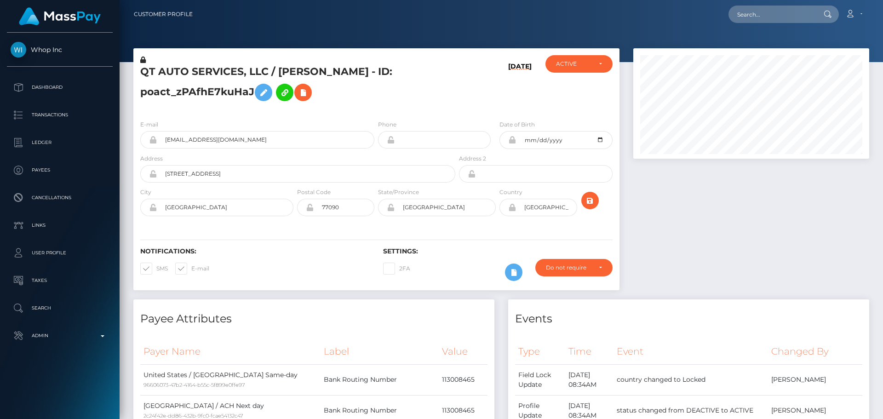
scroll to position [110, 236]
click at [216, 69] on h5 "QT AUTO SERVICES, LLC / CHARSTON ADAM MITCHELL - ID: poact_zPAfhE7kuHaJ" at bounding box center [295, 85] width 310 height 41
copy h5 "QT AUTO SERVICES, LLC / CHARSTON ADAM MITCHELL - ID: poact_zPAfhE7kuHaJ"
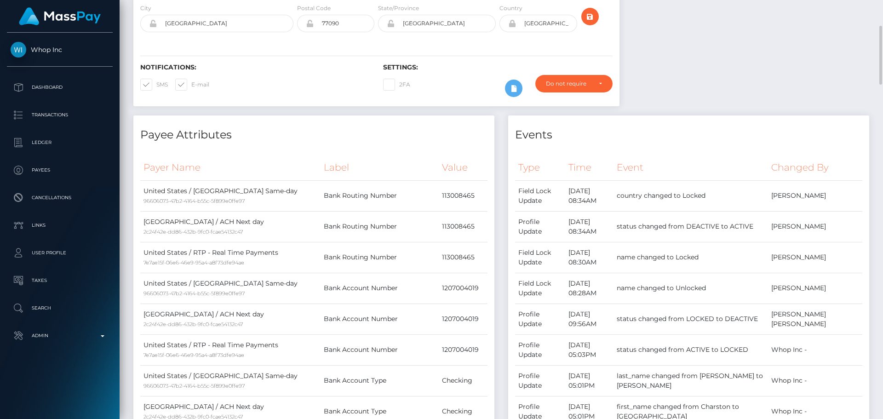
scroll to position [0, 0]
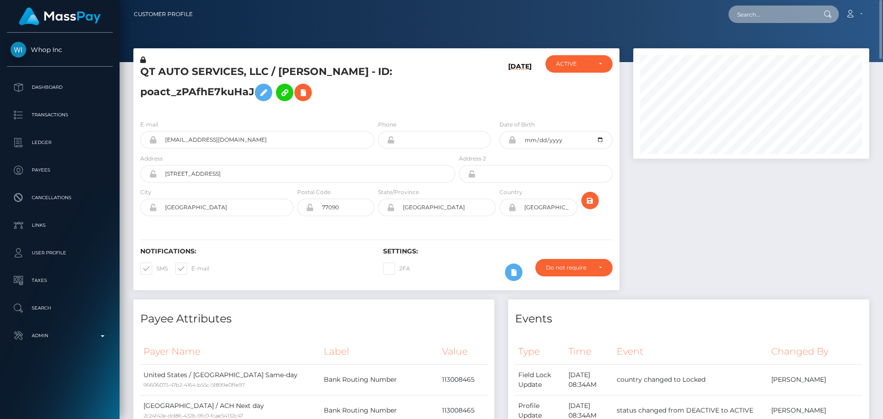
click at [761, 15] on input "text" at bounding box center [772, 14] width 86 height 17
paste input "poact_M9RL7KOuOHw8"
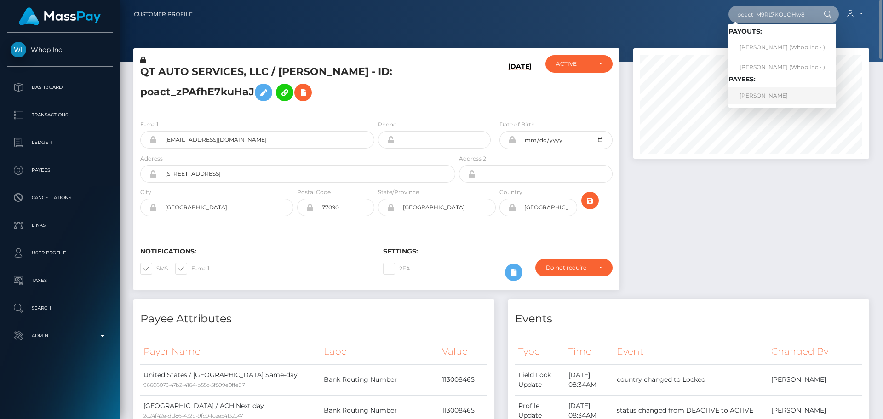
type input "poact_M9RL7KOuOHw8"
click at [766, 100] on link "LUIS EMILIO PARRENO" at bounding box center [783, 95] width 108 height 17
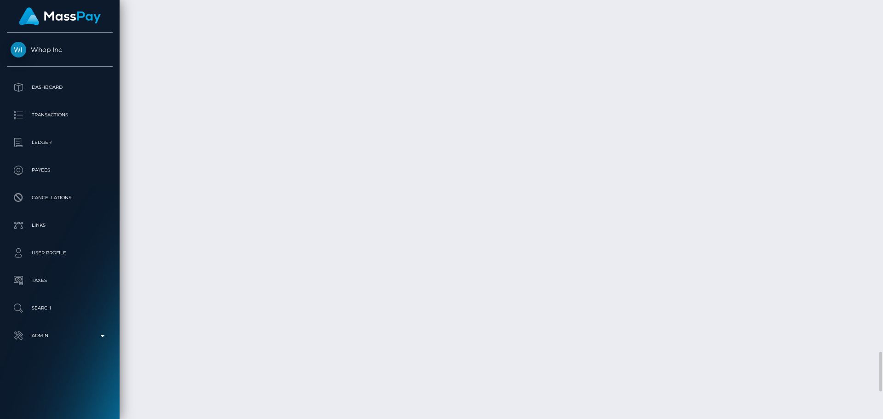
scroll to position [4017, 0]
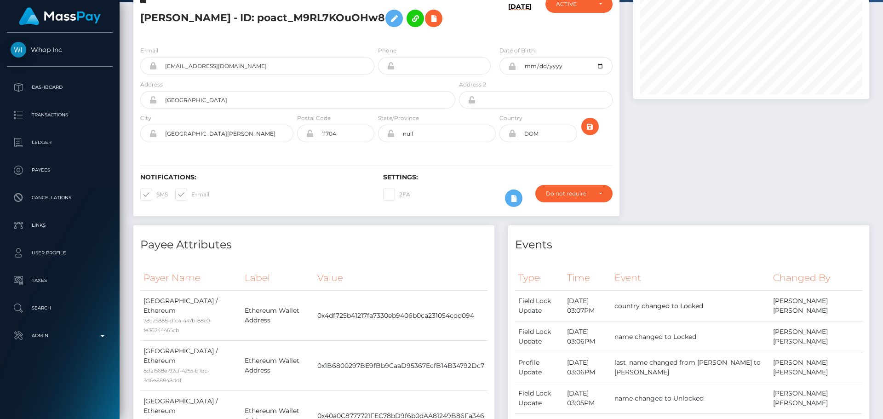
scroll to position [0, 0]
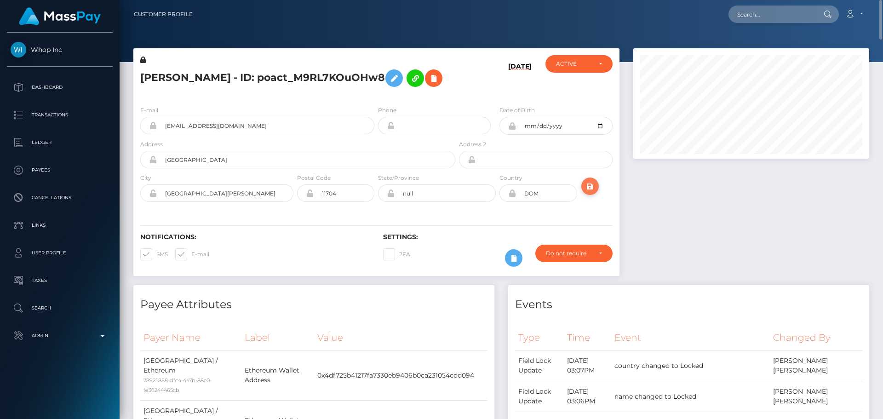
click at [590, 192] on icon "submit" at bounding box center [590, 187] width 11 height 12
click at [254, 81] on h5 "[PERSON_NAME] - ID: poact_M9RL7KOuOHw8" at bounding box center [295, 78] width 310 height 27
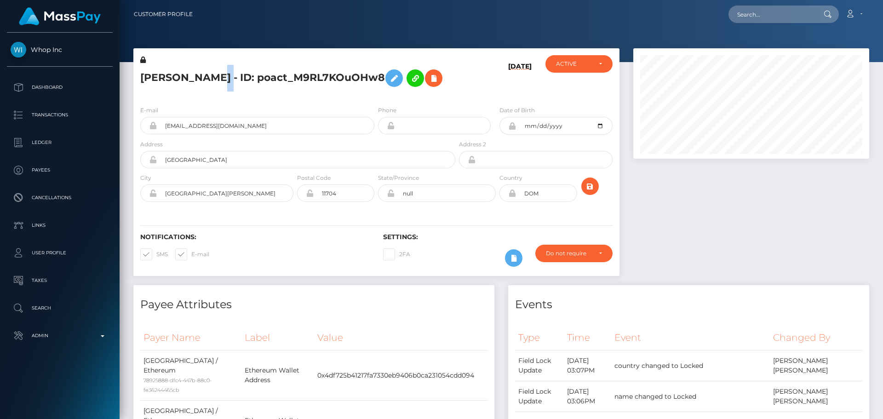
copy h5 "[PERSON_NAME] - ID: poact_M9RL7KOuOHw8"
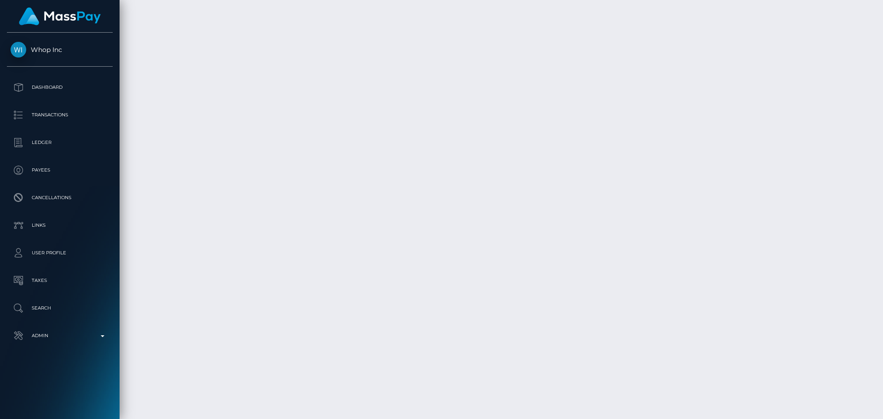
scroll to position [4017, 0]
drag, startPoint x: 145, startPoint y: 306, endPoint x: 175, endPoint y: 306, distance: 29.4
copy td "[DATE]"
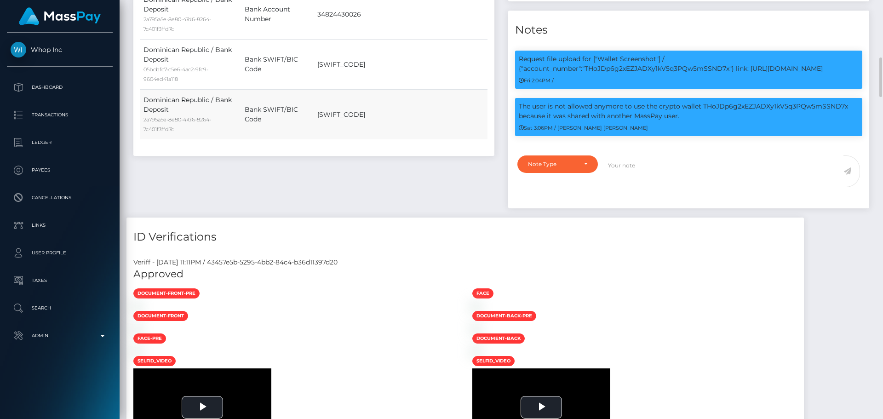
scroll to position [520, 0]
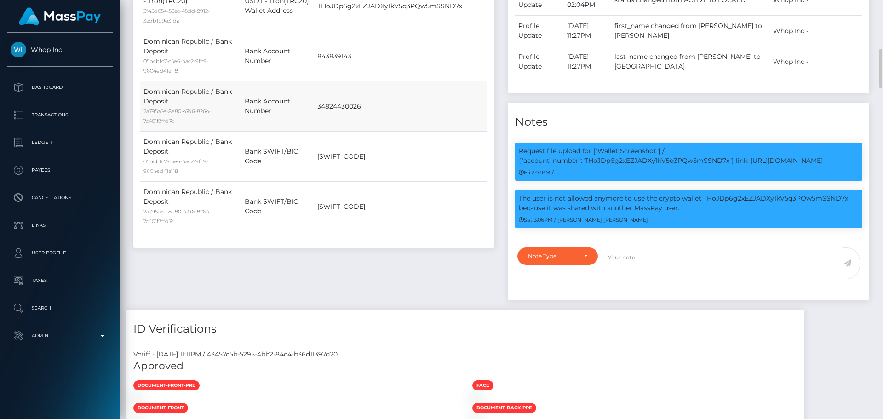
click at [440, 132] on td "34824430026" at bounding box center [400, 106] width 173 height 50
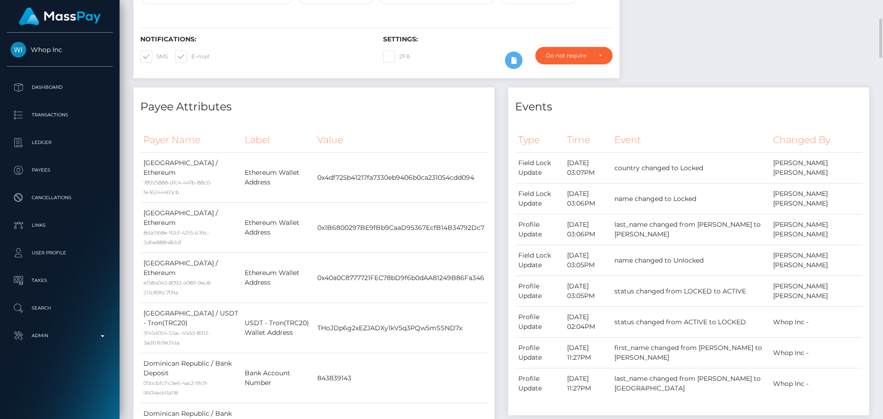
scroll to position [0, 0]
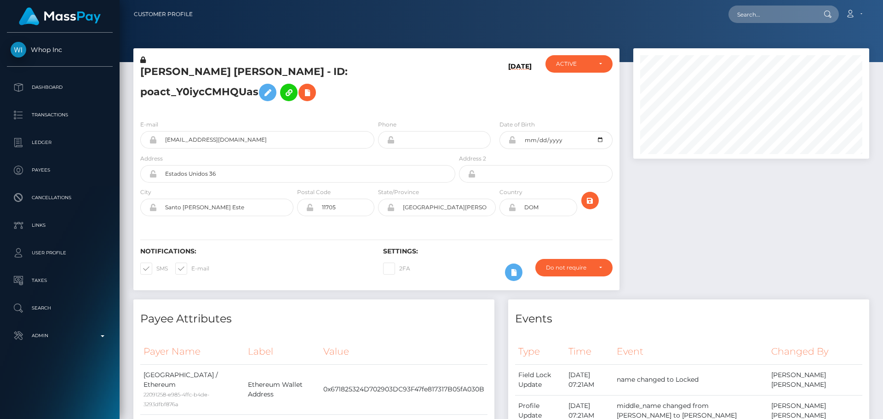
scroll to position [110, 236]
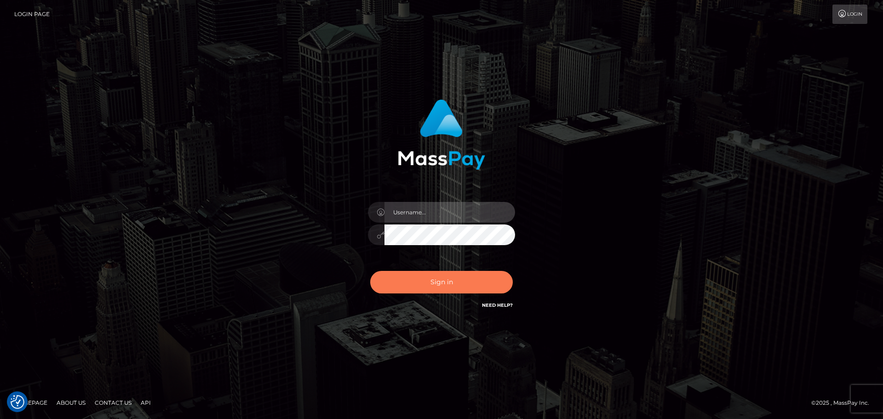
type input "[DOMAIN_NAME]"
click at [429, 291] on button "Sign in" at bounding box center [441, 282] width 143 height 23
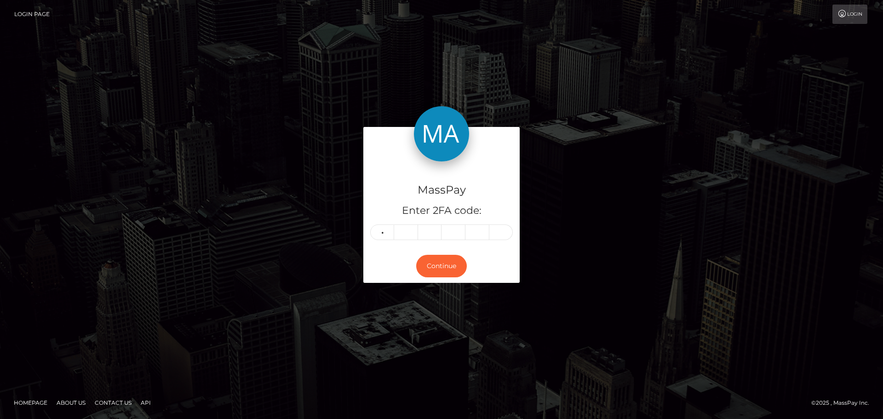
type input "6"
type input "7"
type input "9"
type input "4"
type input "8"
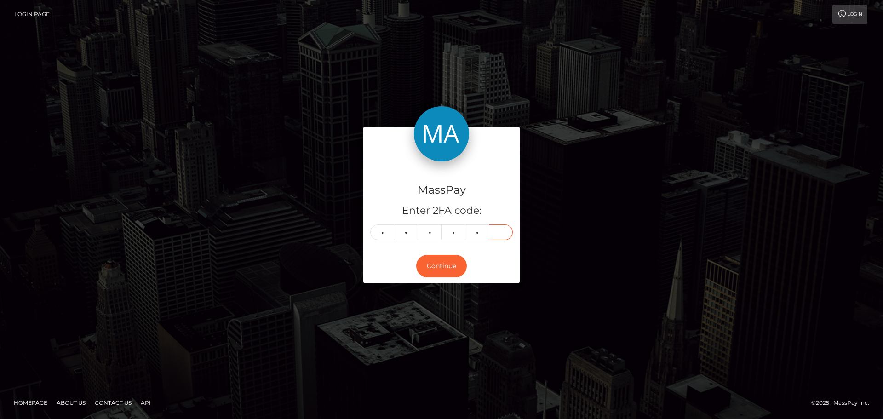
type input "6"
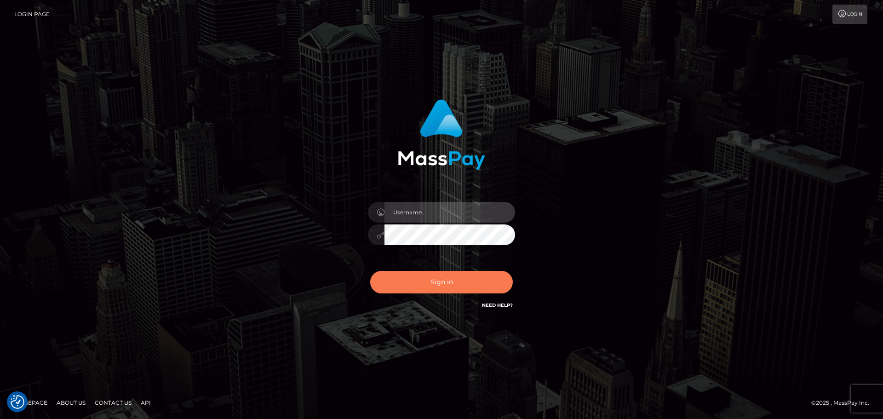
type input "[DOMAIN_NAME]"
click at [445, 289] on button "Sign in" at bounding box center [441, 282] width 143 height 23
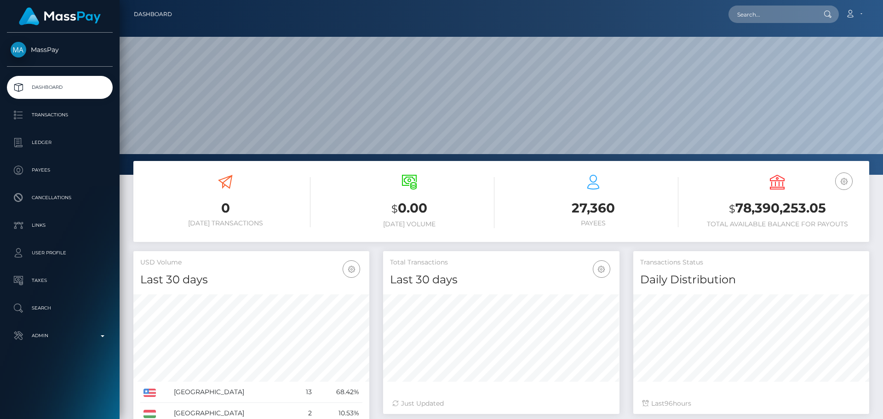
scroll to position [163, 236]
click at [753, 19] on input "text" at bounding box center [772, 14] width 86 height 17
paste input "poact_oBpi1dPSp0HV"
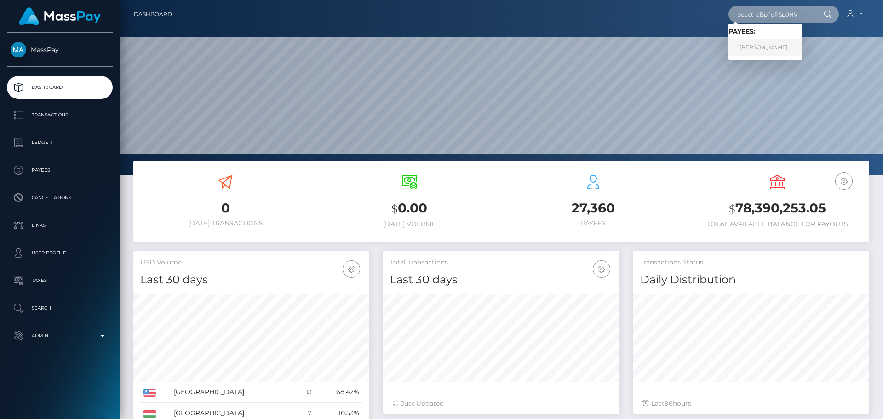
type input "poact_oBpi1dPSp0HV"
click at [752, 44] on link "Abdul Rehman" at bounding box center [766, 47] width 74 height 17
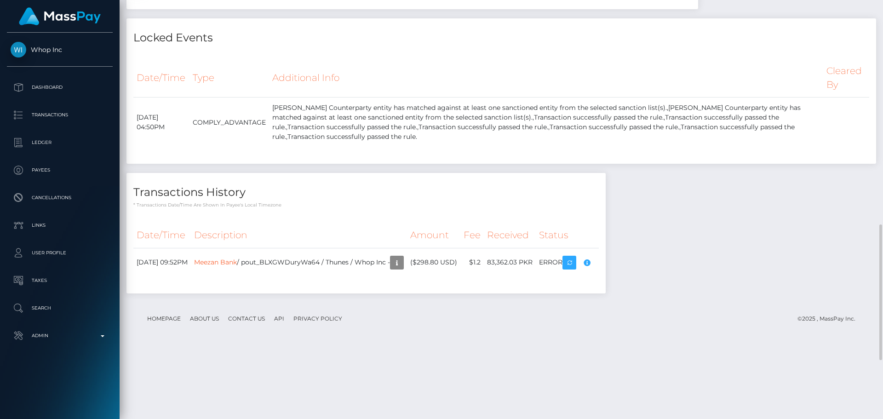
scroll to position [871, 0]
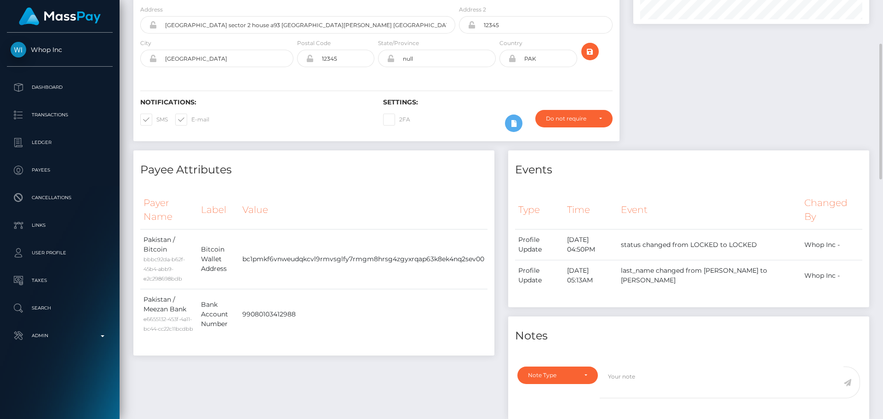
scroll to position [0, 0]
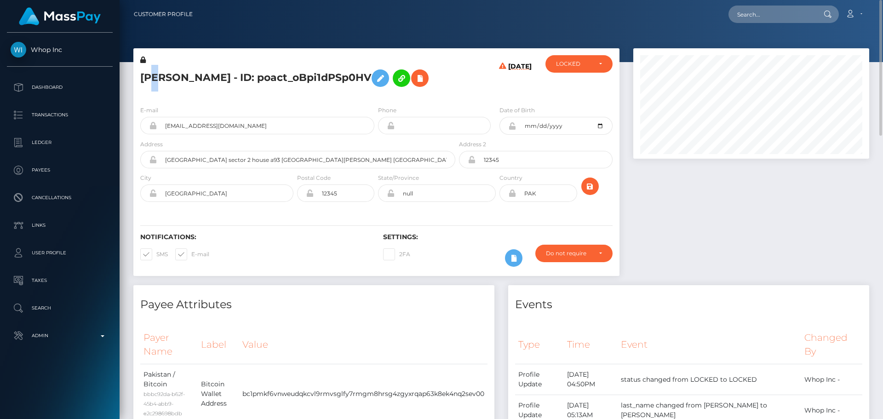
click at [158, 78] on h5 "[PERSON_NAME] - ID: poact_oBpi1dPSp0HV" at bounding box center [295, 78] width 310 height 27
click at [152, 78] on h5 "[PERSON_NAME] - ID: poact_oBpi1dPSp0HV" at bounding box center [295, 78] width 310 height 27
copy h5 "Abdul"
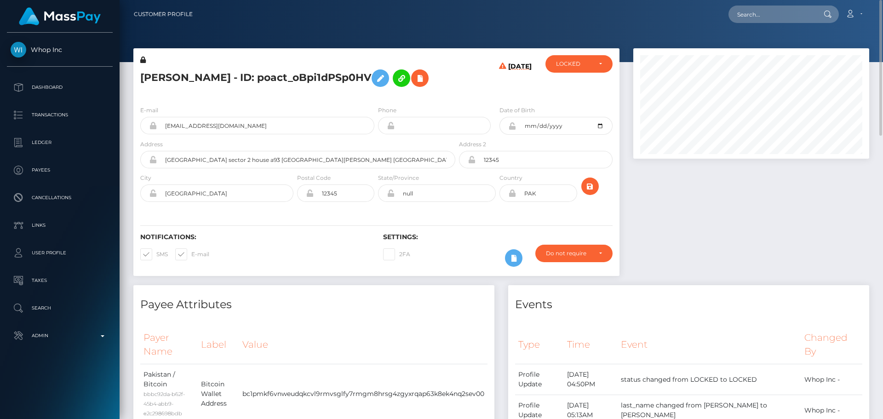
click at [197, 76] on h5 "Abdul Rehman - ID: poact_oBpi1dPSp0HV" at bounding box center [295, 78] width 310 height 27
copy h5 "Rehman"
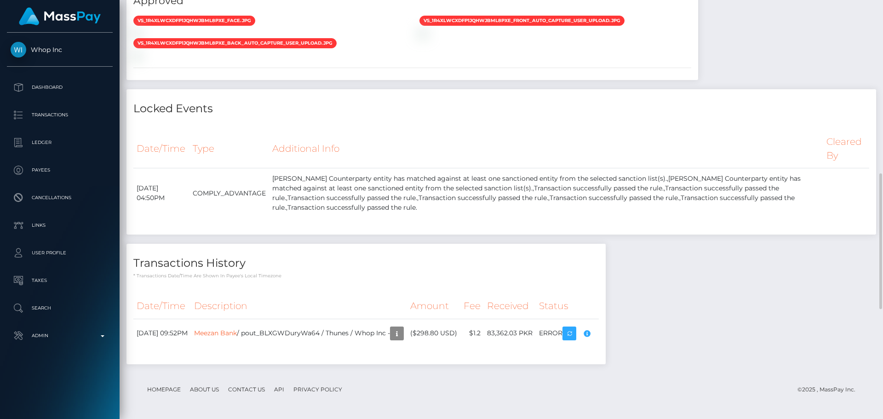
scroll to position [506, 0]
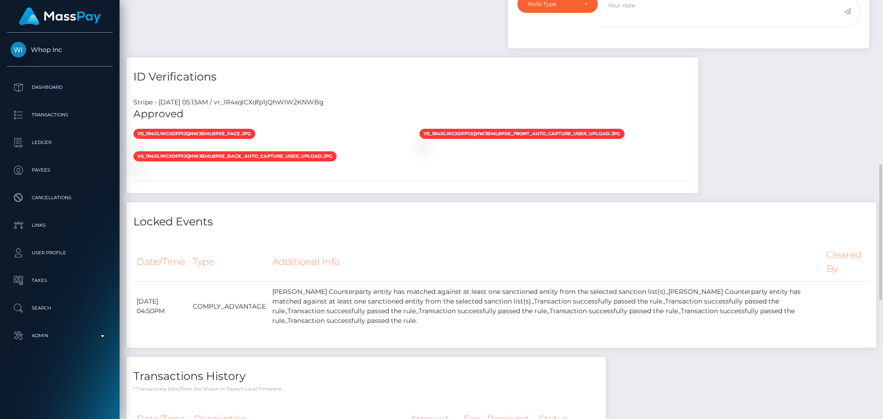
click at [427, 92] on div "Stripe - July 24, 2025 05:13AM / vr_1R4xqlCXdfp1jQhWlW2KNWBg Approved vs_1R4xlw…" at bounding box center [413, 142] width 572 height 103
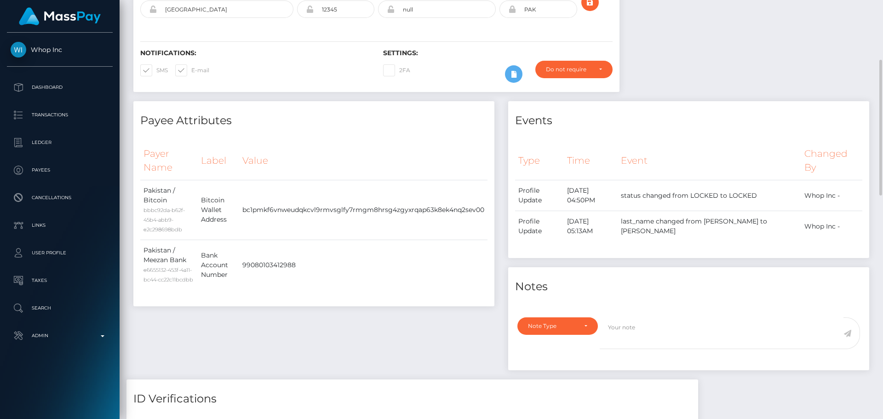
scroll to position [0, 0]
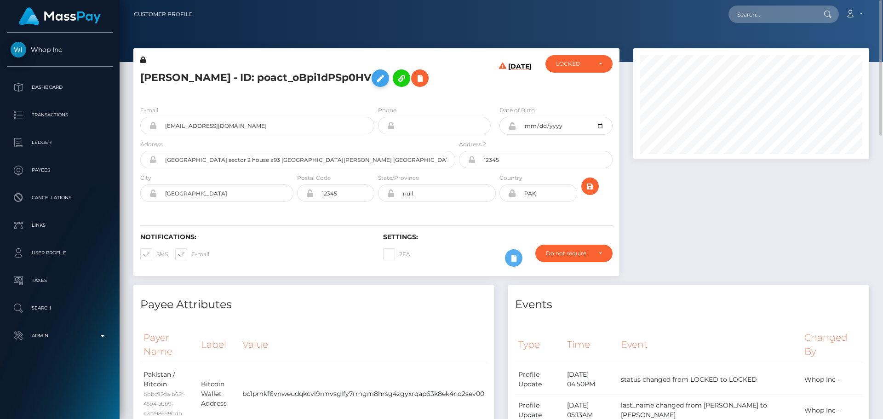
click at [375, 83] on icon at bounding box center [380, 79] width 11 height 12
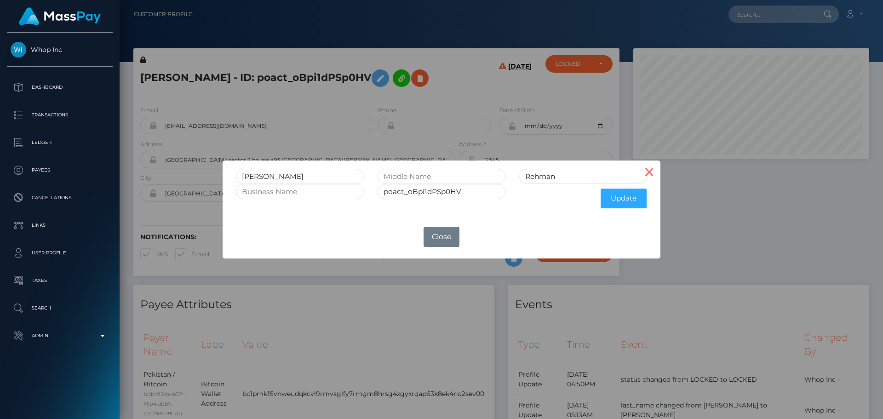
click at [653, 172] on button "×" at bounding box center [650, 172] width 22 height 22
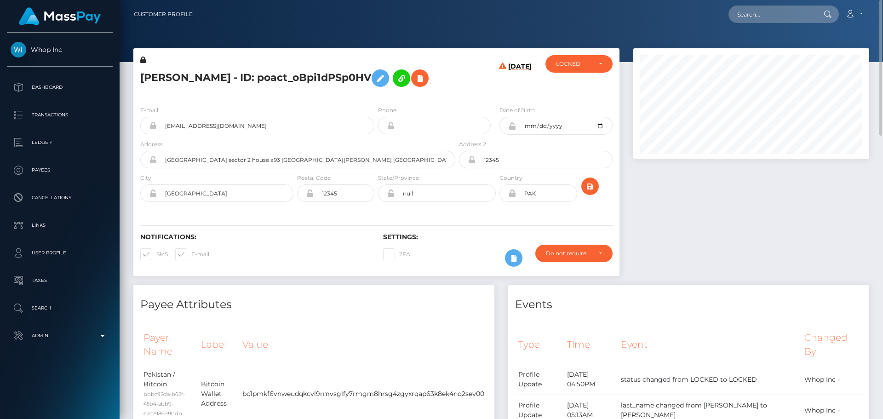
click at [465, 88] on div "08/17/25" at bounding box center [497, 76] width 81 height 43
click at [513, 127] on icon at bounding box center [512, 125] width 8 height 7
click at [463, 84] on div "08/17/25" at bounding box center [497, 76] width 81 height 43
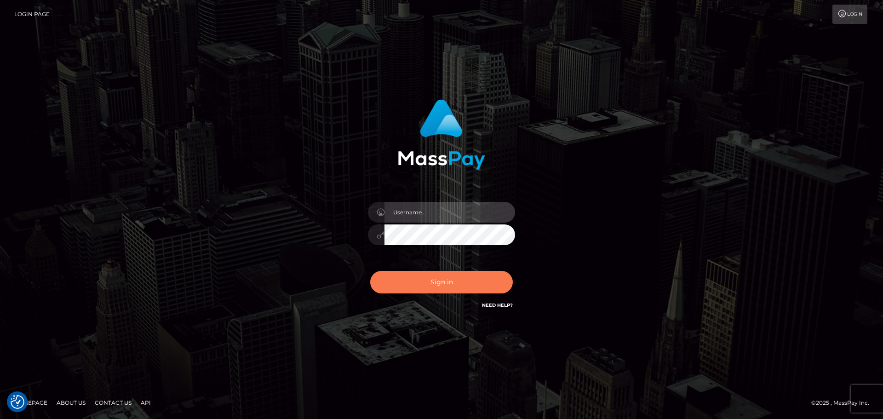
type input "[DOMAIN_NAME]"
click at [461, 282] on button "Sign in" at bounding box center [441, 282] width 143 height 23
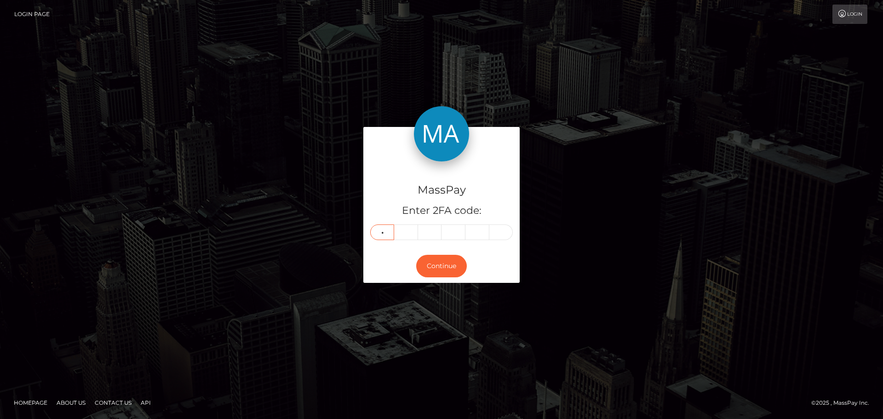
type input "8"
type input "0"
type input "9"
type input "4"
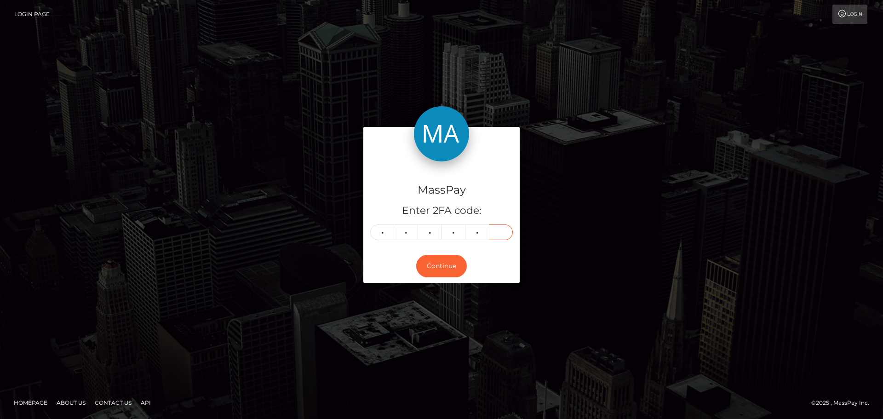
type input "5"
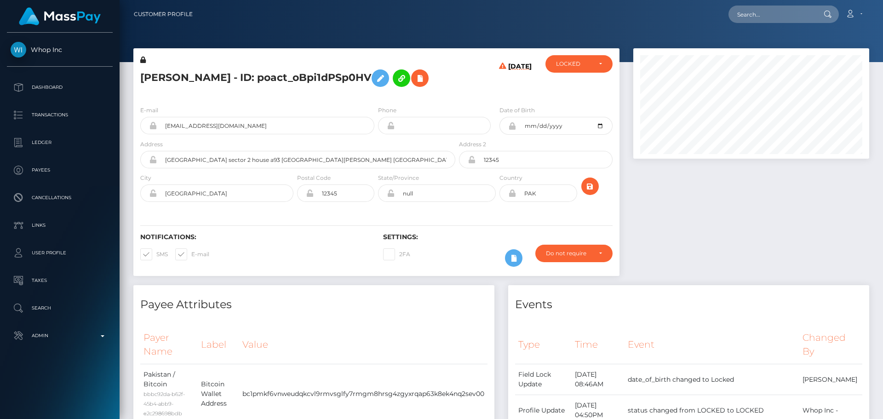
scroll to position [110, 236]
click at [463, 93] on div "[DATE]" at bounding box center [497, 76] width 81 height 43
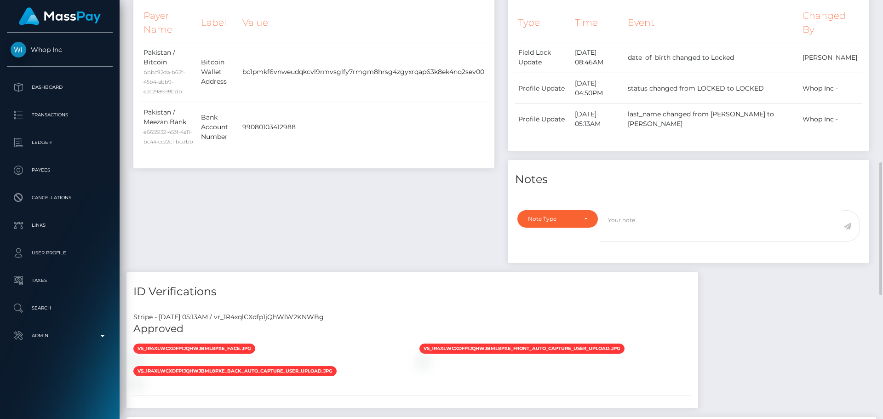
scroll to position [368, 0]
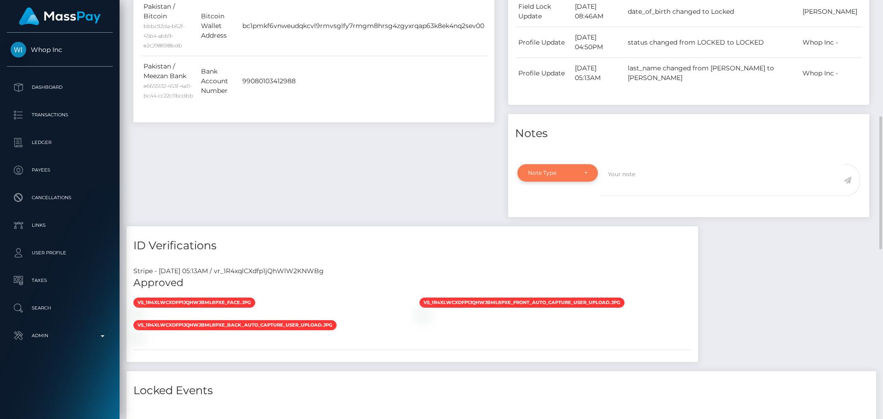
click at [571, 169] on div "Note Type" at bounding box center [558, 172] width 81 height 17
click at [560, 236] on span "Clear Compliance" at bounding box center [553, 236] width 49 height 8
select select "CLEAR_COMPLIANCE"
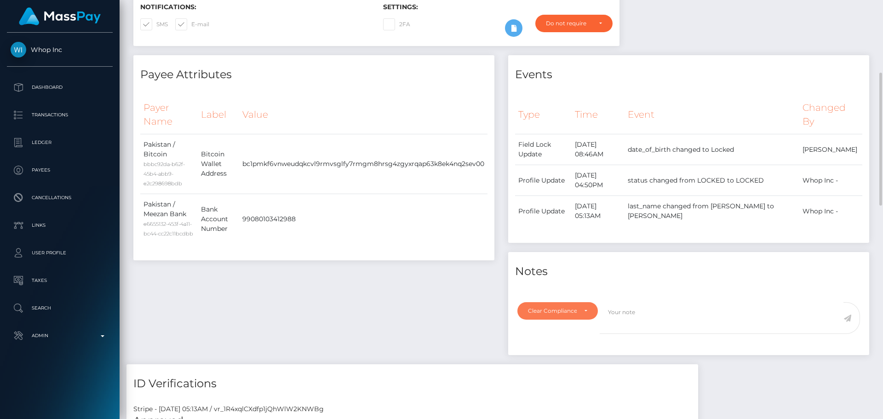
scroll to position [322, 0]
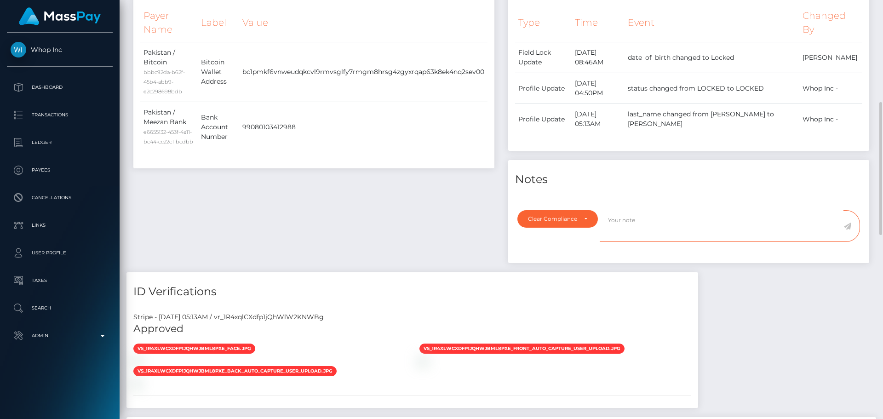
click at [639, 229] on textarea at bounding box center [722, 226] width 244 height 32
paste textarea "ComplyAdvantage potential hits refer to persons with a different last name, dif…"
type textarea "ComplyAdvantage potential hits refer to persons with a different last name, dif…"
click at [848, 226] on icon at bounding box center [848, 226] width 8 height 7
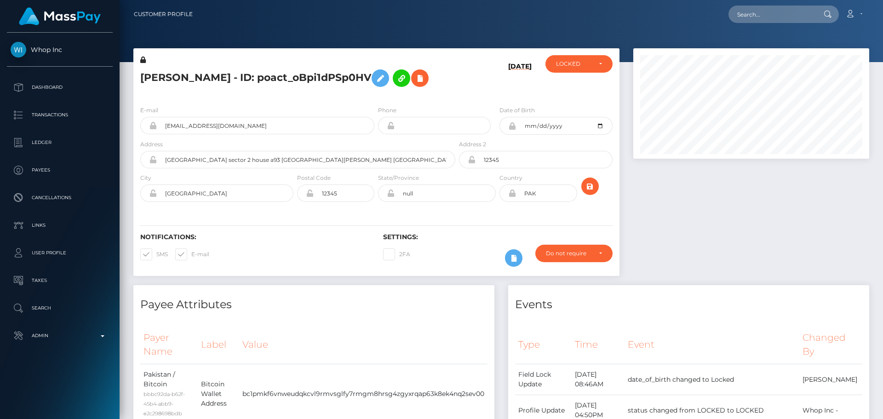
scroll to position [110, 236]
click at [470, 83] on div "08/17/25" at bounding box center [497, 76] width 81 height 43
click at [597, 67] on div "LOCKED" at bounding box center [579, 63] width 46 height 7
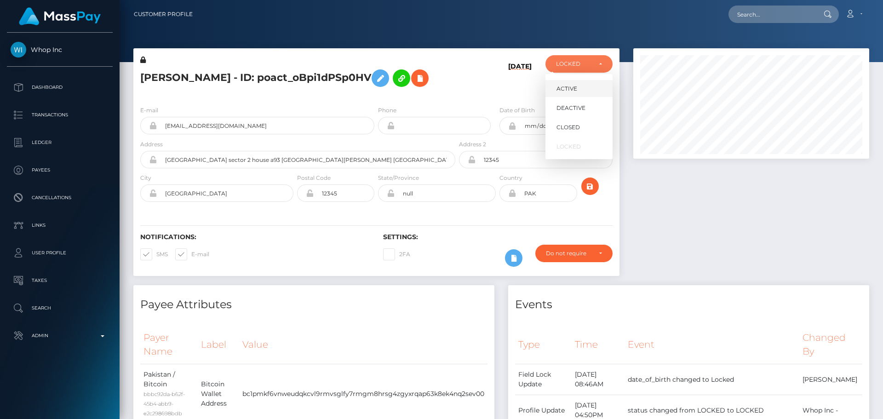
click at [581, 90] on link "ACTIVE" at bounding box center [579, 88] width 67 height 17
select select "ACTIVE"
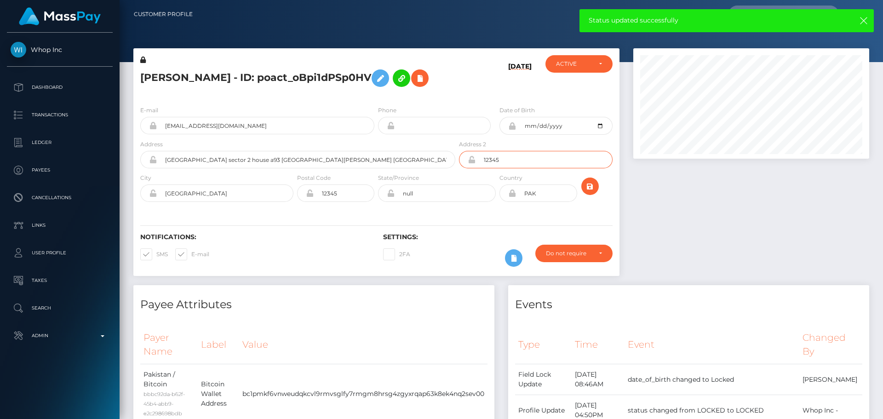
drag, startPoint x: 524, startPoint y: 163, endPoint x: 479, endPoint y: 184, distance: 48.8
click at [462, 163] on div "12345" at bounding box center [535, 159] width 153 height 17
drag, startPoint x: 514, startPoint y: 224, endPoint x: 577, endPoint y: 205, distance: 66.1
click at [515, 223] on div "Notifications: SMS E-mail Settings: 2FA" at bounding box center [376, 243] width 486 height 65
click at [595, 187] on icon "submit" at bounding box center [590, 187] width 11 height 12
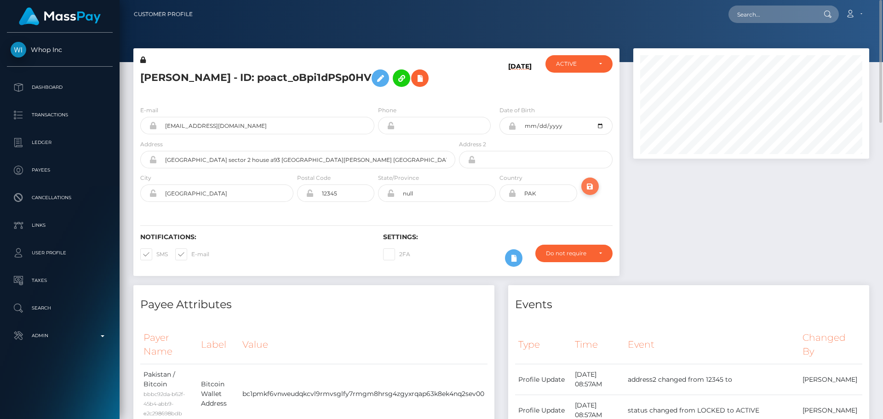
click at [596, 181] on button "submit" at bounding box center [590, 186] width 17 height 17
click at [264, 81] on h5 "[PERSON_NAME] - ID: poact_oBpi1dPSp0HV" at bounding box center [295, 78] width 310 height 27
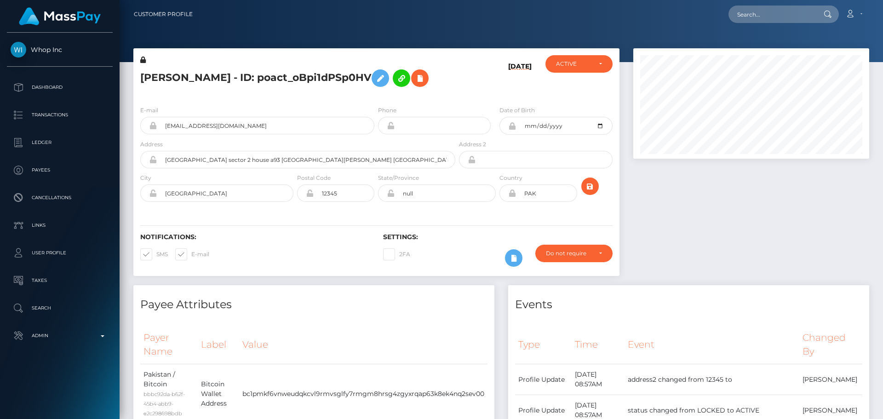
copy h5 "[PERSON_NAME] - ID: poact_oBpi1dPSp0HV"
click at [764, 14] on input "text" at bounding box center [772, 14] width 86 height 17
paste input "poact_cqZq1UBAdE3x"
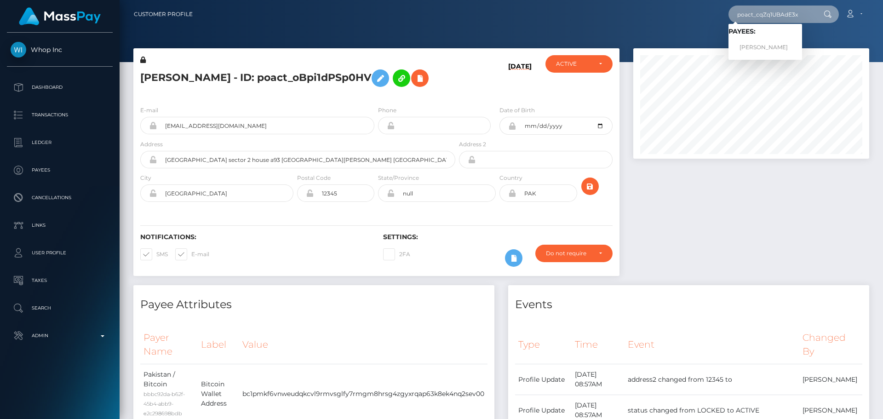
type input "poact_cqZq1UBAdE3x"
click at [768, 45] on link "ALEJANDRO RODRIGUEZ CARRASCO" at bounding box center [766, 47] width 74 height 17
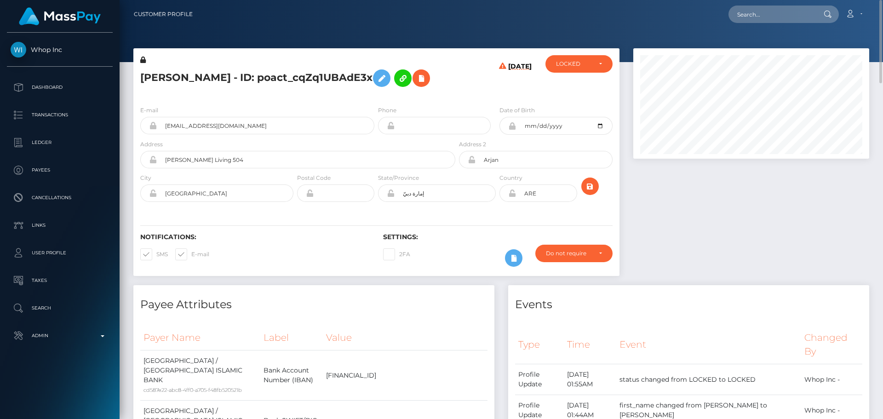
click at [418, 92] on h5 "[PERSON_NAME] - ID: poact_cqZq1UBAdE3x" at bounding box center [295, 78] width 310 height 27
click at [167, 73] on h5 "[PERSON_NAME] - ID: poact_cqZq1UBAdE3x" at bounding box center [295, 78] width 310 height 27
copy h5 "[PERSON_NAME]"
click at [290, 71] on h5 "[PERSON_NAME] - ID: poact_cqZq1UBAdE3x" at bounding box center [295, 78] width 310 height 27
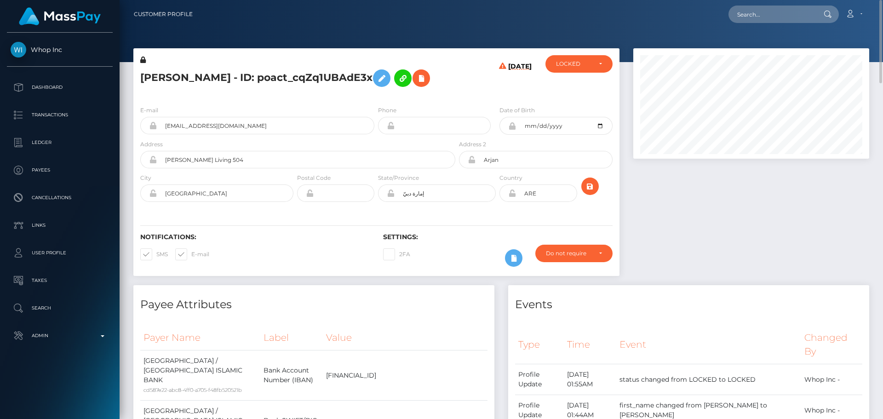
click at [290, 71] on h5 "[PERSON_NAME] - ID: poact_cqZq1UBAdE3x" at bounding box center [295, 78] width 310 height 27
copy h5 "[PERSON_NAME]"
click at [408, 88] on h5 "[PERSON_NAME] - ID: poact_cqZq1UBAdE3x" at bounding box center [295, 78] width 310 height 27
click at [441, 85] on h5 "[PERSON_NAME] - ID: poact_cqZq1UBAdE3x" at bounding box center [295, 78] width 310 height 27
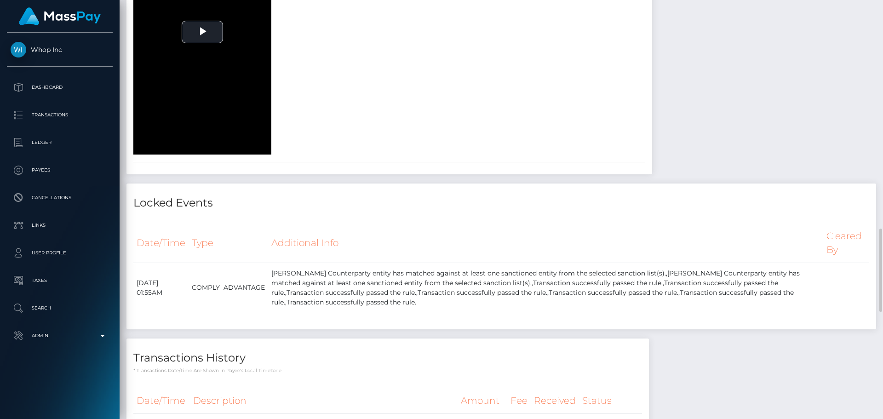
scroll to position [920, 0]
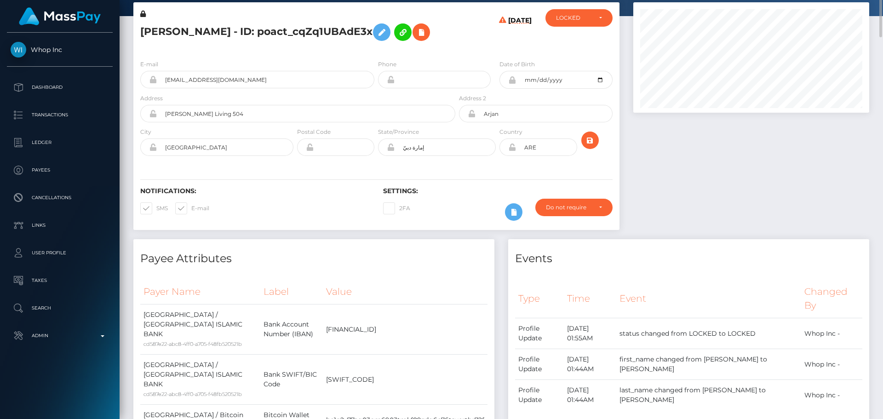
scroll to position [0, 0]
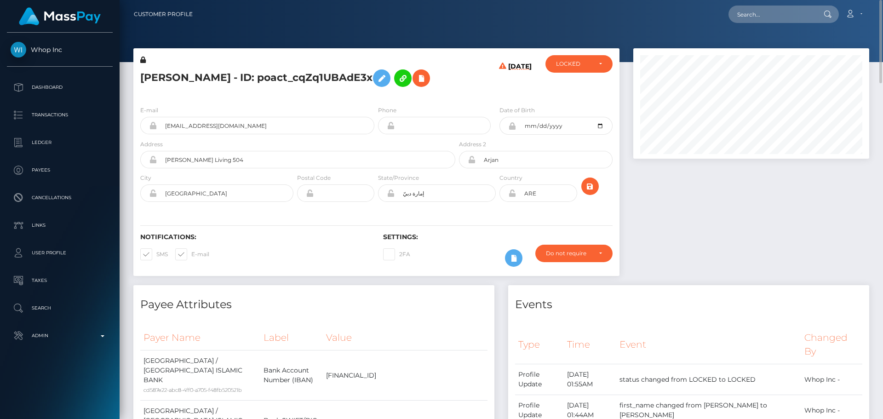
click at [513, 197] on icon at bounding box center [512, 193] width 8 height 7
click at [258, 233] on div "Notifications: SMS E-mail Settings: 2FA" at bounding box center [376, 243] width 486 height 65
drag, startPoint x: 436, startPoint y: 205, endPoint x: 373, endPoint y: 209, distance: 63.2
click at [373, 207] on div "City [GEOGRAPHIC_DATA] Postal Code" at bounding box center [376, 190] width 486 height 34
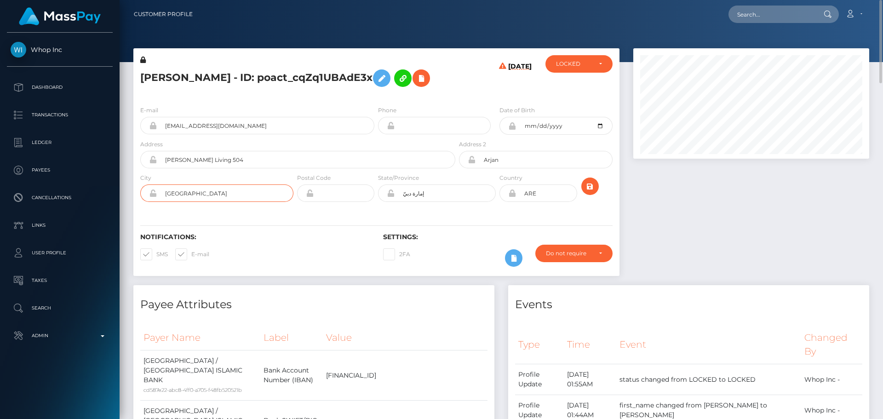
drag, startPoint x: 198, startPoint y: 205, endPoint x: 154, endPoint y: 202, distance: 44.2
click at [154, 202] on div "[GEOGRAPHIC_DATA]" at bounding box center [216, 192] width 153 height 17
click at [440, 202] on input "إمارة دبيّ" at bounding box center [445, 192] width 101 height 17
click at [439, 202] on input "إمارة دبيّ" at bounding box center [445, 192] width 101 height 17
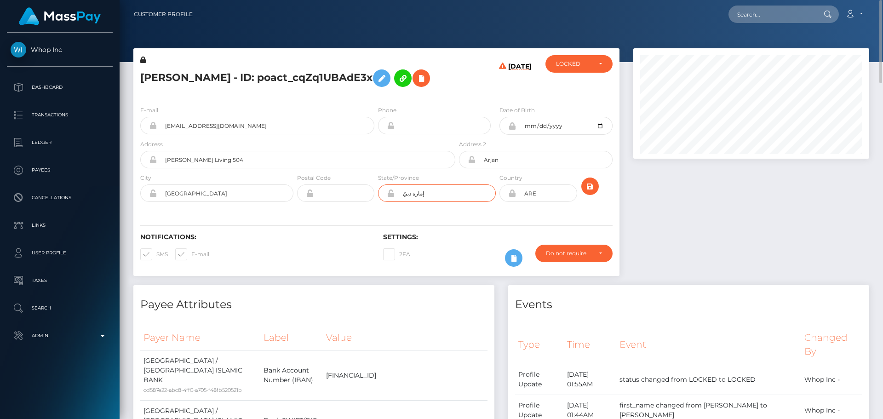
click at [439, 202] on input "إمارة دبيّ" at bounding box center [445, 192] width 101 height 17
paste input "[GEOGRAPHIC_DATA]"
type input "[GEOGRAPHIC_DATA]"
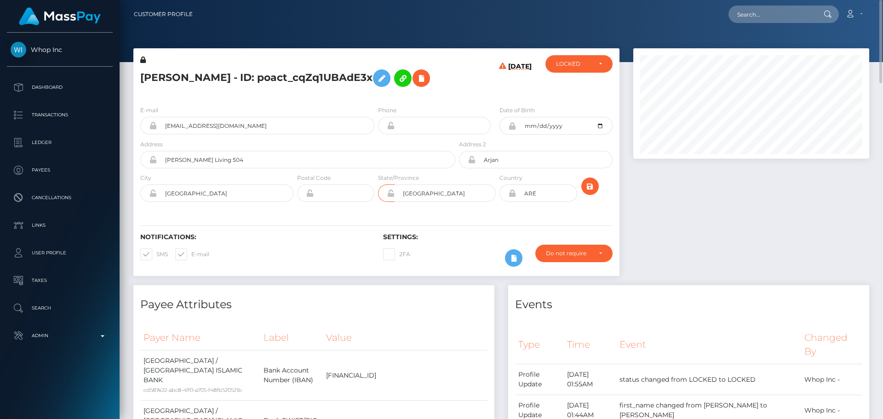
click at [444, 235] on div "Notifications: SMS E-mail Settings: 2FA" at bounding box center [376, 243] width 486 height 65
click at [593, 192] on icon "submit" at bounding box center [590, 187] width 11 height 12
click at [473, 94] on div "08/15/25" at bounding box center [497, 76] width 81 height 43
click at [455, 95] on div "ALEJANDRO RODRIGUEZ CARRASCO - ID: poact_cqZq1UBAdE3x" at bounding box center [295, 76] width 324 height 43
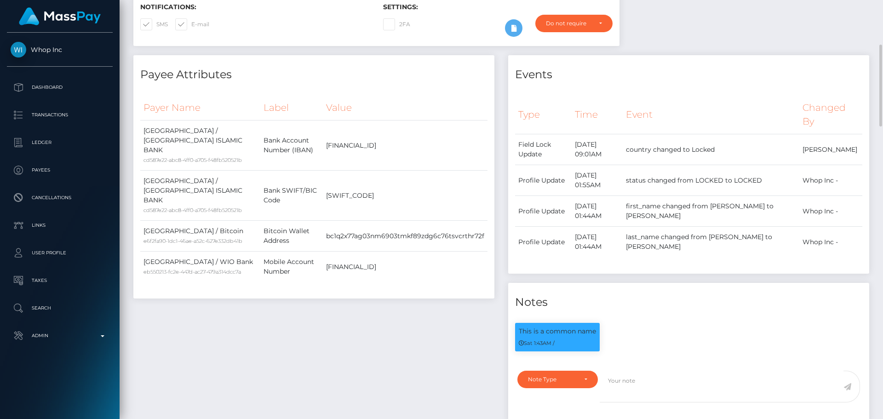
scroll to position [0, 0]
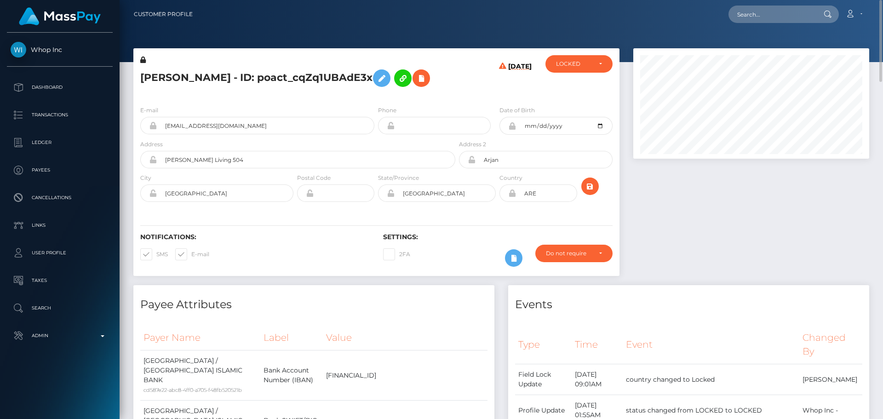
click at [446, 81] on h5 "ALEJANDRO RODRIGUEZ CARRASCO - ID: poact_cqZq1UBAdE3x" at bounding box center [295, 78] width 310 height 27
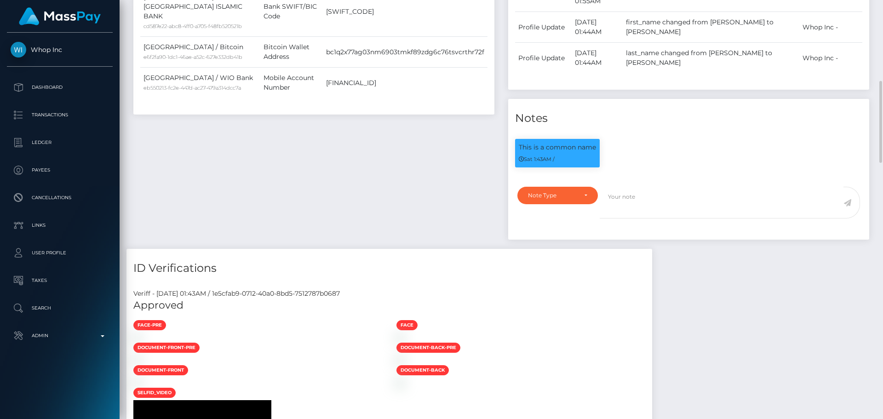
scroll to position [110, 236]
click at [646, 219] on textarea at bounding box center [722, 203] width 244 height 32
paste textarea "ComplyAdvantage potential hit refers to a person with no middle name and a diff…"
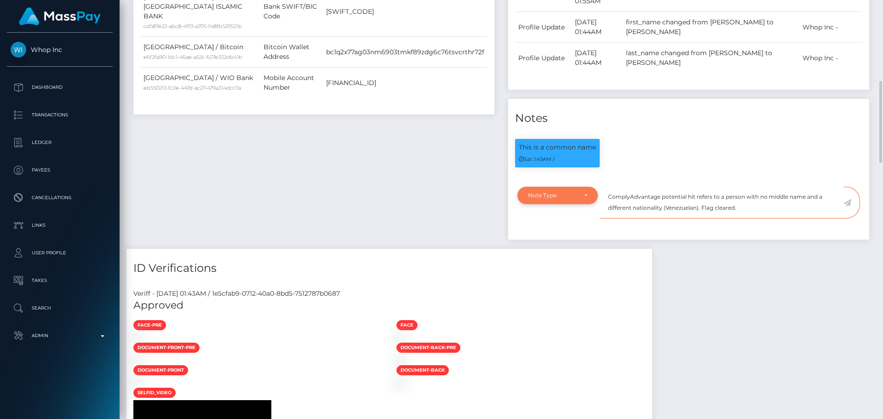
type textarea "ComplyAdvantage potential hit refers to a person with no middle name and a diff…"
click at [588, 204] on div "Note Type" at bounding box center [558, 195] width 81 height 17
click at [549, 263] on span "Clear Compliance" at bounding box center [553, 259] width 49 height 8
select select "CLEAR_COMPLIANCE"
click at [763, 219] on textarea "ComplyAdvantage potential hit refers to a person with no middle name and a diff…" at bounding box center [722, 203] width 244 height 32
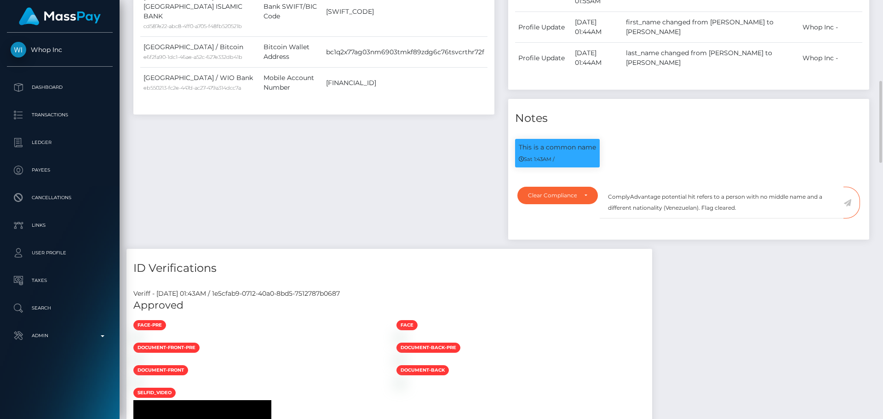
click at [847, 207] on icon at bounding box center [848, 202] width 8 height 7
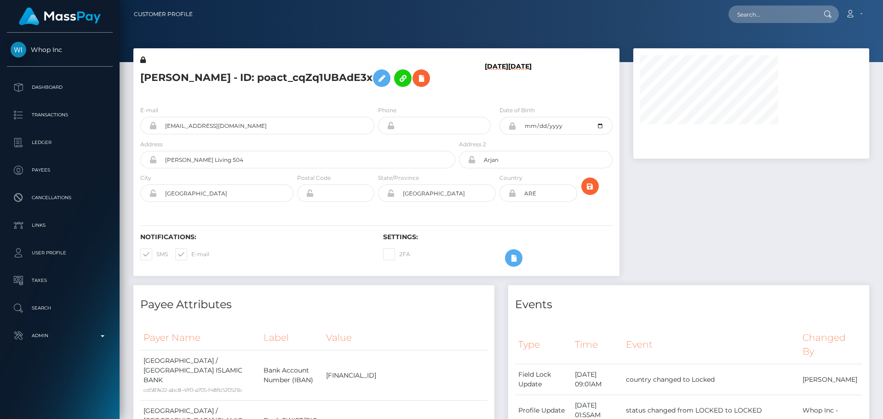
click at [508, 94] on h6 "[DATE]" at bounding box center [519, 79] width 23 height 32
click at [577, 64] on div "LOCKED" at bounding box center [573, 63] width 35 height 7
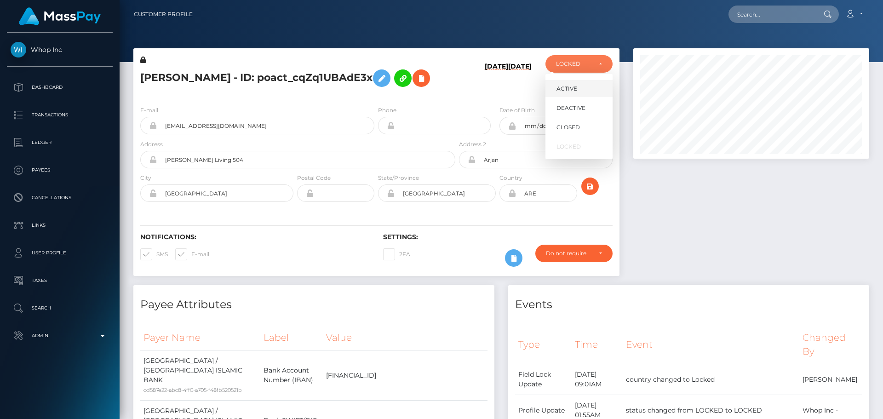
click at [577, 85] on link "ACTIVE" at bounding box center [579, 88] width 67 height 17
select select "ACTIVE"
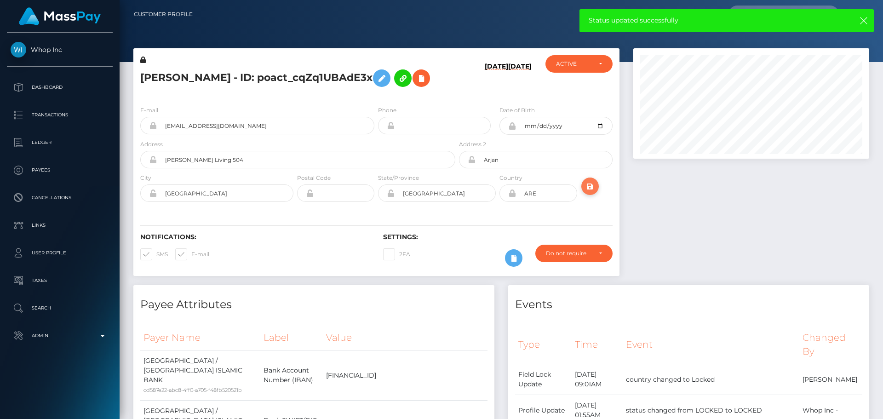
click at [588, 192] on icon "submit" at bounding box center [590, 187] width 11 height 12
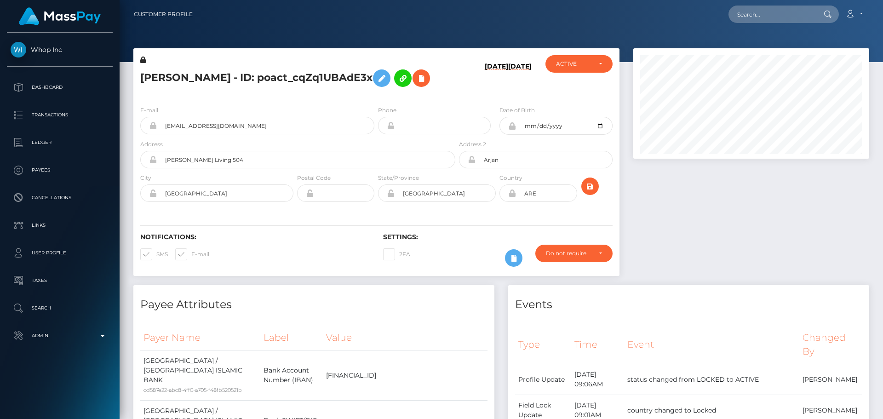
click at [236, 72] on h5 "ALEJANDRO RODRIGUEZ CARRASCO - ID: poact_cqZq1UBAdE3x" at bounding box center [295, 78] width 310 height 27
